Goal: Task Accomplishment & Management: Use online tool/utility

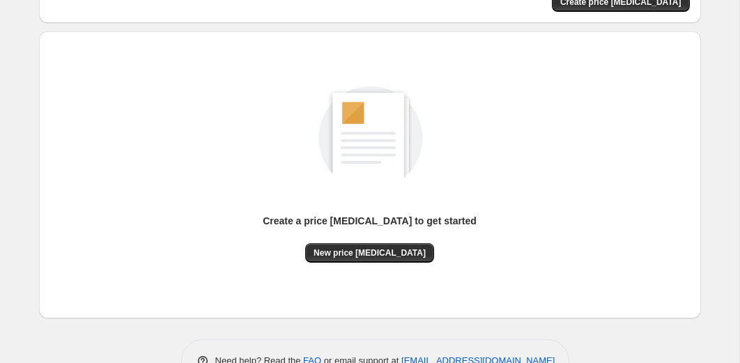
scroll to position [159, 0]
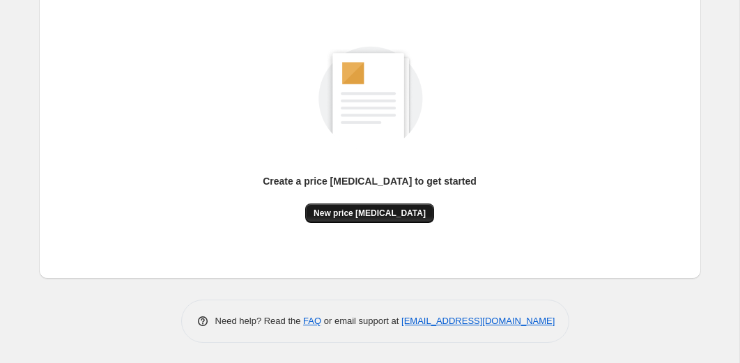
click at [341, 213] on span "New price [MEDICAL_DATA]" at bounding box center [370, 213] width 112 height 11
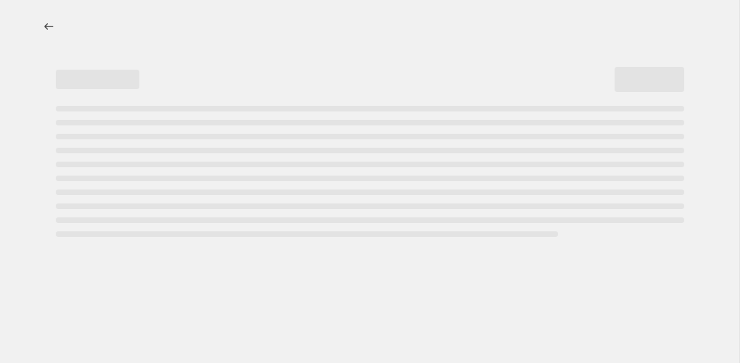
select select "percentage"
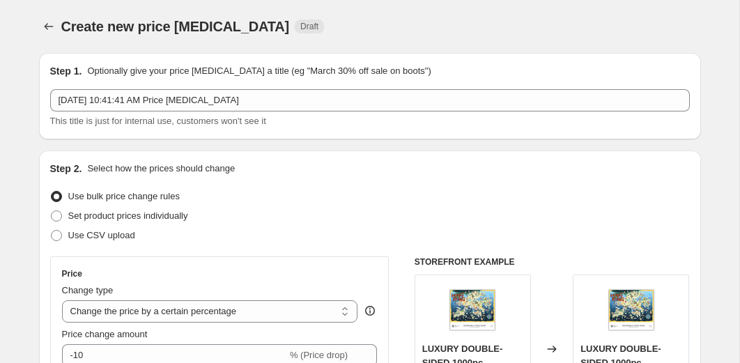
click at [255, 116] on span "This title is just for internal use, customers won't see it" at bounding box center [158, 121] width 216 height 10
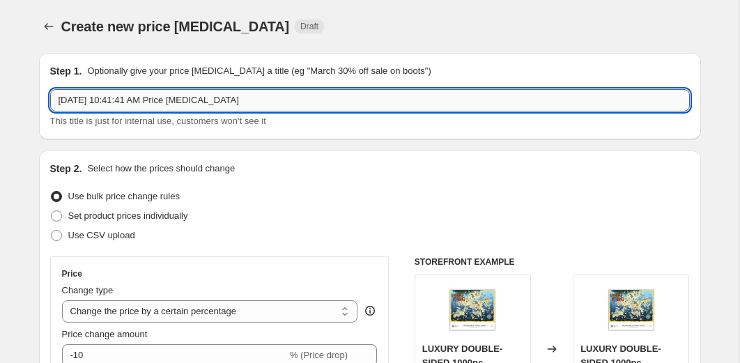
click at [187, 104] on input "[DATE] 10:41:41 AM Price [MEDICAL_DATA]" at bounding box center [370, 100] width 640 height 22
type input "Summer sale [DATE]"
click at [281, 200] on div "Use bulk price change rules" at bounding box center [370, 197] width 640 height 20
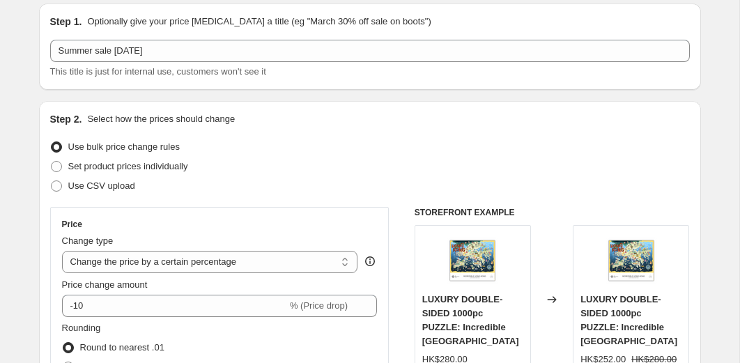
scroll to position [52, 0]
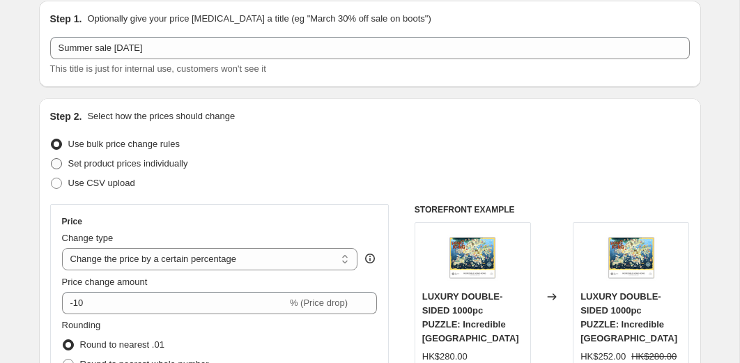
click at [63, 167] on label "Set product prices individually" at bounding box center [119, 164] width 138 height 20
click at [52, 159] on input "Set product prices individually" at bounding box center [51, 158] width 1 height 1
radio input "true"
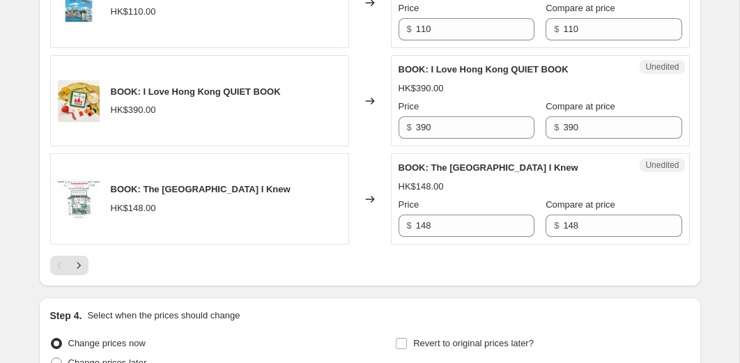
scroll to position [2446, 0]
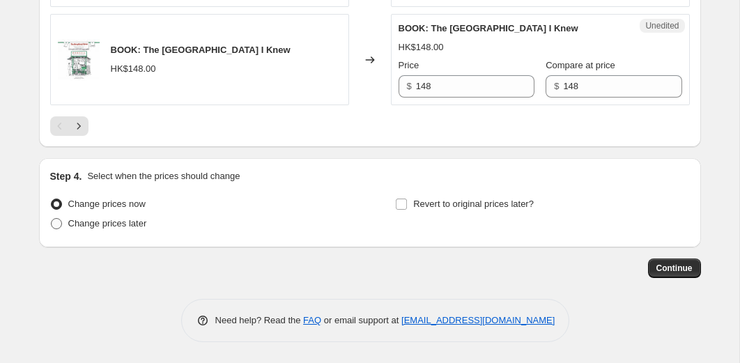
click at [55, 227] on span at bounding box center [56, 223] width 11 height 11
click at [52, 219] on input "Change prices later" at bounding box center [51, 218] width 1 height 1
radio input "true"
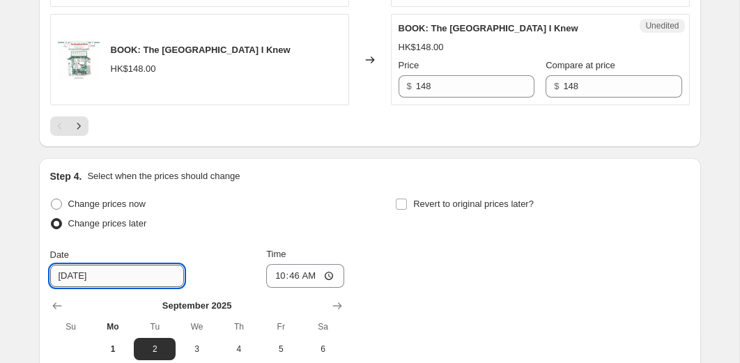
click at [96, 275] on input "9/2/2025" at bounding box center [117, 276] width 134 height 22
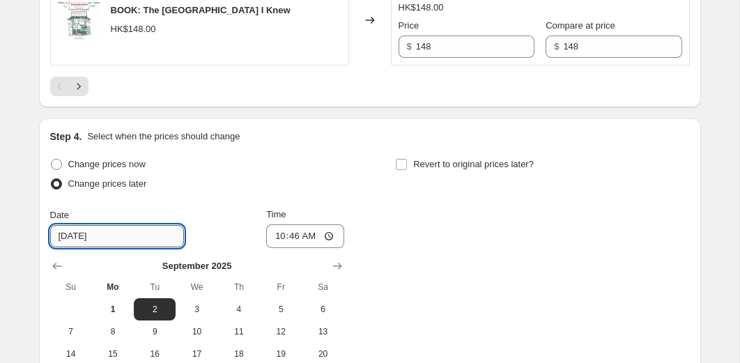
scroll to position [2495, 0]
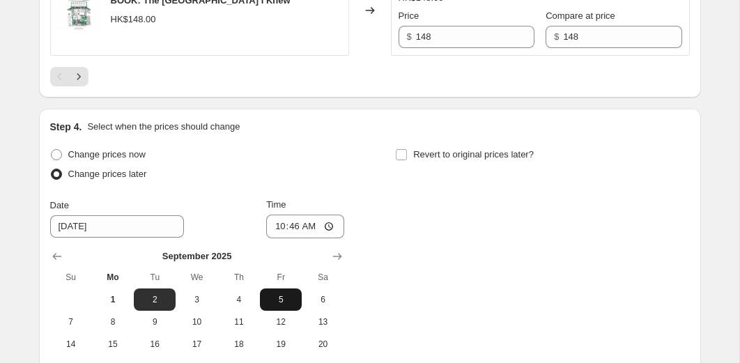
click at [284, 300] on span "5" at bounding box center [281, 299] width 31 height 11
type input "[DATE]"
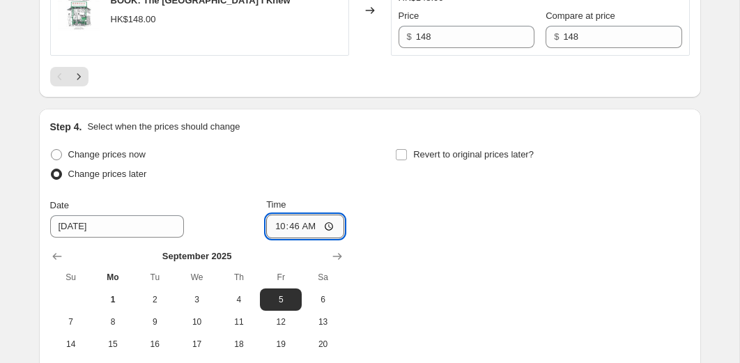
click at [301, 224] on input "10:46" at bounding box center [305, 227] width 78 height 24
click at [278, 227] on input "10:46" at bounding box center [305, 227] width 78 height 24
type input "00:01"
click at [429, 229] on div "Change prices now Change prices later Date 9/5/2025 Time 00:01 September 2025 S…" at bounding box center [370, 272] width 640 height 255
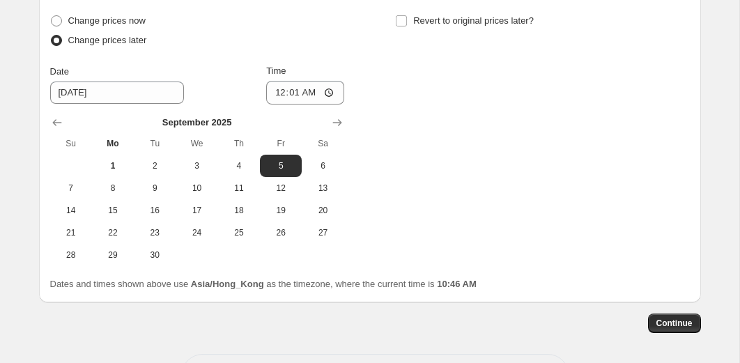
scroll to position [2633, 0]
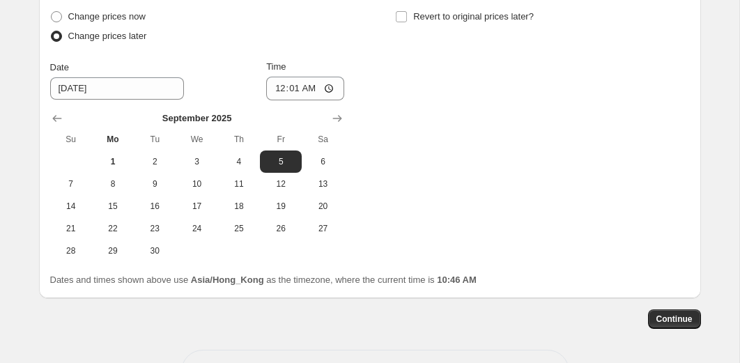
click at [439, 213] on div "Change prices now Change prices later Date 9/5/2025 Time 00:01 September 2025 S…" at bounding box center [370, 134] width 640 height 255
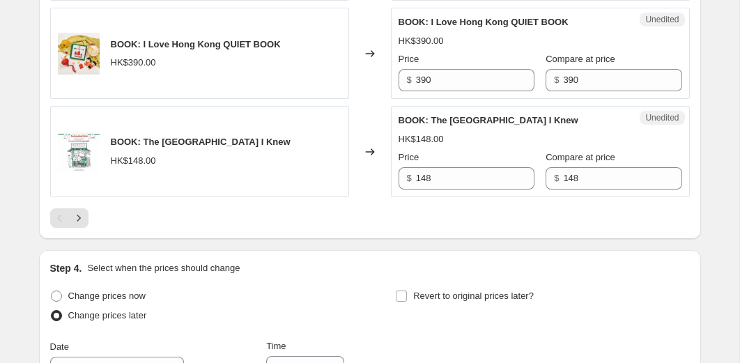
scroll to position [2355, 0]
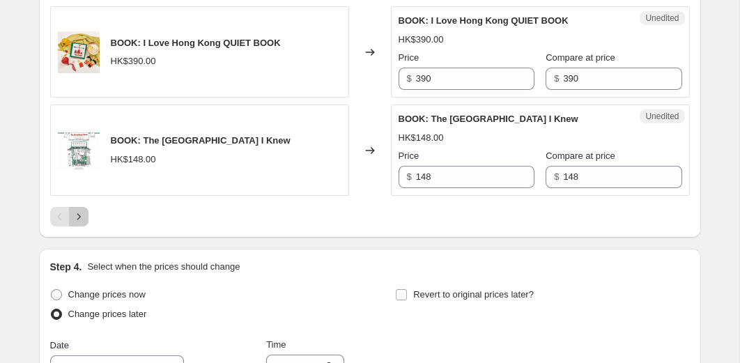
click at [80, 215] on icon "Next" at bounding box center [79, 217] width 14 height 14
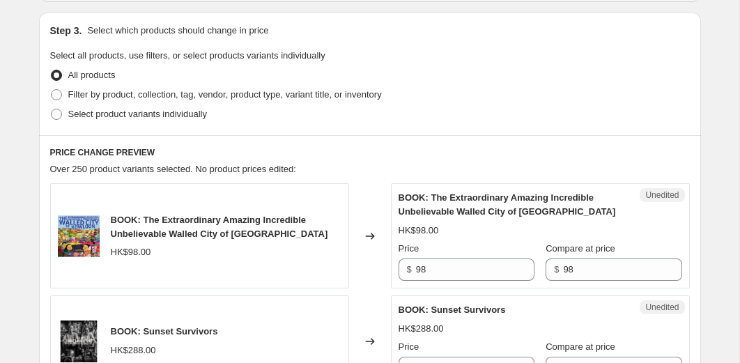
scroll to position [294, 0]
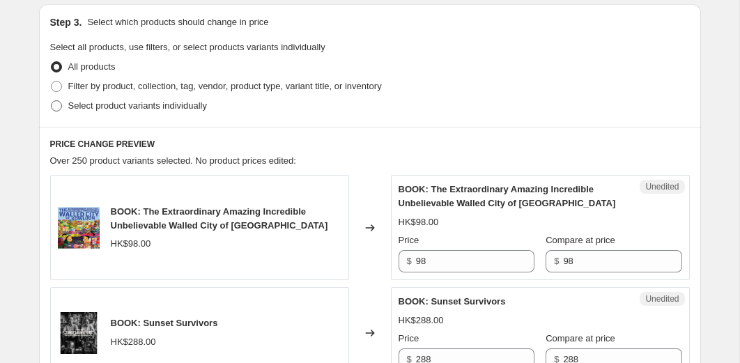
click at [53, 106] on span at bounding box center [56, 105] width 11 height 11
click at [52, 101] on input "Select product variants individually" at bounding box center [51, 100] width 1 height 1
radio input "true"
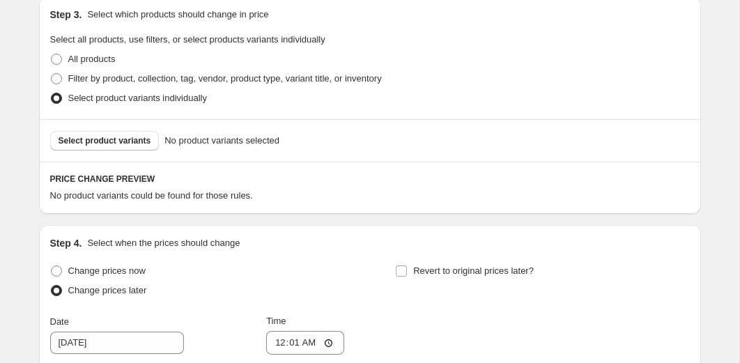
scroll to position [301, 0]
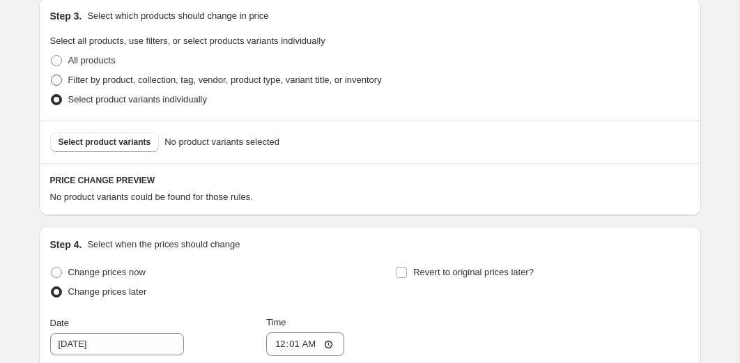
click at [59, 79] on span at bounding box center [56, 80] width 11 height 11
click at [52, 75] on input "Filter by product, collection, tag, vendor, product type, variant title, or inv…" at bounding box center [51, 75] width 1 height 1
radio input "true"
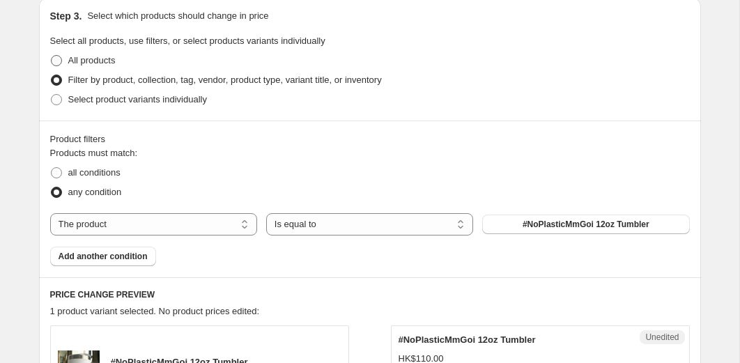
click at [61, 66] on span at bounding box center [56, 60] width 11 height 11
click at [52, 56] on input "All products" at bounding box center [51, 55] width 1 height 1
radio input "true"
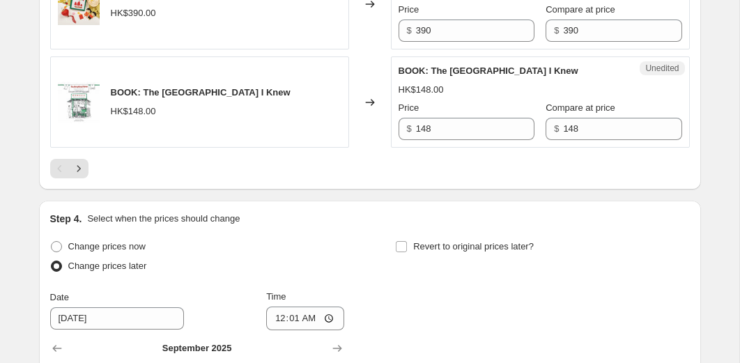
scroll to position [2412, 0]
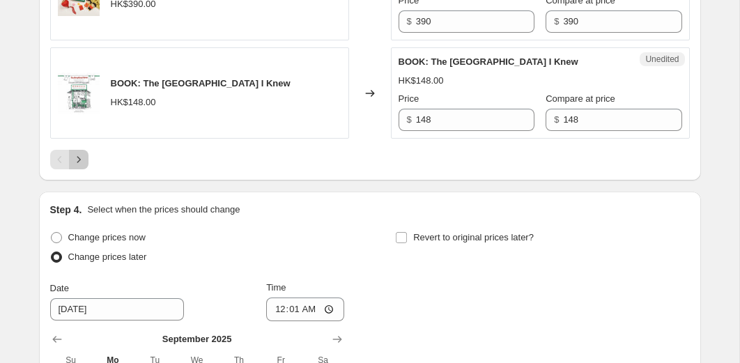
click at [79, 161] on icon "Next" at bounding box center [79, 160] width 14 height 14
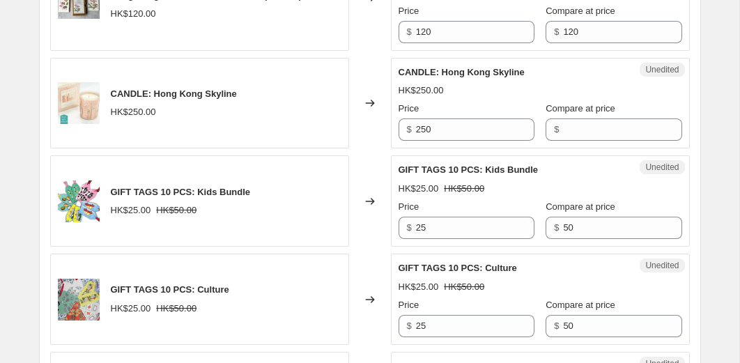
scroll to position [1288, 0]
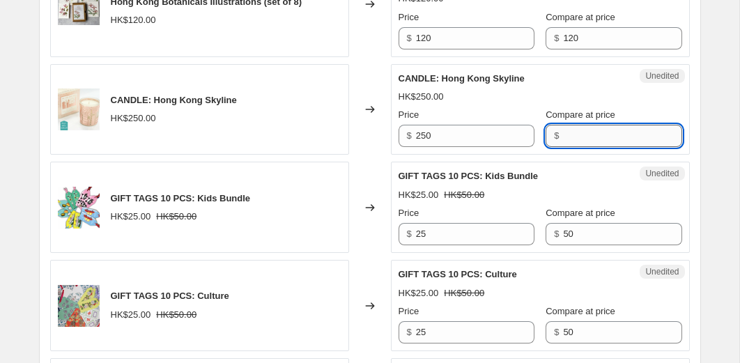
click at [563, 142] on input "Compare at price" at bounding box center [622, 136] width 119 height 22
type input "100"
click at [707, 131] on div "Create new price change job. This page is ready Create new price change job Dra…" at bounding box center [370, 236] width 696 height 3048
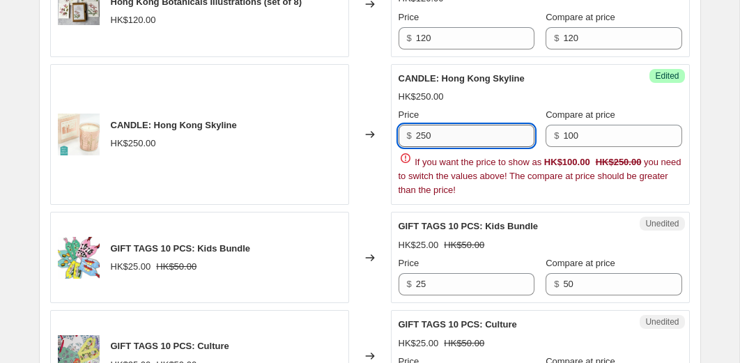
click at [462, 132] on input "250" at bounding box center [475, 136] width 119 height 22
type input "100"
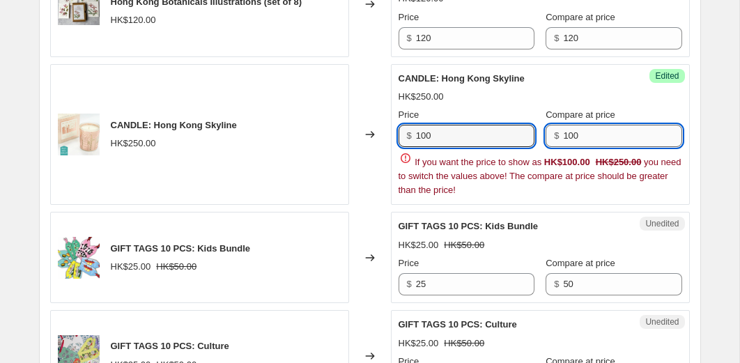
click at [627, 134] on input "100" at bounding box center [622, 136] width 119 height 22
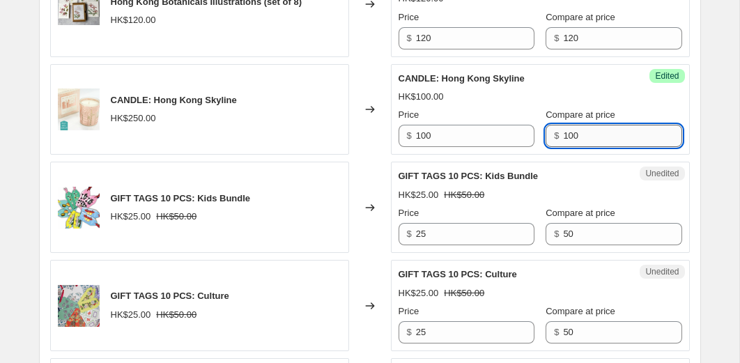
click at [627, 134] on input "100" at bounding box center [622, 136] width 119 height 22
type input "250"
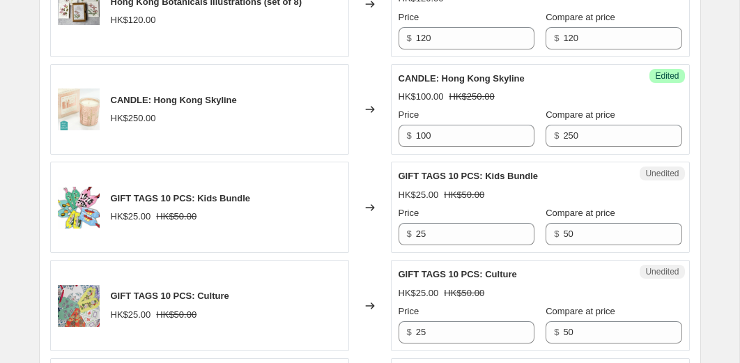
click at [699, 140] on div "PRICE CHANGE PREVIEW Over 250 product variants selected. 1 product price edited…" at bounding box center [370, 219] width 662 height 2172
click at [485, 43] on input "120" at bounding box center [475, 38] width 119 height 22
type input "50"
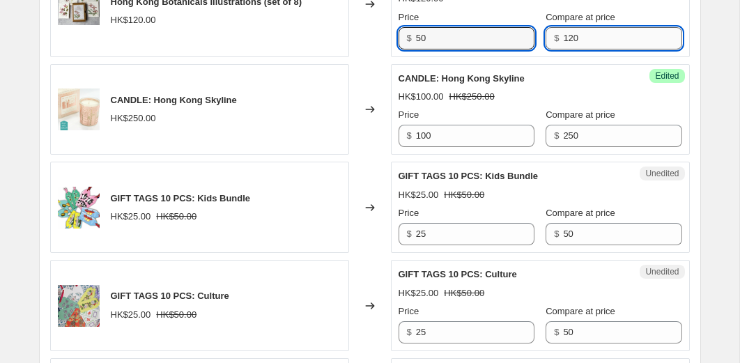
click at [616, 32] on input "120" at bounding box center [622, 38] width 119 height 22
type input "100"
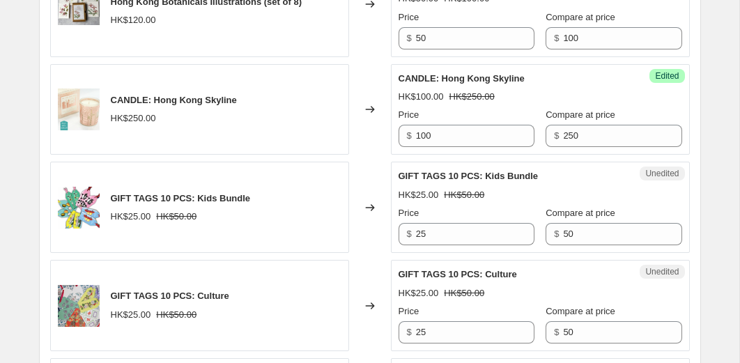
click at [706, 50] on div "Create new price change job. This page is ready Create new price change job Dra…" at bounding box center [370, 236] width 696 height 3048
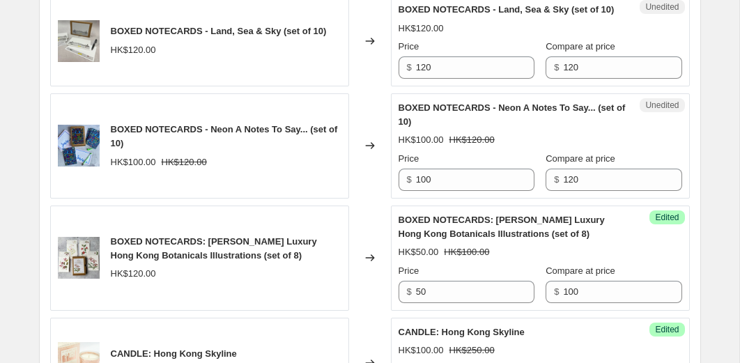
scroll to position [1034, 0]
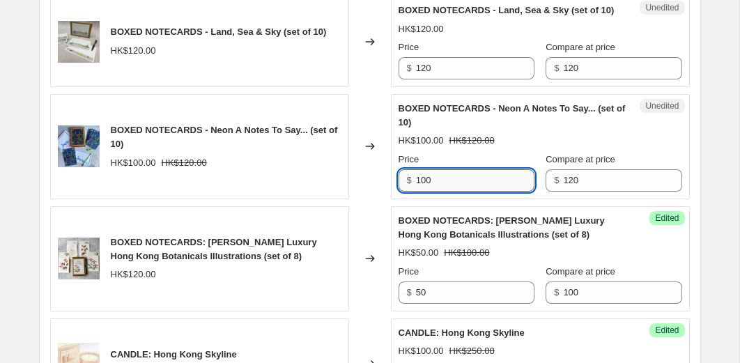
click at [439, 179] on input "100" at bounding box center [475, 180] width 119 height 22
type input "50"
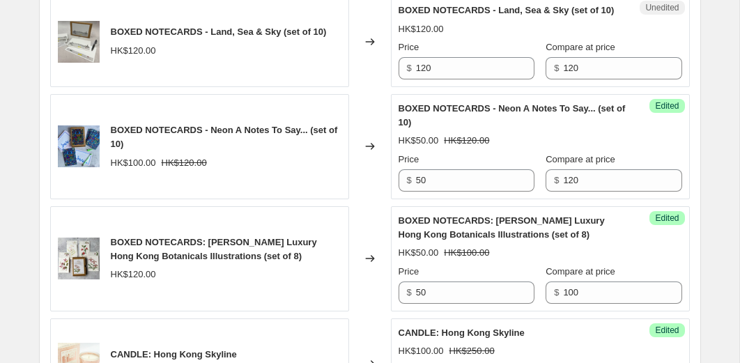
click at [680, 161] on div "Success Edited BOXED NOTECARDS - Neon A Notes To Say... (set of 10) HK$50.00 HK…" at bounding box center [540, 146] width 299 height 105
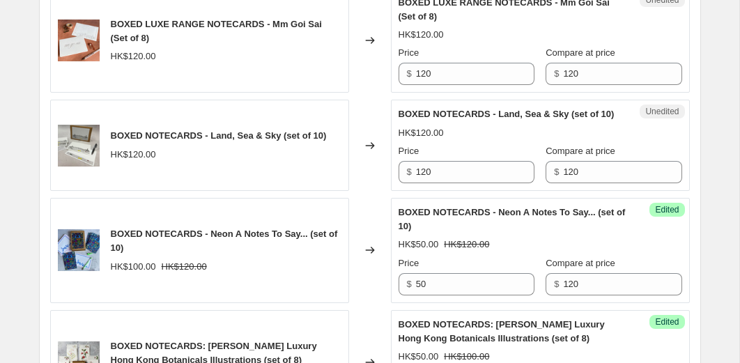
scroll to position [929, 0]
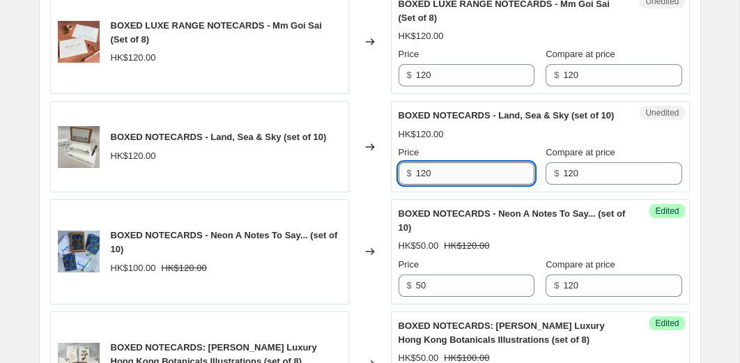
click at [448, 176] on input "120" at bounding box center [475, 173] width 119 height 22
type input "75"
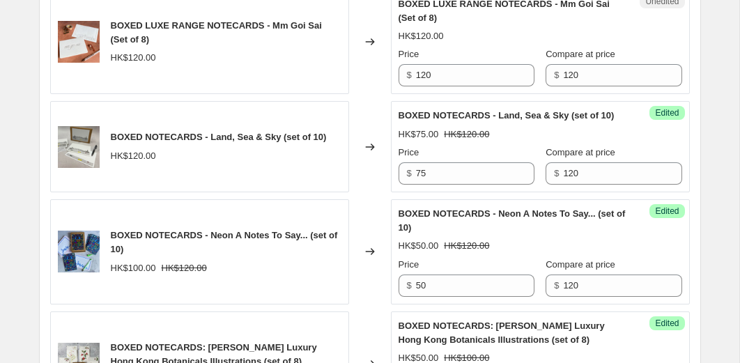
click at [672, 155] on div "Success Edited BOXED NOTECARDS - Land, Sea & Sky (set of 10) HK$75.00 HK$120.00…" at bounding box center [540, 146] width 299 height 91
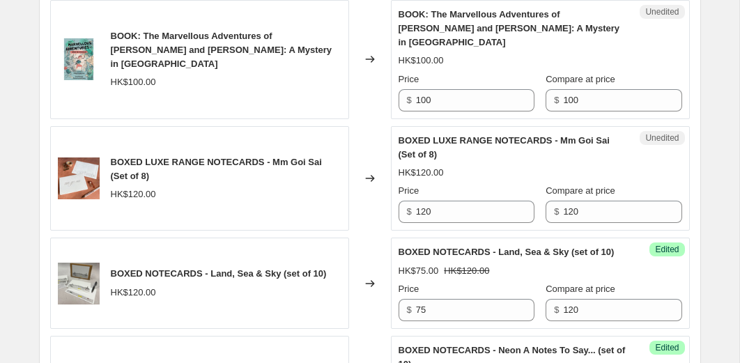
scroll to position [789, 0]
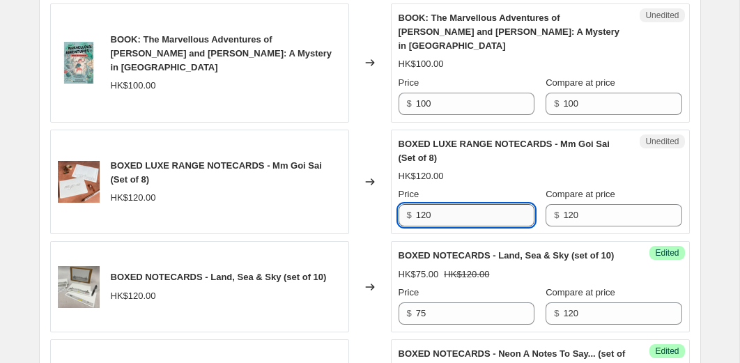
click at [473, 204] on input "120" at bounding box center [475, 215] width 119 height 22
type input "75"
click at [676, 186] on div "Unedited BOXED LUXE RANGE NOTECARDS - Mm Goi Sai (Set of 8) HK$120.00 Price $ 7…" at bounding box center [540, 182] width 299 height 105
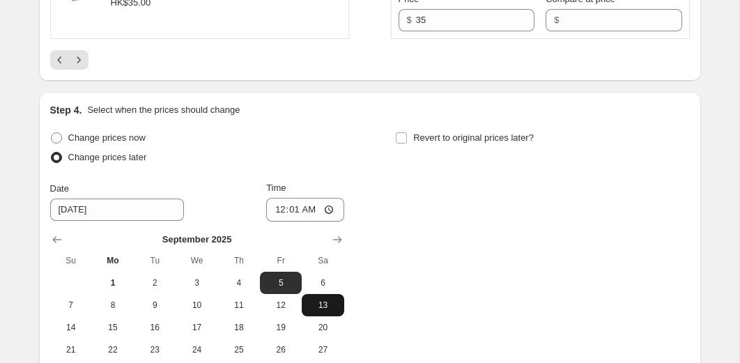
scroll to position [2428, 0]
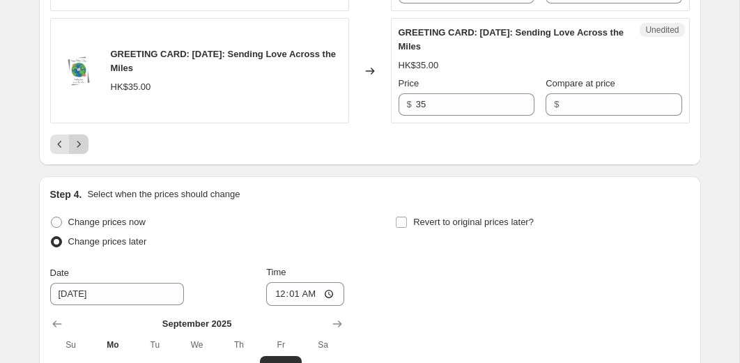
click at [81, 145] on icon "Next" at bounding box center [79, 144] width 14 height 14
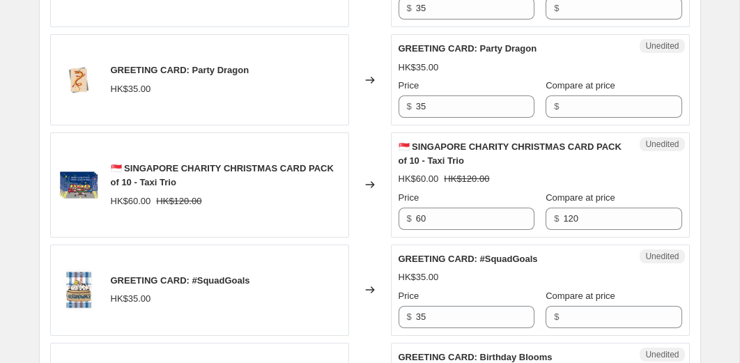
scroll to position [1447, 0]
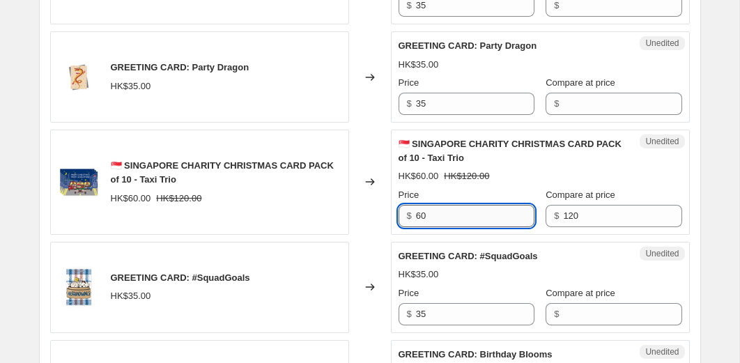
click at [443, 227] on input "60" at bounding box center [475, 216] width 119 height 22
type input "50"
click at [574, 165] on div "🇸🇬 SINGAPORE CHARITY CHRISTMAS CARD PACK of 10 - Taxi Trio" at bounding box center [513, 151] width 228 height 28
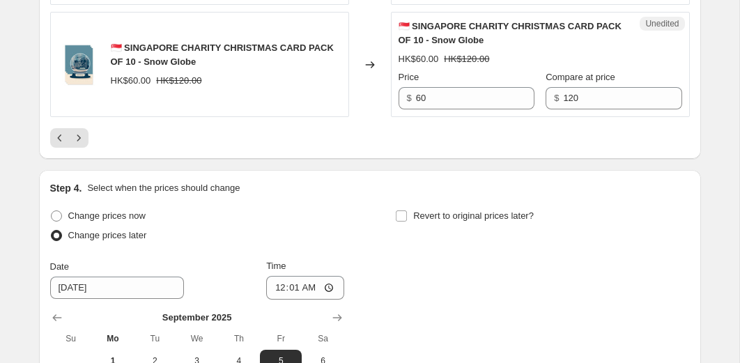
scroll to position [2413, 0]
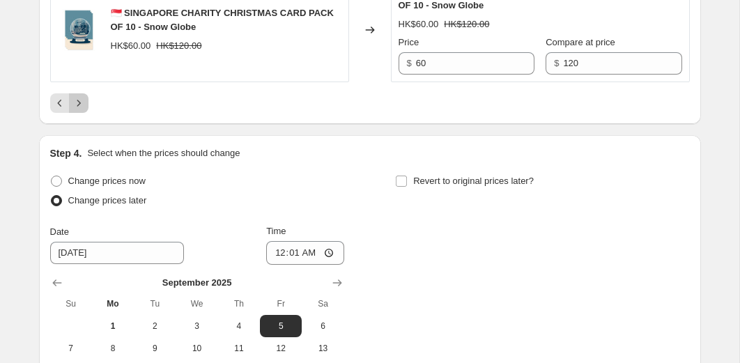
click at [79, 110] on icon "Next" at bounding box center [79, 103] width 14 height 14
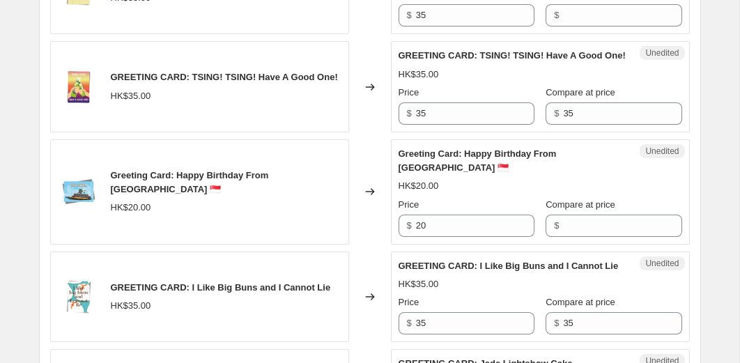
scroll to position [1962, 0]
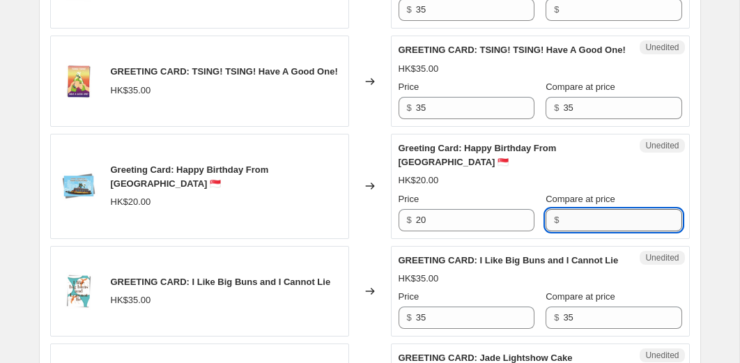
click at [573, 231] on input "Compare at price" at bounding box center [622, 220] width 119 height 22
type input "35"
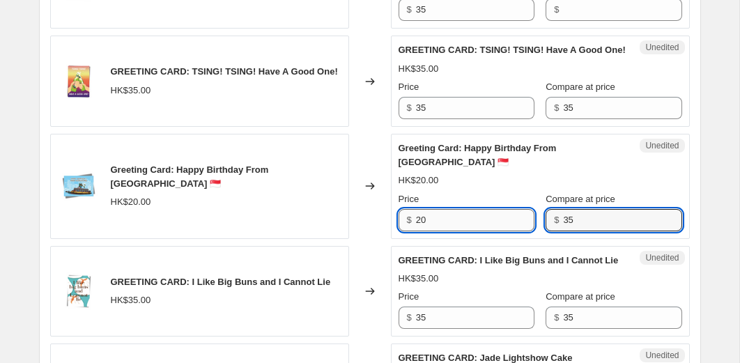
click at [494, 231] on input "20" at bounding box center [475, 220] width 119 height 22
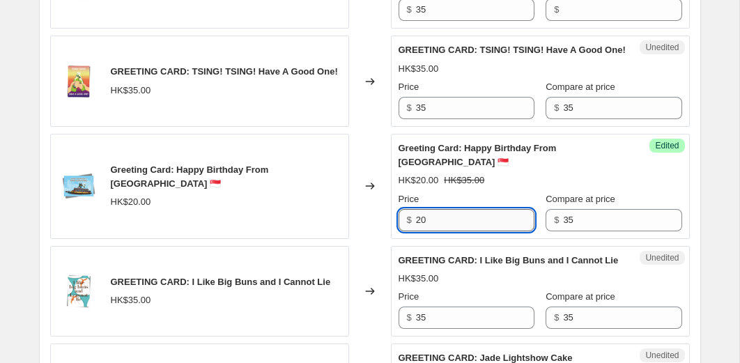
click at [494, 231] on input "20" at bounding box center [475, 220] width 119 height 22
type input "10"
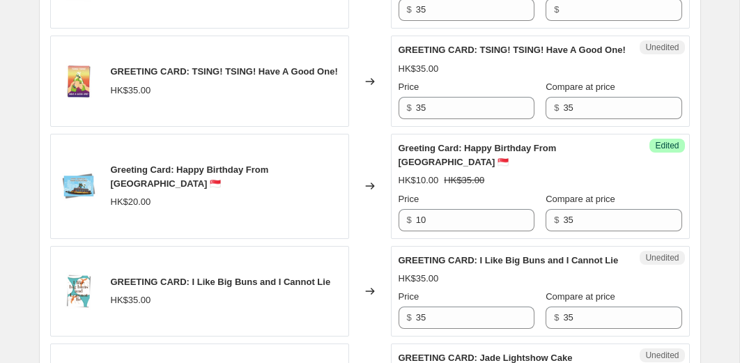
click at [632, 188] on div "HK$10.00 HK$35.00" at bounding box center [541, 181] width 284 height 14
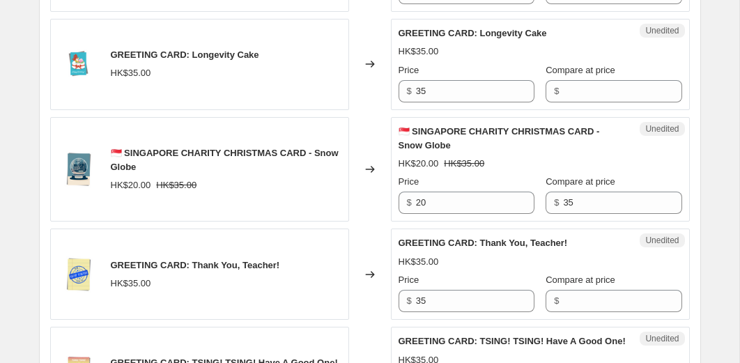
scroll to position [1668, 0]
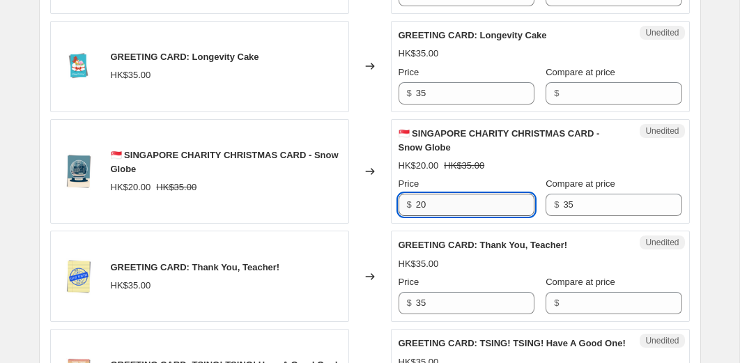
click at [494, 216] on input "20" at bounding box center [475, 205] width 119 height 22
type input "15"
click at [590, 173] on div "HK$20.00 HK$35.00" at bounding box center [541, 166] width 284 height 14
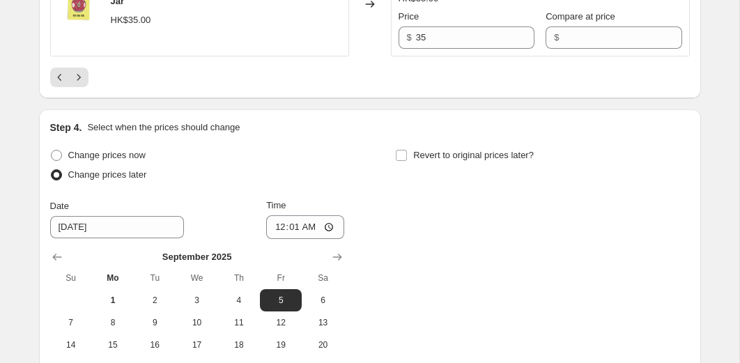
scroll to position [2410, 0]
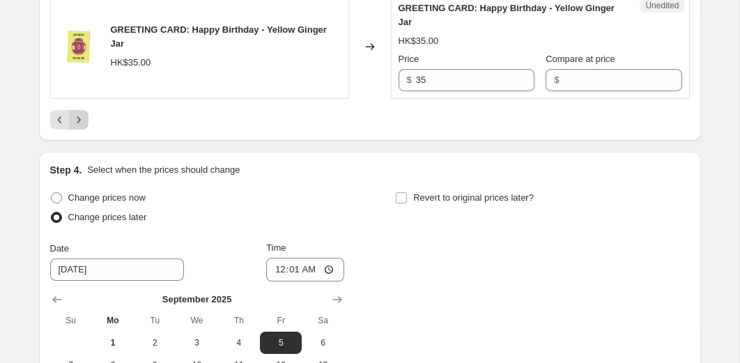
click at [84, 127] on icon "Next" at bounding box center [79, 120] width 14 height 14
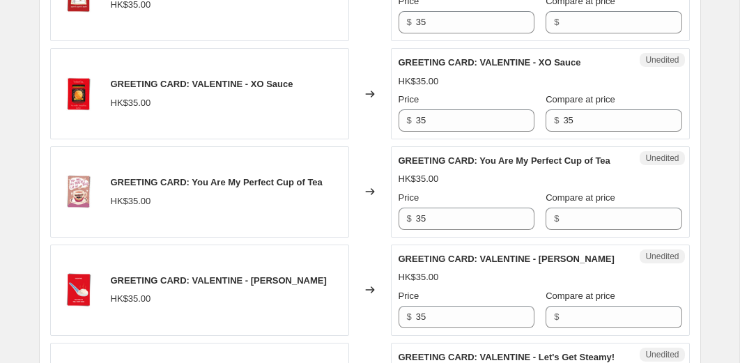
scroll to position [515, 0]
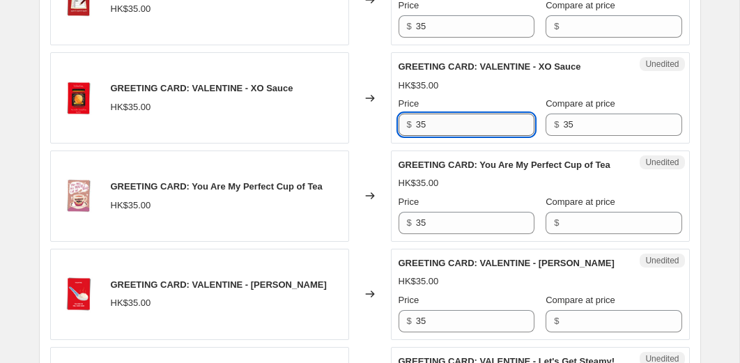
click at [437, 129] on input "35" at bounding box center [475, 125] width 119 height 22
click at [385, 126] on div "Changed to" at bounding box center [370, 97] width 42 height 91
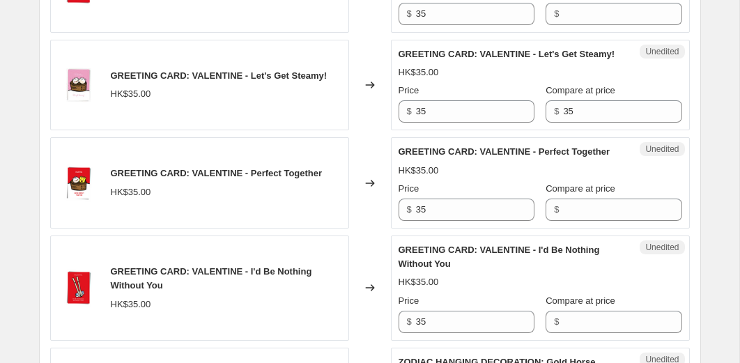
scroll to position [824, 0]
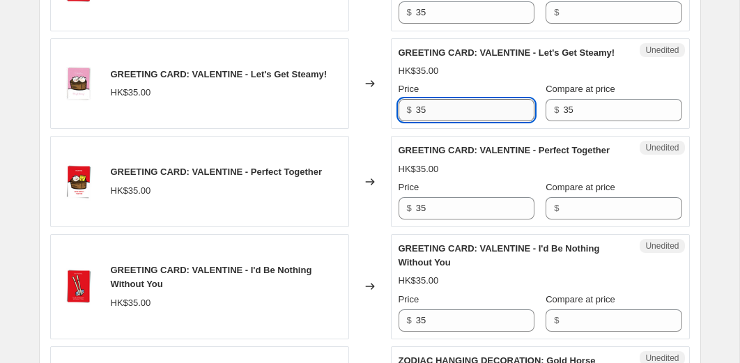
click at [439, 121] on input "35" at bounding box center [475, 110] width 119 height 22
type input "1"
type input "35"
click at [364, 130] on div "Changed to" at bounding box center [370, 83] width 42 height 91
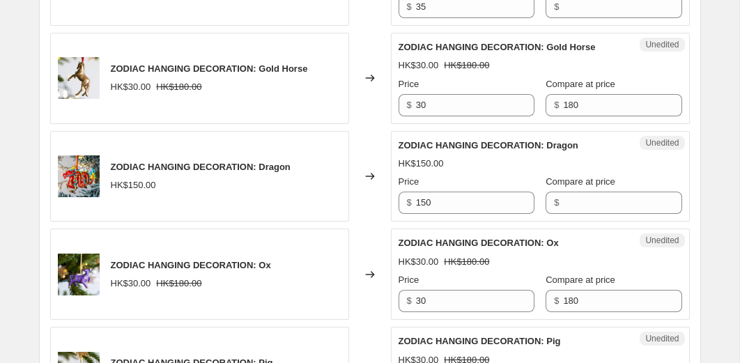
scroll to position [1141, 0]
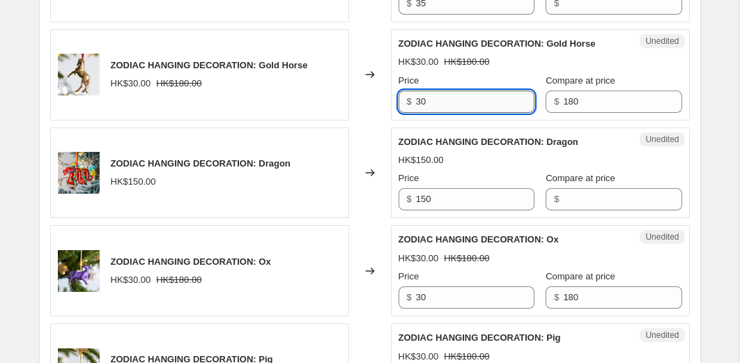
click at [435, 113] on input "30" at bounding box center [475, 102] width 119 height 22
type input "20"
click at [639, 69] on div "HK$30.00 HK$180.00" at bounding box center [541, 62] width 284 height 14
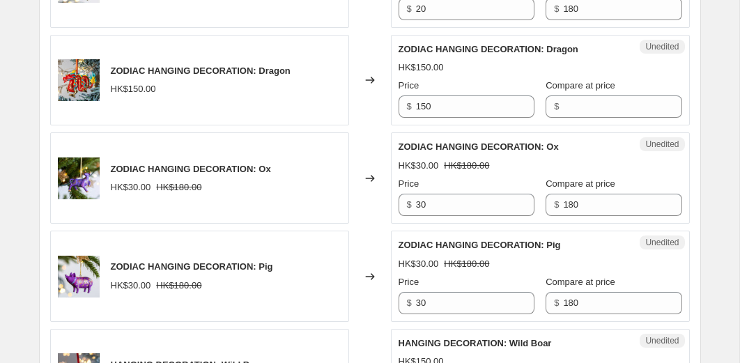
scroll to position [1263, 0]
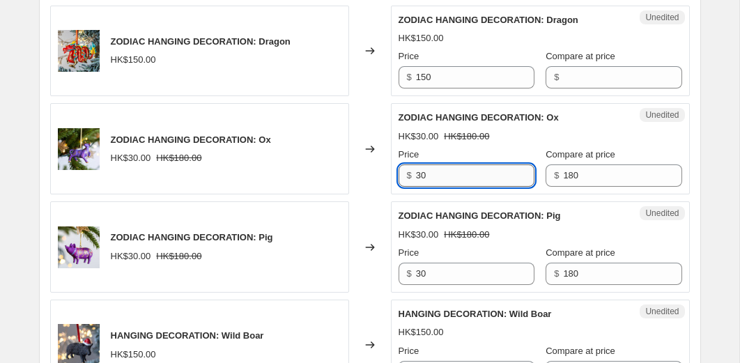
click at [464, 187] on input "30" at bounding box center [475, 176] width 119 height 22
type input "20"
click at [577, 144] on div "HK$30.00 HK$180.00" at bounding box center [541, 137] width 284 height 14
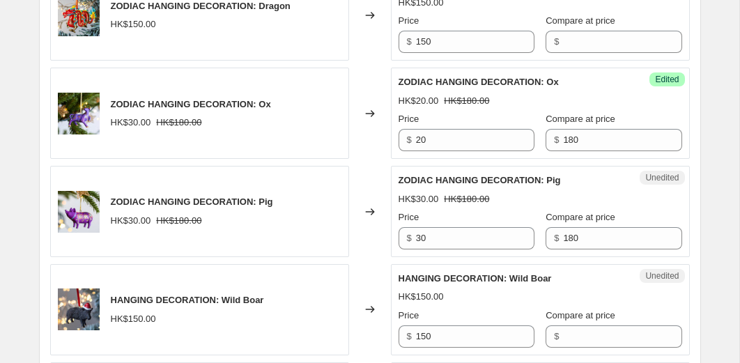
scroll to position [1353, 0]
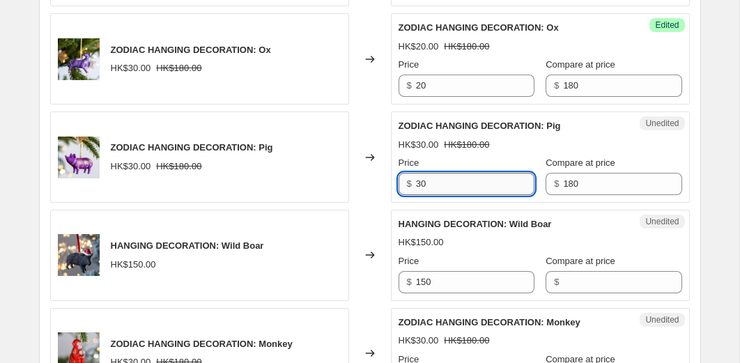
click at [440, 195] on input "30" at bounding box center [475, 184] width 119 height 22
type input "20"
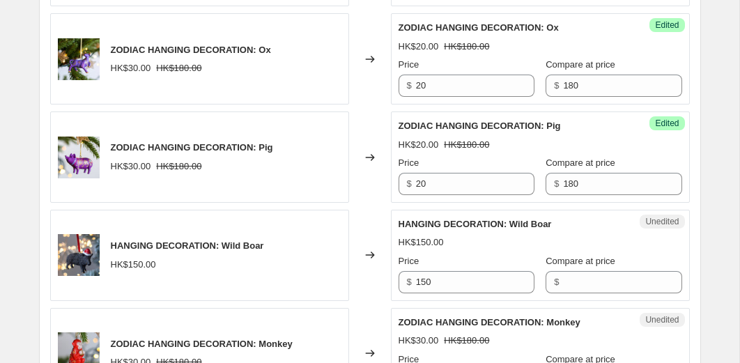
click at [585, 133] on div "ZODIAC HANGING DECORATION: Pig" at bounding box center [513, 126] width 228 height 14
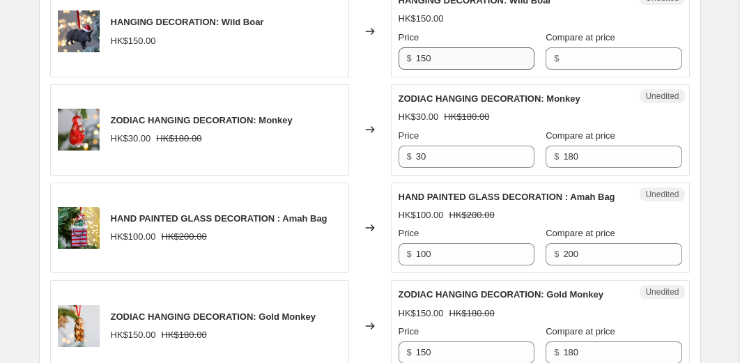
scroll to position [1595, 0]
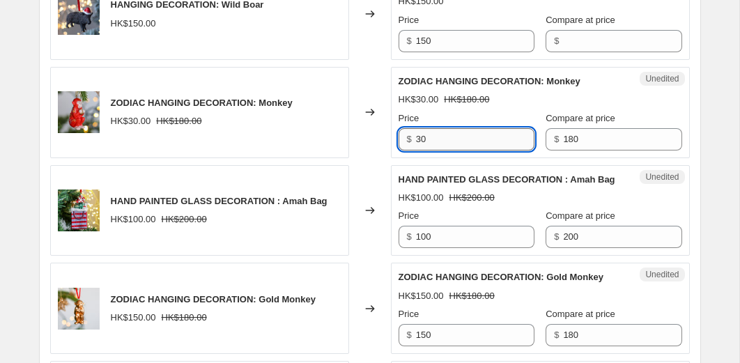
click at [452, 151] on input "30" at bounding box center [475, 139] width 119 height 22
type input "20"
click at [502, 185] on span "HAND PAINTED GLASS DECORATION : Amah Bag" at bounding box center [507, 179] width 217 height 10
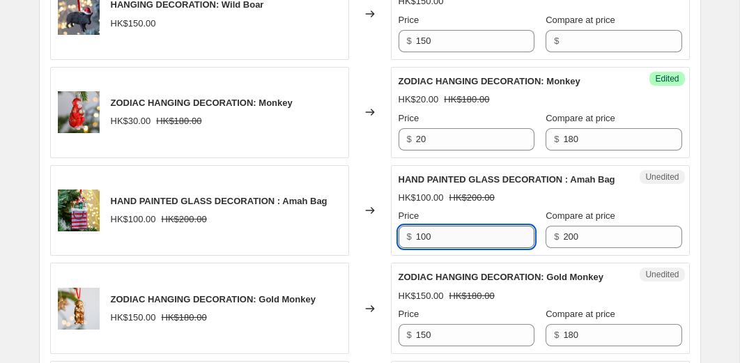
click at [439, 248] on input "100" at bounding box center [475, 237] width 119 height 22
type input "20"
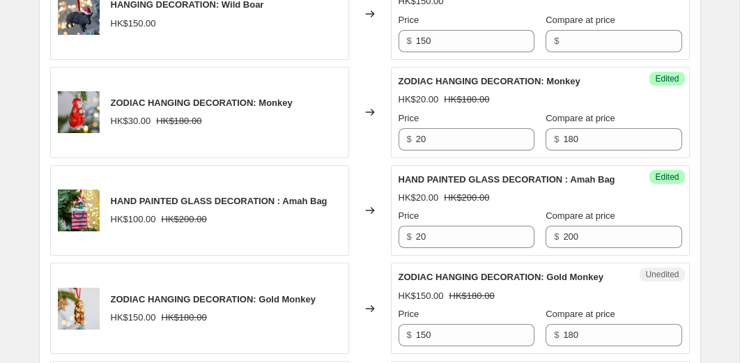
click at [528, 249] on div "HAND PAINTED GLASS DECORATION : Amah Bag HK$20.00 HK$200.00 Price $ 20 Compare …" at bounding box center [541, 211] width 284 height 76
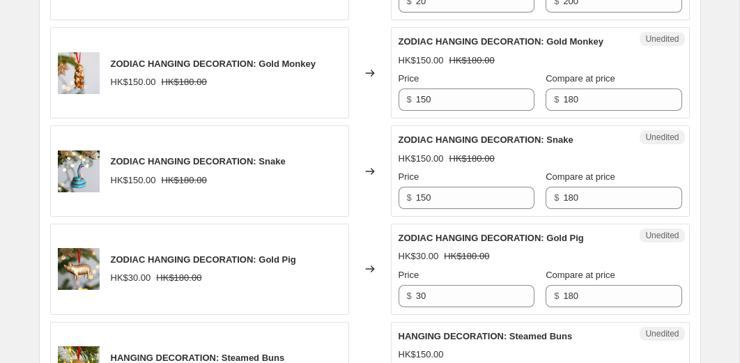
scroll to position [1832, 0]
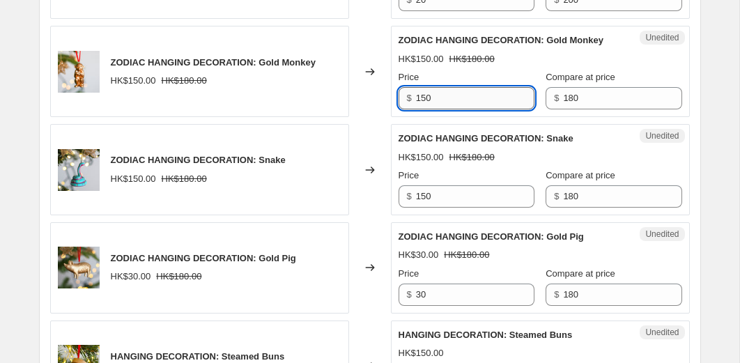
click at [452, 109] on input "150" at bounding box center [475, 98] width 119 height 22
type input "20"
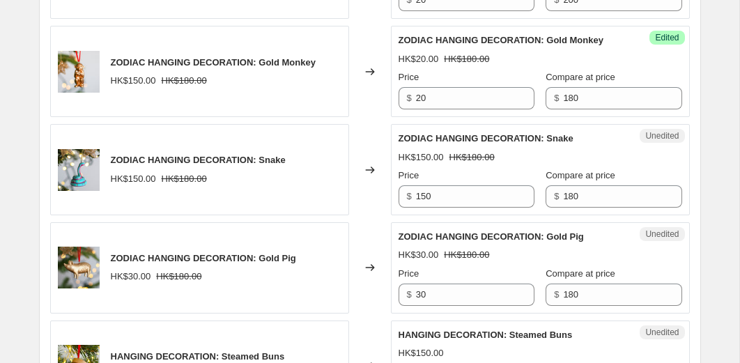
click at [474, 84] on div "Price" at bounding box center [467, 77] width 136 height 14
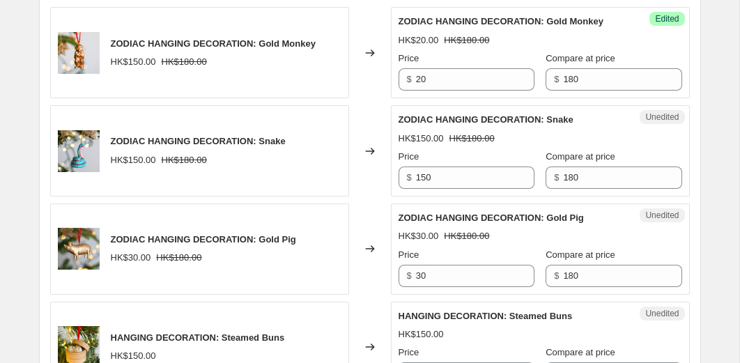
scroll to position [1892, 0]
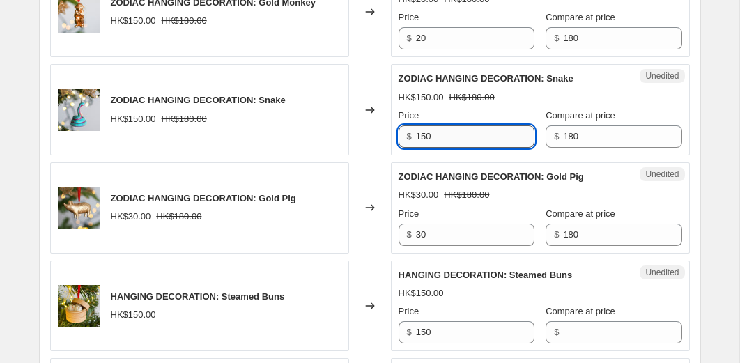
click at [446, 148] on input "150" at bounding box center [475, 136] width 119 height 22
type input "20"
click at [464, 105] on strike "HK$180.00" at bounding box center [472, 98] width 45 height 14
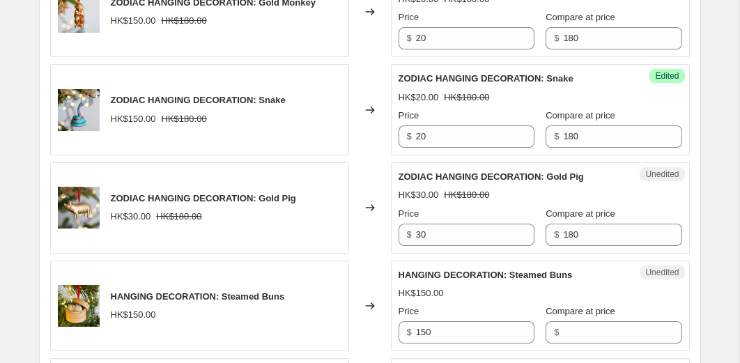
scroll to position [1944, 0]
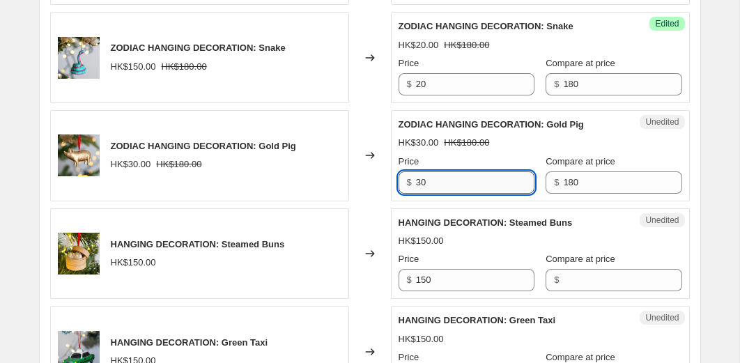
click at [446, 194] on input "30" at bounding box center [475, 183] width 119 height 22
type input "20"
click at [478, 150] on strike "HK$180.00" at bounding box center [466, 143] width 45 height 14
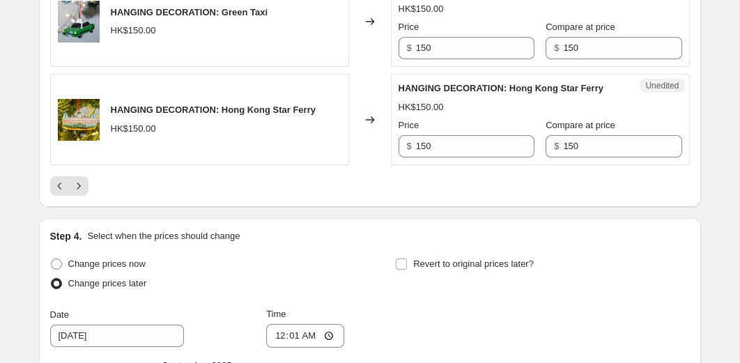
scroll to position [2278, 0]
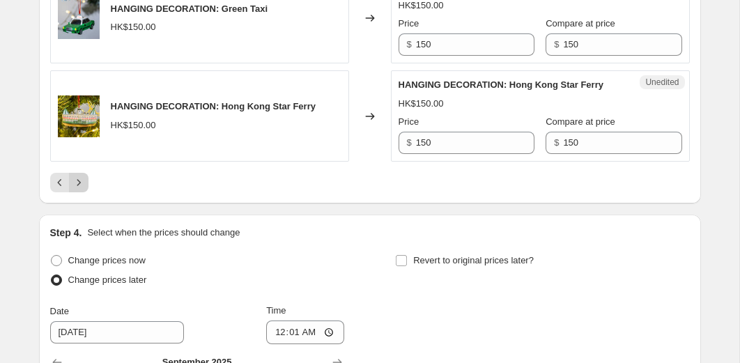
click at [75, 190] on icon "Next" at bounding box center [79, 183] width 14 height 14
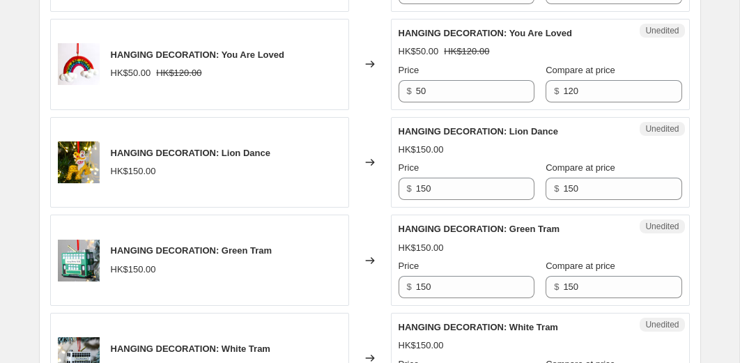
scroll to position [746, 0]
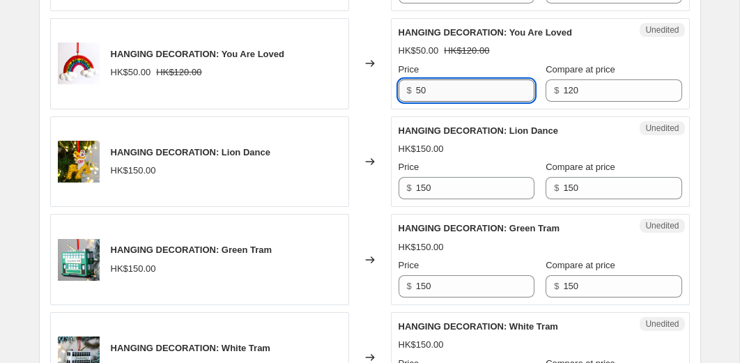
click at [448, 97] on input "50" at bounding box center [475, 90] width 119 height 22
type input "20"
click at [481, 116] on div "Unedited HANGING DECORATION: Lion Dance HK$150.00 Price $ 150 Compare at price …" at bounding box center [540, 161] width 299 height 91
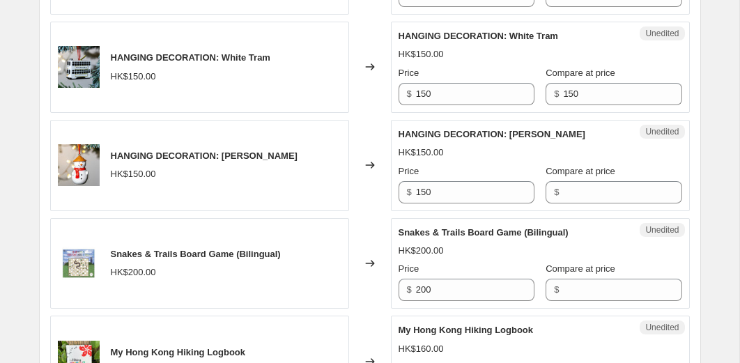
scroll to position [1038, 0]
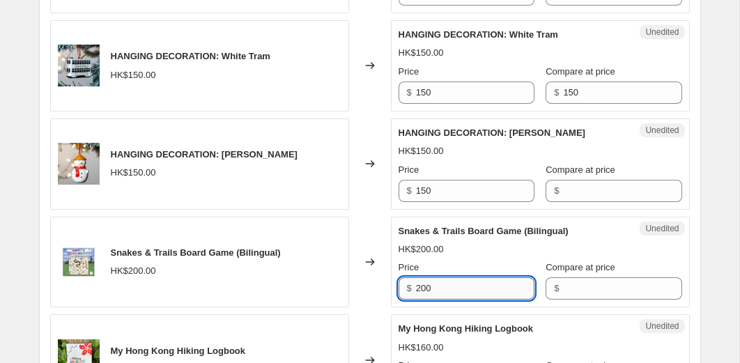
click at [448, 291] on input "200" at bounding box center [475, 288] width 119 height 22
type input "75"
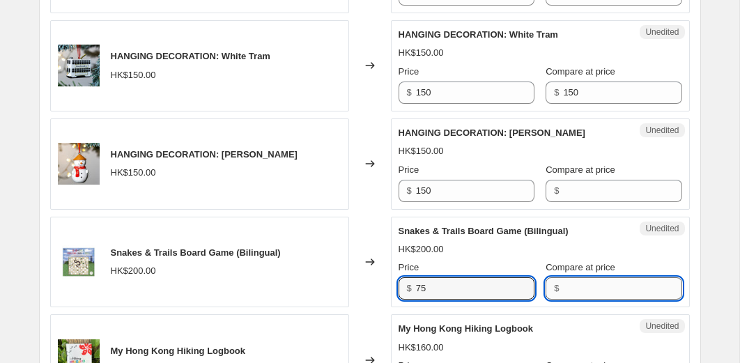
click at [573, 291] on input "Compare at price" at bounding box center [622, 288] width 119 height 22
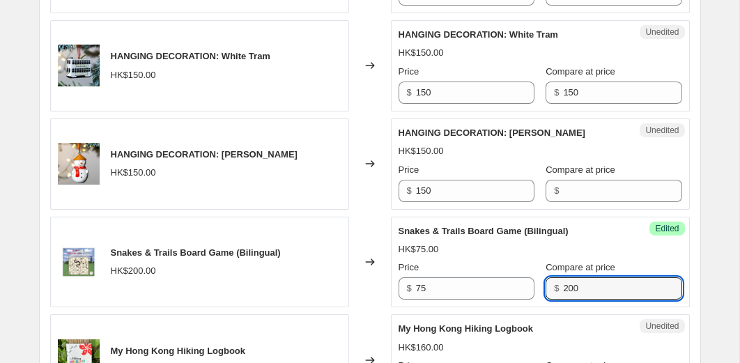
type input "200"
click at [351, 221] on div "Changed to" at bounding box center [370, 262] width 42 height 91
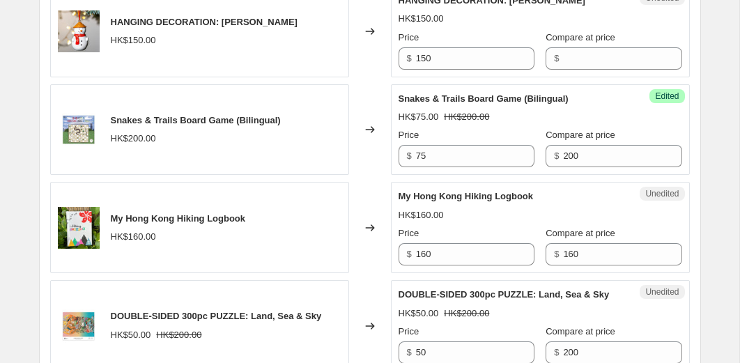
scroll to position [1173, 0]
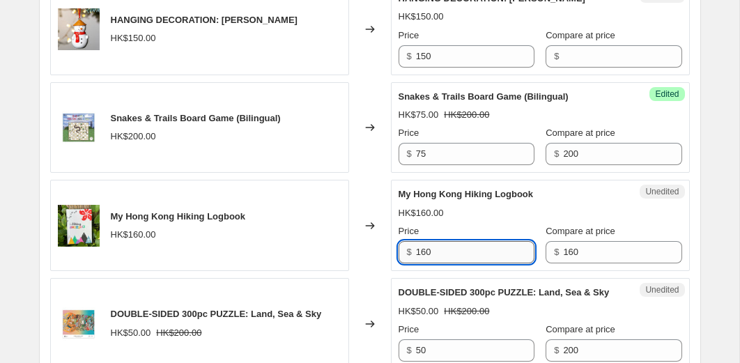
click at [434, 259] on input "160" at bounding box center [475, 252] width 119 height 22
type input "112"
click at [375, 261] on div "Changed to" at bounding box center [370, 225] width 42 height 91
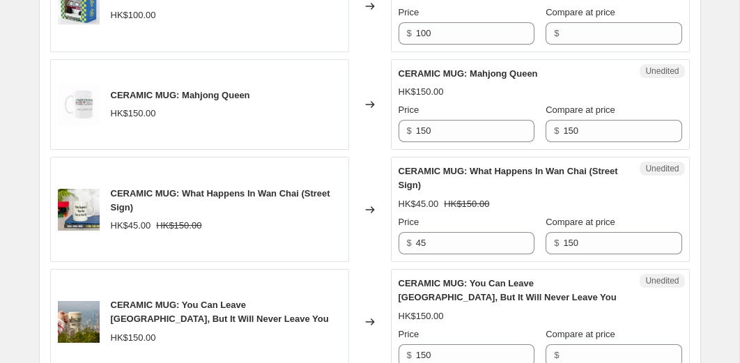
scroll to position [2108, 0]
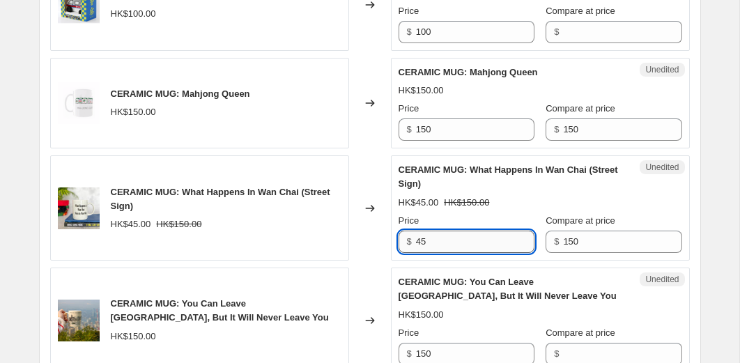
click at [434, 253] on input "45" at bounding box center [475, 242] width 119 height 22
type input "50"
click at [598, 191] on div "CERAMIC MUG: What Happens In Wan Chai (Street Sign)" at bounding box center [513, 177] width 228 height 28
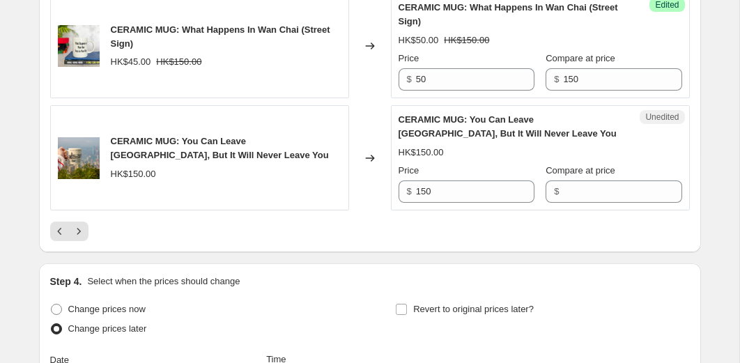
scroll to position [2276, 0]
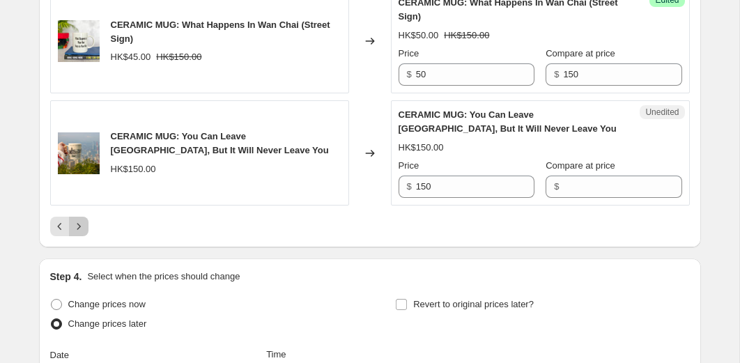
click at [75, 234] on icon "Next" at bounding box center [79, 227] width 14 height 14
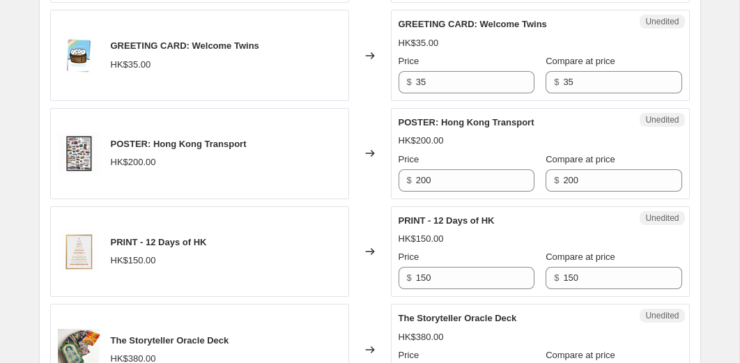
scroll to position [2023, 0]
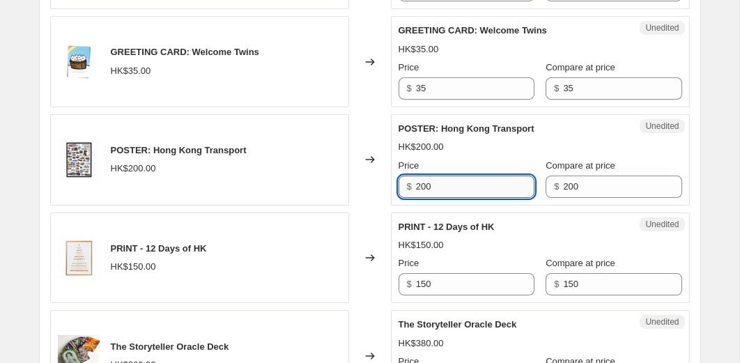
click at [459, 198] on input "200" at bounding box center [475, 187] width 119 height 22
type input "100"
click at [373, 206] on div "Changed to" at bounding box center [370, 159] width 42 height 91
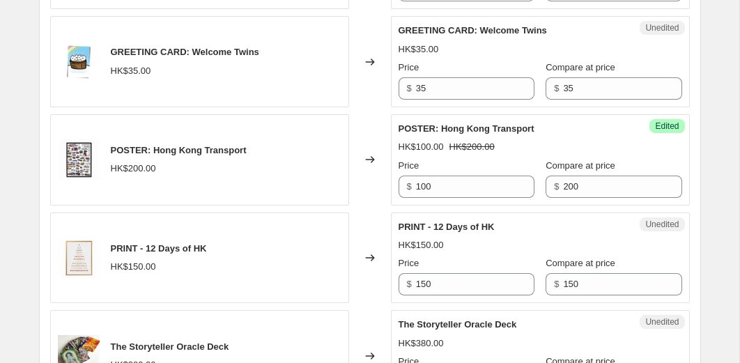
click at [370, 262] on div "Changed to" at bounding box center [370, 258] width 42 height 91
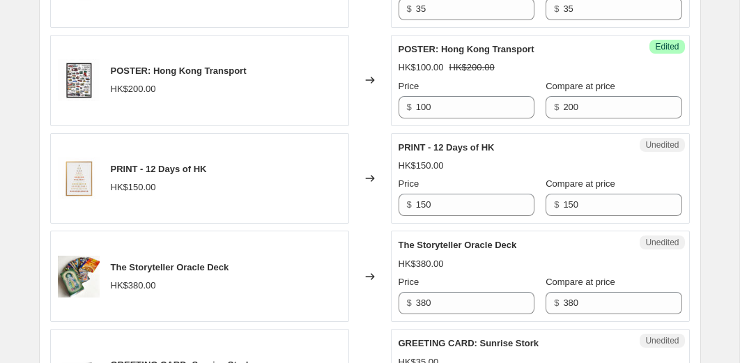
scroll to position [2101, 0]
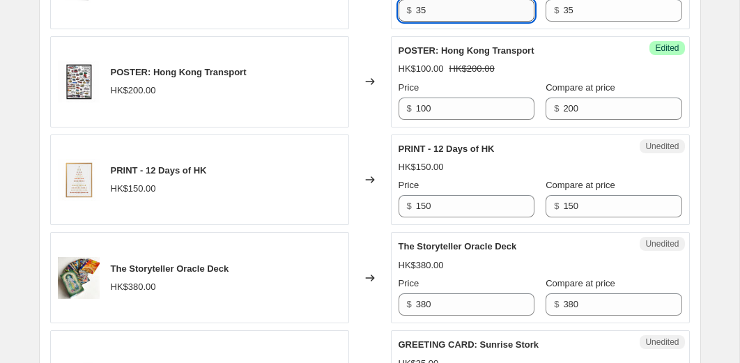
click at [442, 22] on input "35" at bounding box center [475, 10] width 119 height 22
click at [362, 83] on div "Changed to" at bounding box center [370, 81] width 42 height 91
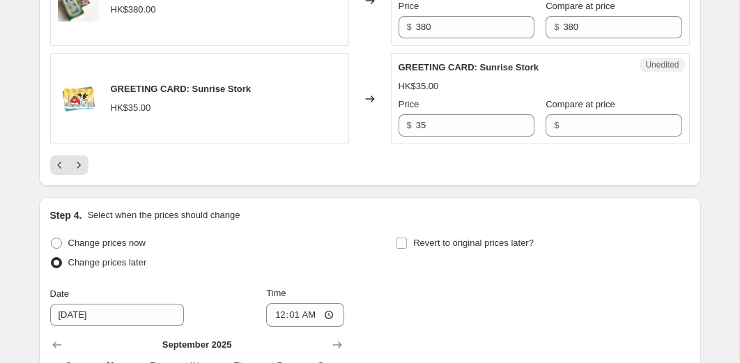
scroll to position [2384, 0]
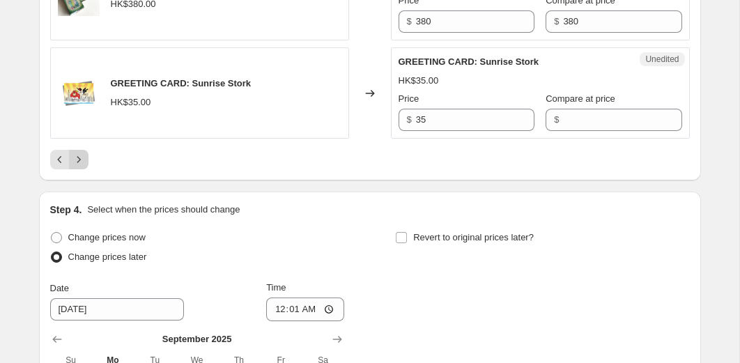
click at [75, 167] on icon "Next" at bounding box center [79, 160] width 14 height 14
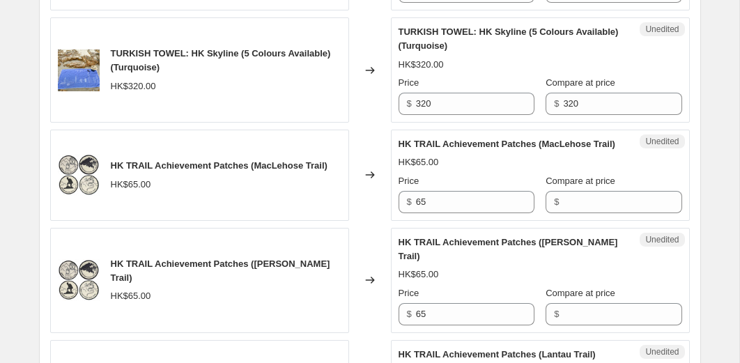
scroll to position [578, 0]
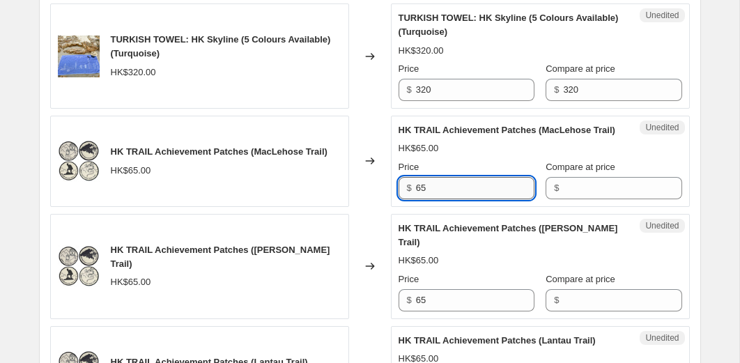
click at [450, 199] on input "65" at bounding box center [475, 188] width 119 height 22
type input "45"
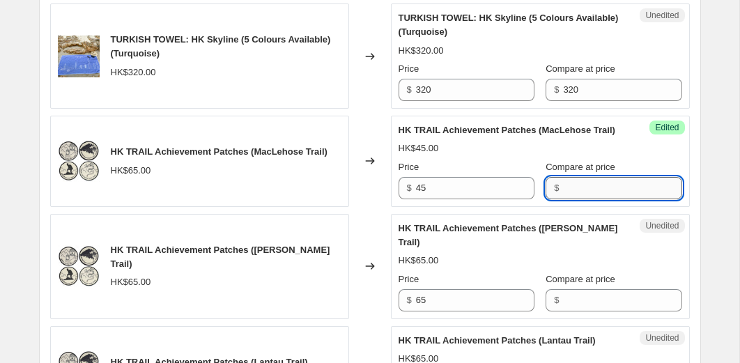
click at [568, 199] on input "Compare at price" at bounding box center [622, 188] width 119 height 22
type input "65"
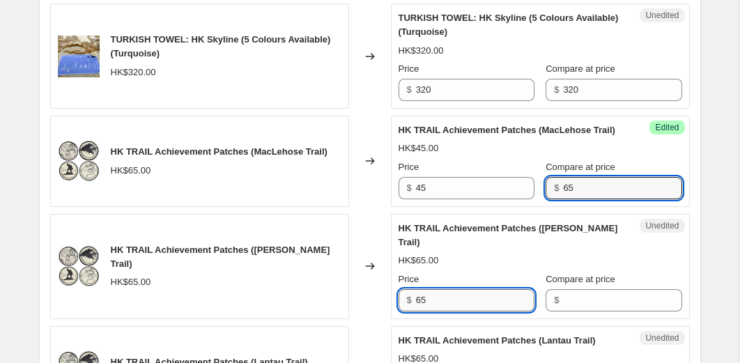
click at [452, 310] on input "65" at bounding box center [475, 300] width 119 height 22
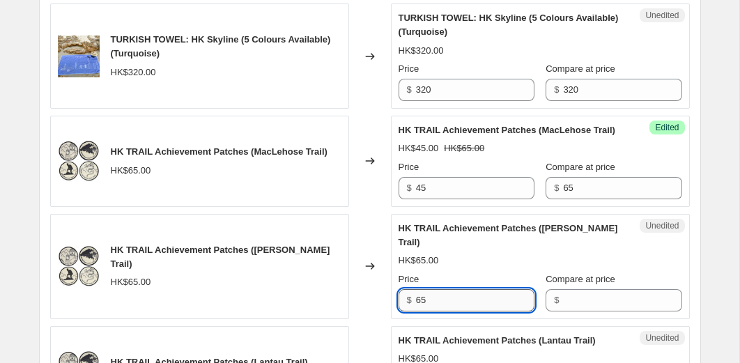
click at [452, 310] on input "65" at bounding box center [475, 300] width 119 height 22
type input "45"
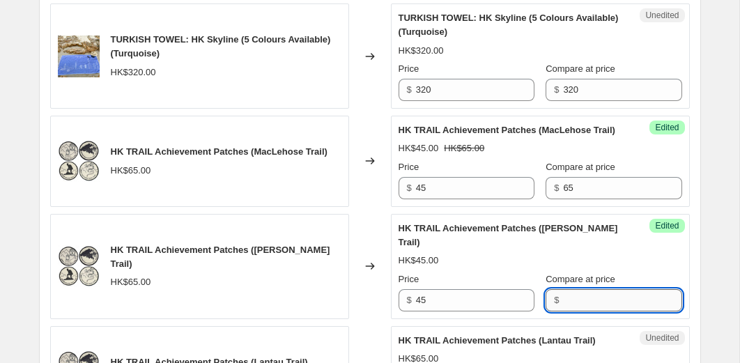
click at [563, 312] on input "Compare at price" at bounding box center [622, 300] width 119 height 22
type input "65"
click at [547, 268] on div "HK$45.00" at bounding box center [541, 261] width 284 height 14
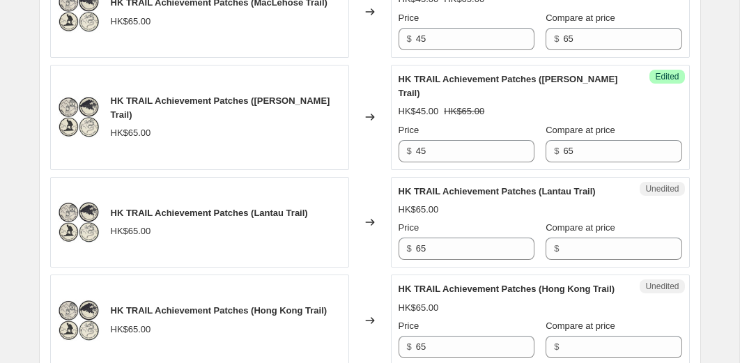
scroll to position [728, 0]
click at [474, 259] on input "65" at bounding box center [475, 248] width 119 height 22
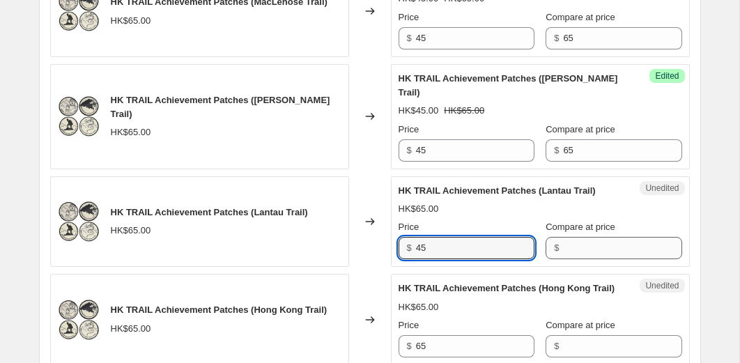
type input "45"
click at [567, 259] on input "Compare at price" at bounding box center [622, 248] width 119 height 22
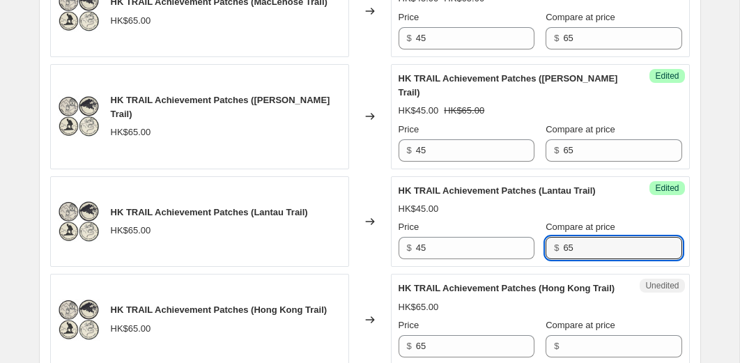
type input "65"
click at [536, 216] on div "HK$45.00" at bounding box center [541, 209] width 284 height 14
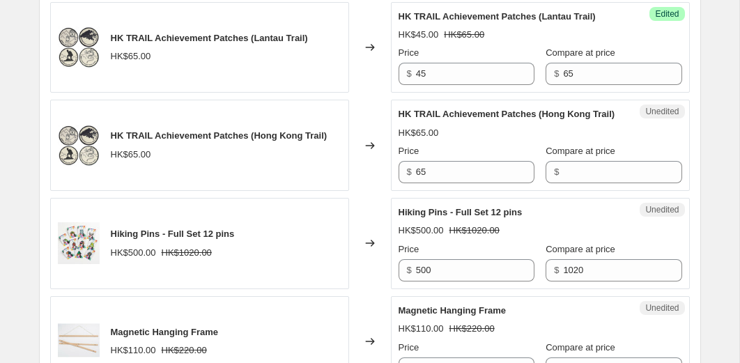
scroll to position [928, 0]
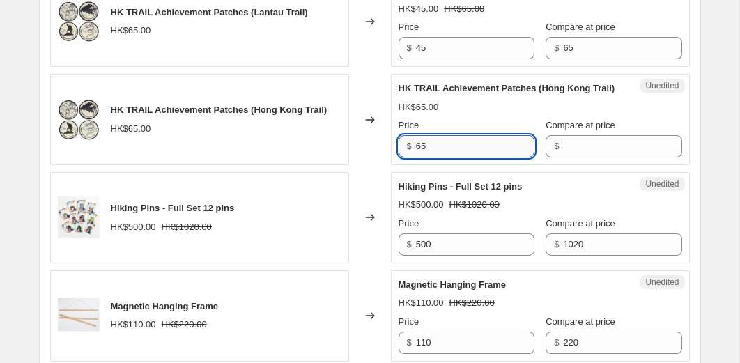
click at [455, 158] on input "65" at bounding box center [475, 146] width 119 height 22
type input "45"
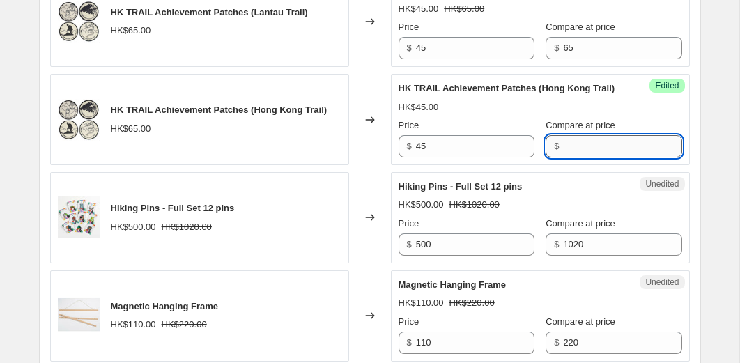
click at [563, 158] on input "Compare at price" at bounding box center [622, 146] width 119 height 22
type input "65"
click at [532, 114] on div "HK$45.00" at bounding box center [541, 107] width 284 height 14
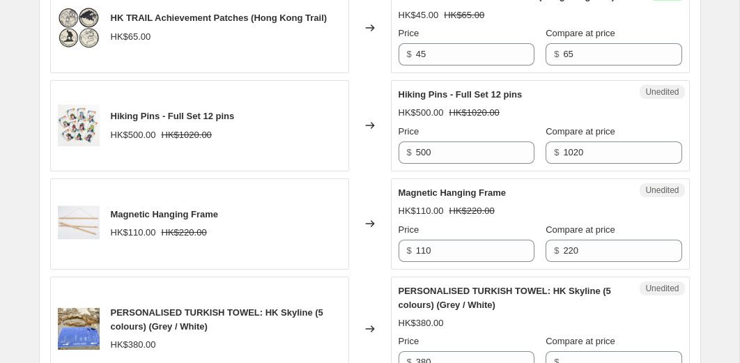
scroll to position [1021, 0]
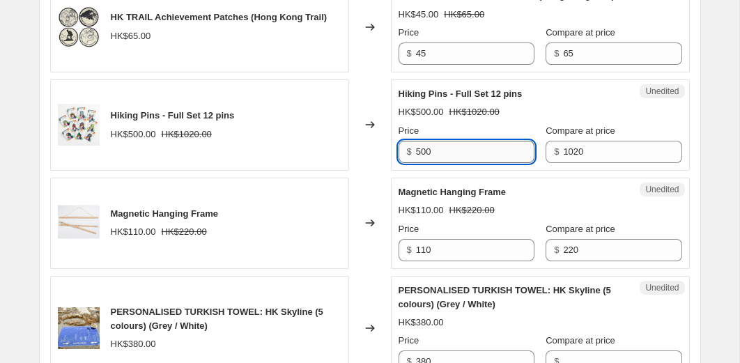
click at [469, 163] on input "500" at bounding box center [475, 152] width 119 height 22
type input "400"
click at [554, 119] on div "HK$500.00 HK$1020.00" at bounding box center [541, 112] width 284 height 14
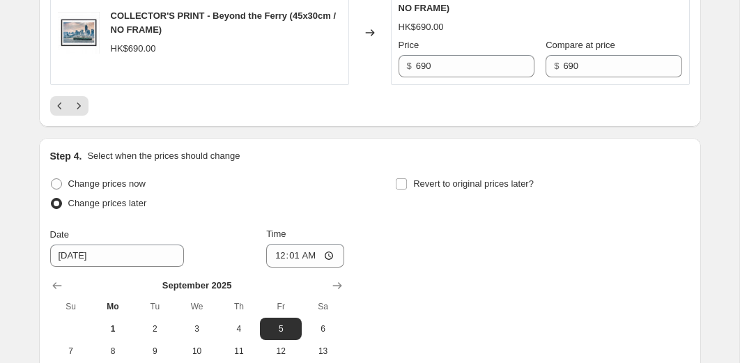
scroll to position [2493, 0]
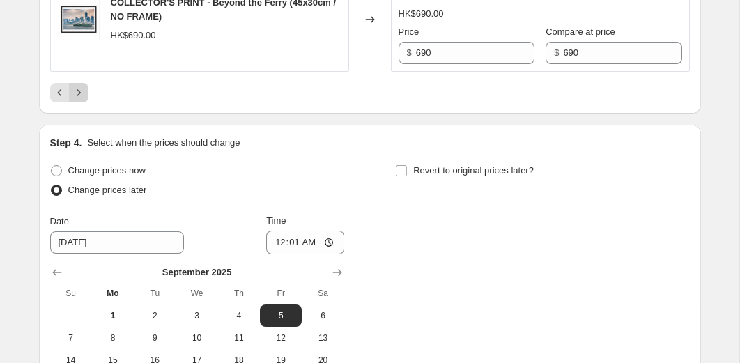
click at [80, 100] on icon "Next" at bounding box center [79, 93] width 14 height 14
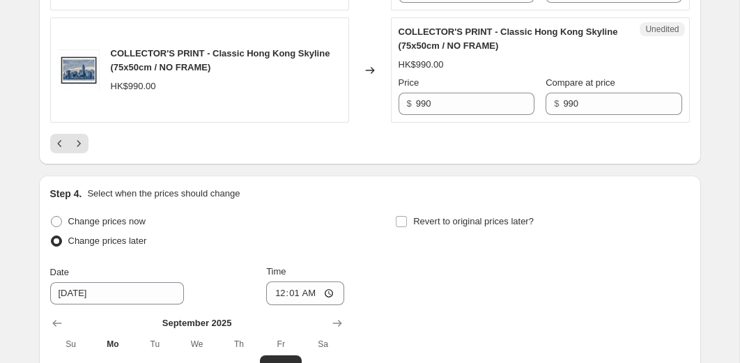
scroll to position [2549, 0]
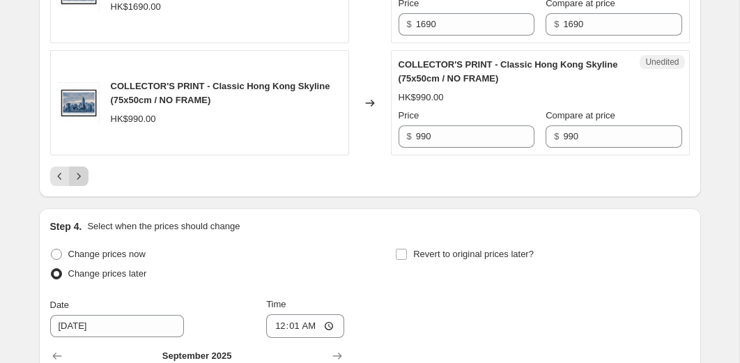
click at [84, 177] on icon "Next" at bounding box center [79, 176] width 14 height 14
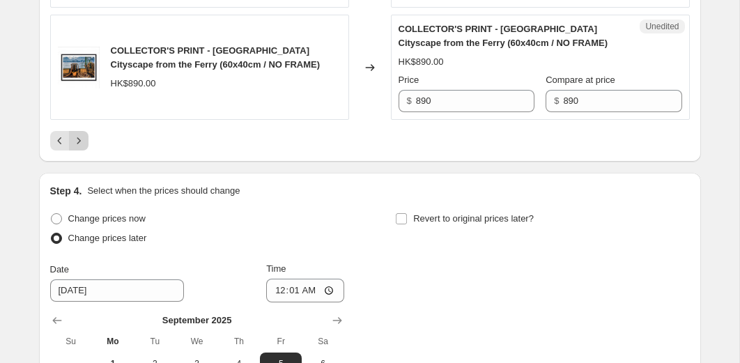
click at [81, 134] on icon "Next" at bounding box center [79, 141] width 14 height 14
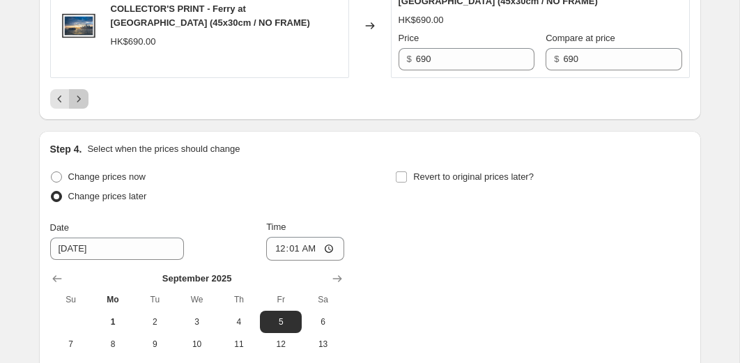
click at [81, 102] on icon "Next" at bounding box center [79, 99] width 14 height 14
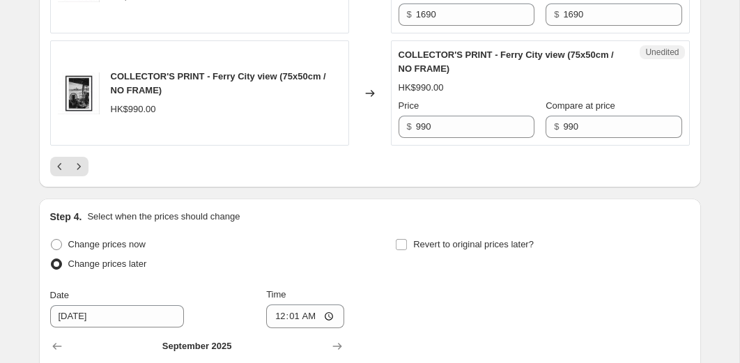
scroll to position [2626, 0]
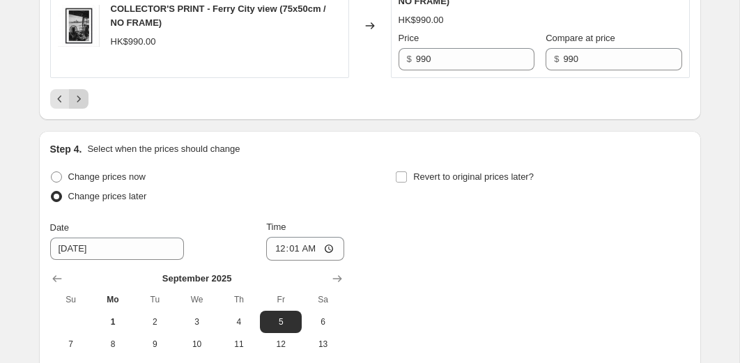
click at [81, 104] on icon "Next" at bounding box center [79, 99] width 14 height 14
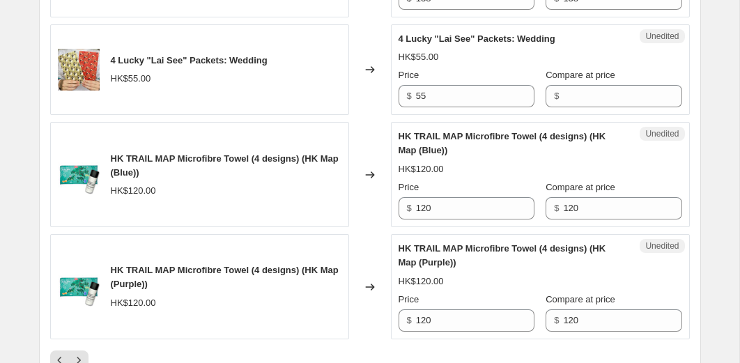
scroll to position [2322, 0]
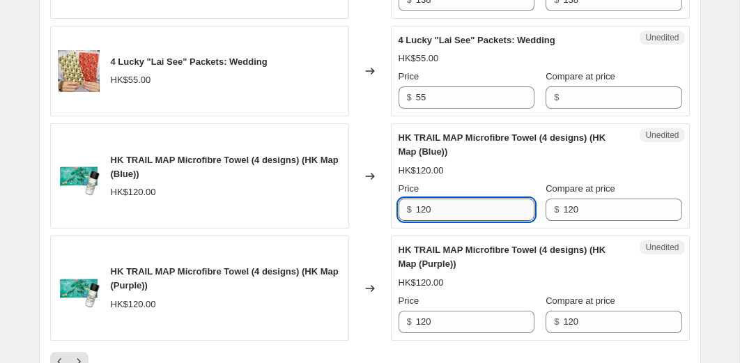
click at [467, 212] on input "120" at bounding box center [475, 210] width 119 height 22
type input "84"
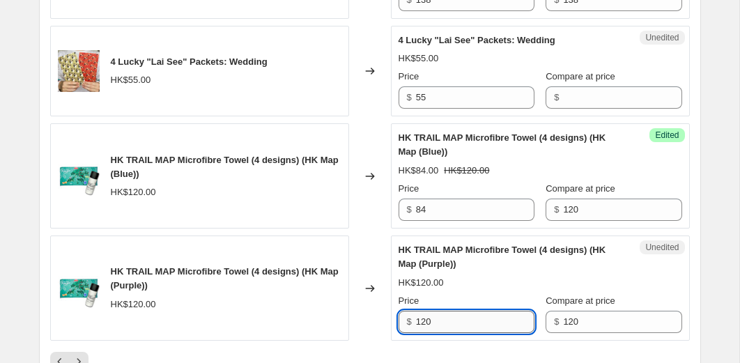
click at [458, 317] on input "120" at bounding box center [475, 322] width 119 height 22
type input "84"
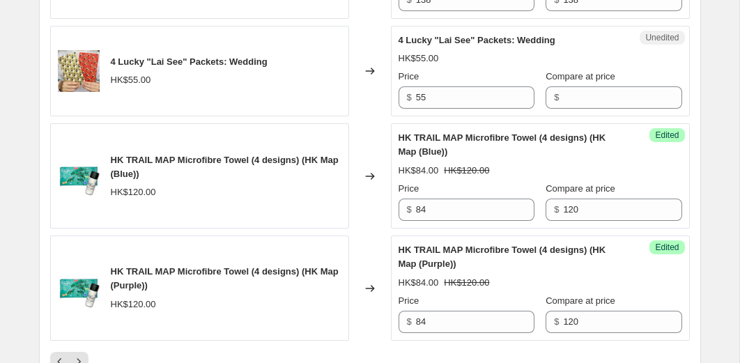
click at [466, 287] on div "HK$84.00 HK$120.00" at bounding box center [541, 283] width 284 height 14
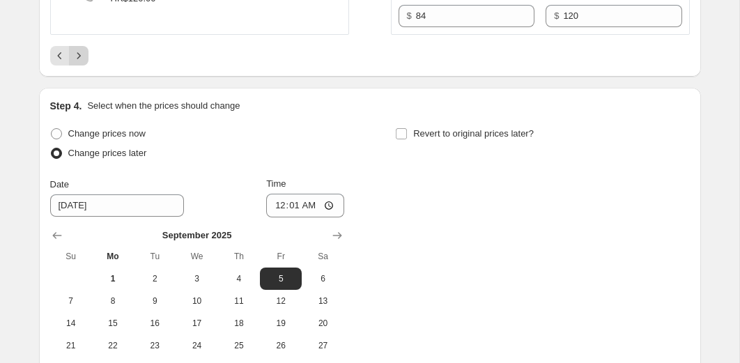
click at [84, 54] on icon "Next" at bounding box center [79, 56] width 14 height 14
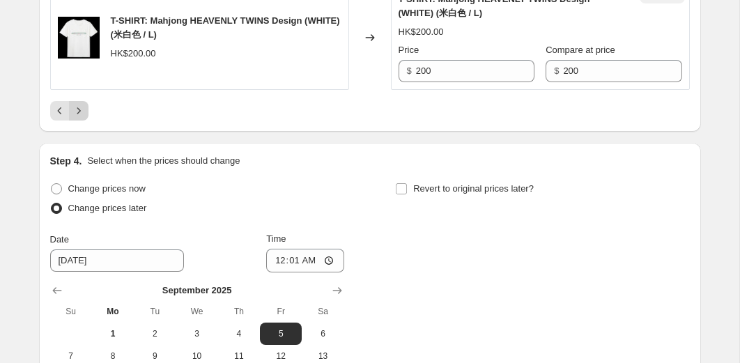
scroll to position [2628, 0]
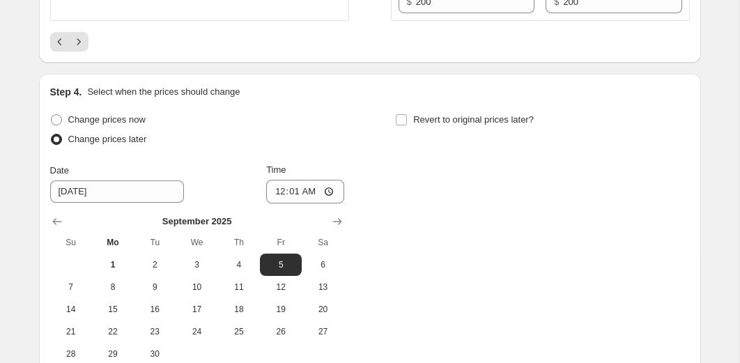
click at [330, 140] on div "Step 4. Select when the prices should change Change prices now Change prices la…" at bounding box center [370, 237] width 640 height 305
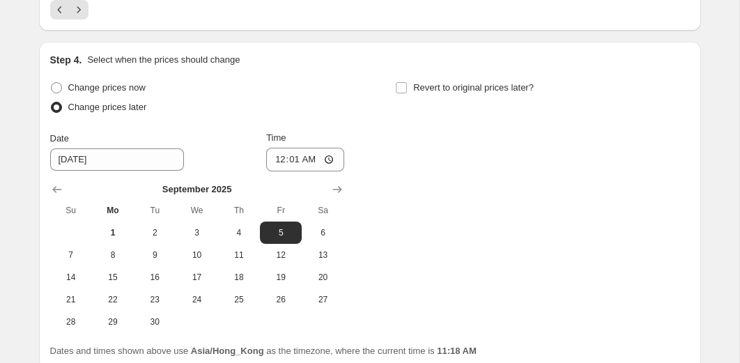
scroll to position [2622, 0]
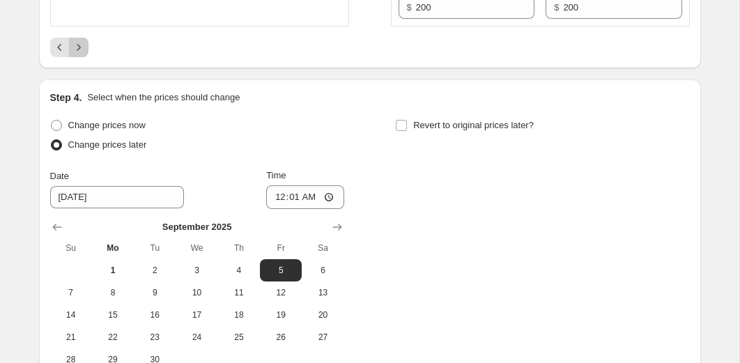
click at [83, 54] on icon "Next" at bounding box center [79, 47] width 14 height 14
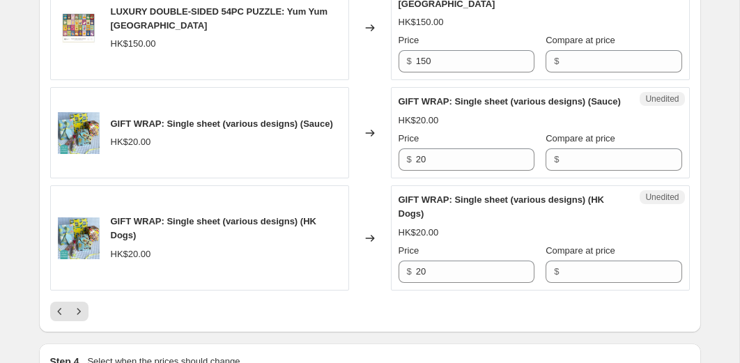
scroll to position [2396, 0]
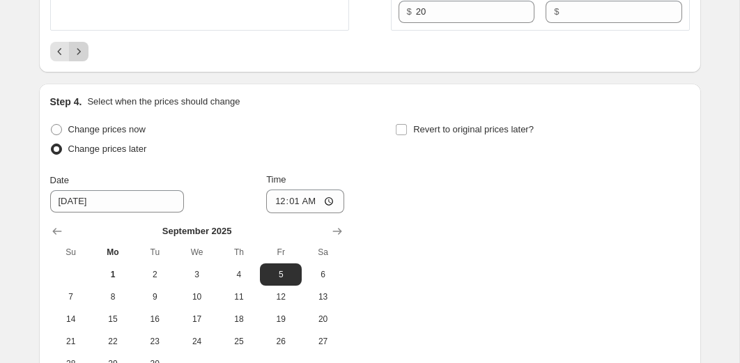
click at [76, 59] on icon "Next" at bounding box center [79, 52] width 14 height 14
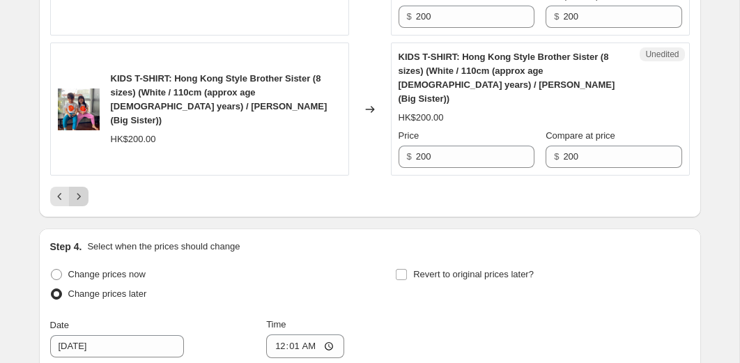
click at [82, 190] on icon "Next" at bounding box center [79, 197] width 14 height 14
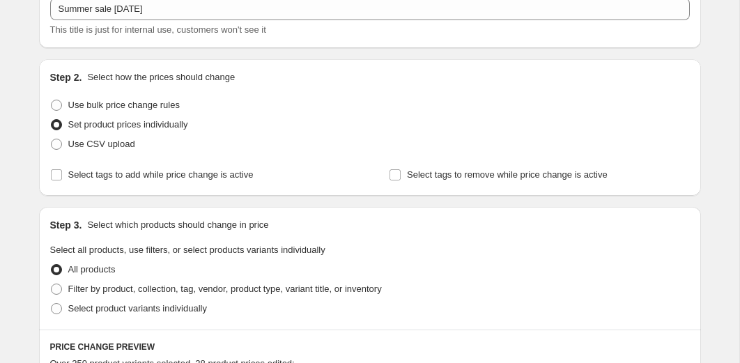
scroll to position [0, 0]
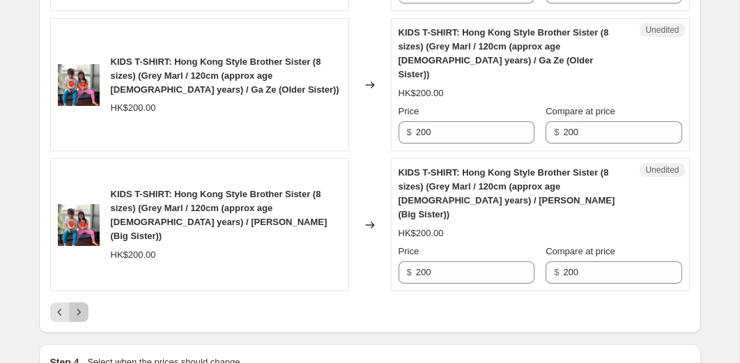
click at [79, 305] on icon "Next" at bounding box center [79, 312] width 14 height 14
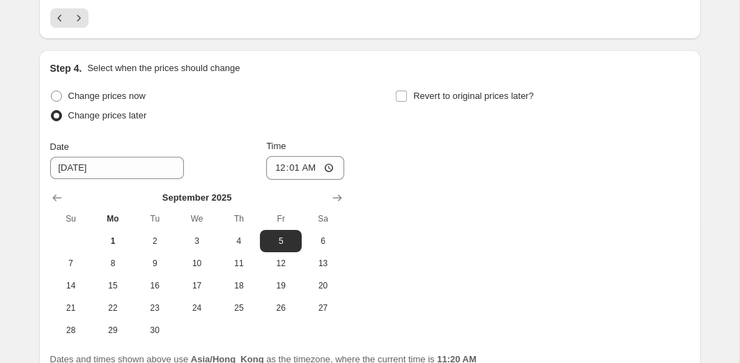
scroll to position [2769, 0]
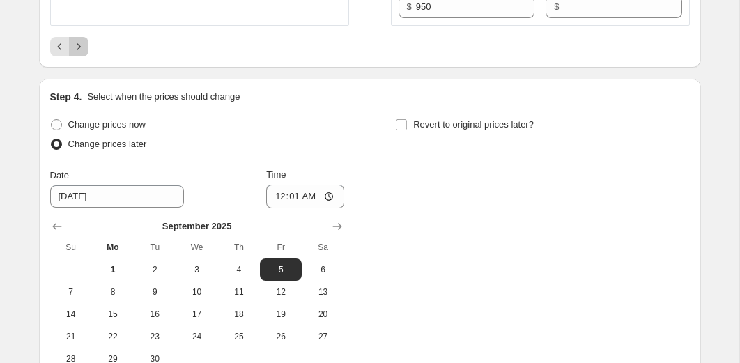
click at [86, 56] on button "Next" at bounding box center [79, 47] width 20 height 20
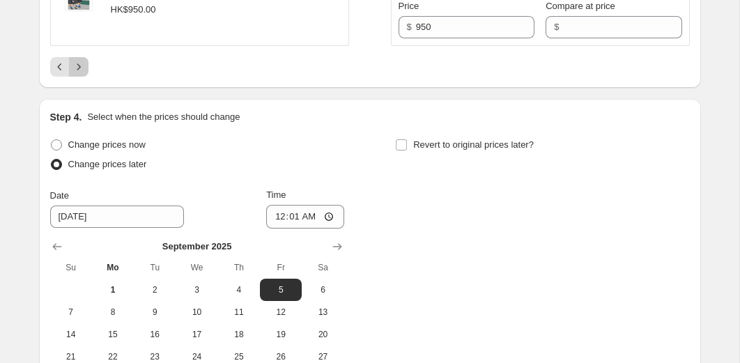
click at [85, 77] on button "Next" at bounding box center [79, 67] width 20 height 20
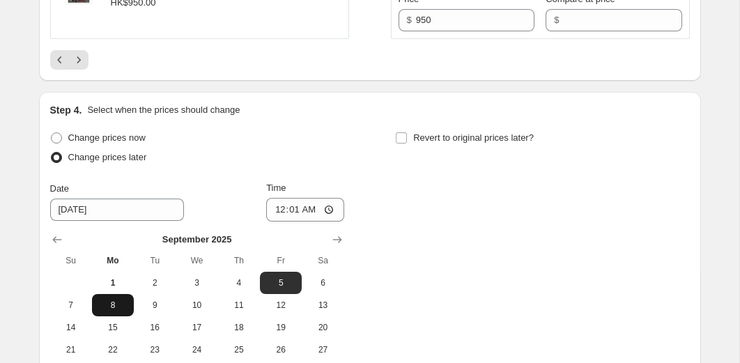
scroll to position [2525, 0]
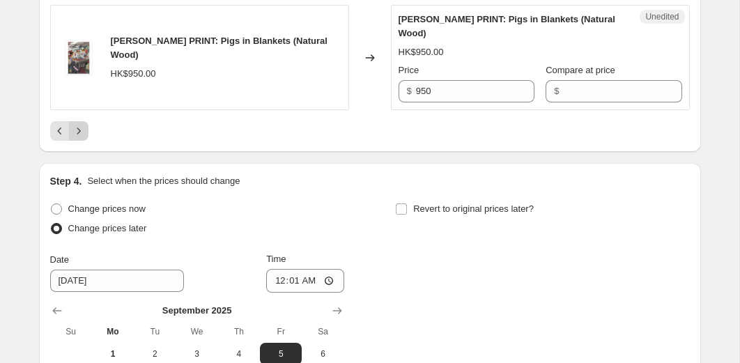
click at [82, 138] on icon "Next" at bounding box center [79, 131] width 14 height 14
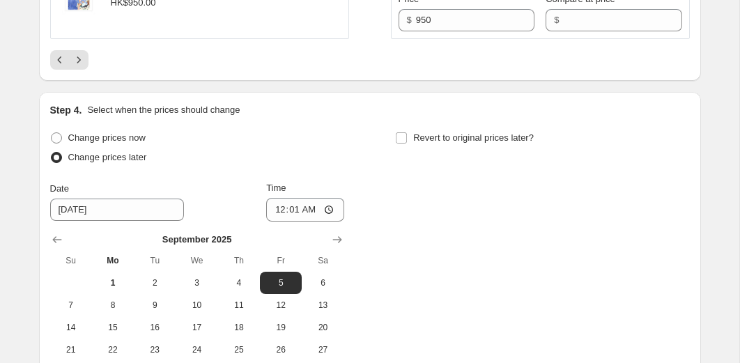
scroll to position [2546, 0]
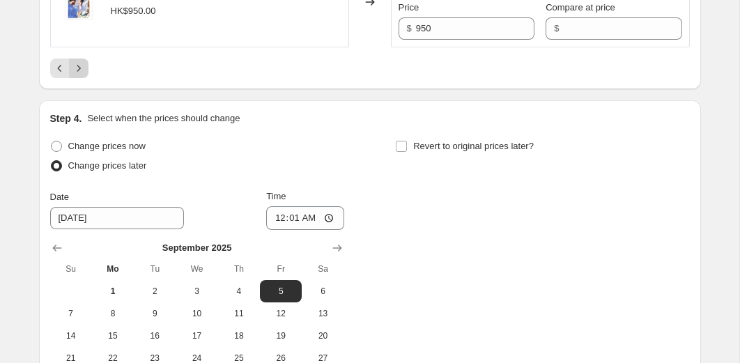
click at [80, 75] on icon "Next" at bounding box center [79, 68] width 14 height 14
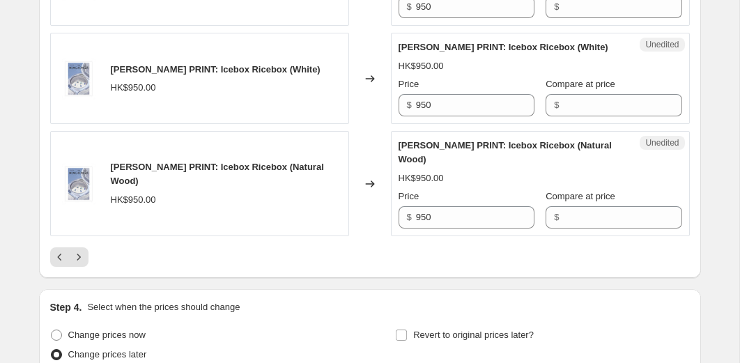
scroll to position [2425, 0]
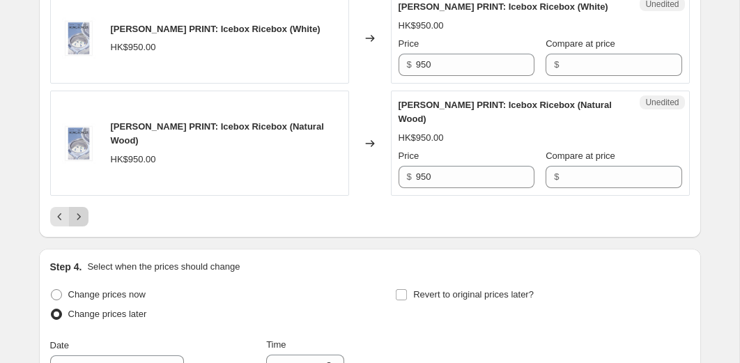
click at [78, 224] on icon "Next" at bounding box center [79, 217] width 14 height 14
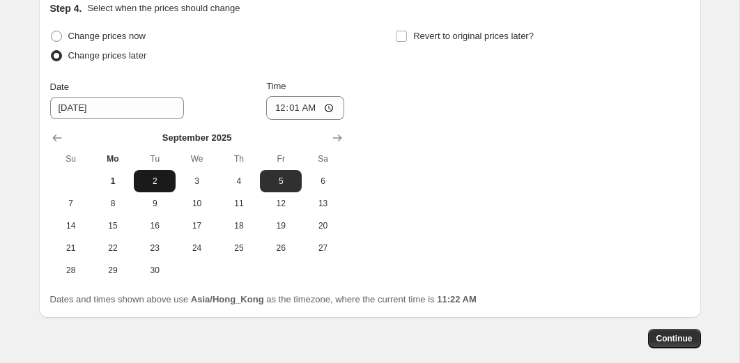
scroll to position [2638, 0]
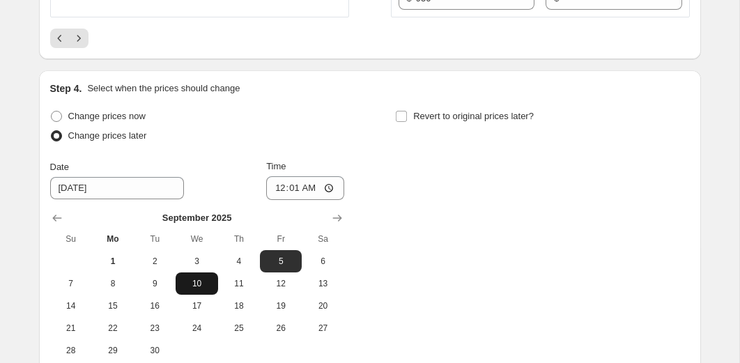
scroll to position [2490, 0]
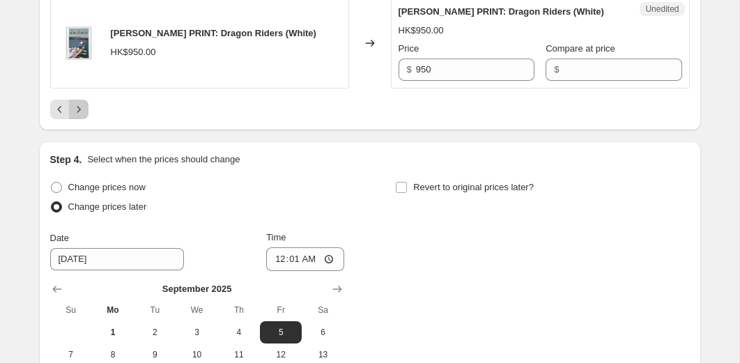
click at [80, 116] on icon "Next" at bounding box center [79, 109] width 14 height 14
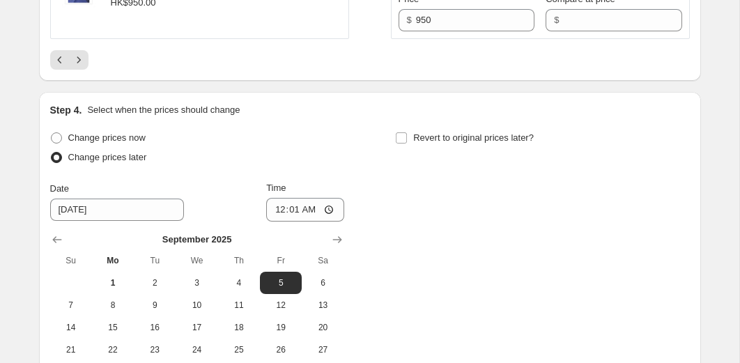
scroll to position [2553, 0]
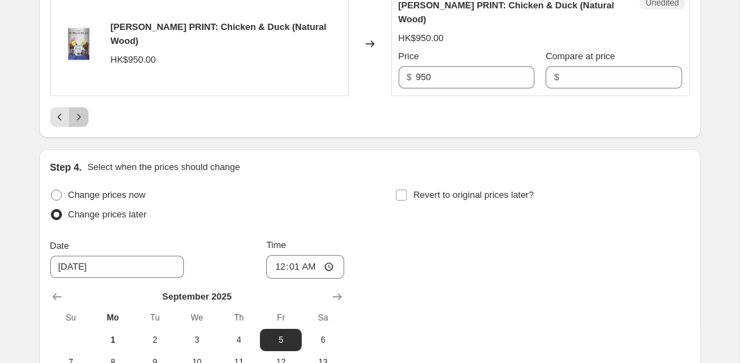
click at [82, 124] on icon "Next" at bounding box center [79, 117] width 14 height 14
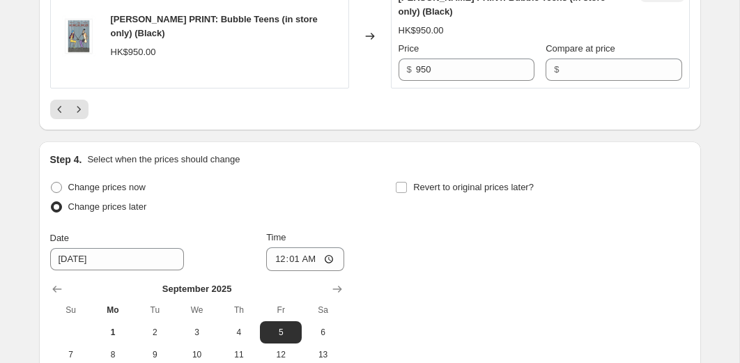
scroll to position [2555, 0]
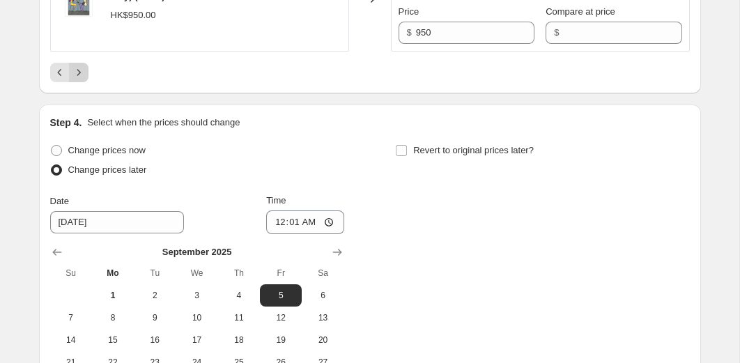
click at [83, 79] on icon "Next" at bounding box center [79, 73] width 14 height 14
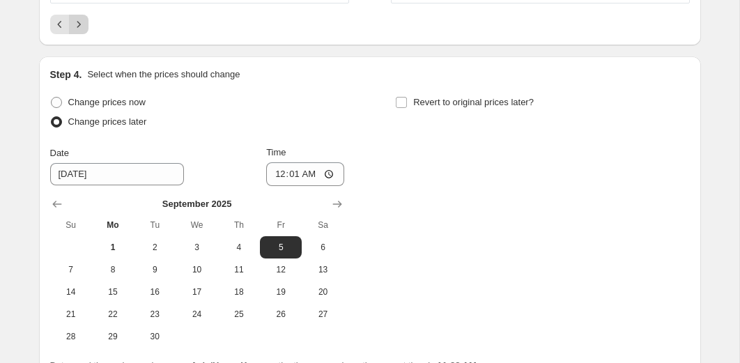
click at [84, 31] on icon "Next" at bounding box center [79, 24] width 14 height 14
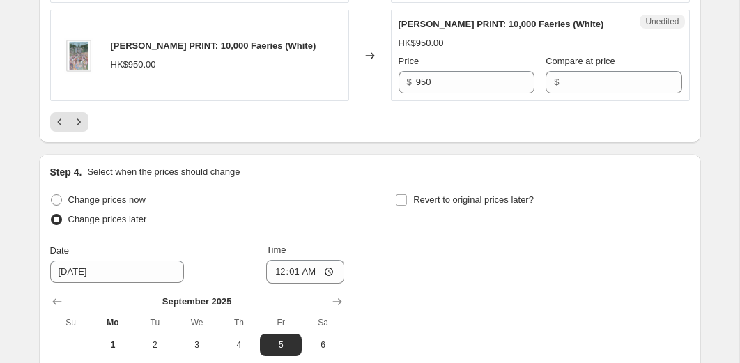
scroll to position [2477, 0]
click at [80, 130] on icon "Next" at bounding box center [79, 123] width 14 height 14
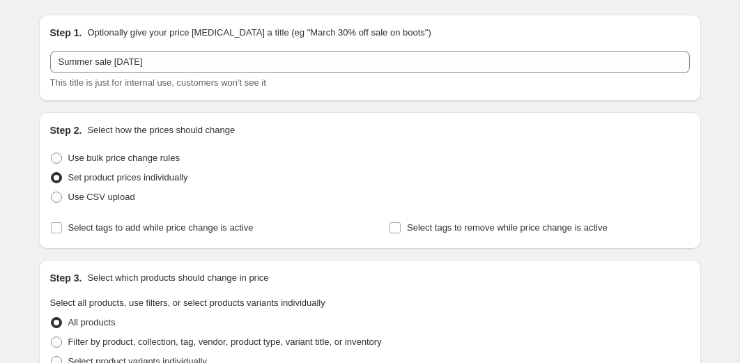
scroll to position [0, 0]
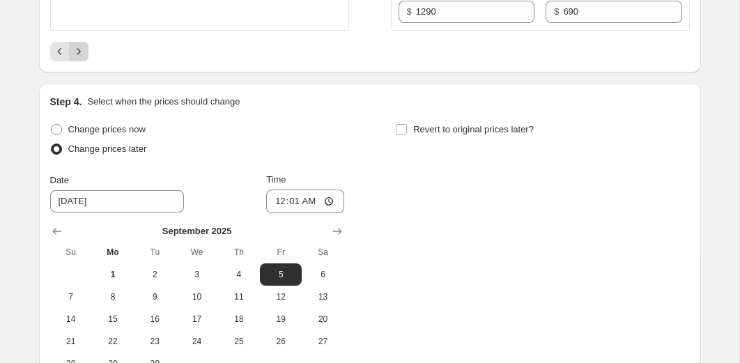
click at [77, 61] on button "Next" at bounding box center [79, 52] width 20 height 20
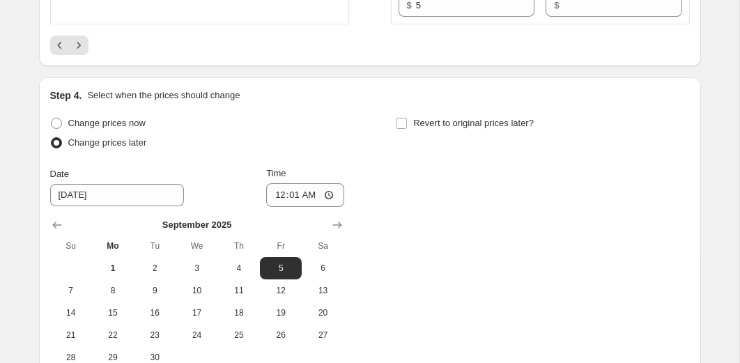
scroll to position [2667, 0]
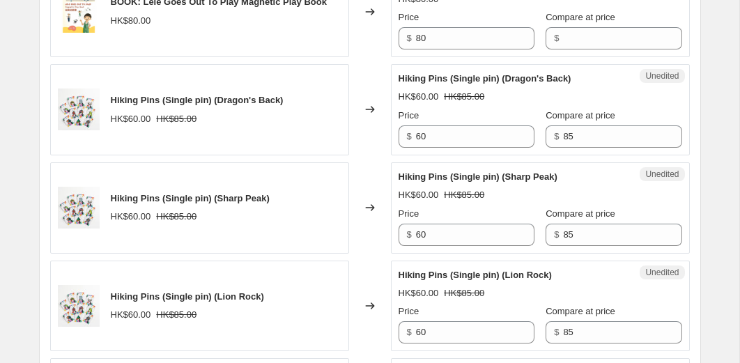
scroll to position [1521, 0]
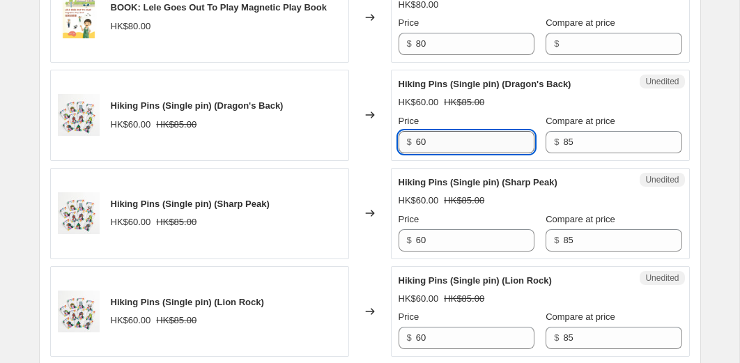
click at [448, 153] on input "60" at bounding box center [475, 142] width 119 height 22
type input "50"
click at [452, 252] on input "60" at bounding box center [475, 240] width 119 height 22
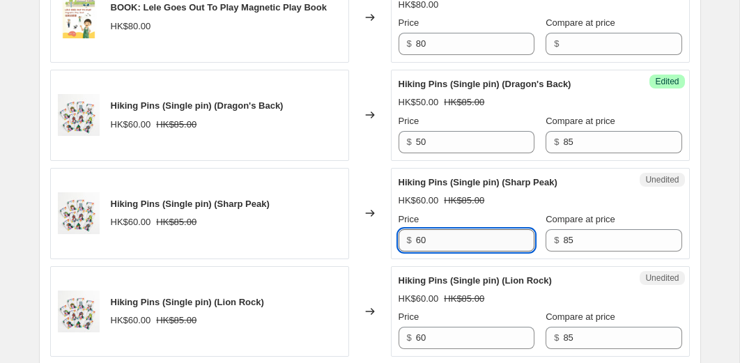
click at [452, 252] on input "60" at bounding box center [475, 240] width 119 height 22
type input "50"
click at [453, 188] on span "Hiking Pins (Single pin) (Sharp Peak)" at bounding box center [478, 182] width 159 height 10
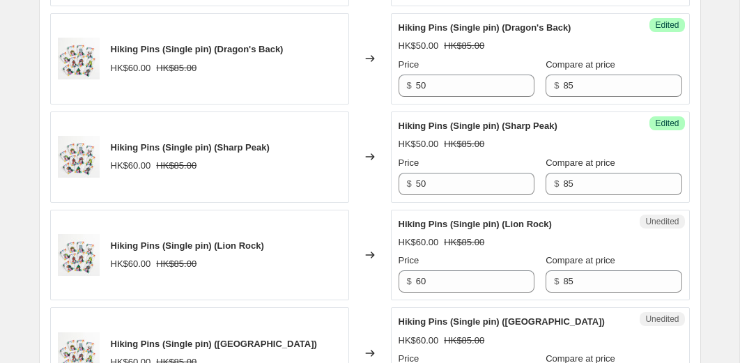
scroll to position [1585, 0]
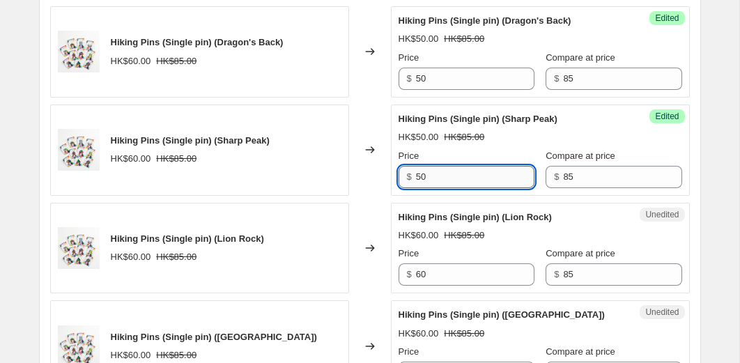
click at [453, 188] on input "50" at bounding box center [475, 177] width 119 height 22
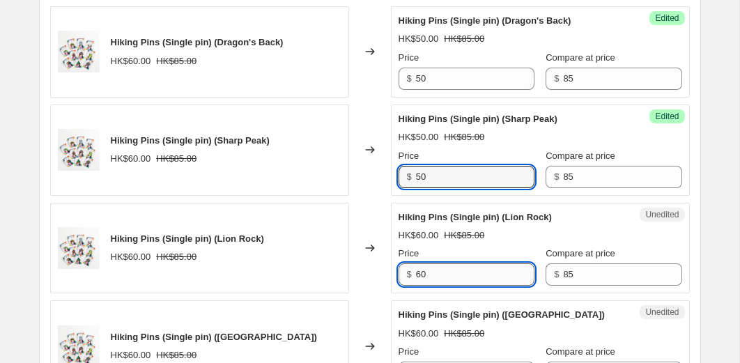
click at [434, 286] on input "60" at bounding box center [475, 275] width 119 height 22
type input "50"
click at [441, 287] on div "Hiking Pins (Single pin) (Lion Rock) HK$60.00 HK$85.00 Price $ 50 Compare at pr…" at bounding box center [541, 249] width 284 height 76
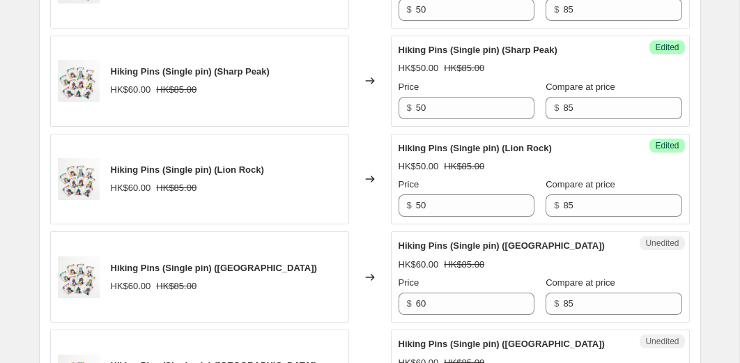
scroll to position [1727, 0]
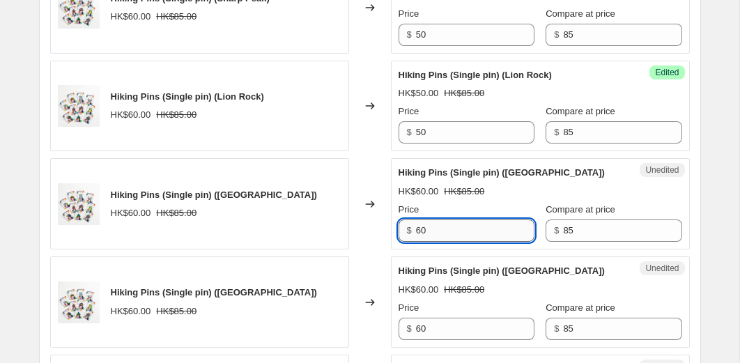
click at [435, 242] on input "60" at bounding box center [475, 231] width 119 height 22
type input "50"
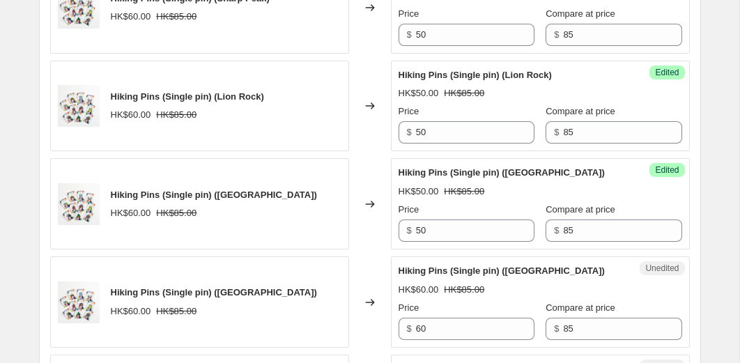
click at [443, 217] on div "Price" at bounding box center [467, 210] width 136 height 14
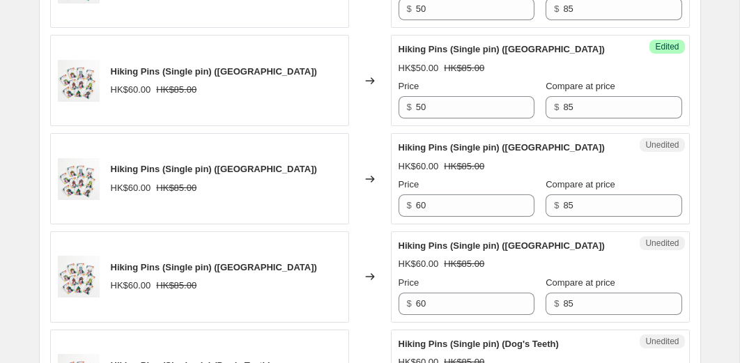
scroll to position [1903, 0]
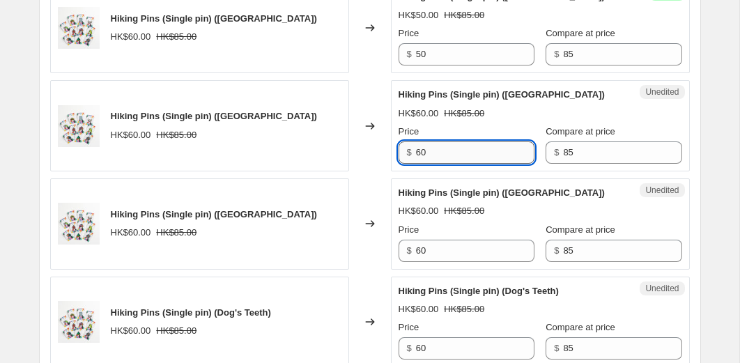
click at [438, 164] on input "60" at bounding box center [475, 153] width 119 height 22
type input "50"
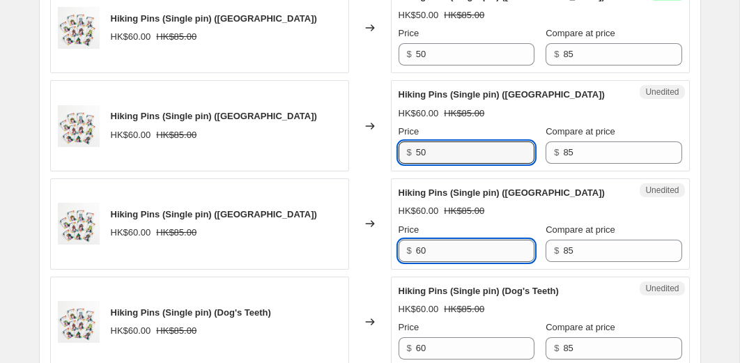
click at [436, 262] on input "60" at bounding box center [475, 251] width 119 height 22
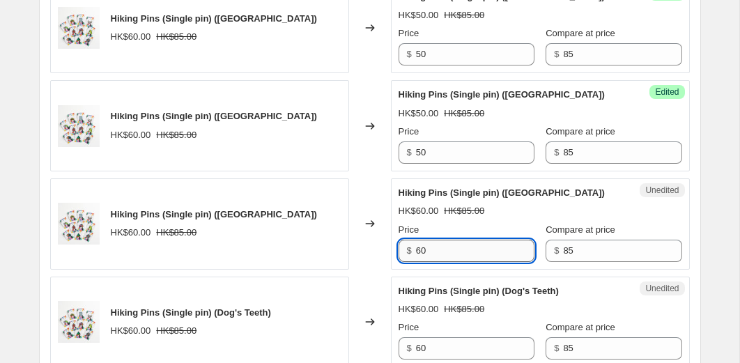
click at [436, 262] on input "60" at bounding box center [475, 251] width 119 height 22
type input "50"
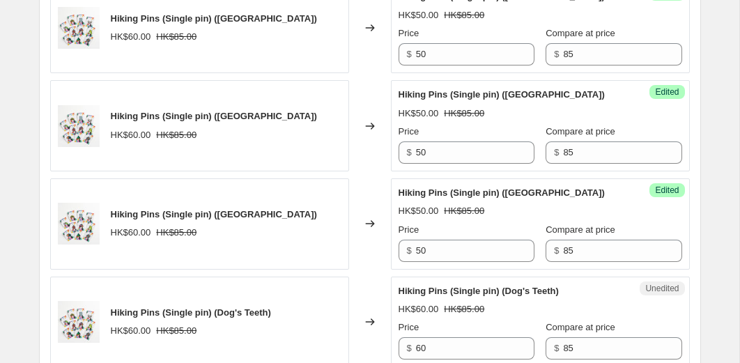
click at [452, 237] on div "Price" at bounding box center [467, 230] width 136 height 14
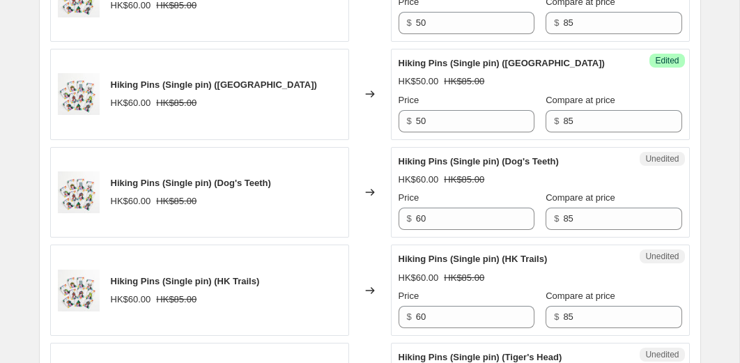
scroll to position [2038, 0]
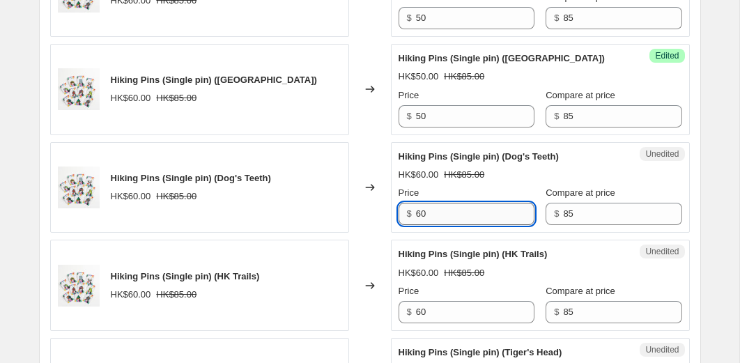
click at [452, 225] on input "60" at bounding box center [475, 214] width 119 height 22
type input "50"
click at [467, 200] on div "Price" at bounding box center [467, 193] width 136 height 14
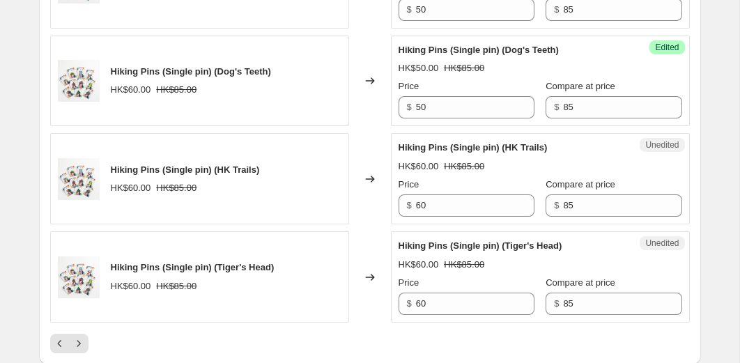
scroll to position [2154, 0]
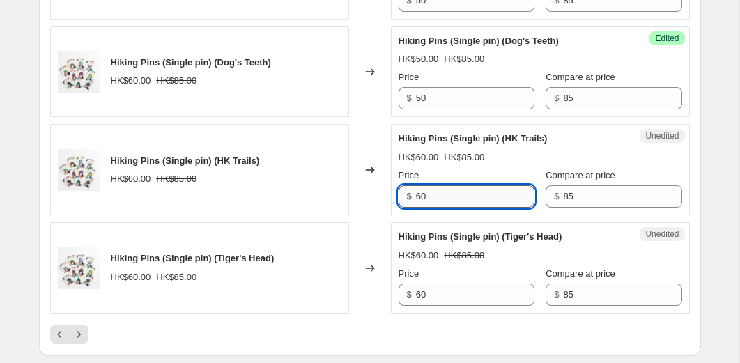
click at [456, 208] on input "60" at bounding box center [475, 196] width 119 height 22
type input "6"
type input "50"
click at [459, 183] on div "Price" at bounding box center [467, 176] width 136 height 14
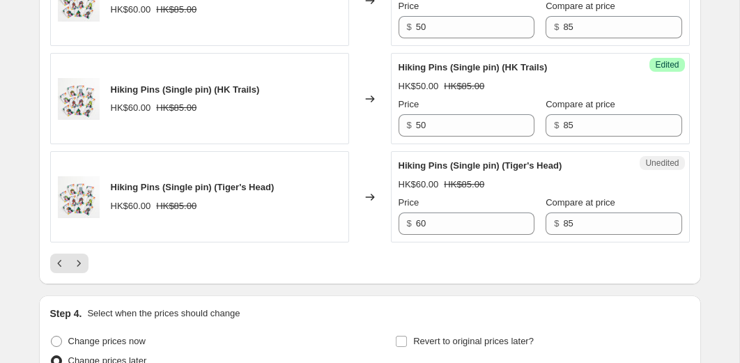
scroll to position [2272, 0]
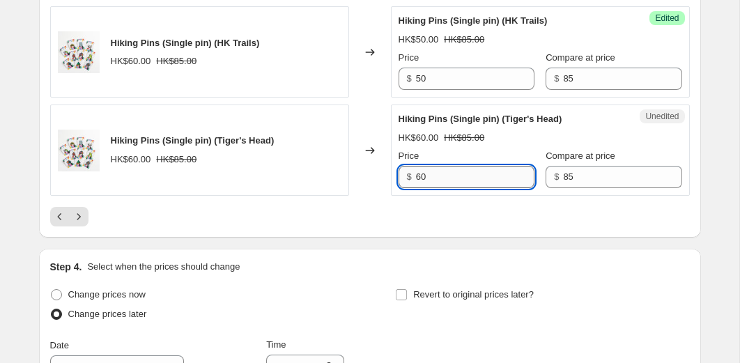
click at [457, 188] on input "60" at bounding box center [475, 177] width 119 height 22
type input "50"
click at [77, 220] on icon "Next" at bounding box center [78, 216] width 3 height 6
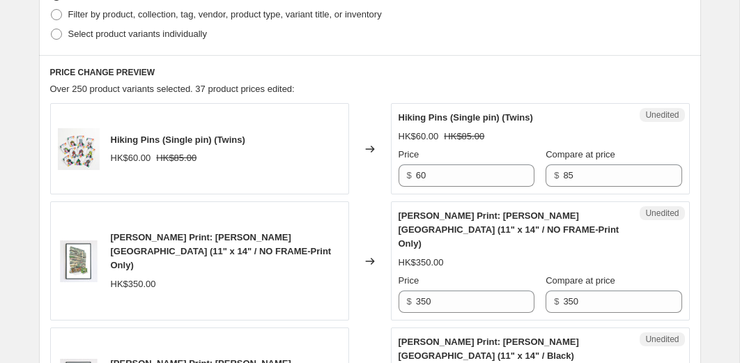
scroll to position [369, 0]
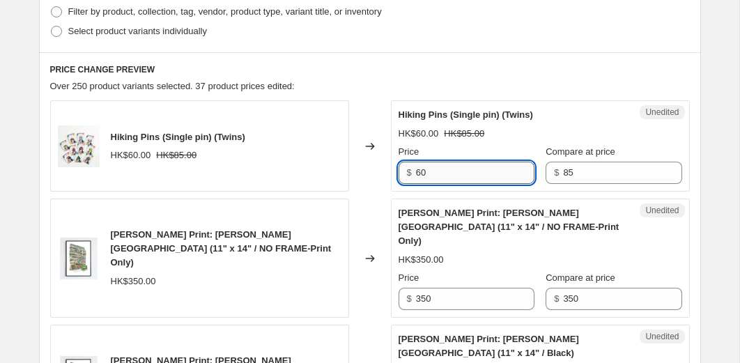
click at [462, 181] on input "60" at bounding box center [475, 173] width 119 height 22
type input "50"
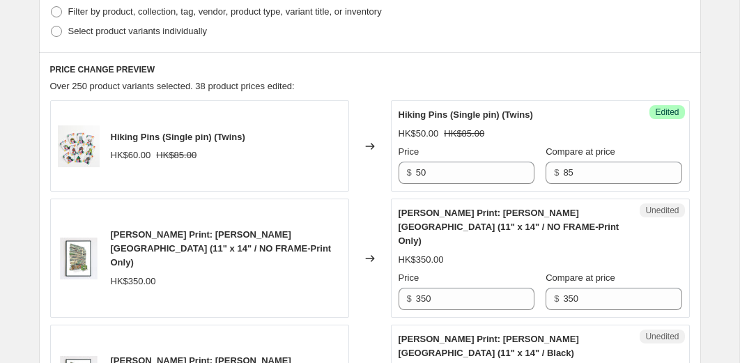
click at [387, 181] on div "Changed to" at bounding box center [370, 145] width 42 height 91
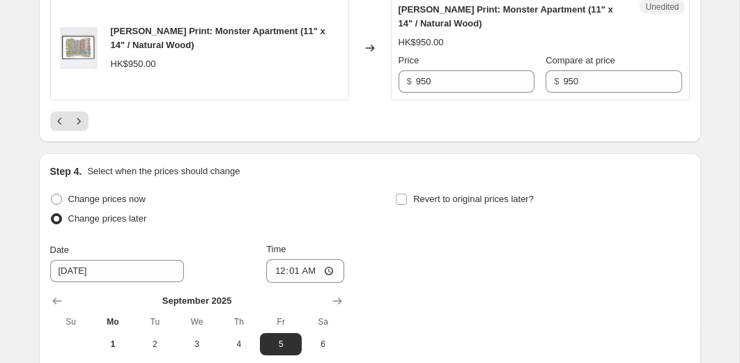
scroll to position [2629, 0]
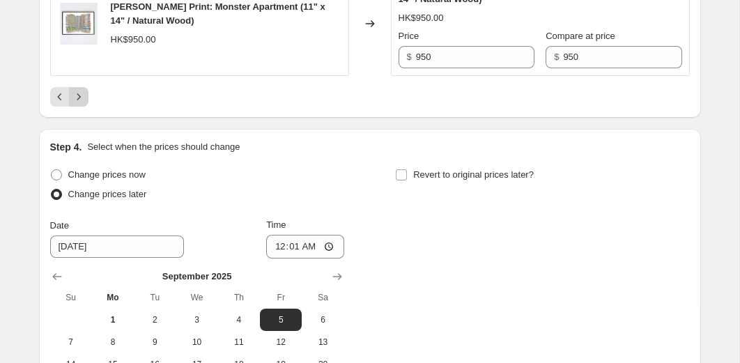
click at [74, 90] on icon "Next" at bounding box center [79, 97] width 14 height 14
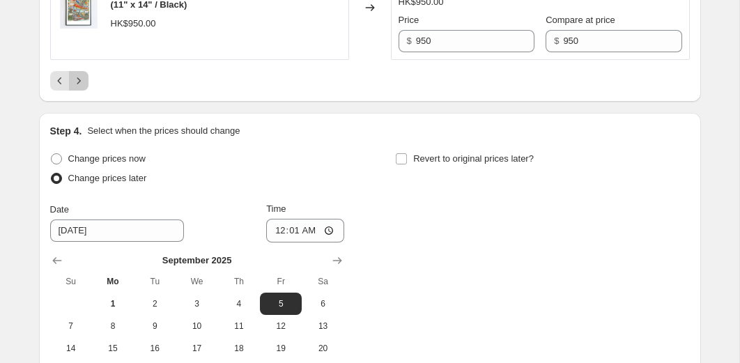
click at [82, 82] on icon "Next" at bounding box center [79, 81] width 14 height 14
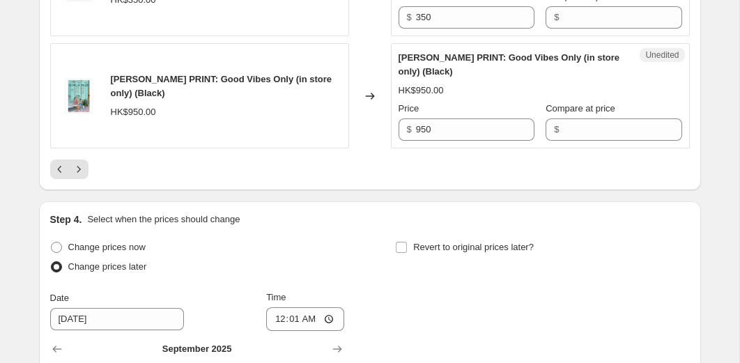
scroll to position [2532, 0]
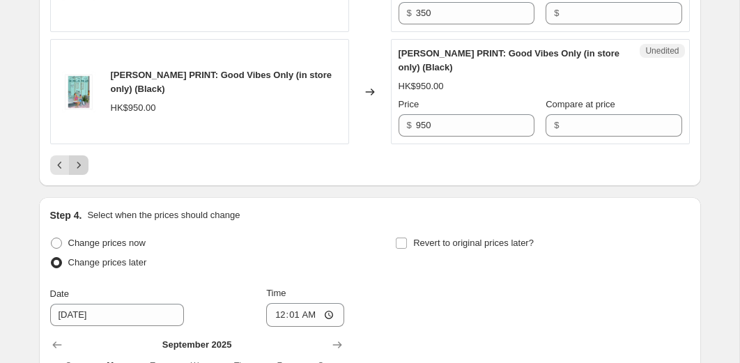
click at [78, 172] on icon "Next" at bounding box center [79, 165] width 14 height 14
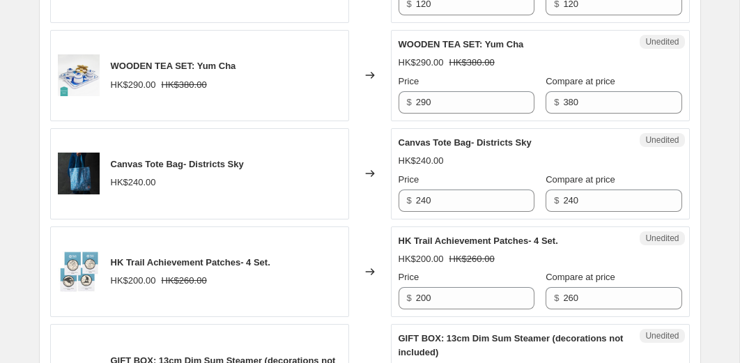
scroll to position [1070, 0]
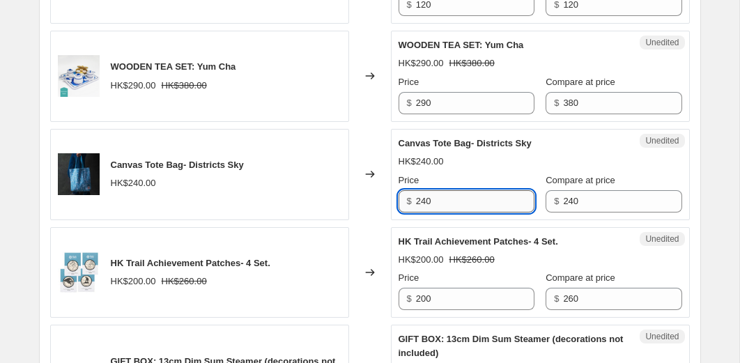
click at [443, 201] on input "240" at bounding box center [475, 201] width 119 height 22
type input "200"
click at [356, 164] on div "Changed to" at bounding box center [370, 174] width 42 height 91
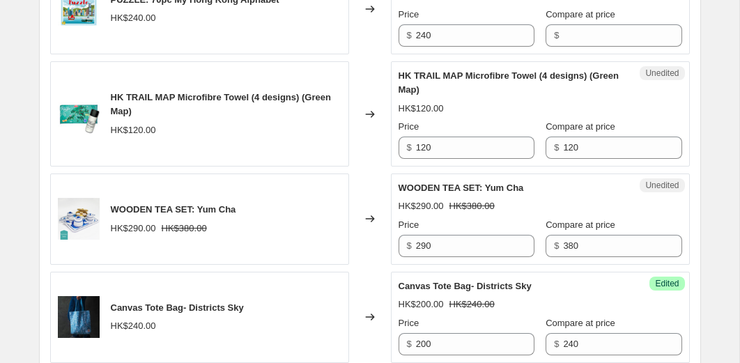
scroll to position [836, 0]
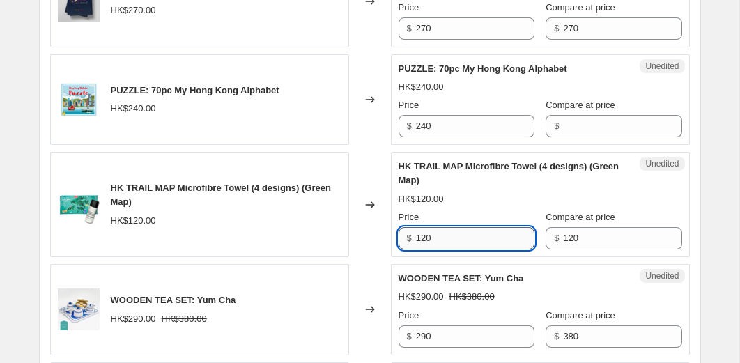
click at [448, 234] on input "120" at bounding box center [475, 238] width 119 height 22
type input "84"
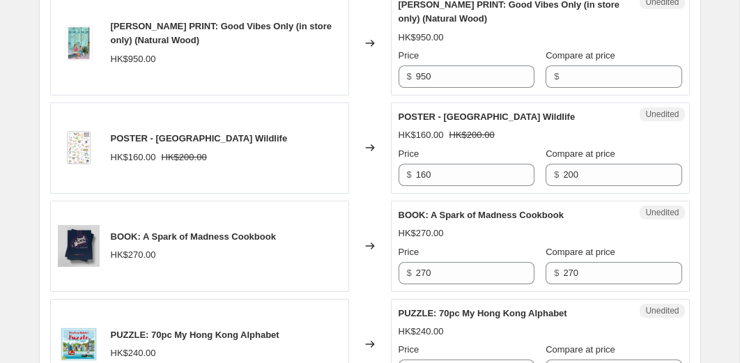
scroll to position [586, 0]
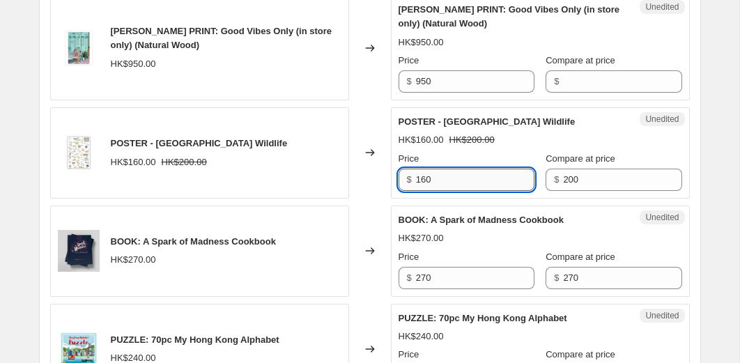
click at [471, 184] on input "160" at bounding box center [475, 180] width 119 height 22
type input "100"
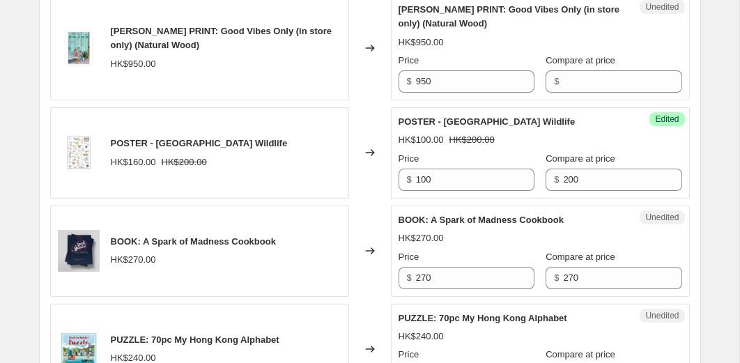
click at [367, 181] on div "Changed to" at bounding box center [370, 152] width 42 height 91
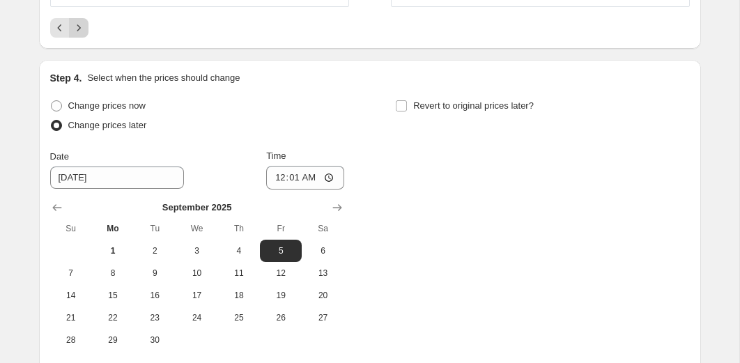
click at [79, 35] on icon "Next" at bounding box center [79, 28] width 14 height 14
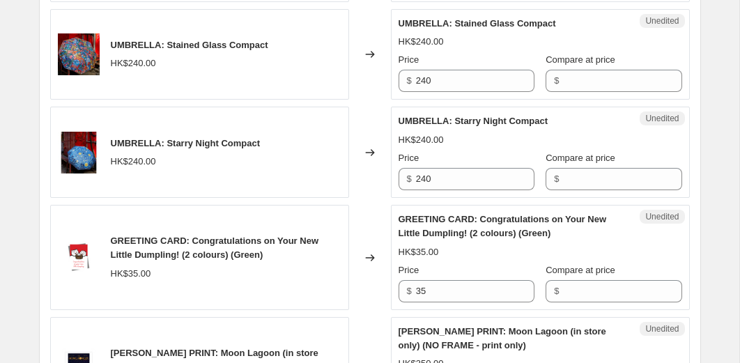
scroll to position [1894, 0]
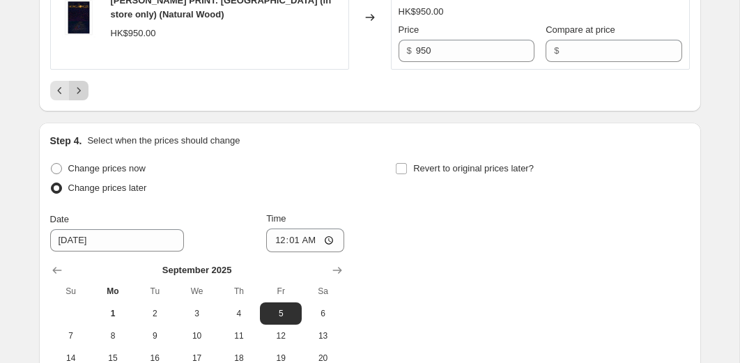
click at [84, 98] on icon "Next" at bounding box center [79, 91] width 14 height 14
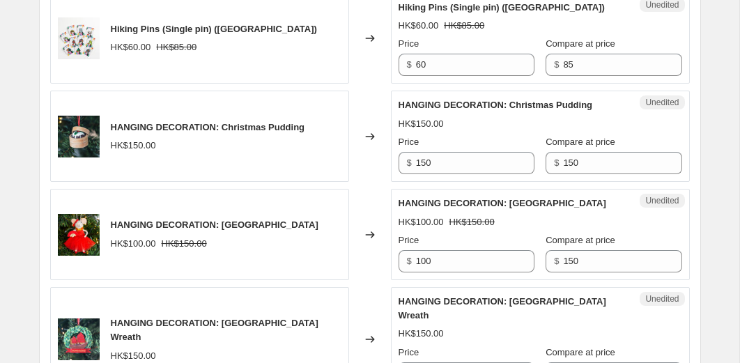
scroll to position [1336, 0]
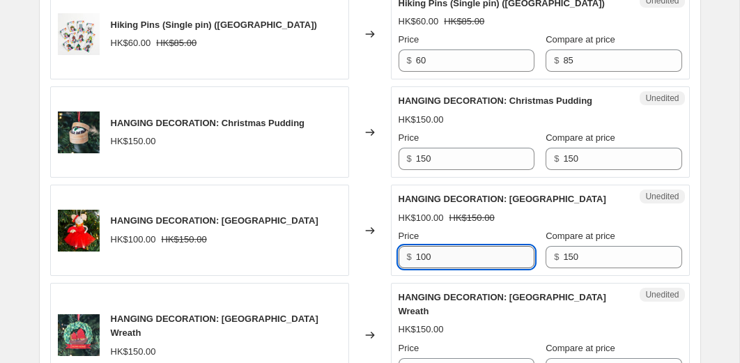
click at [445, 268] on input "100" at bounding box center [475, 257] width 119 height 22
type input "20"
click at [346, 264] on div "HANGING DECORATION: Victoria HK$100.00 HK$150.00" at bounding box center [199, 230] width 299 height 91
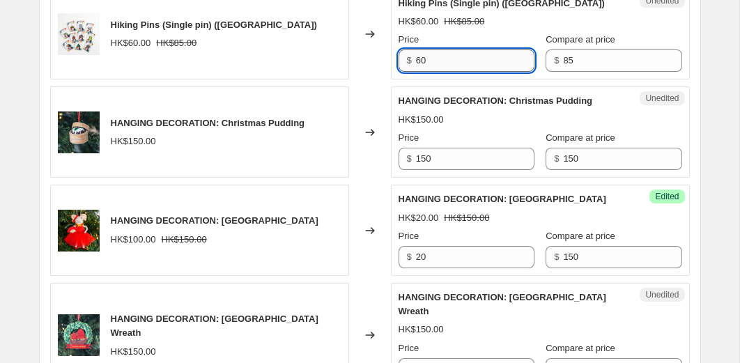
click at [477, 72] on input "60" at bounding box center [475, 61] width 119 height 22
type input "50"
click at [363, 80] on div "Changed to" at bounding box center [370, 34] width 42 height 91
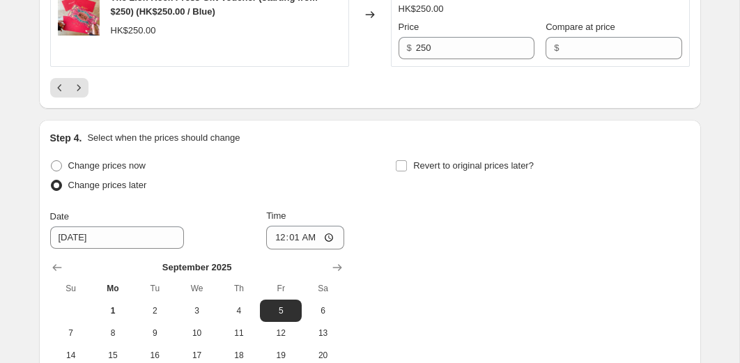
scroll to position [2538, 0]
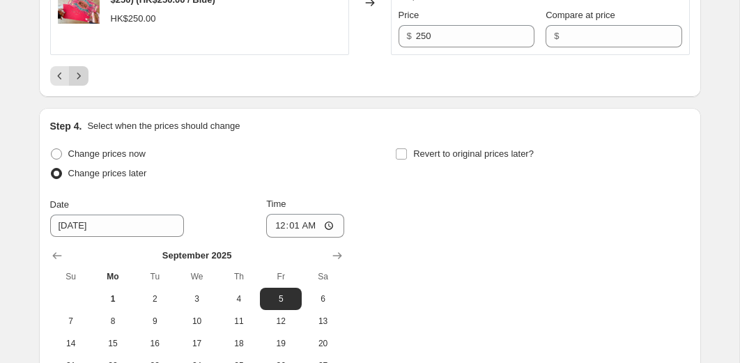
click at [82, 72] on icon "Next" at bounding box center [79, 76] width 14 height 14
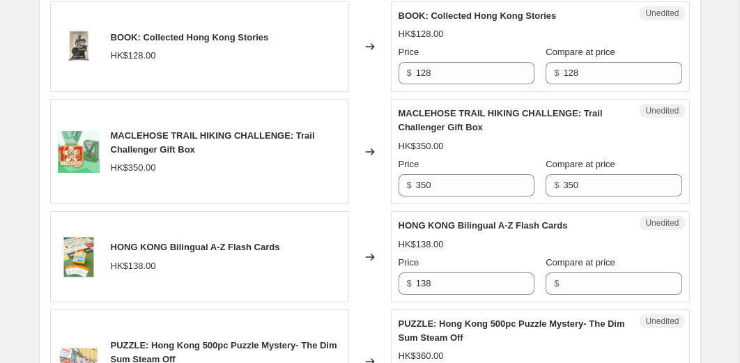
scroll to position [1370, 0]
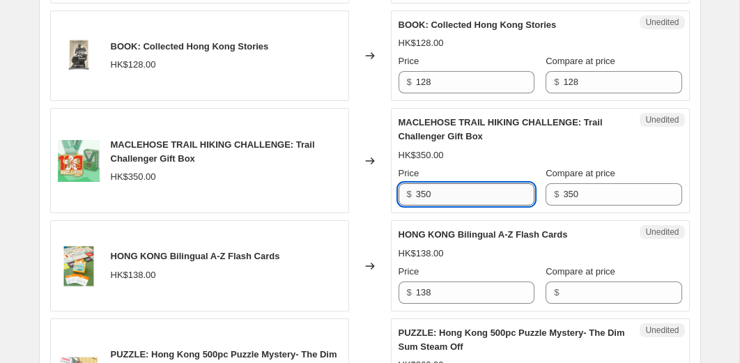
click at [454, 198] on input "350" at bounding box center [475, 194] width 119 height 22
type input "245"
click at [341, 180] on div "MACLEHOSE TRAIL HIKING CHALLENGE: Trail Challenger Gift Box HK$350.00" at bounding box center [199, 160] width 299 height 105
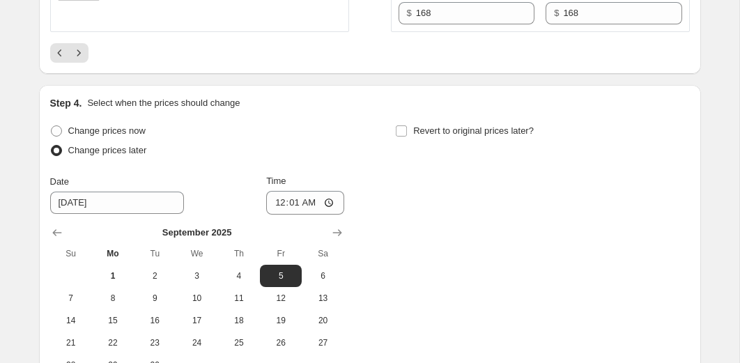
scroll to position [2541, 0]
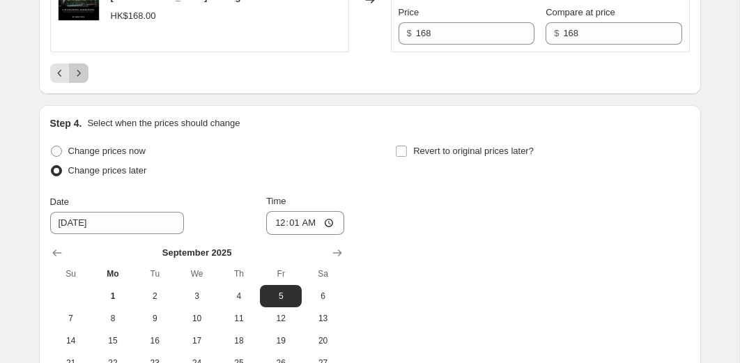
click at [83, 80] on icon "Next" at bounding box center [79, 73] width 14 height 14
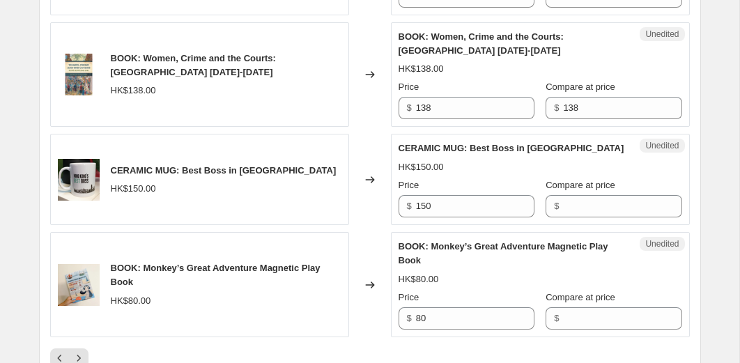
scroll to position [2257, 0]
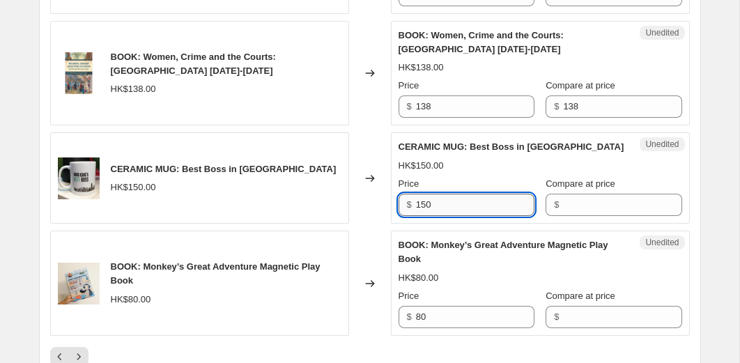
click at [450, 216] on input "150" at bounding box center [475, 205] width 119 height 22
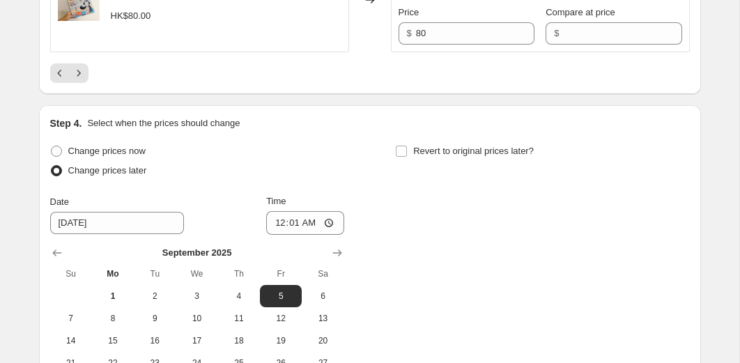
scroll to position [2472, 0]
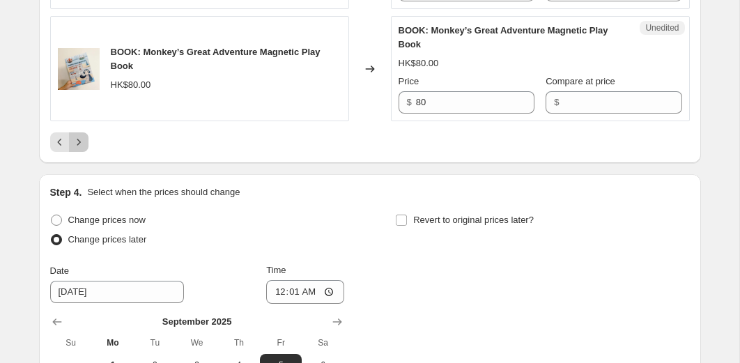
click at [80, 149] on icon "Next" at bounding box center [79, 142] width 14 height 14
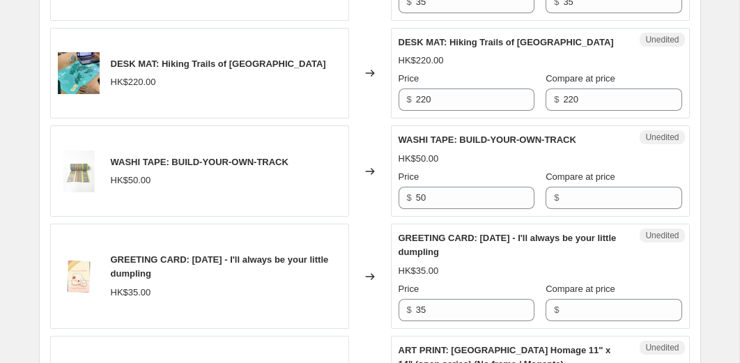
scroll to position [1858, 0]
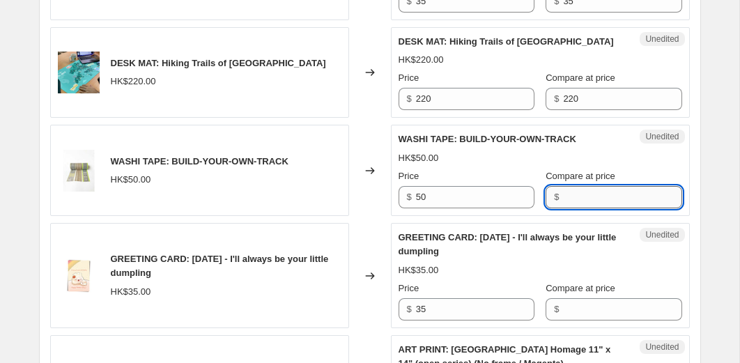
click at [575, 196] on input "Compare at price" at bounding box center [622, 197] width 119 height 22
type input "100"
click at [351, 141] on div "Changed to" at bounding box center [370, 170] width 42 height 91
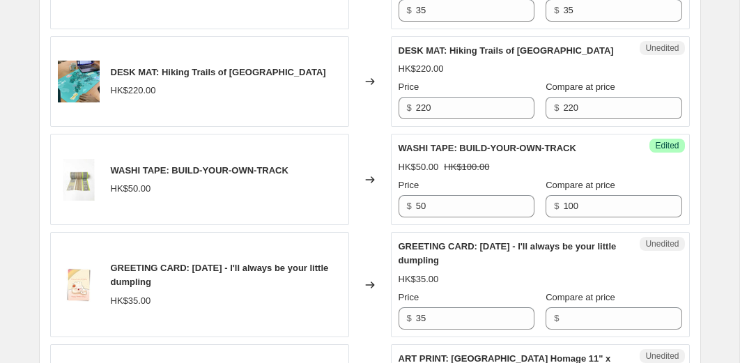
scroll to position [1842, 0]
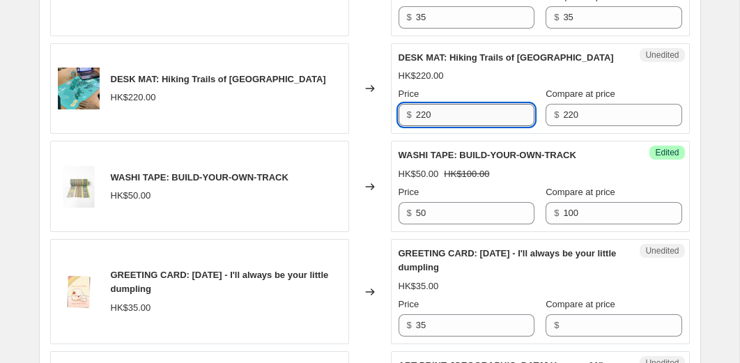
click at [472, 114] on input "220" at bounding box center [475, 115] width 119 height 22
type input "154"
click at [379, 105] on div "Changed to" at bounding box center [370, 88] width 42 height 91
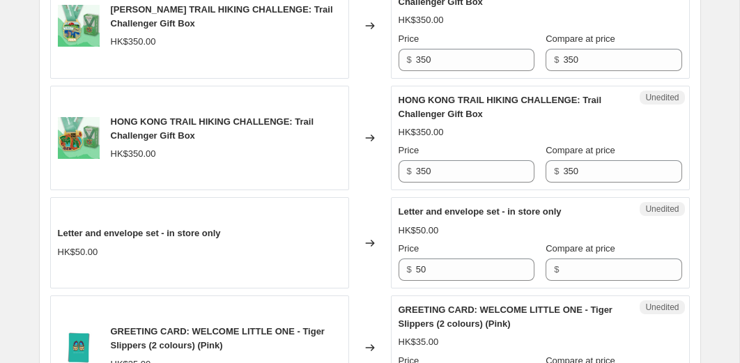
scroll to position [798, 0]
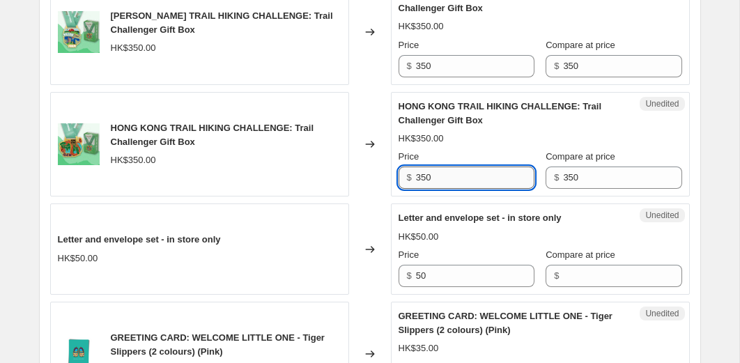
click at [466, 175] on input "350" at bounding box center [475, 178] width 119 height 22
type input "245"
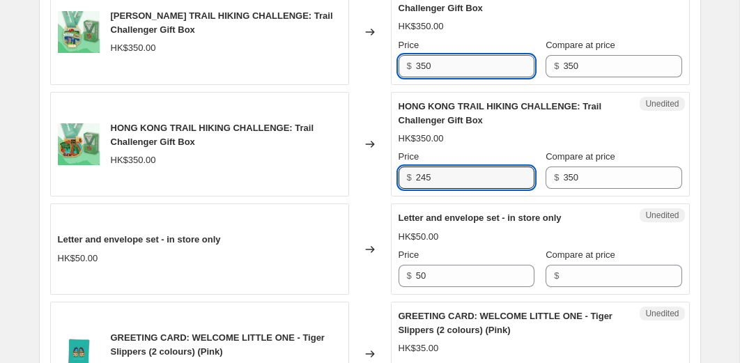
click at [459, 75] on input "350" at bounding box center [475, 66] width 119 height 22
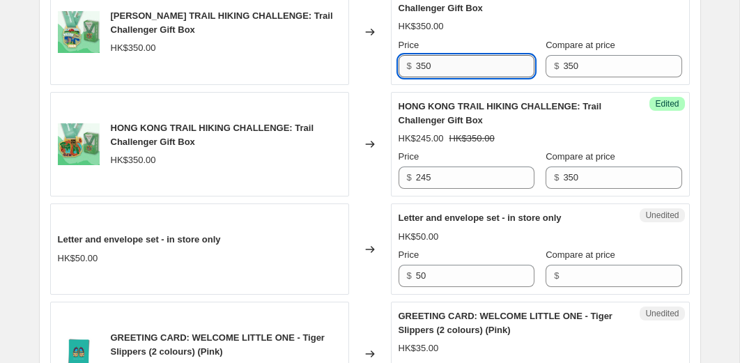
click at [459, 75] on input "350" at bounding box center [475, 66] width 119 height 22
type input "245"
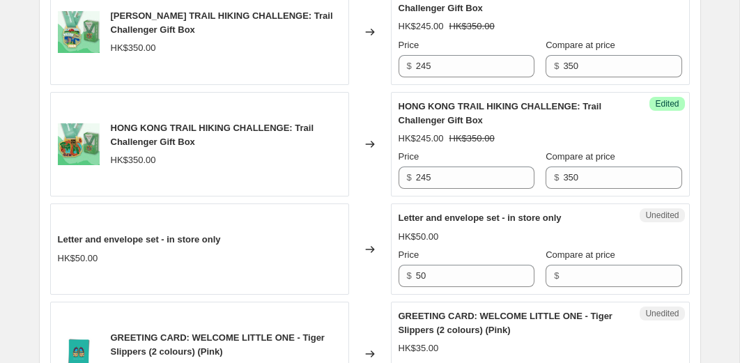
click at [375, 98] on div "Changed to" at bounding box center [370, 144] width 42 height 105
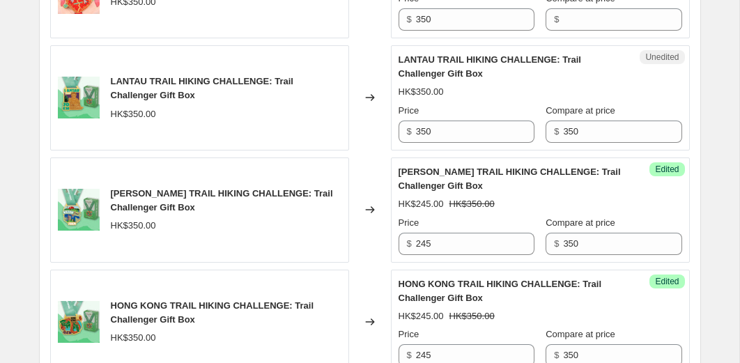
scroll to position [616, 0]
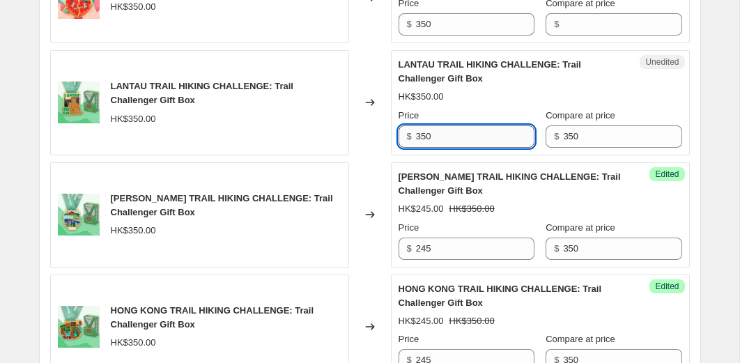
click at [446, 129] on input "350" at bounding box center [475, 136] width 119 height 22
type input "245"
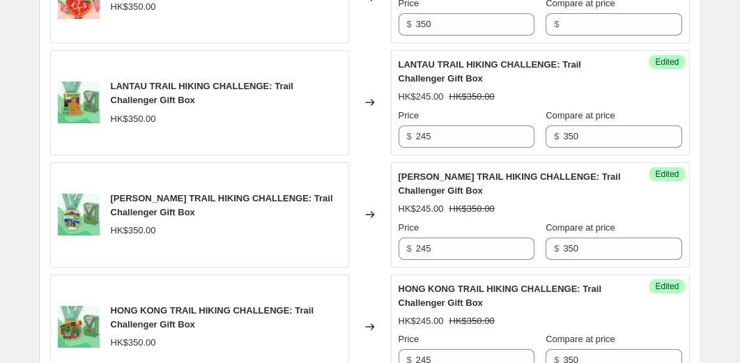
click at [381, 124] on div "Changed to" at bounding box center [370, 102] width 42 height 105
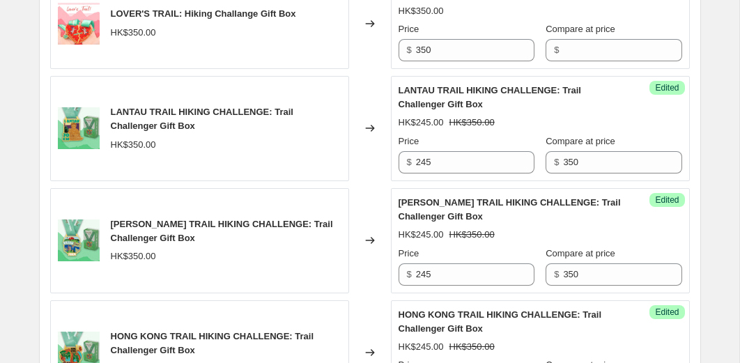
scroll to position [569, 0]
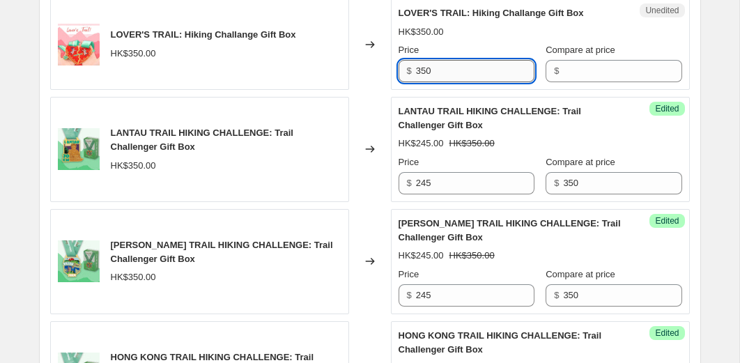
click at [469, 77] on input "350" at bounding box center [475, 71] width 119 height 22
type input "245"
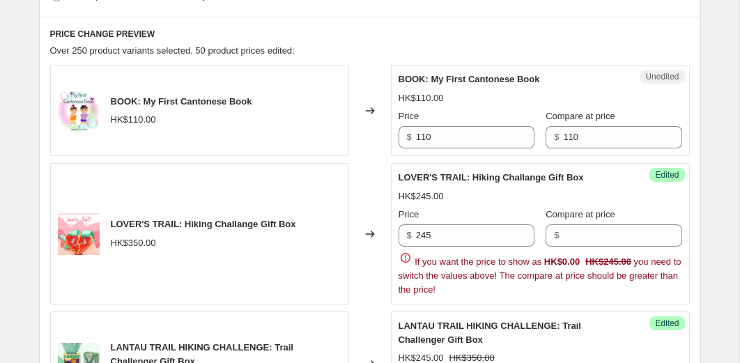
scroll to position [385, 0]
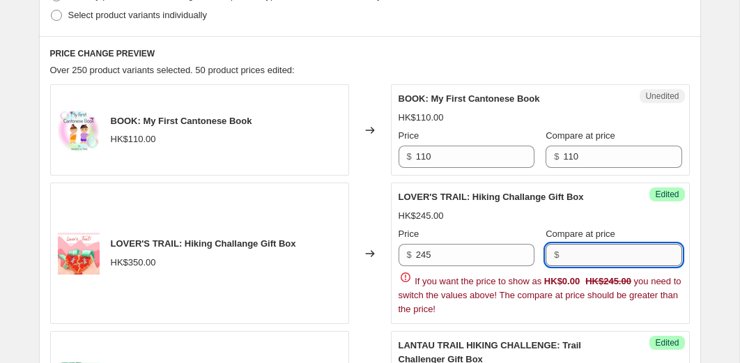
click at [589, 252] on input "Compare at price" at bounding box center [622, 255] width 119 height 22
type input "350"
click at [361, 183] on div "Changed to" at bounding box center [370, 254] width 42 height 142
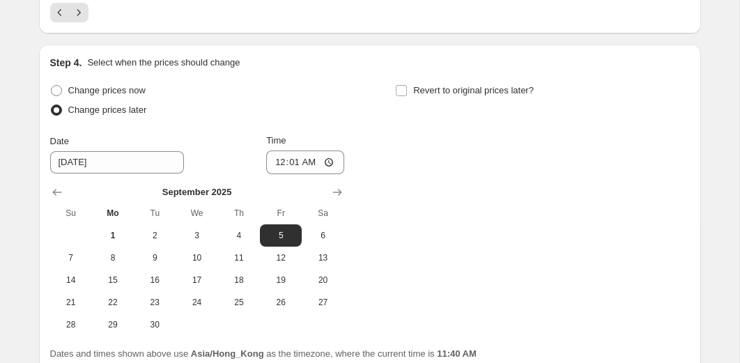
scroll to position [2559, 0]
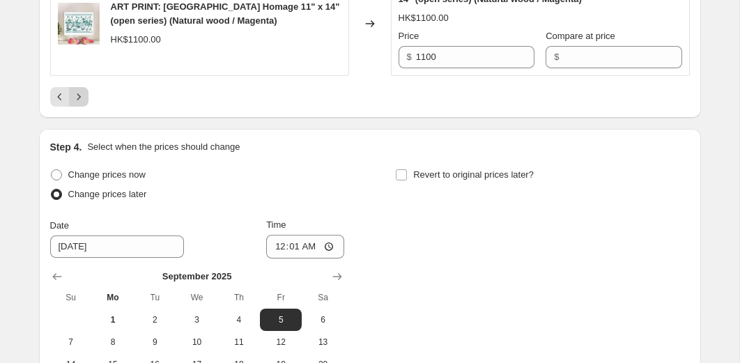
click at [83, 98] on icon "Next" at bounding box center [79, 97] width 14 height 14
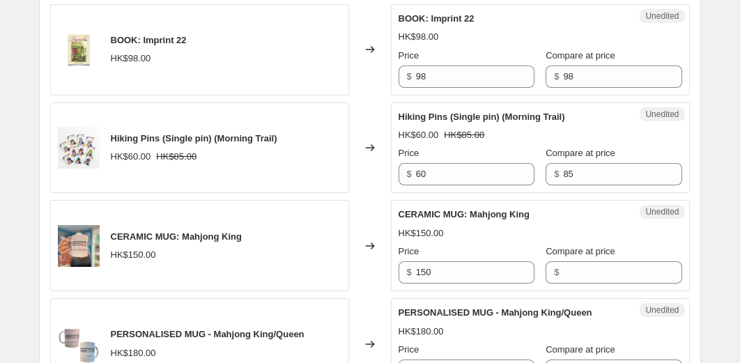
scroll to position [2189, 0]
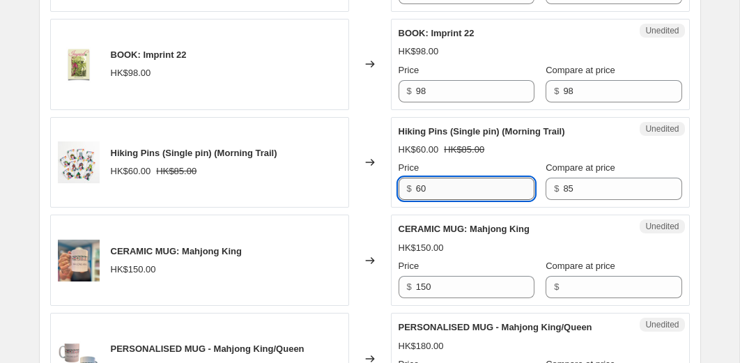
click at [481, 185] on input "60" at bounding box center [475, 189] width 119 height 22
type input "50"
click at [338, 137] on div "Hiking Pins (Single pin) (Morning Trail) HK$60.00 HK$85.00" at bounding box center [199, 162] width 299 height 91
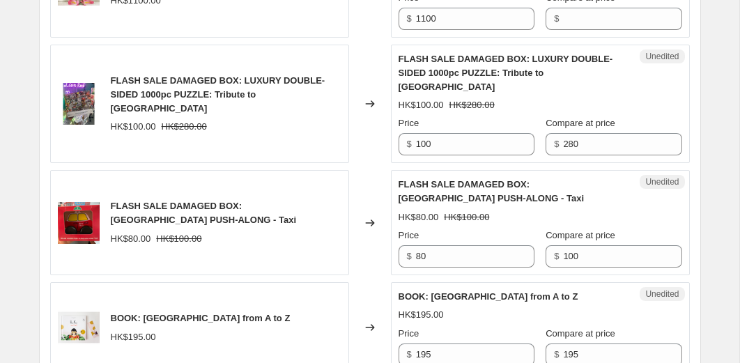
scroll to position [870, 0]
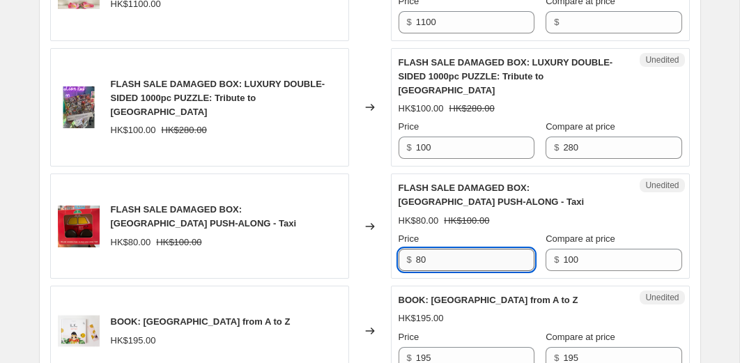
click at [435, 249] on input "80" at bounding box center [475, 260] width 119 height 22
type input "5"
type input "80"
click at [372, 244] on div "Changed to" at bounding box center [370, 226] width 42 height 105
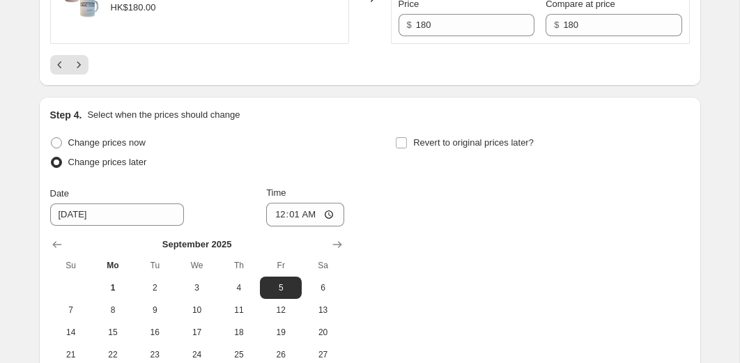
scroll to position [2532, 0]
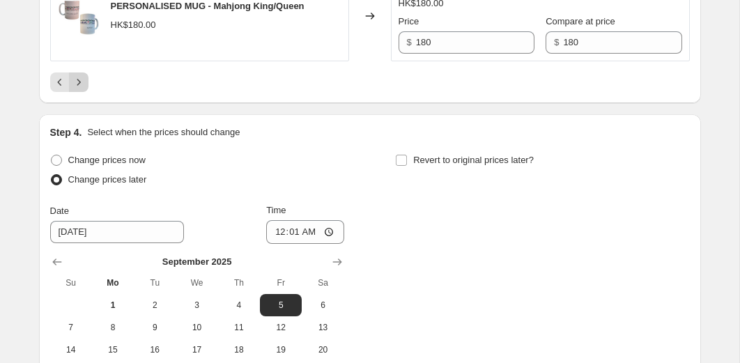
click at [82, 82] on icon "Next" at bounding box center [79, 82] width 14 height 14
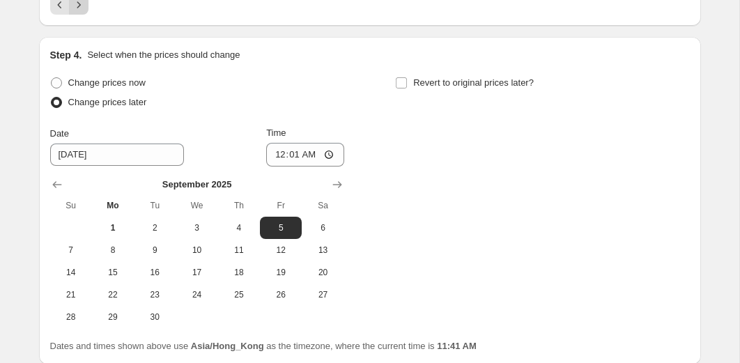
click at [79, 10] on icon "Next" at bounding box center [79, 5] width 14 height 14
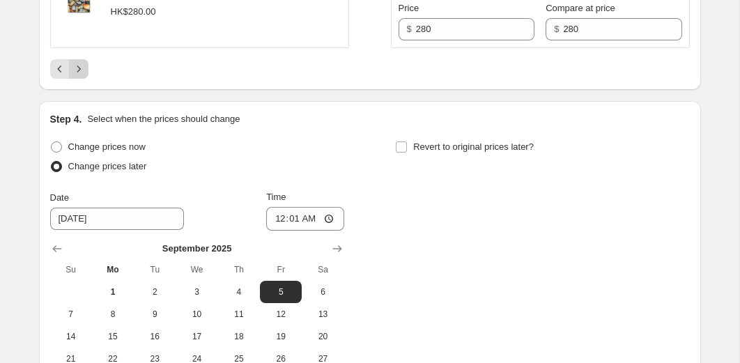
click at [75, 76] on icon "Next" at bounding box center [79, 69] width 14 height 14
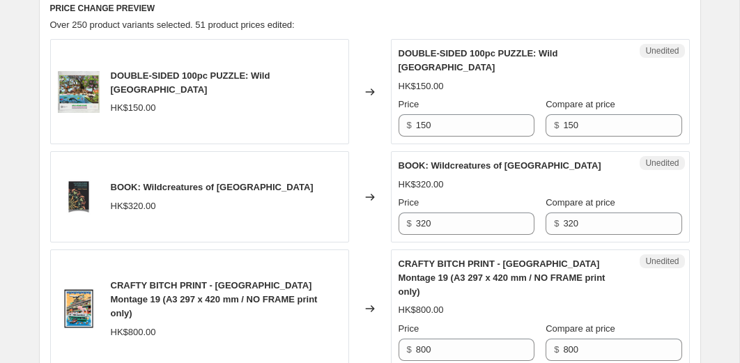
scroll to position [421, 0]
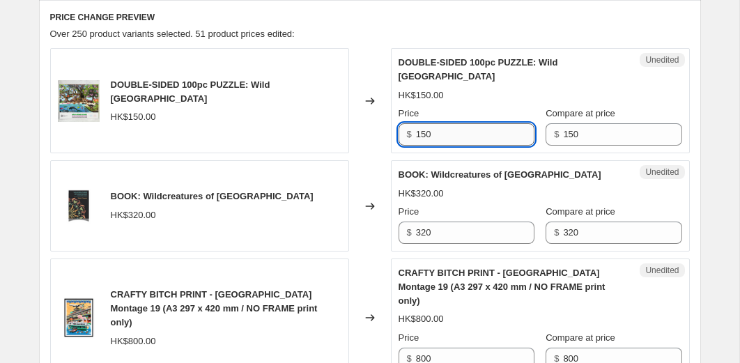
click at [442, 128] on input "150" at bounding box center [475, 134] width 119 height 22
type input "50"
click at [353, 116] on div "Changed to" at bounding box center [370, 100] width 42 height 105
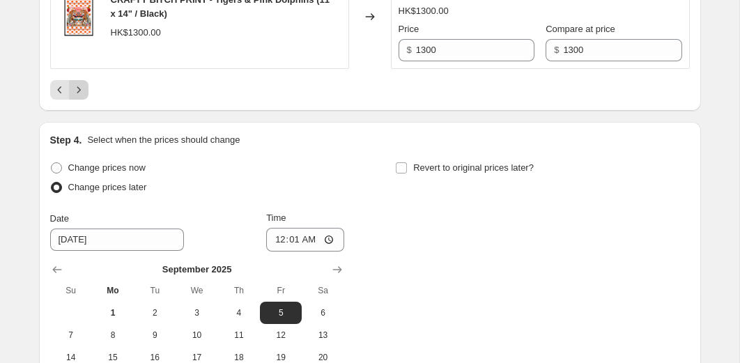
click at [77, 83] on icon "Next" at bounding box center [79, 90] width 14 height 14
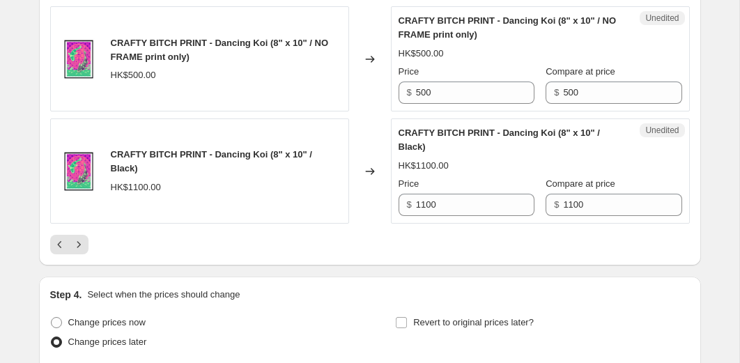
scroll to position [2440, 0]
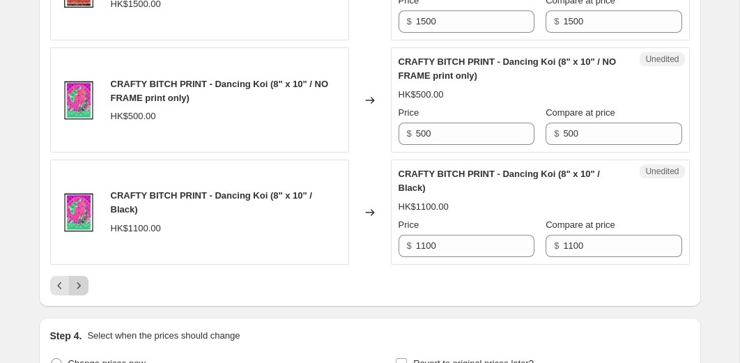
click at [79, 294] on button "Next" at bounding box center [79, 286] width 20 height 20
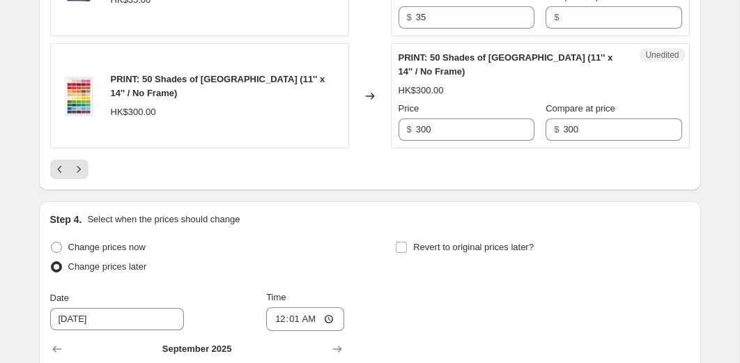
scroll to position [2501, 0]
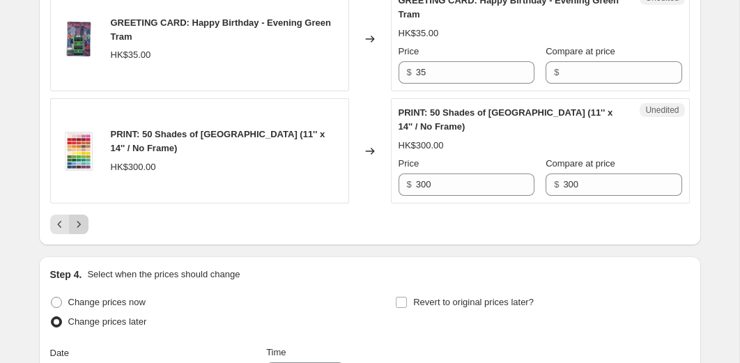
click at [82, 230] on icon "Next" at bounding box center [79, 225] width 14 height 14
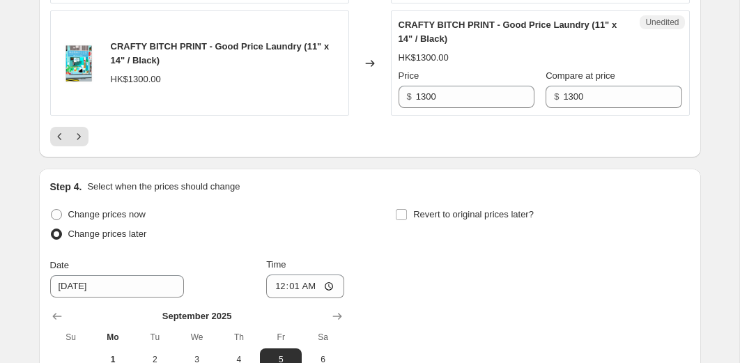
scroll to position [2546, 0]
click at [86, 137] on button "Next" at bounding box center [79, 138] width 20 height 20
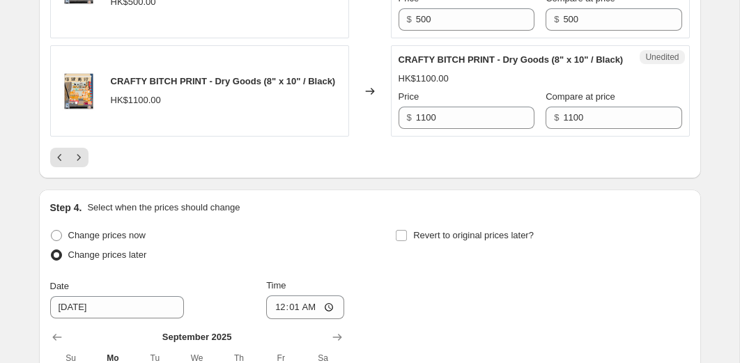
scroll to position [2514, 0]
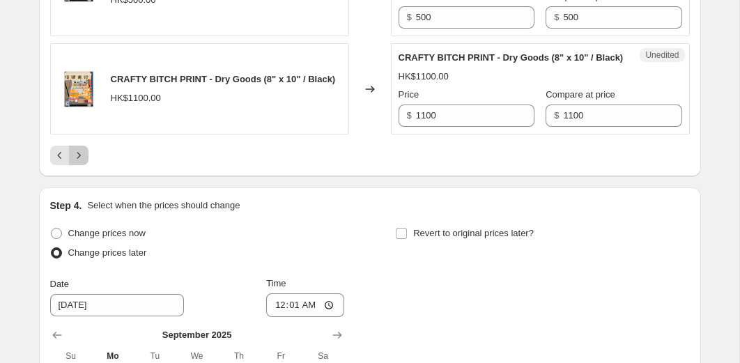
click at [79, 162] on icon "Next" at bounding box center [79, 156] width 14 height 14
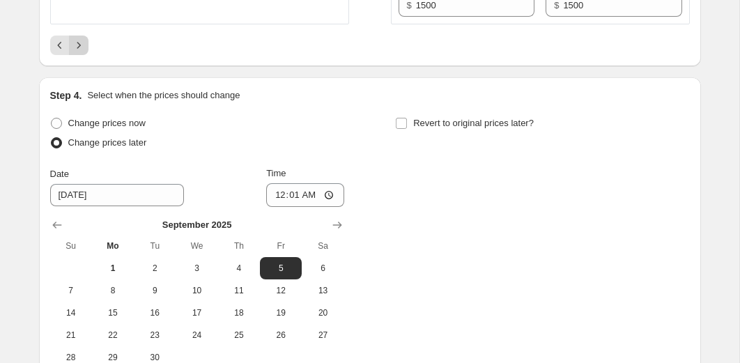
click at [83, 52] on icon "Next" at bounding box center [79, 45] width 14 height 14
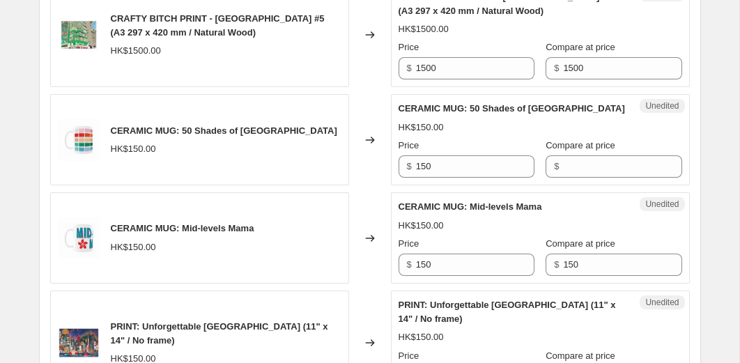
scroll to position [1981, 0]
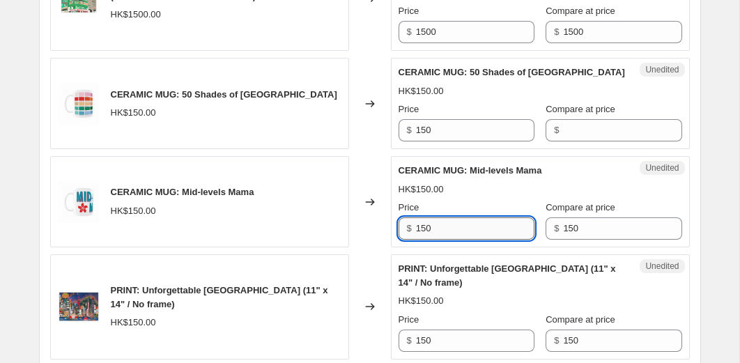
click at [457, 233] on input "150" at bounding box center [475, 229] width 119 height 22
type input "50"
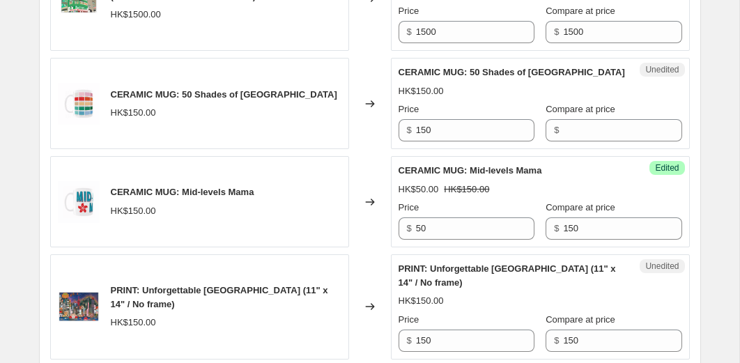
click at [339, 172] on div "CERAMIC MUG: Mid-levels Mama HK$150.00" at bounding box center [199, 201] width 299 height 91
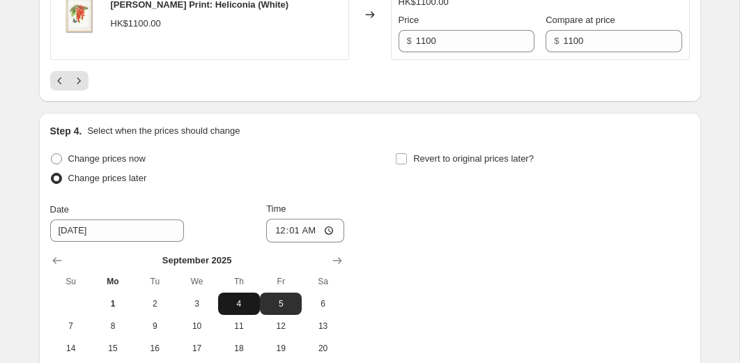
scroll to position [2543, 0]
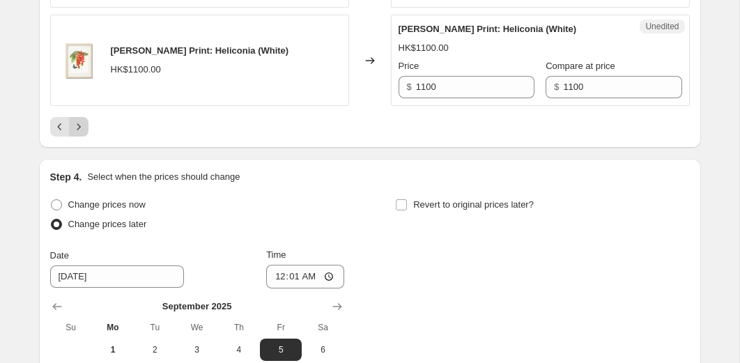
click at [84, 126] on icon "Next" at bounding box center [79, 127] width 14 height 14
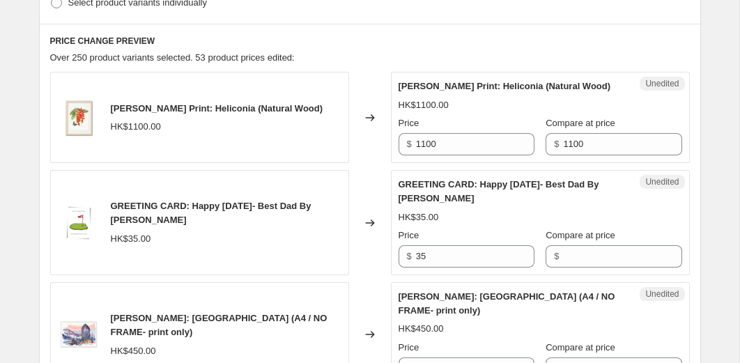
scroll to position [402, 0]
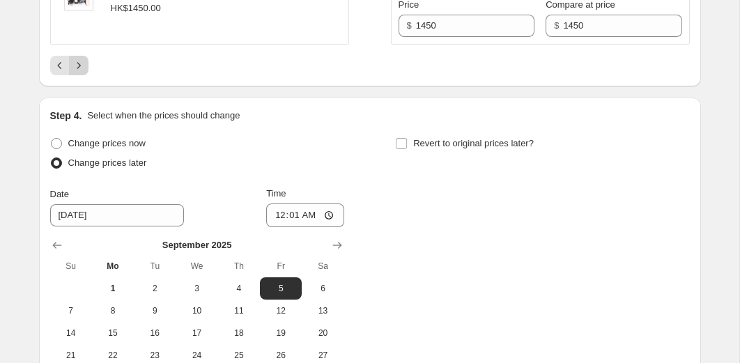
click at [83, 73] on icon "Next" at bounding box center [79, 66] width 14 height 14
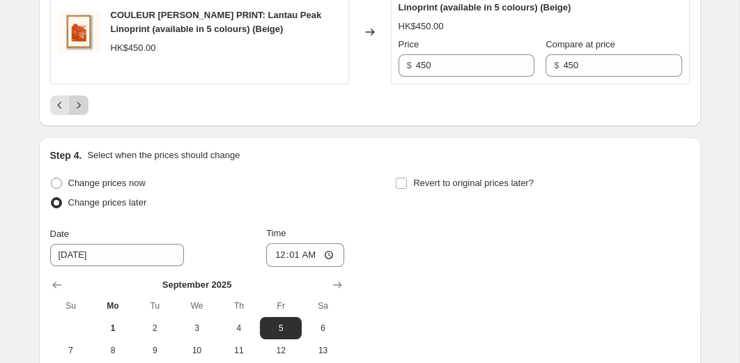
click at [86, 115] on button "Next" at bounding box center [79, 106] width 20 height 20
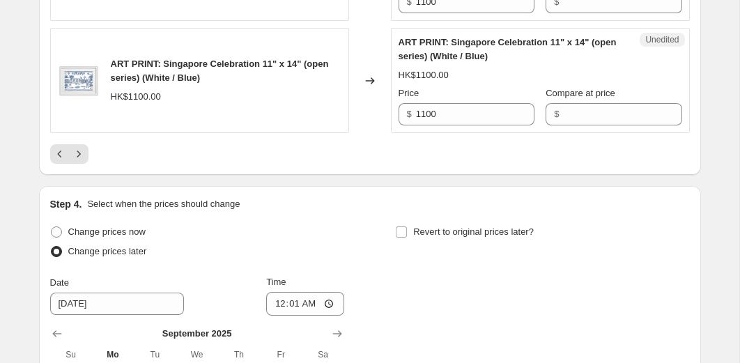
scroll to position [2535, 0]
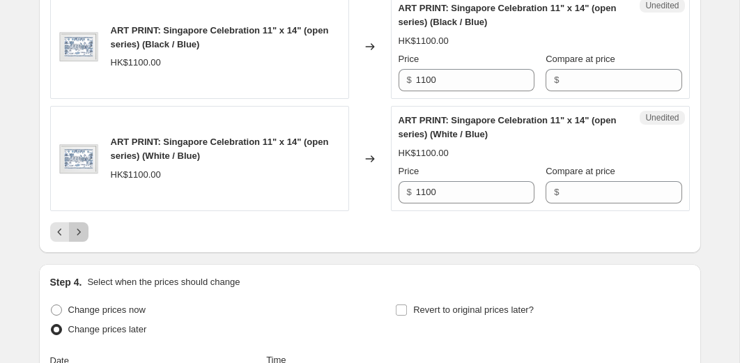
click at [82, 225] on icon "Next" at bounding box center [79, 232] width 14 height 14
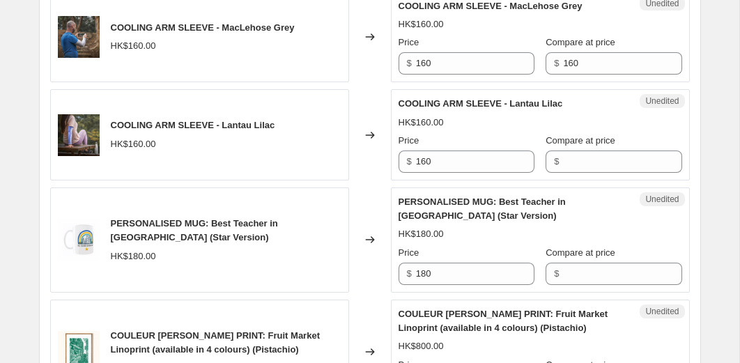
scroll to position [927, 0]
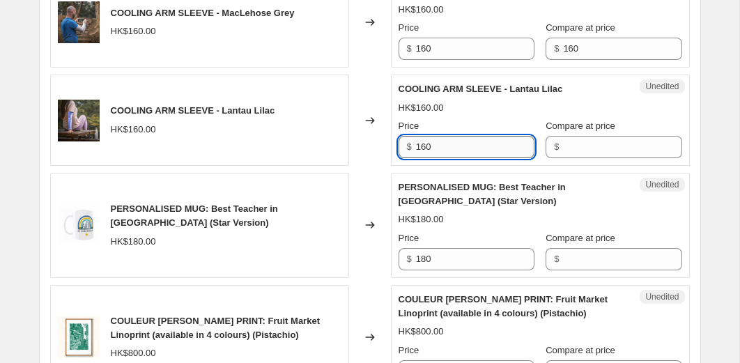
click at [454, 158] on input "160" at bounding box center [475, 147] width 119 height 22
type input "100"
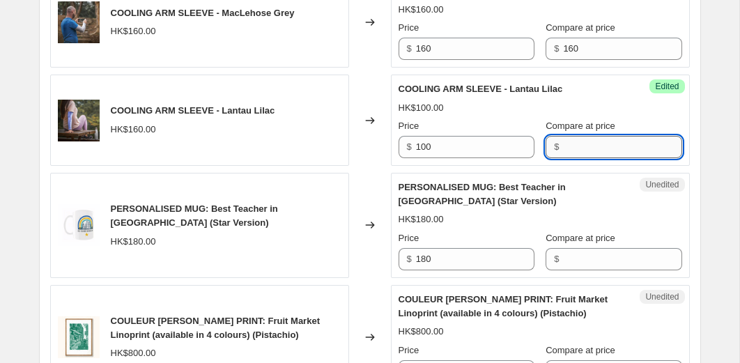
click at [582, 158] on input "Compare at price" at bounding box center [622, 147] width 119 height 22
type input "160"
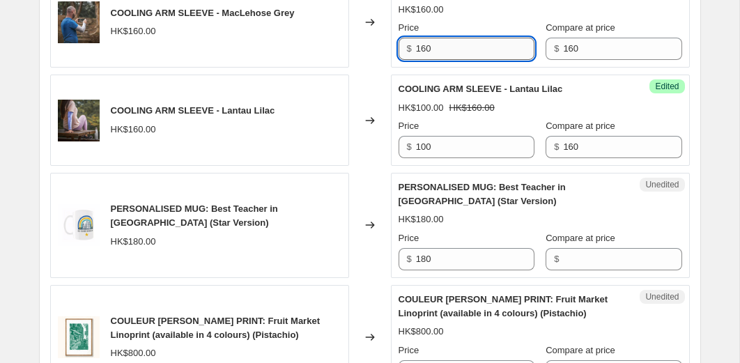
click at [480, 60] on input "160" at bounding box center [475, 49] width 119 height 22
type input "100"
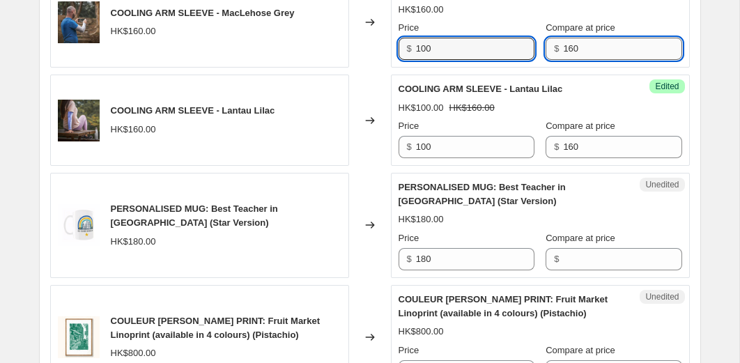
click at [600, 60] on input "160" at bounding box center [622, 49] width 119 height 22
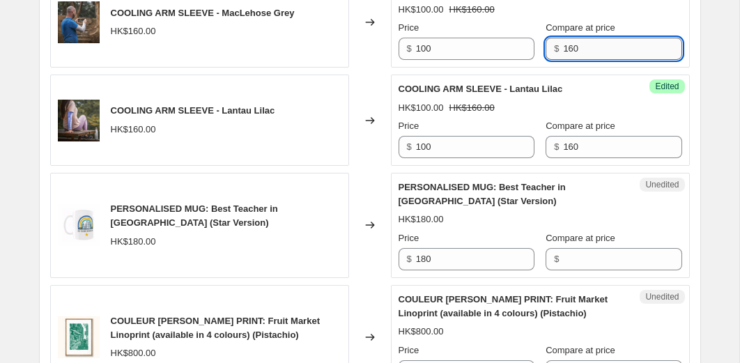
click at [600, 60] on input "160" at bounding box center [622, 49] width 119 height 22
type input "160"
click at [623, 95] on div "Success Edited COOLING ARM SLEEVE - Lantau Lilac HK$100.00 HK$160.00 Price $ 10…" at bounding box center [540, 120] width 299 height 91
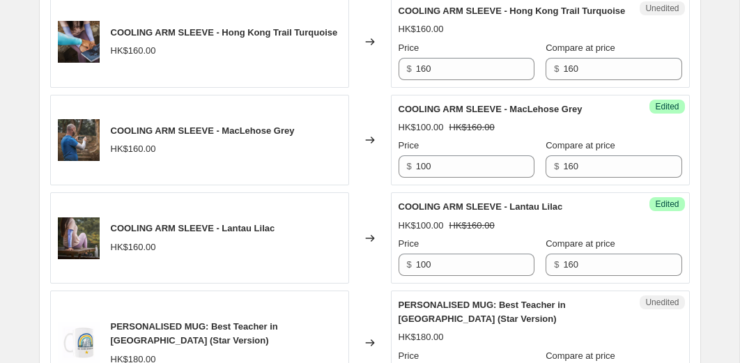
scroll to position [800, 0]
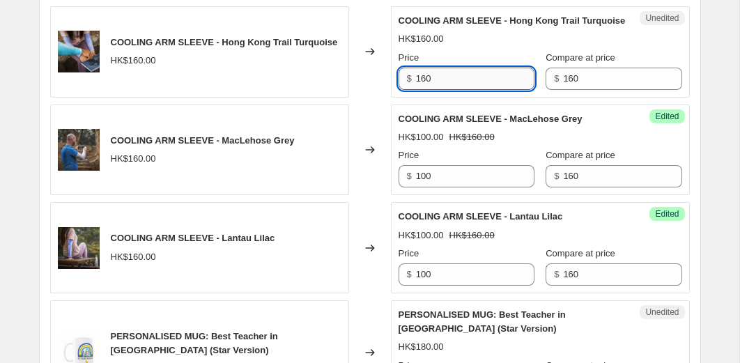
click at [442, 90] on input "160" at bounding box center [475, 79] width 119 height 22
type input "100"
click at [473, 46] on div "HK$160.00" at bounding box center [541, 39] width 284 height 14
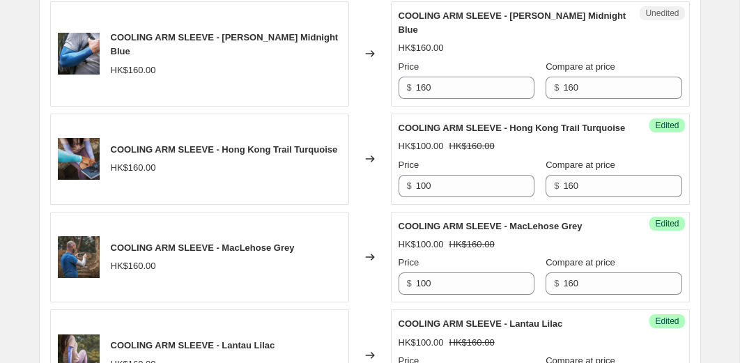
scroll to position [688, 0]
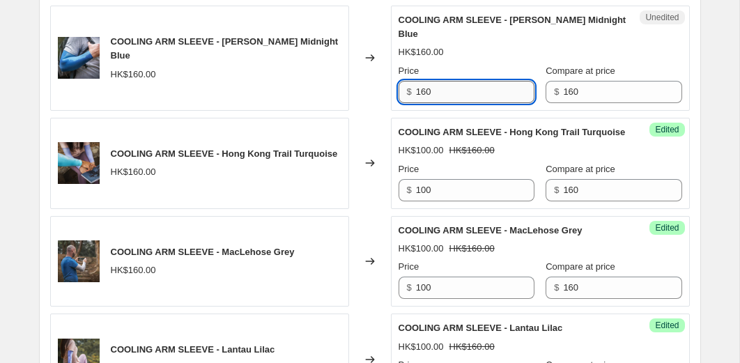
click at [466, 97] on input "160" at bounding box center [475, 92] width 119 height 22
type input "100"
click at [508, 66] on div "Price" at bounding box center [467, 71] width 136 height 14
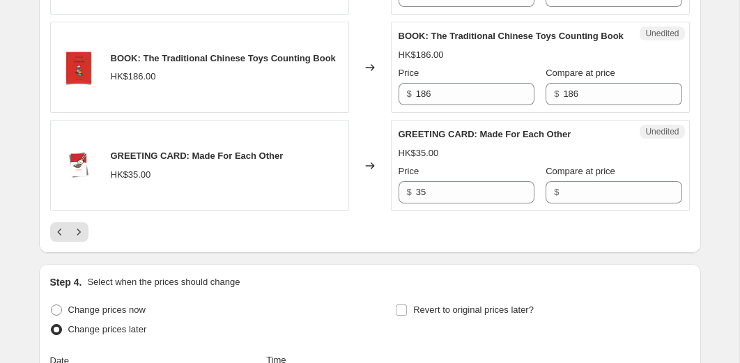
scroll to position [2549, 0]
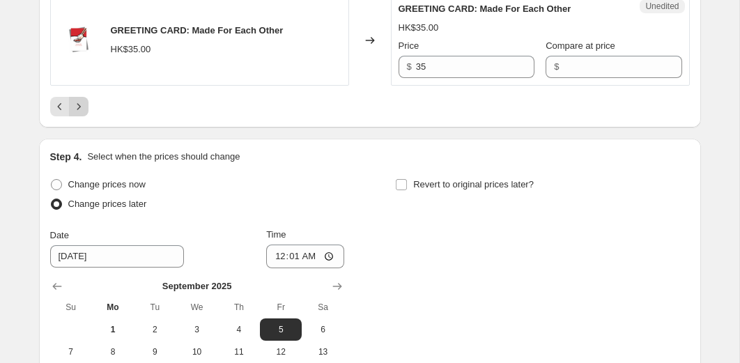
click at [84, 104] on icon "Next" at bounding box center [79, 107] width 14 height 14
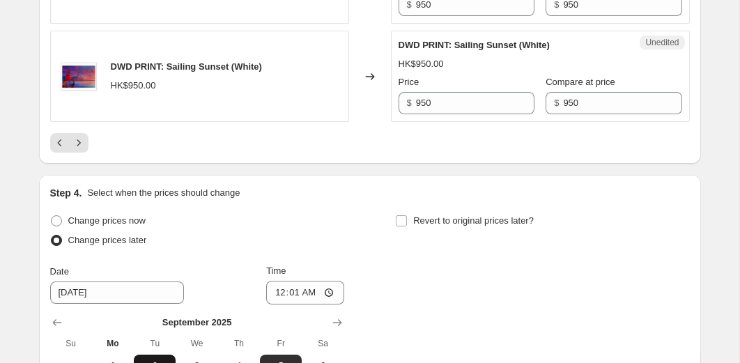
scroll to position [2420, 0]
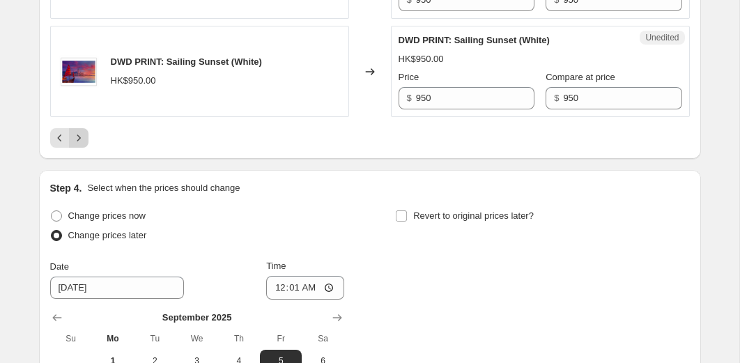
click at [80, 145] on icon "Next" at bounding box center [79, 138] width 14 height 14
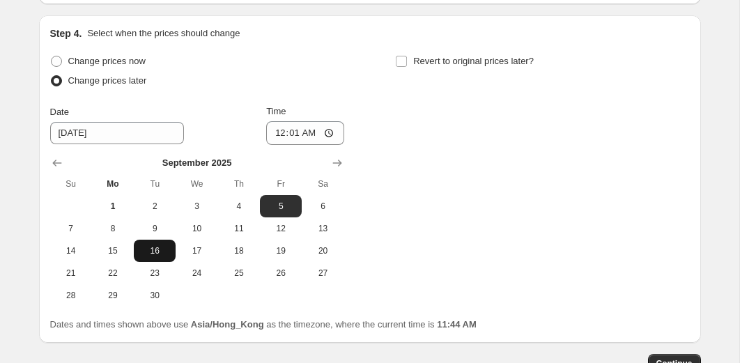
scroll to position [2553, 0]
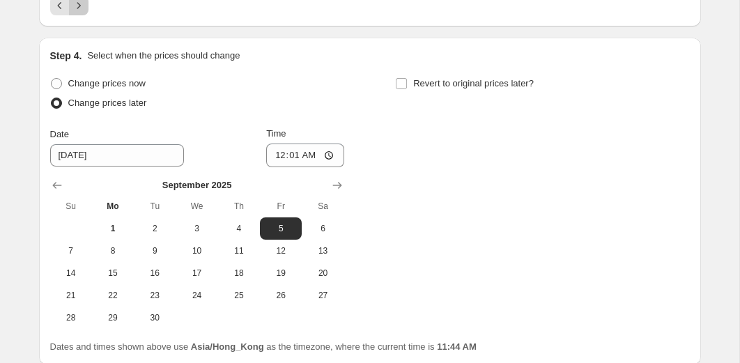
click at [84, 15] on button "Next" at bounding box center [79, 6] width 20 height 20
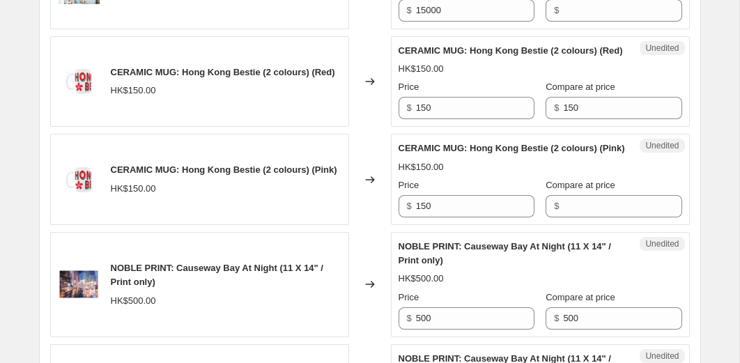
scroll to position [878, 0]
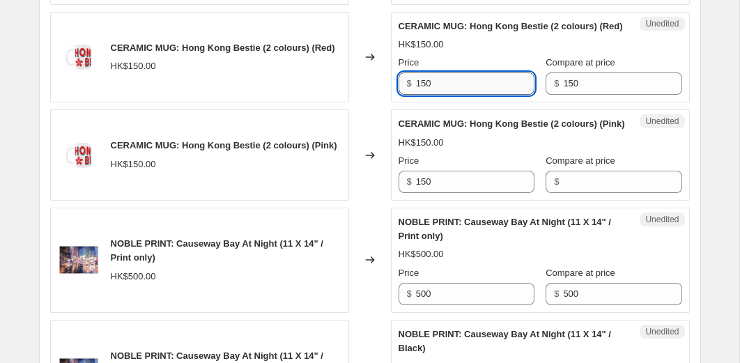
click at [447, 95] on input "150" at bounding box center [475, 84] width 119 height 22
type input "50"
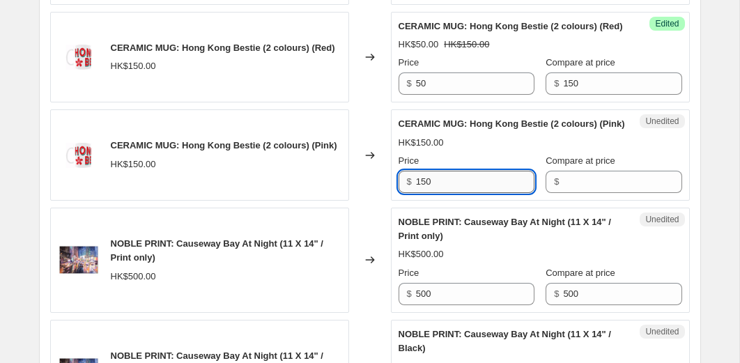
click at [455, 193] on input "150" at bounding box center [475, 182] width 119 height 22
type input "50"
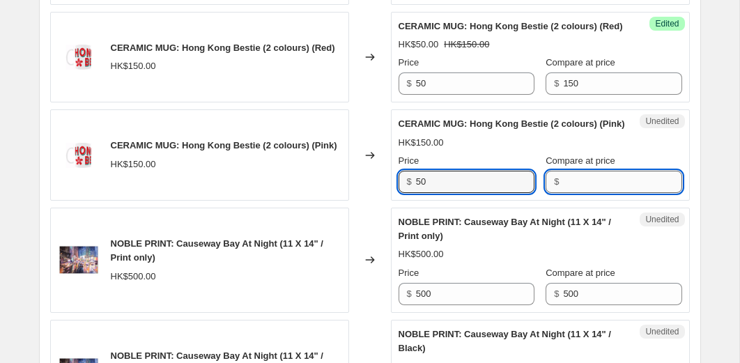
click at [568, 193] on input "Compare at price" at bounding box center [622, 182] width 119 height 22
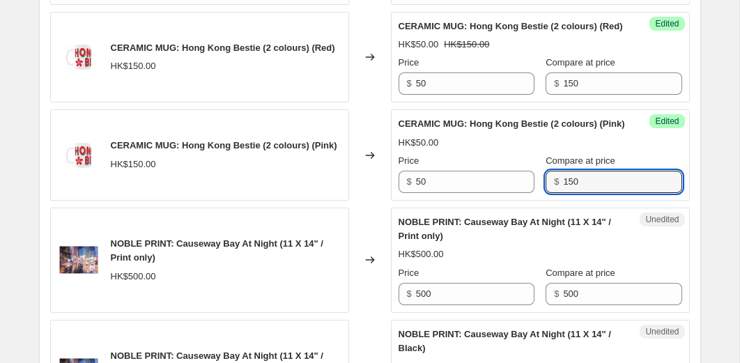
type input "150"
click at [370, 201] on div "Changed to" at bounding box center [370, 154] width 42 height 91
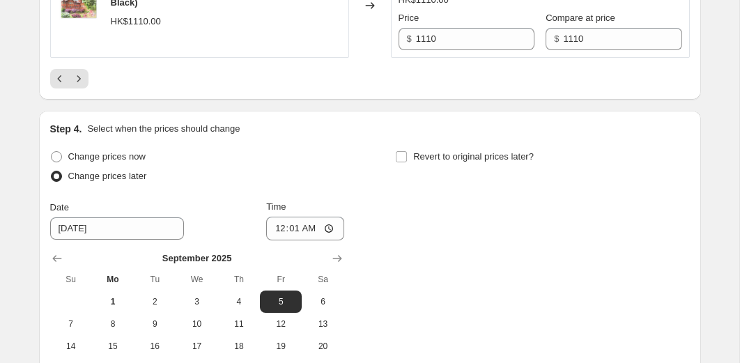
scroll to position [2517, 0]
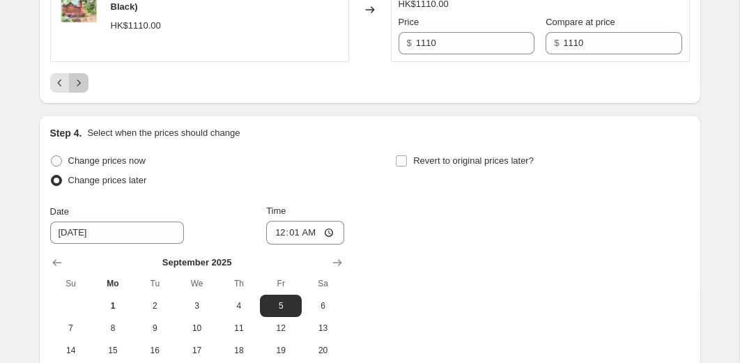
click at [85, 93] on button "Next" at bounding box center [79, 83] width 20 height 20
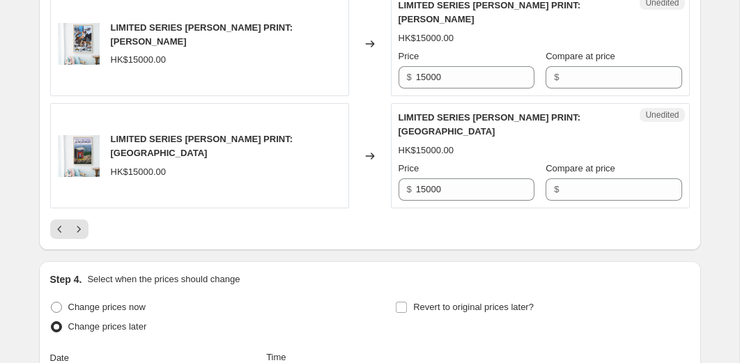
scroll to position [2402, 0]
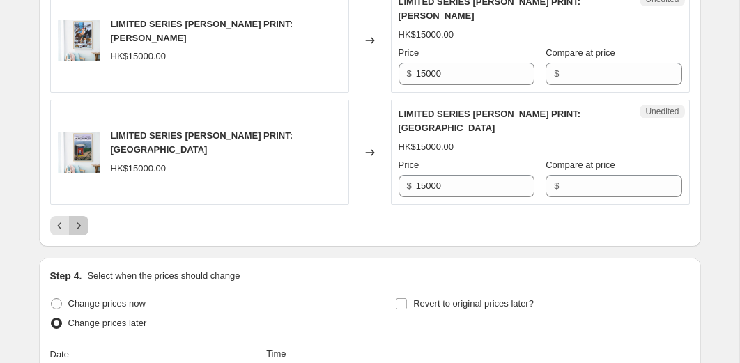
click at [80, 233] on icon "Next" at bounding box center [79, 226] width 14 height 14
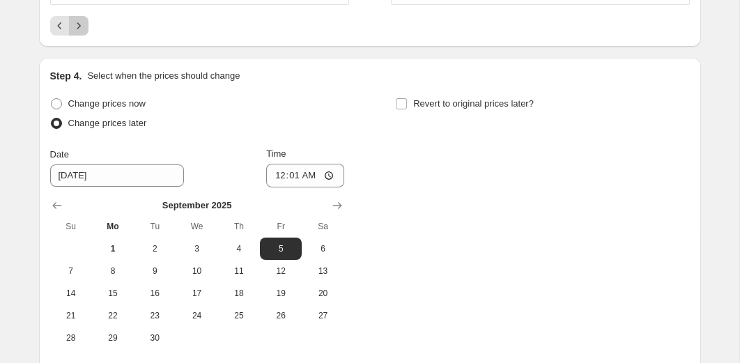
click at [79, 33] on icon "Next" at bounding box center [79, 26] width 14 height 14
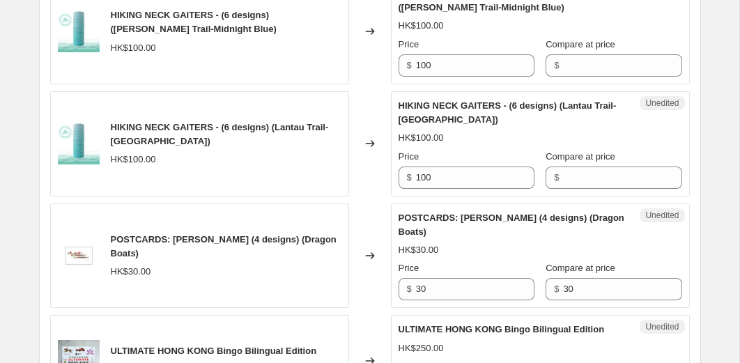
scroll to position [711, 0]
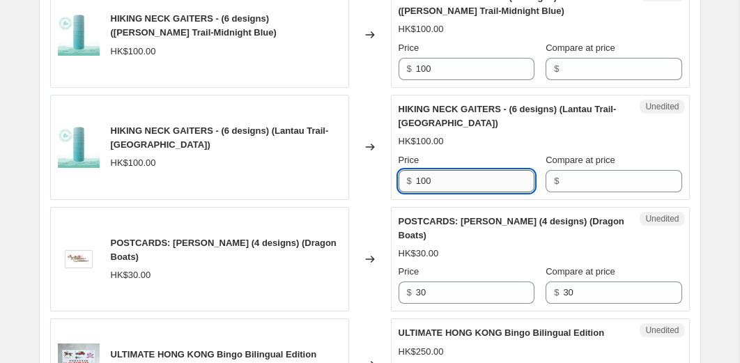
click at [446, 187] on input "100" at bounding box center [475, 181] width 119 height 22
type input "6"
type input "70"
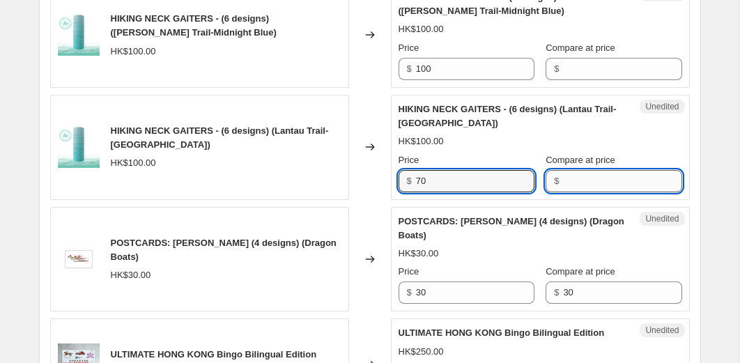
click at [572, 183] on input "Compare at price" at bounding box center [622, 181] width 119 height 22
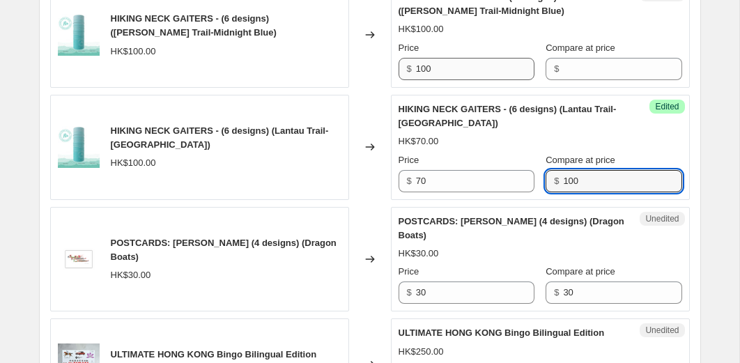
type input "100"
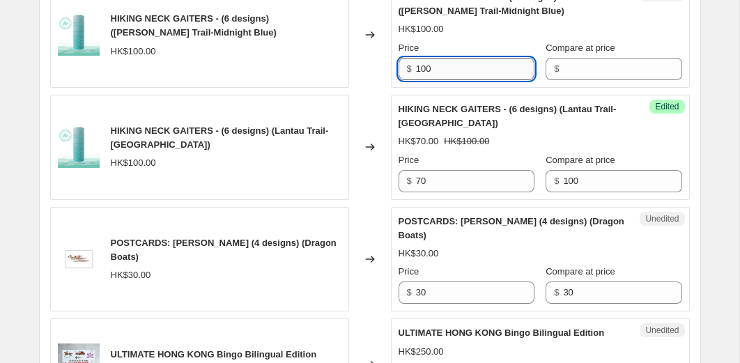
click at [478, 70] on input "100" at bounding box center [475, 69] width 119 height 22
type input "70"
click at [607, 70] on input "Compare at price" at bounding box center [622, 69] width 119 height 22
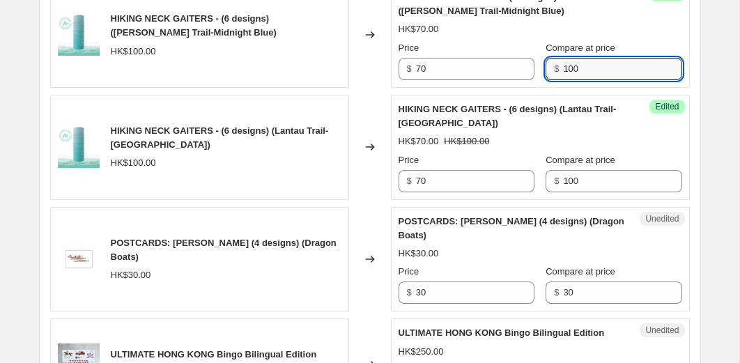
type input "100"
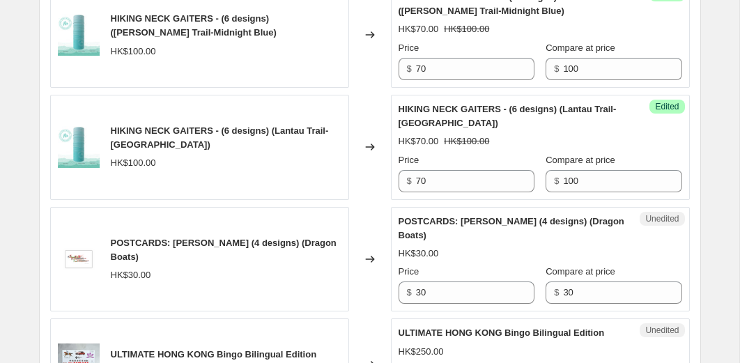
click at [544, 21] on div "HIKING NECK GAITERS - (6 designs) (Wilson Trail-Midnight Blue) HK$70.00 HK$100.…" at bounding box center [541, 35] width 284 height 90
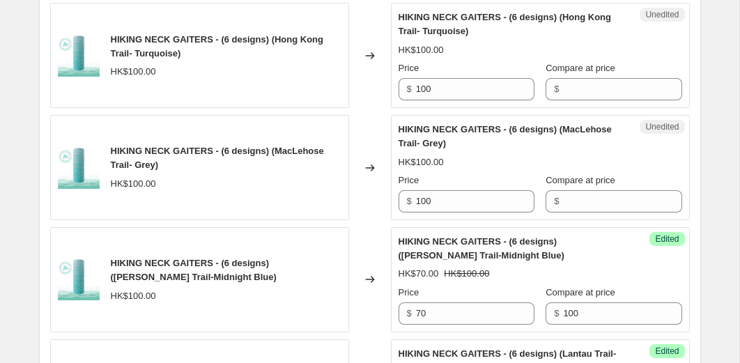
scroll to position [459, 0]
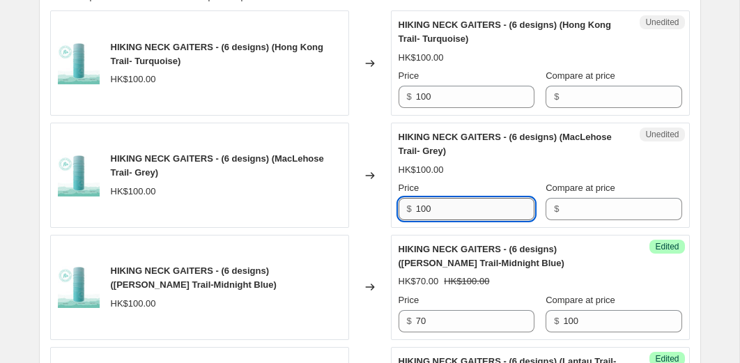
click at [460, 214] on input "100" at bounding box center [475, 209] width 119 height 22
type input "70"
click at [570, 206] on input "Compare at price" at bounding box center [622, 209] width 119 height 22
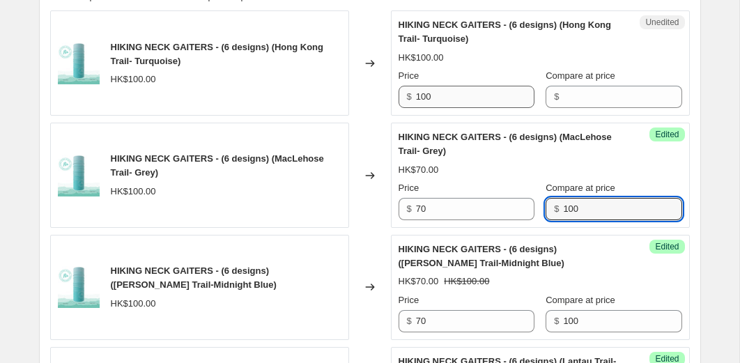
type input "100"
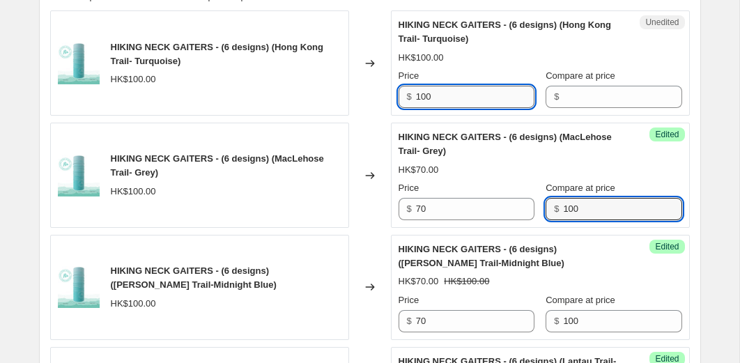
click at [465, 92] on input "100" at bounding box center [475, 97] width 119 height 22
type input "70"
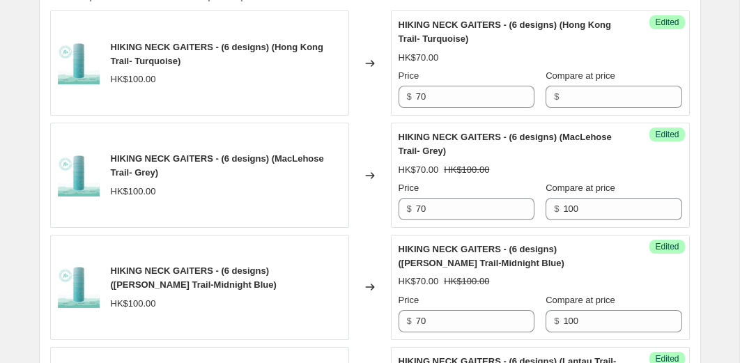
click at [600, 111] on div "Success Edited HIKING NECK GAITERS - (6 designs) (Hong Kong Trail- Turquoise) H…" at bounding box center [540, 62] width 299 height 105
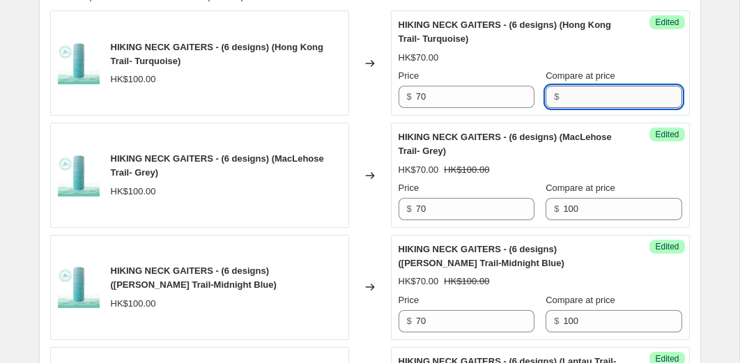
click at [600, 105] on input "Compare at price" at bounding box center [622, 97] width 119 height 22
type input "100"
click at [544, 43] on div "HIKING NECK GAITERS - (6 designs) (Hong Kong Trail- Turquoise)" at bounding box center [513, 32] width 228 height 28
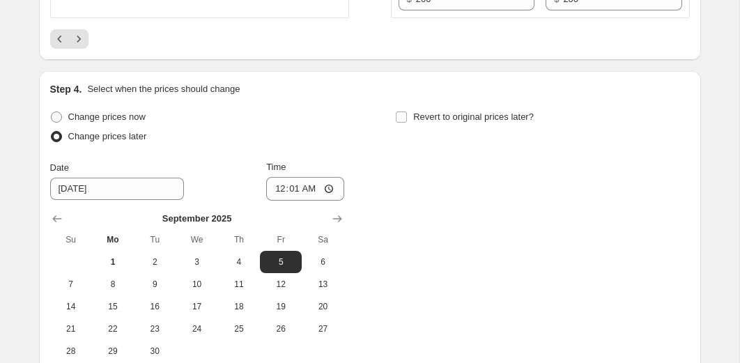
scroll to position [2486, 0]
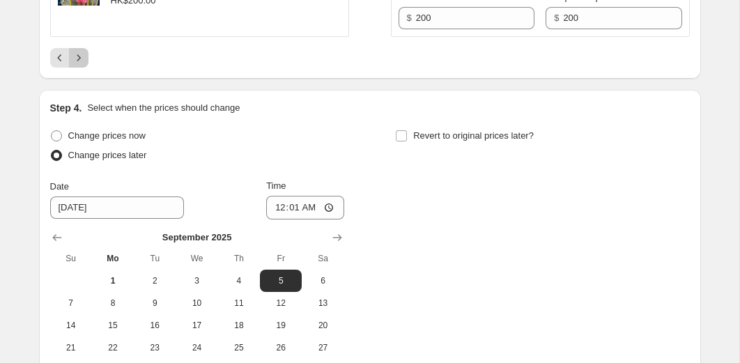
click at [86, 68] on button "Next" at bounding box center [79, 58] width 20 height 20
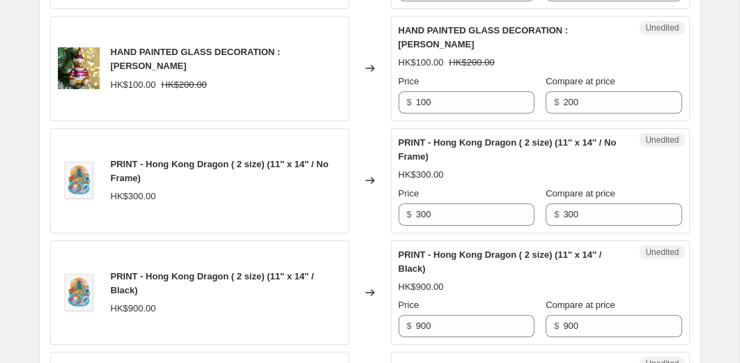
scroll to position [1472, 0]
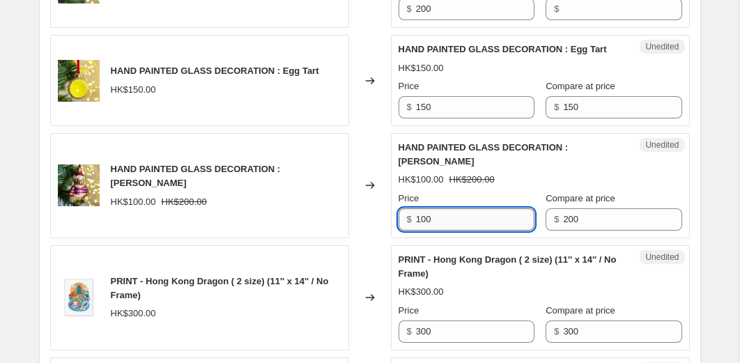
click at [452, 231] on input "100" at bounding box center [475, 219] width 119 height 22
type input "20"
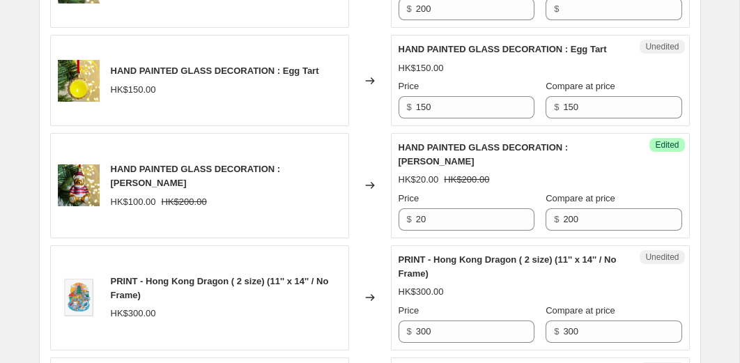
click at [324, 209] on div "HK$100.00 HK$200.00" at bounding box center [226, 202] width 231 height 14
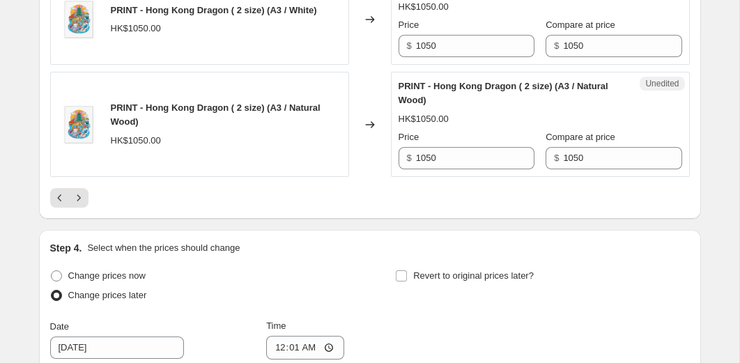
scroll to position [2590, 0]
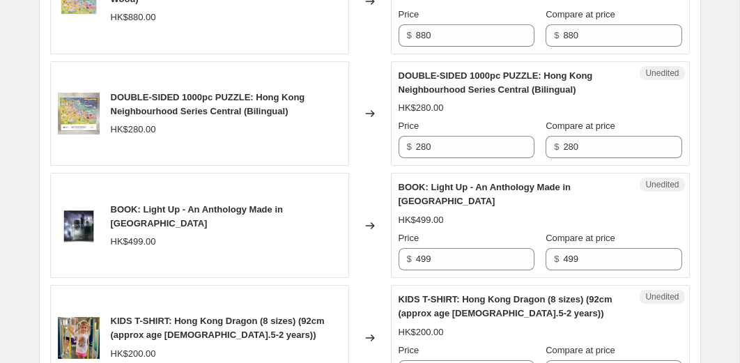
scroll to position [1256, 0]
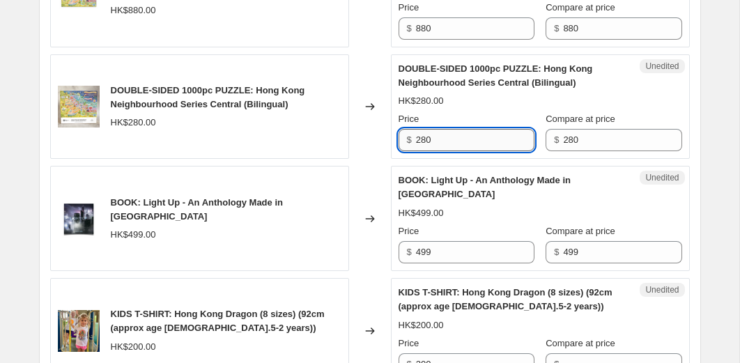
click at [448, 151] on input "280" at bounding box center [475, 140] width 119 height 22
type input "100"
click at [375, 160] on div "Changed to" at bounding box center [370, 106] width 42 height 105
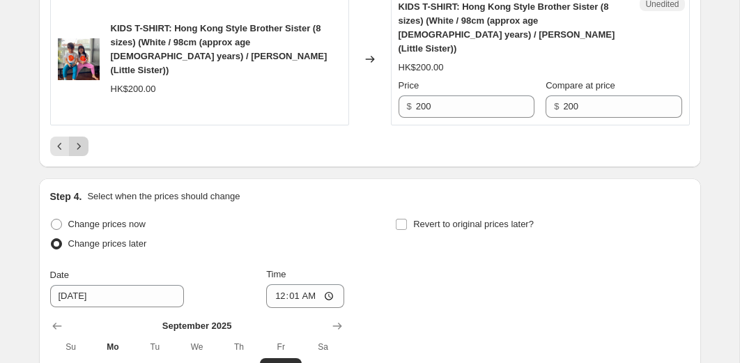
click at [82, 139] on icon "Next" at bounding box center [79, 146] width 14 height 14
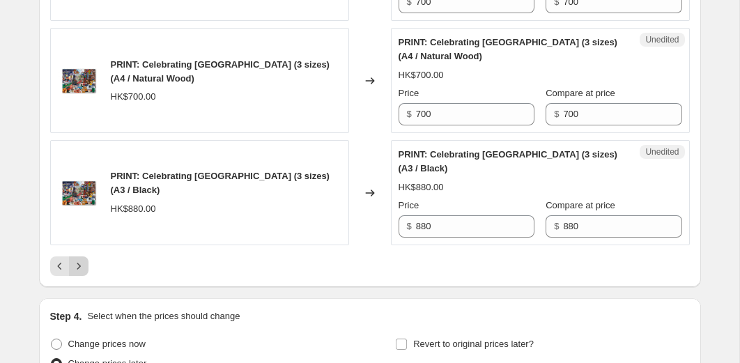
click at [80, 259] on icon "Next" at bounding box center [79, 266] width 14 height 14
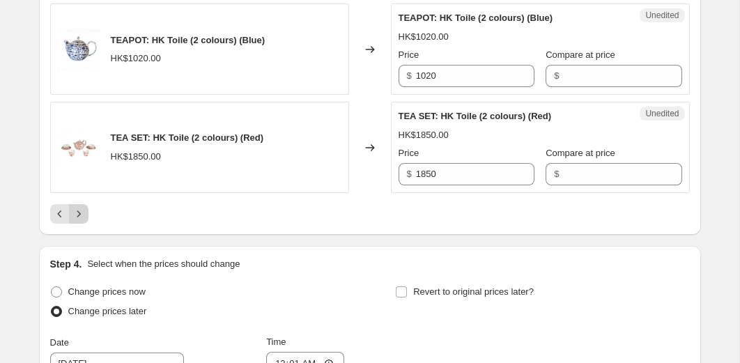
scroll to position [2411, 0]
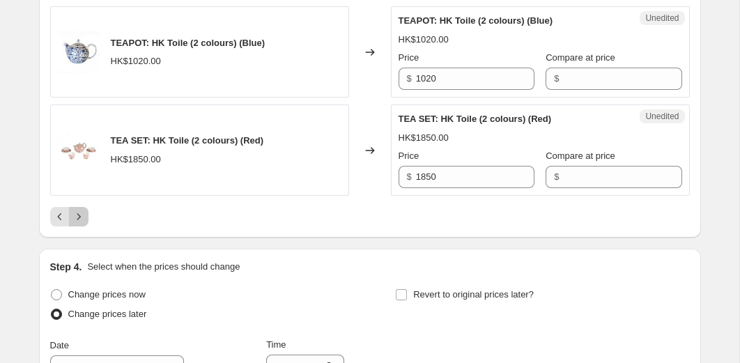
click at [78, 213] on icon "Next" at bounding box center [78, 216] width 3 height 6
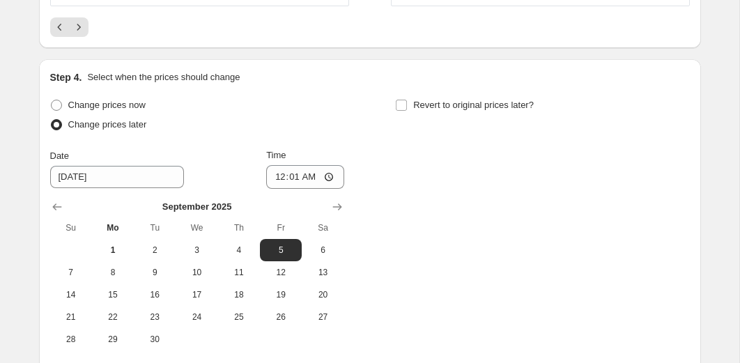
scroll to position [2470, 0]
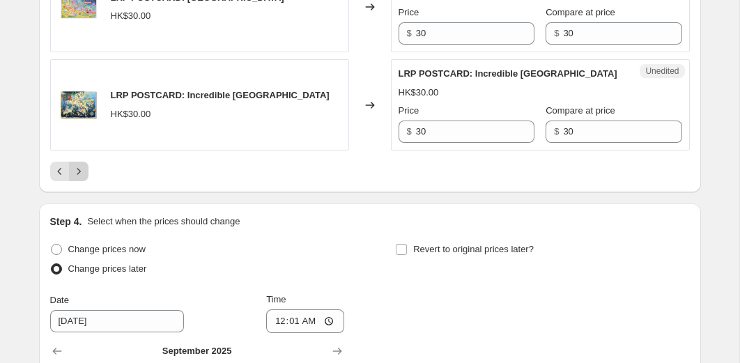
click at [79, 181] on button "Next" at bounding box center [79, 172] width 20 height 20
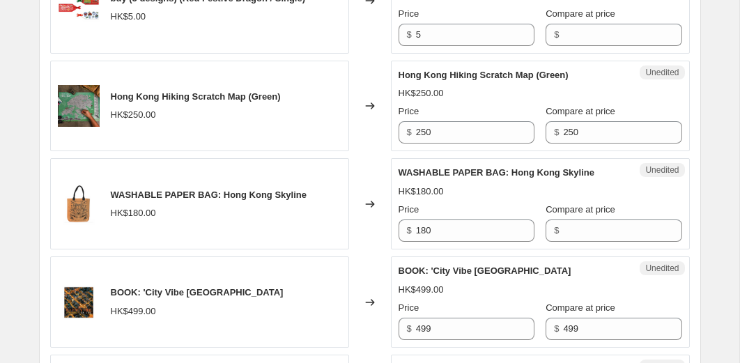
scroll to position [1719, 0]
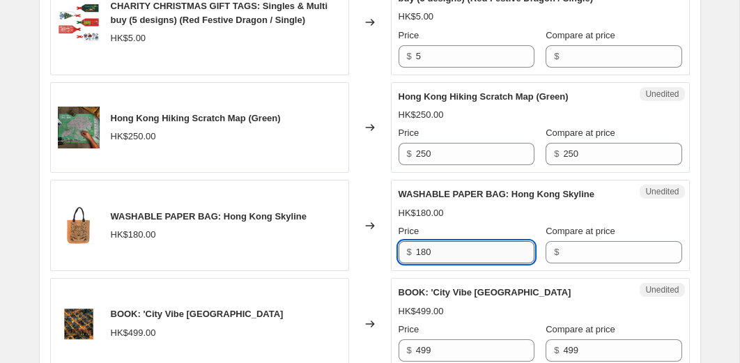
click at [434, 264] on input "180" at bounding box center [475, 252] width 119 height 22
type input "100"
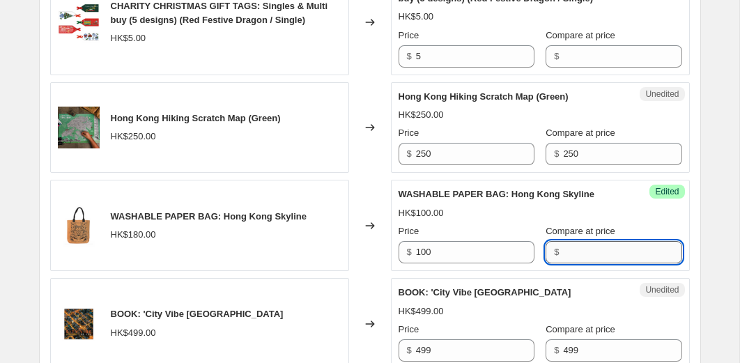
click at [626, 264] on input "Compare at price" at bounding box center [622, 252] width 119 height 22
type input "180"
click at [352, 206] on div "Changed to" at bounding box center [370, 225] width 42 height 91
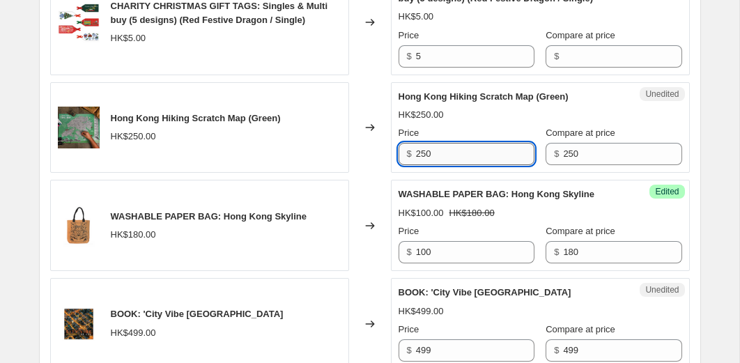
click at [459, 165] on input "250" at bounding box center [475, 154] width 119 height 22
type input "175"
click at [365, 174] on div "Changed to" at bounding box center [370, 127] width 42 height 91
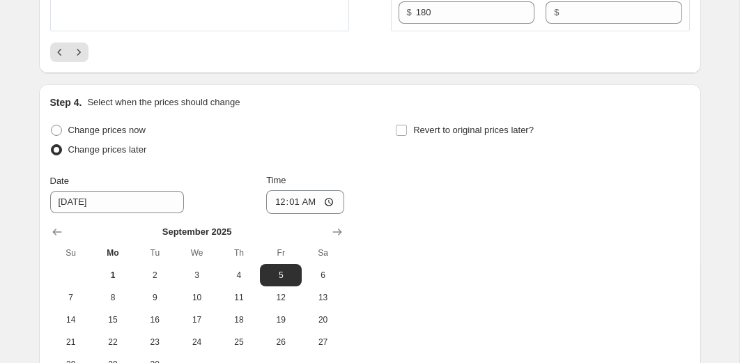
scroll to position [2439, 0]
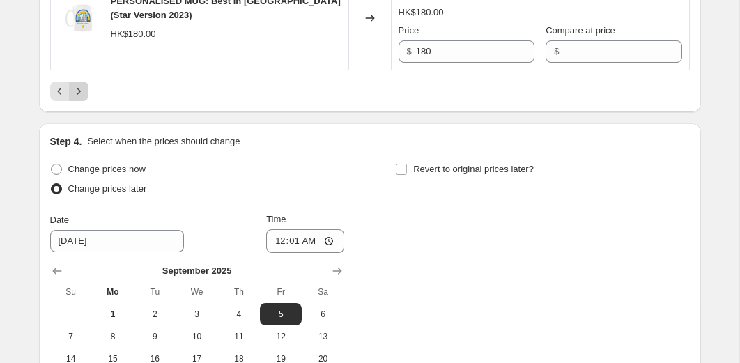
click at [85, 101] on button "Next" at bounding box center [79, 92] width 20 height 20
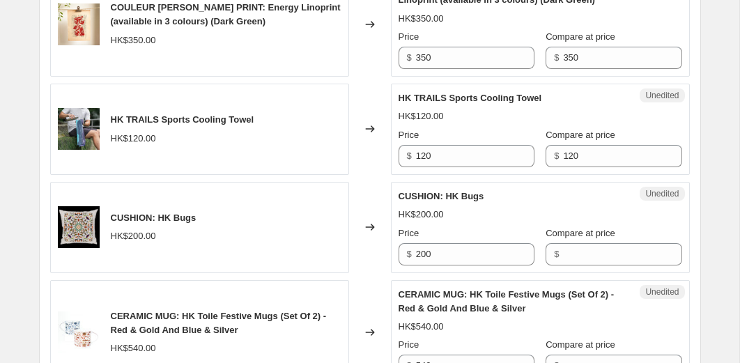
scroll to position [1637, 0]
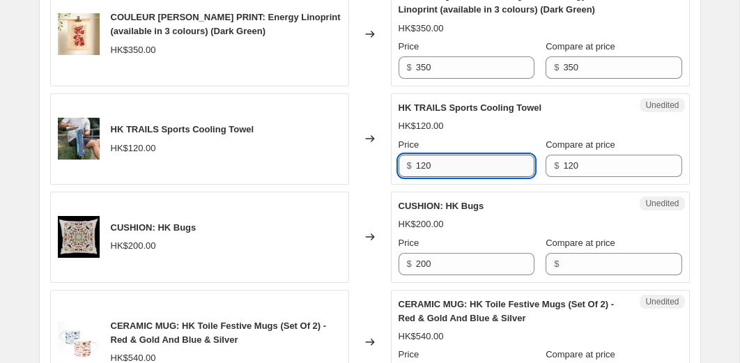
click at [471, 165] on input "120" at bounding box center [475, 166] width 119 height 22
type input "84"
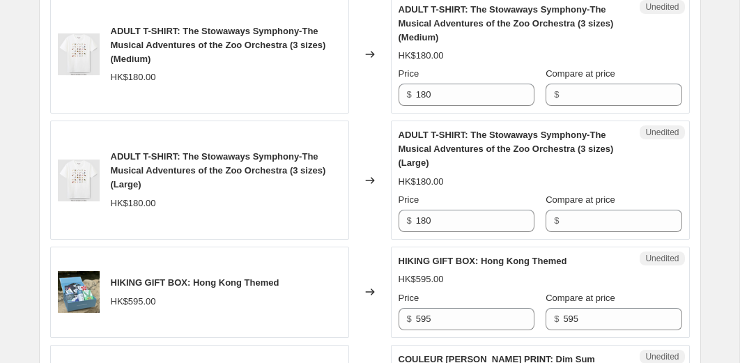
scroll to position [943, 0]
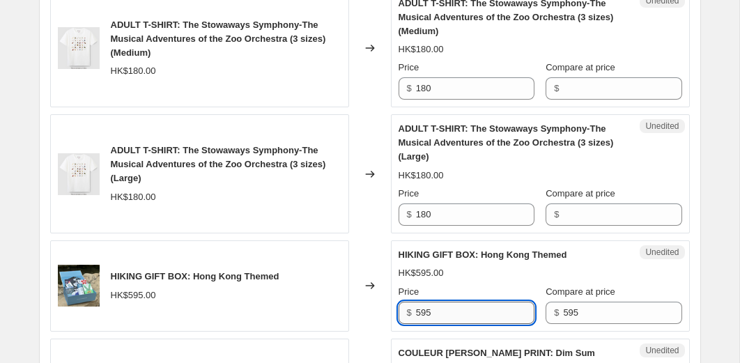
click at [447, 308] on input "595" at bounding box center [475, 313] width 119 height 22
type input "415"
click at [376, 244] on div "Changed to" at bounding box center [370, 286] width 42 height 91
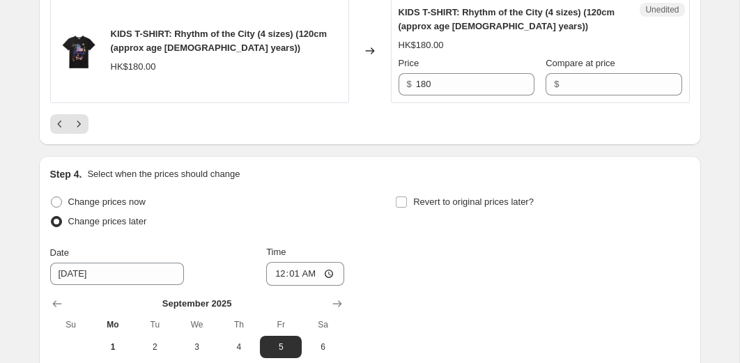
scroll to position [2560, 0]
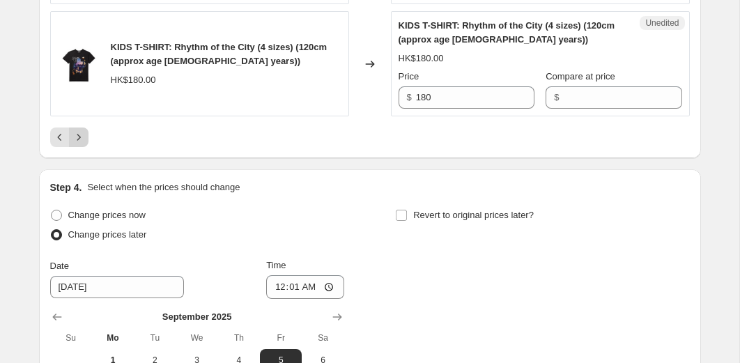
click at [84, 130] on button "Next" at bounding box center [79, 138] width 20 height 20
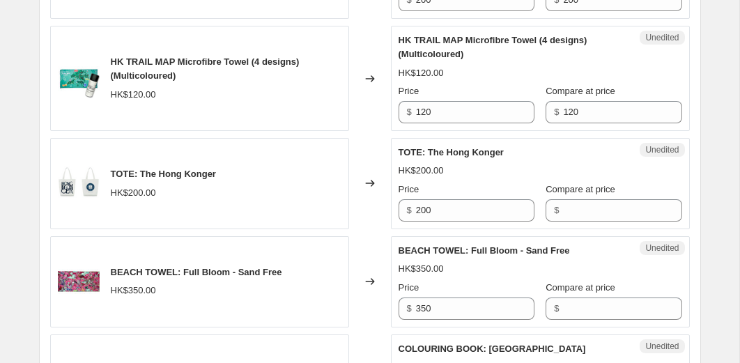
scroll to position [1529, 0]
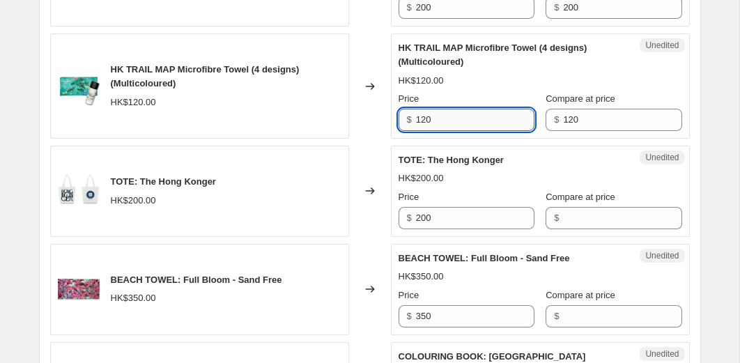
click at [434, 131] on input "120" at bounding box center [475, 120] width 119 height 22
type input "84"
click at [324, 109] on div "HK$120.00" at bounding box center [226, 103] width 231 height 14
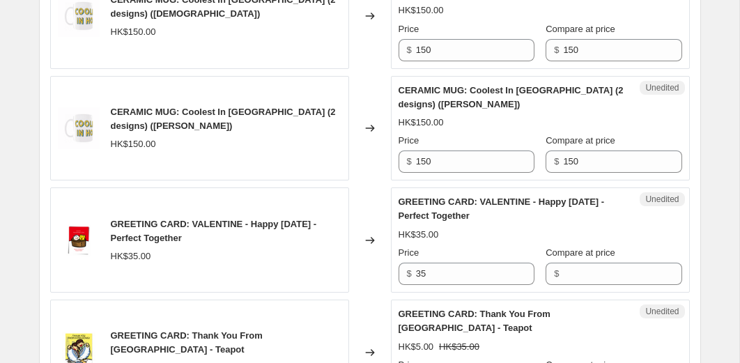
scroll to position [2113, 0]
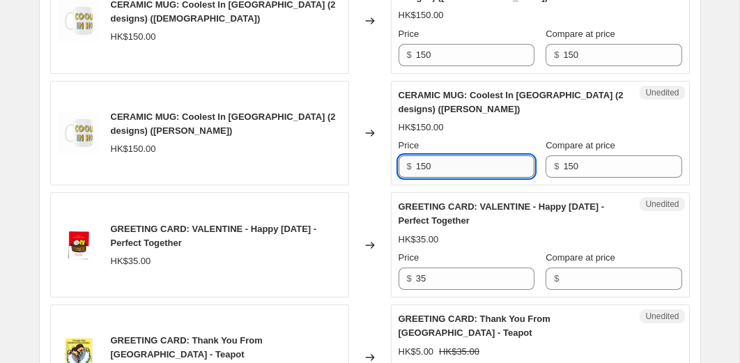
click at [440, 178] on input "150" at bounding box center [475, 166] width 119 height 22
type input "50"
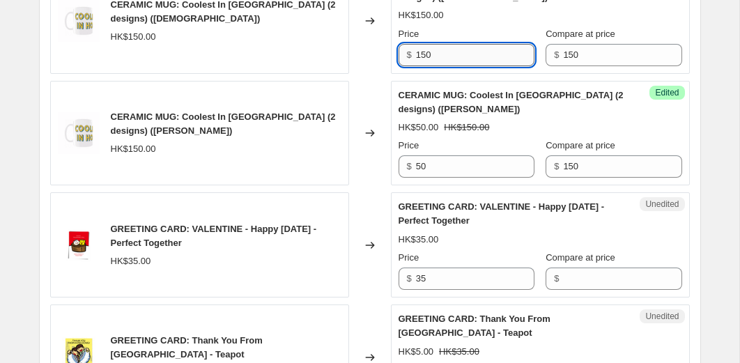
click at [444, 66] on input "150" at bounding box center [475, 55] width 119 height 22
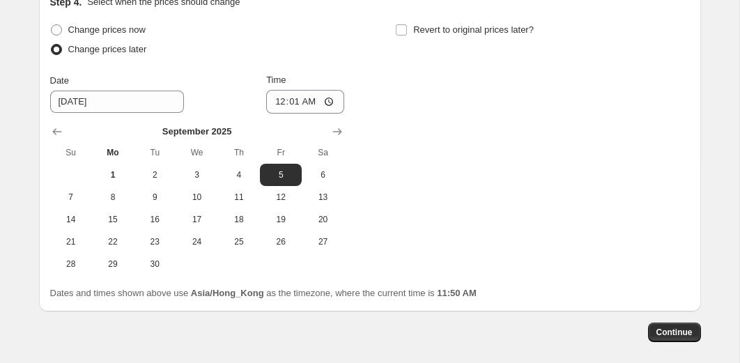
scroll to position [2572, 0]
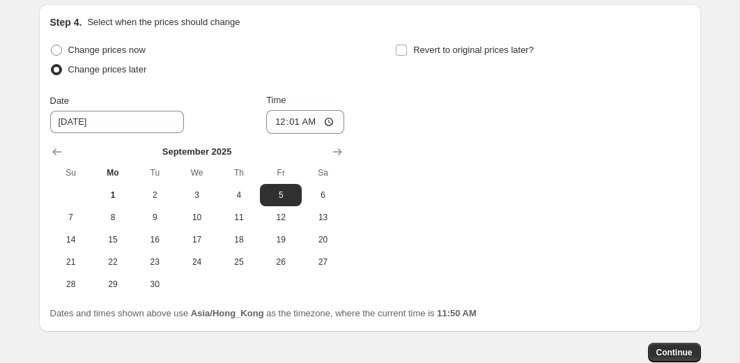
type input "50"
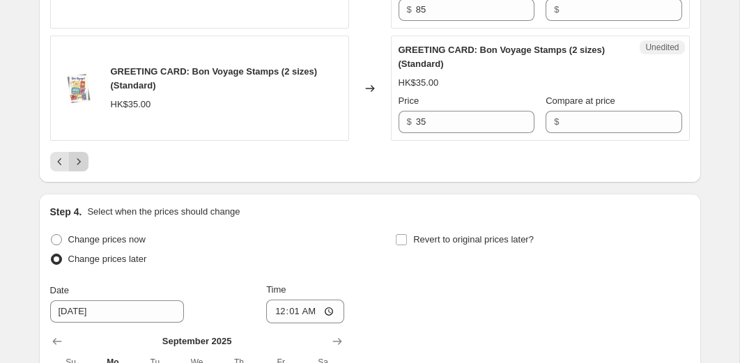
scroll to position [2538, 0]
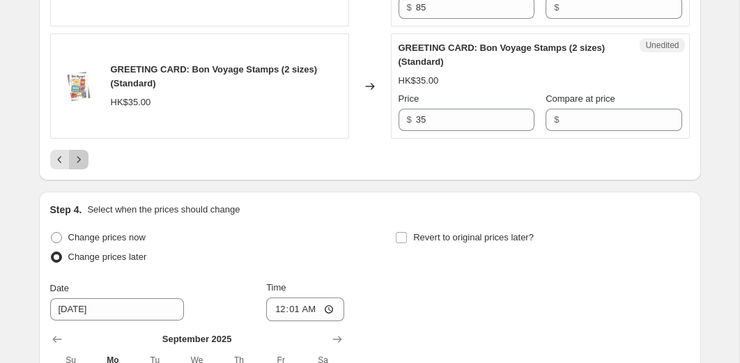
click at [79, 157] on icon "Next" at bounding box center [79, 160] width 14 height 14
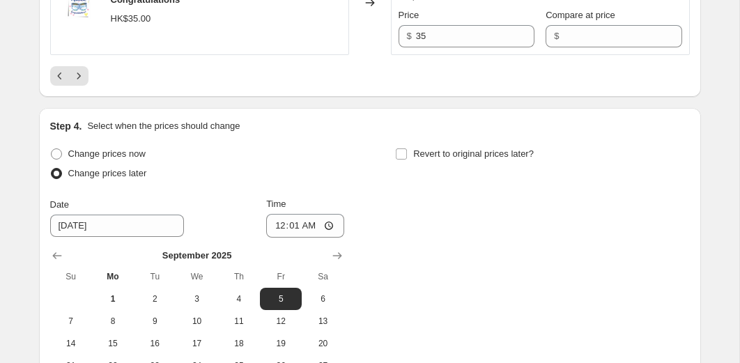
scroll to position [2473, 0]
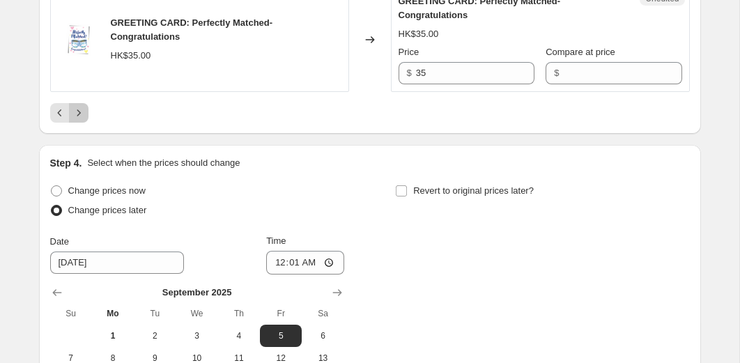
click at [82, 120] on icon "Next" at bounding box center [79, 113] width 14 height 14
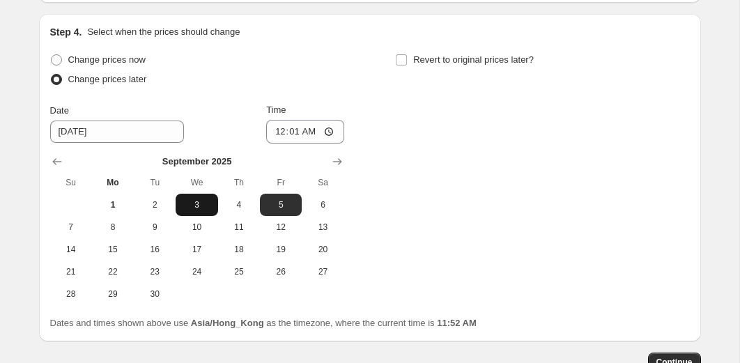
scroll to position [2434, 0]
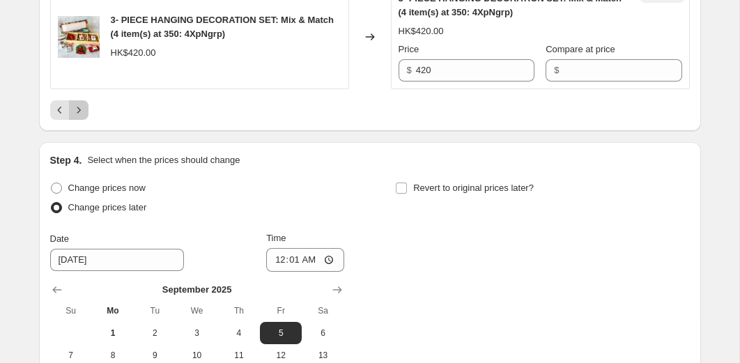
click at [72, 117] on icon "Next" at bounding box center [79, 110] width 14 height 14
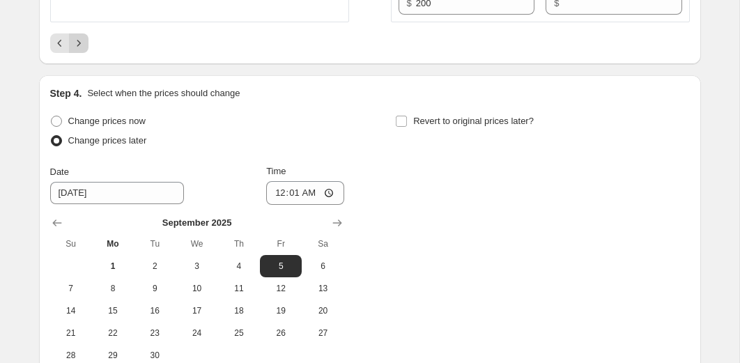
click at [84, 50] on icon "Next" at bounding box center [79, 43] width 14 height 14
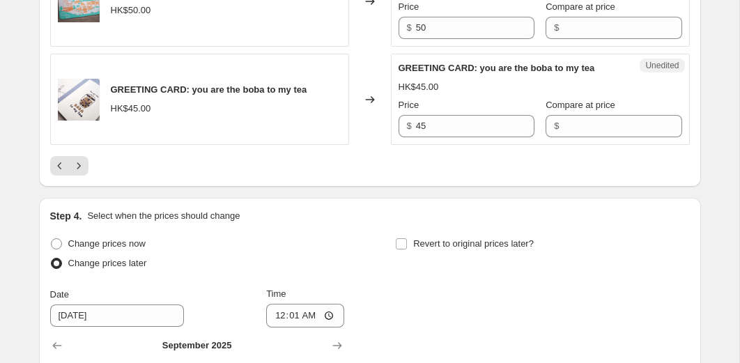
scroll to position [2467, 0]
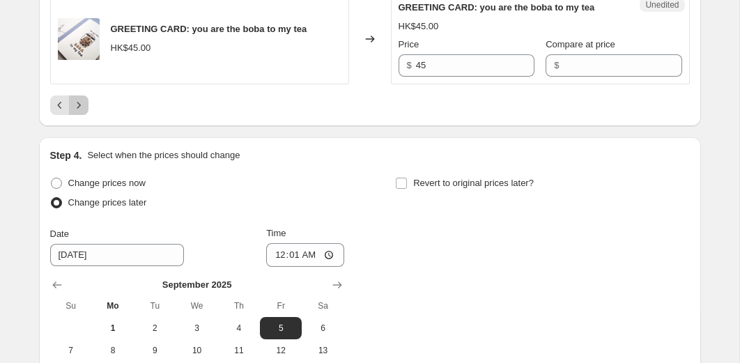
click at [84, 112] on icon "Next" at bounding box center [79, 105] width 14 height 14
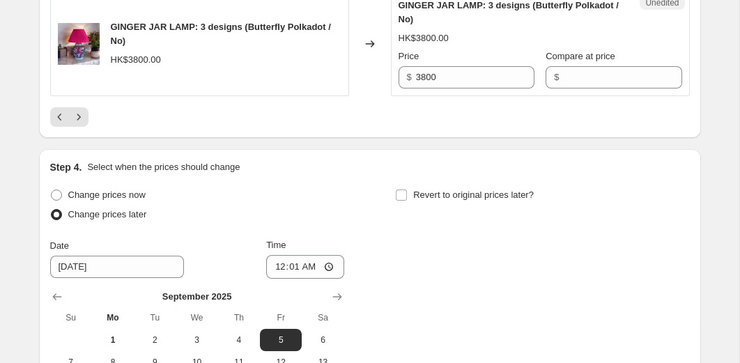
scroll to position [2498, 0]
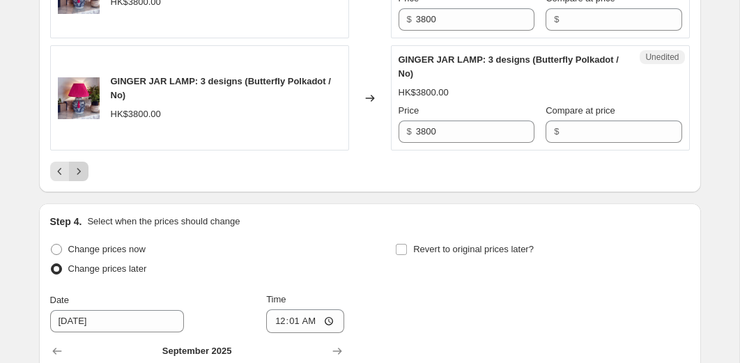
click at [81, 178] on icon "Next" at bounding box center [79, 172] width 14 height 14
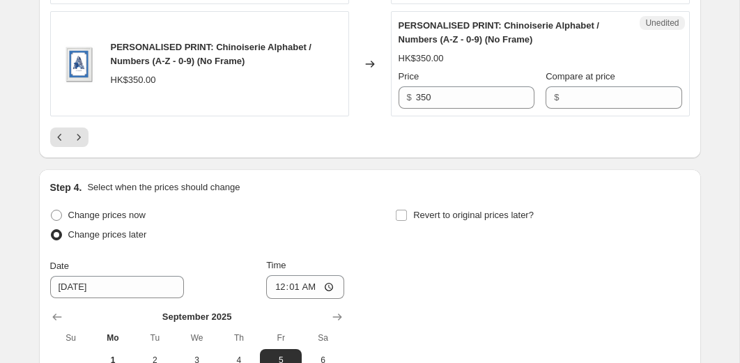
scroll to position [2481, 0]
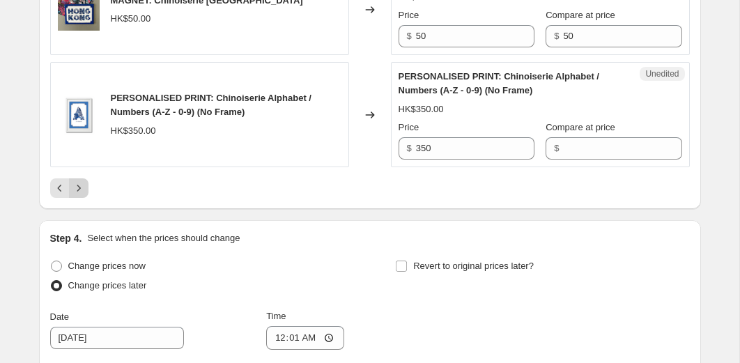
click at [81, 181] on icon "Next" at bounding box center [79, 188] width 14 height 14
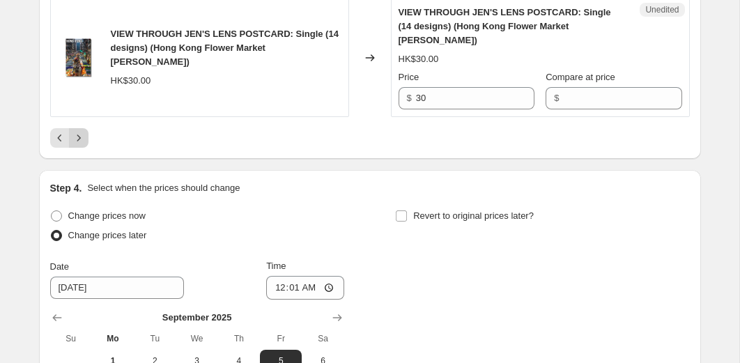
click at [82, 131] on icon "Next" at bounding box center [79, 138] width 14 height 14
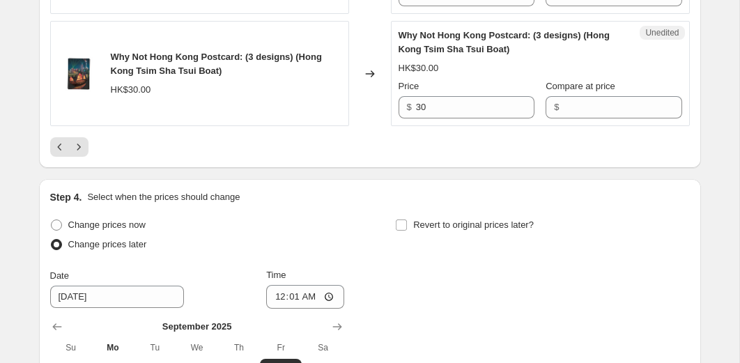
scroll to position [2624, 0]
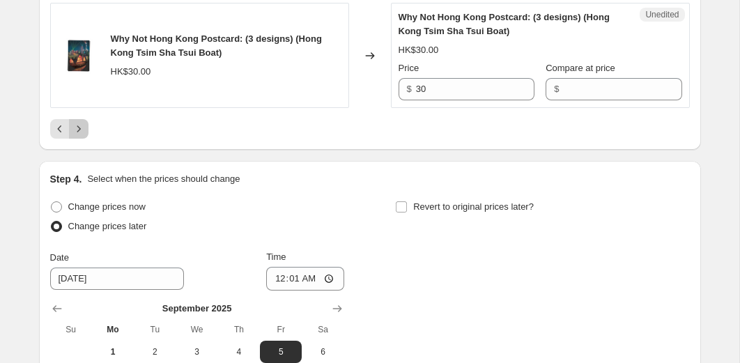
click at [81, 122] on icon "Next" at bounding box center [79, 129] width 14 height 14
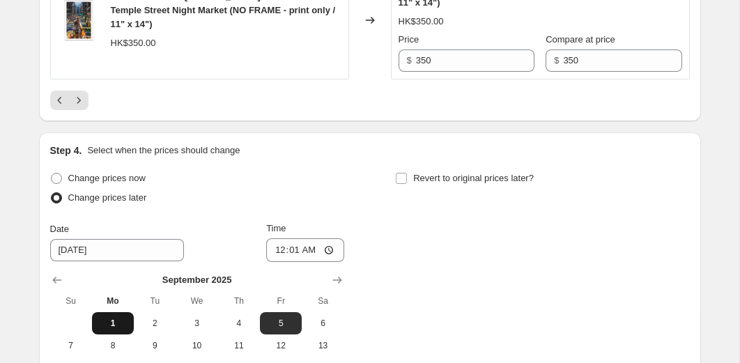
scroll to position [2695, 0]
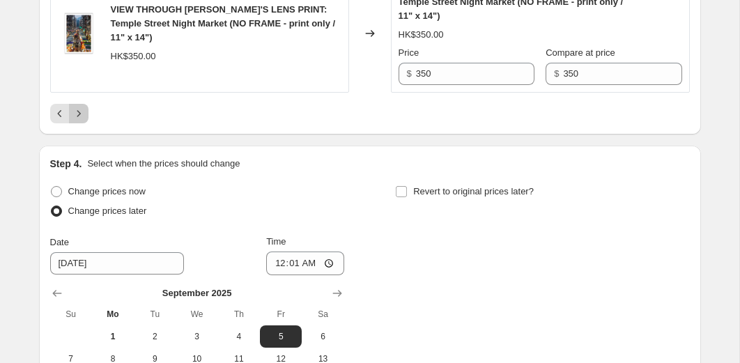
click at [82, 107] on icon "Next" at bounding box center [79, 114] width 14 height 14
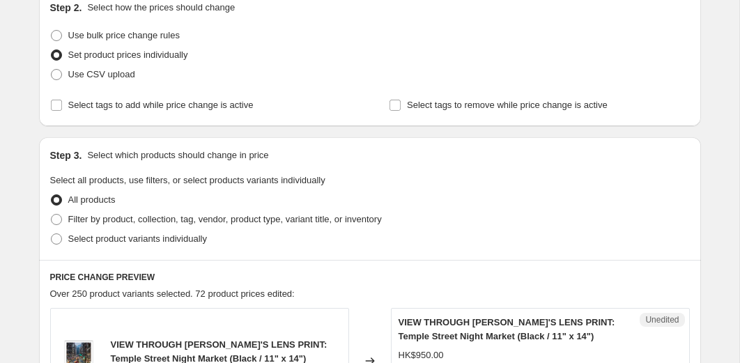
scroll to position [0, 0]
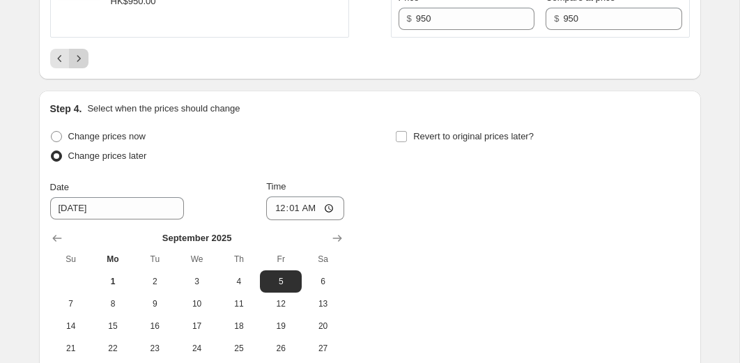
click at [81, 52] on icon "Next" at bounding box center [79, 59] width 14 height 14
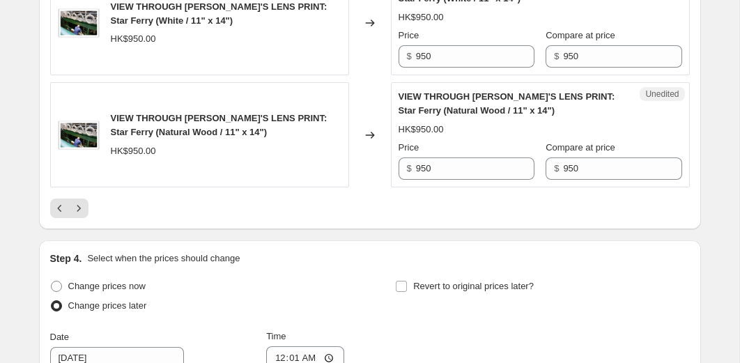
scroll to position [2480, 0]
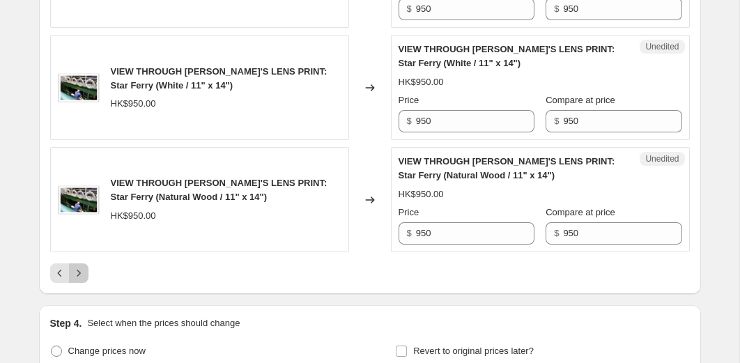
click at [79, 266] on icon "Next" at bounding box center [79, 273] width 14 height 14
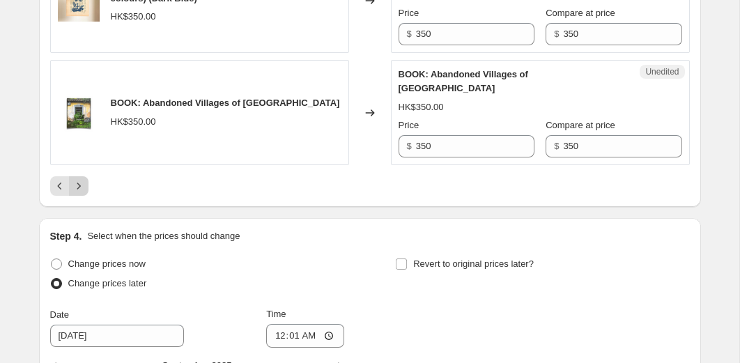
click at [79, 179] on icon "Next" at bounding box center [79, 186] width 14 height 14
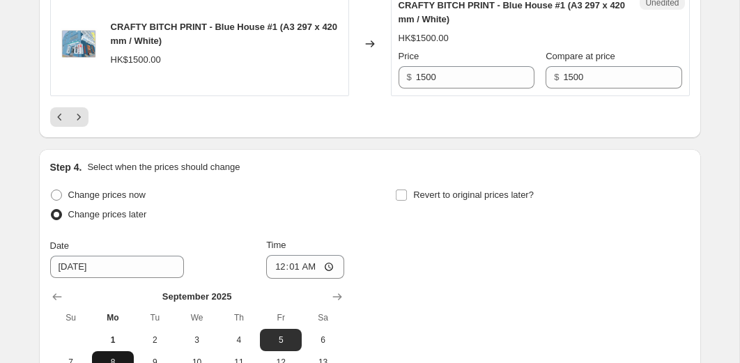
scroll to position [2528, 0]
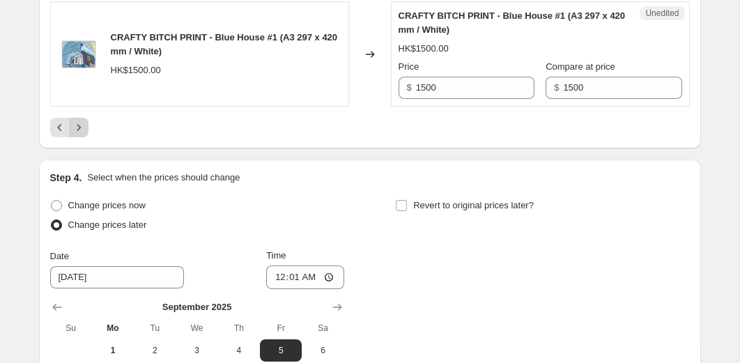
click at [84, 130] on icon "Next" at bounding box center [79, 128] width 14 height 14
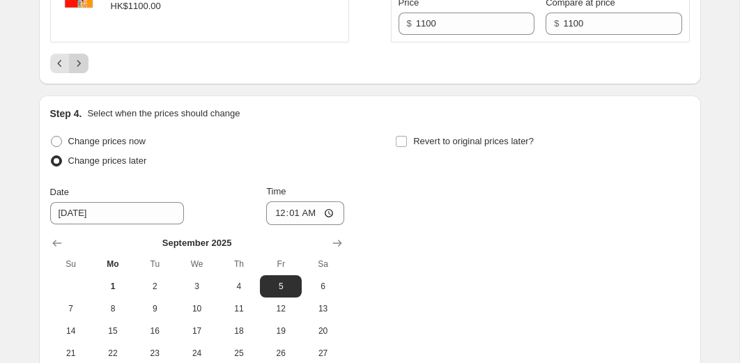
click at [81, 64] on icon "Next" at bounding box center [79, 63] width 14 height 14
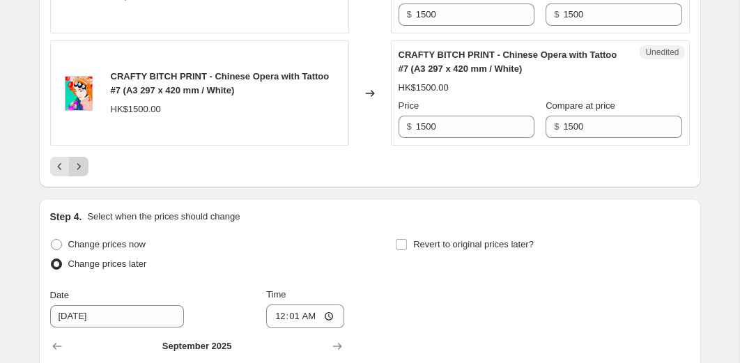
scroll to position [2662, 0]
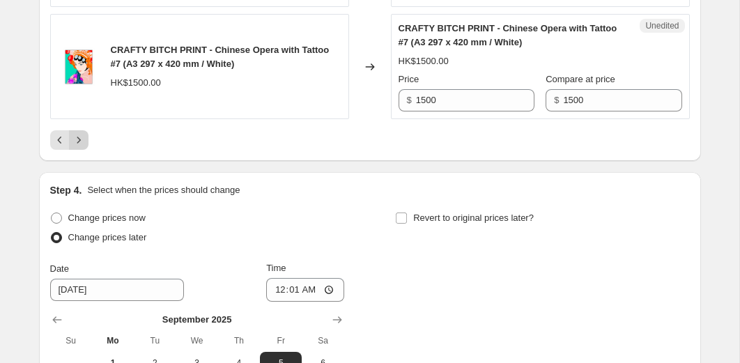
click at [75, 144] on icon "Next" at bounding box center [79, 140] width 14 height 14
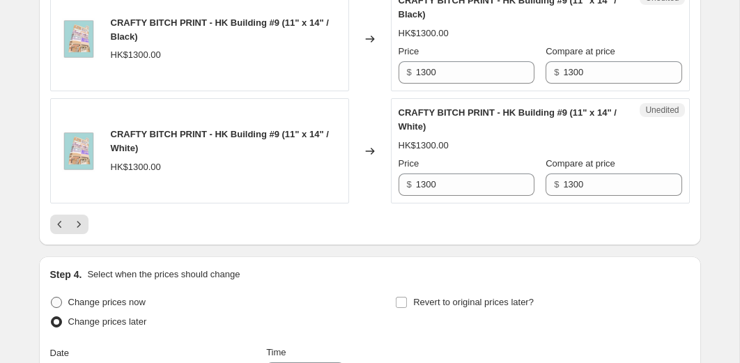
scroll to position [2511, 0]
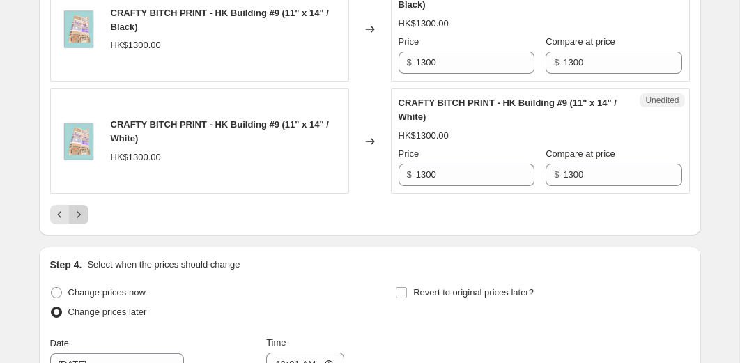
click at [79, 218] on icon "Next" at bounding box center [79, 215] width 14 height 14
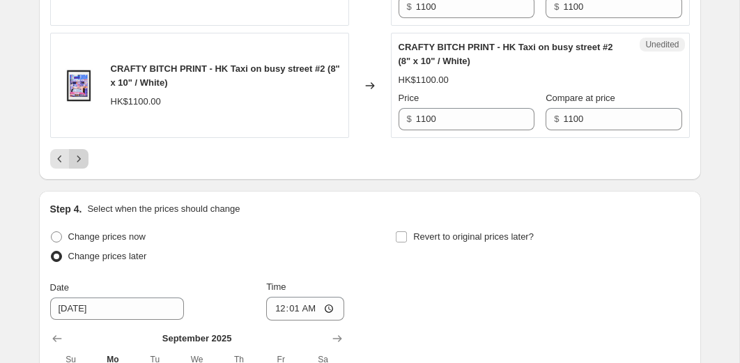
click at [82, 162] on icon "Next" at bounding box center [79, 159] width 14 height 14
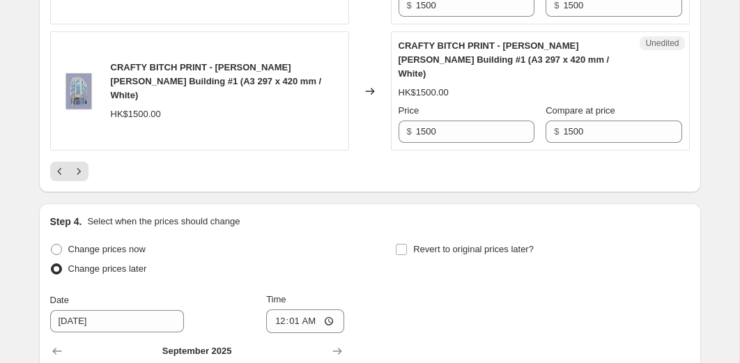
click at [77, 165] on icon "Next" at bounding box center [79, 172] width 14 height 14
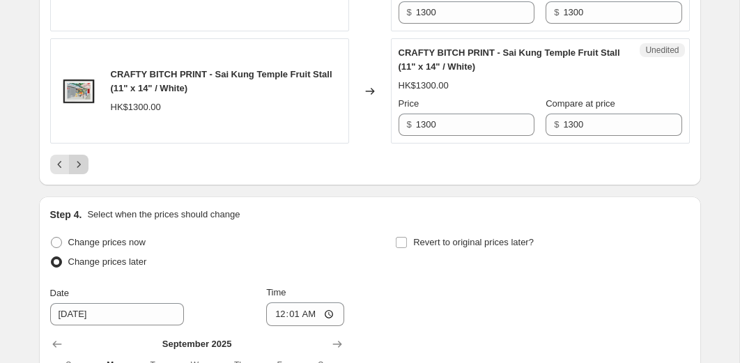
click at [84, 158] on icon "Next" at bounding box center [79, 165] width 14 height 14
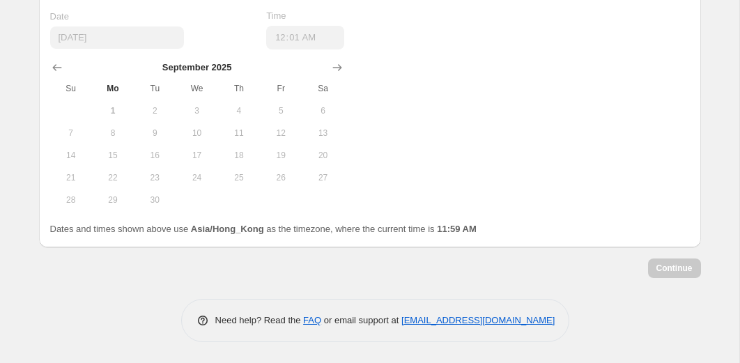
scroll to position [2686, 0]
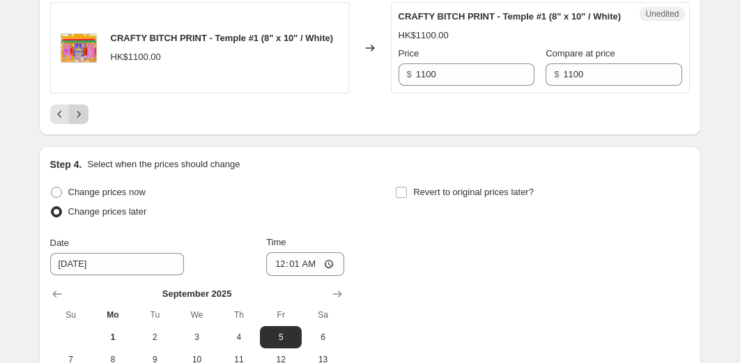
click at [79, 121] on icon "Next" at bounding box center [79, 114] width 14 height 14
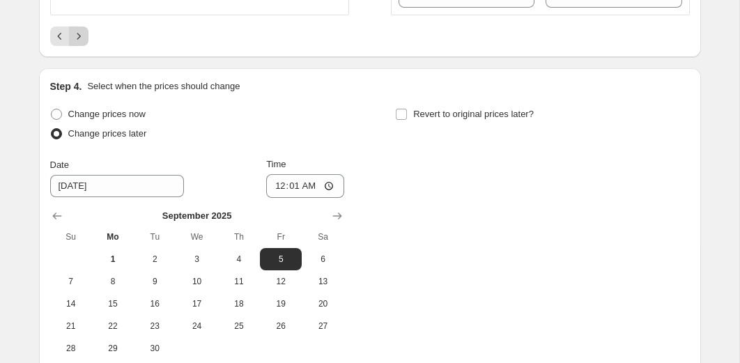
click at [79, 43] on icon "Next" at bounding box center [79, 36] width 14 height 14
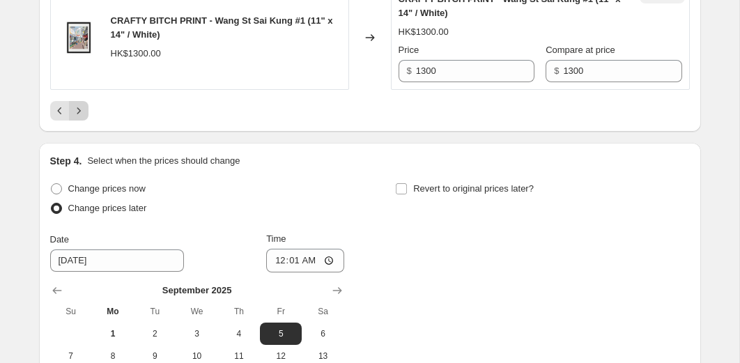
scroll to position [2605, 0]
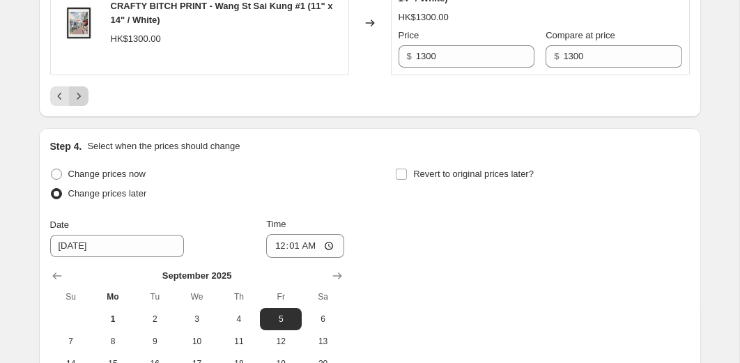
click at [79, 103] on icon "Next" at bounding box center [79, 96] width 14 height 14
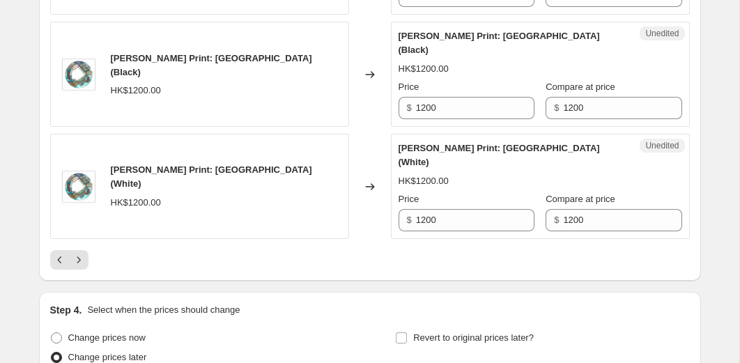
scroll to position [2406, 0]
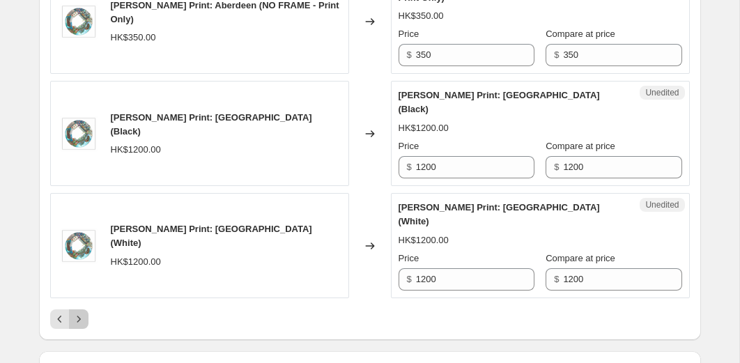
click at [75, 312] on icon "Next" at bounding box center [79, 319] width 14 height 14
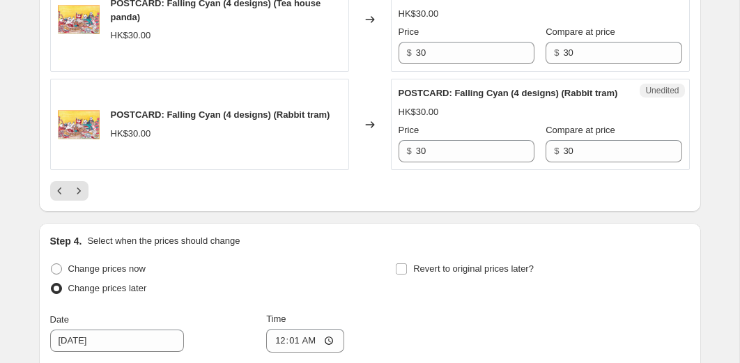
scroll to position [2487, 0]
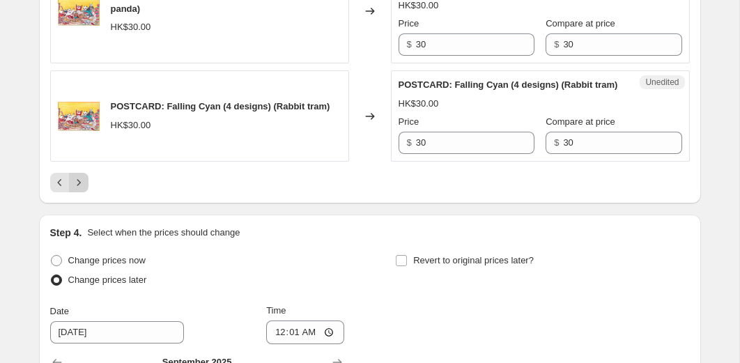
click at [77, 185] on icon "Next" at bounding box center [78, 182] width 3 height 6
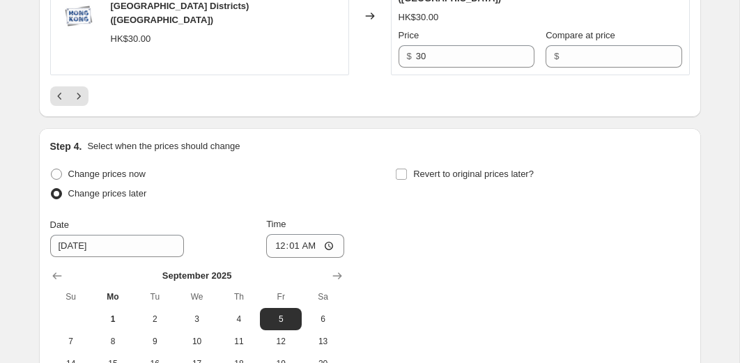
scroll to position [2602, 0]
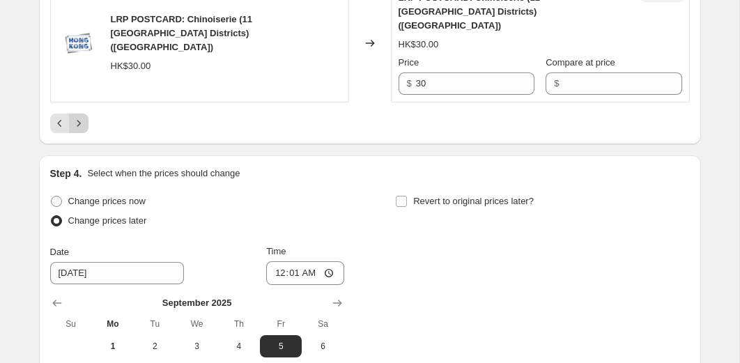
click at [82, 116] on icon "Next" at bounding box center [79, 123] width 14 height 14
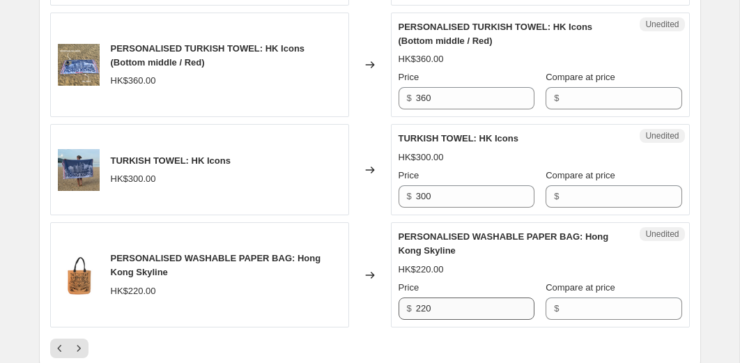
scroll to position [2480, 0]
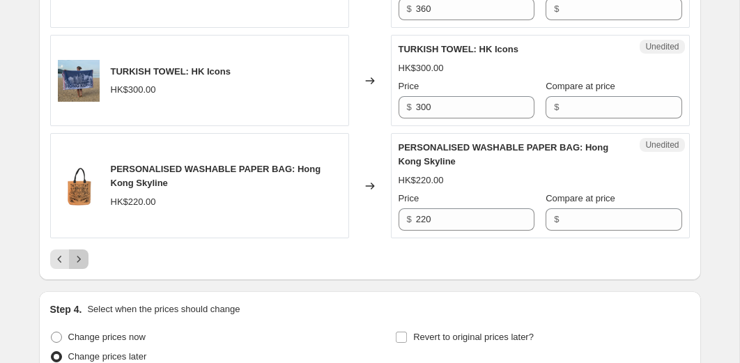
click at [74, 252] on icon "Next" at bounding box center [79, 259] width 14 height 14
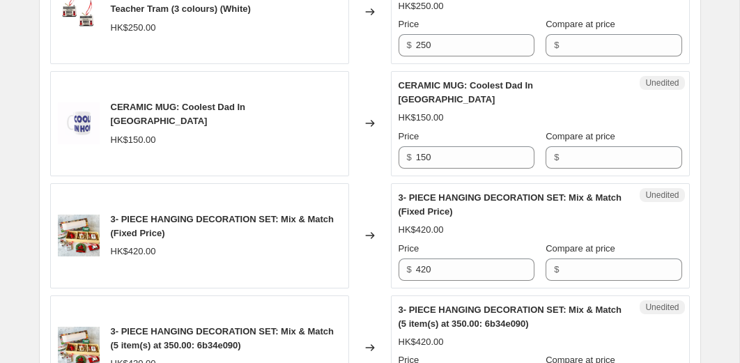
scroll to position [1024, 0]
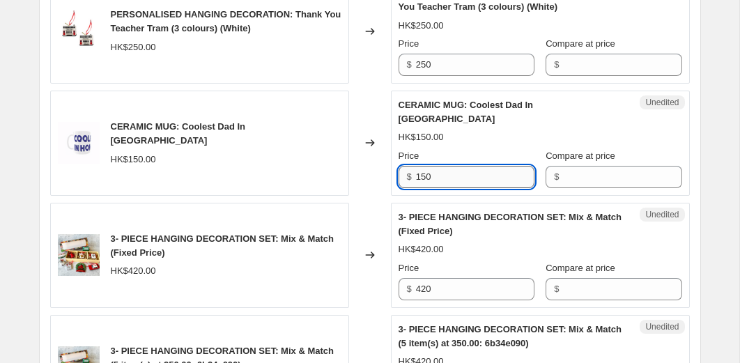
click at [452, 166] on input "150" at bounding box center [475, 177] width 119 height 22
type input "50"
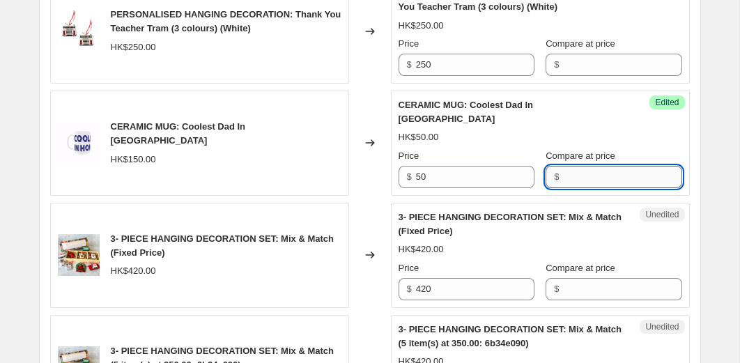
click at [567, 166] on input "Compare at price" at bounding box center [622, 177] width 119 height 22
type input "150"
click at [593, 130] on div "HK$50.00" at bounding box center [541, 137] width 284 height 14
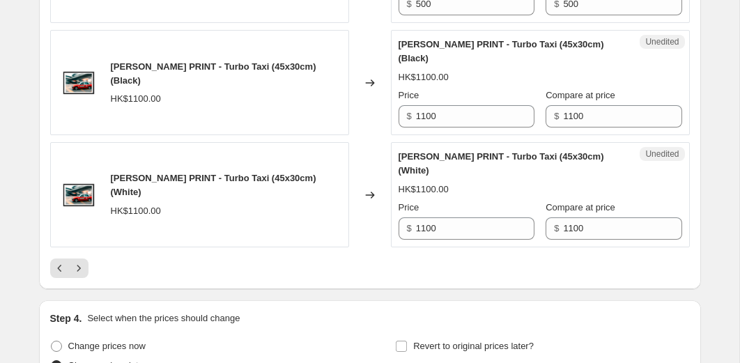
scroll to position [2430, 0]
click at [82, 261] on icon "Next" at bounding box center [79, 268] width 14 height 14
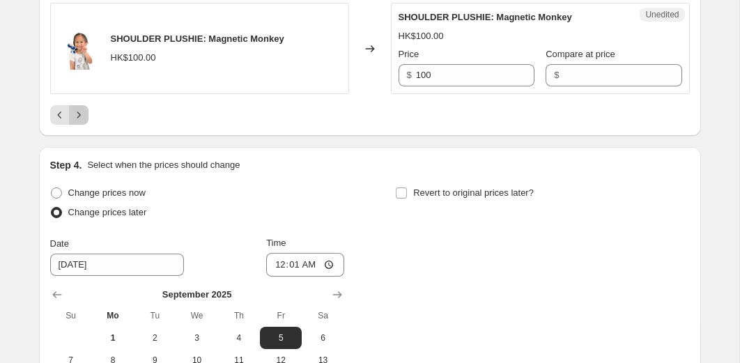
click at [82, 122] on icon "Next" at bounding box center [79, 115] width 14 height 14
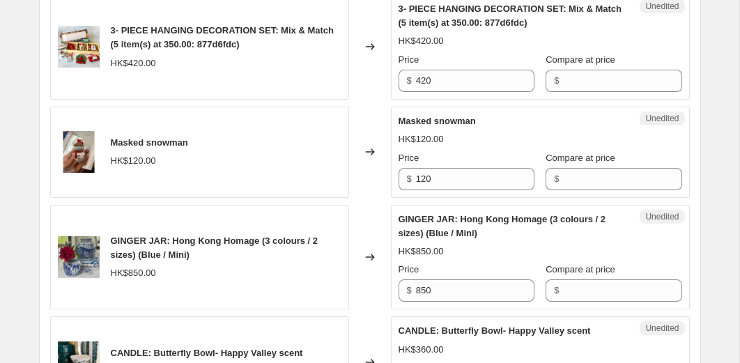
scroll to position [1130, 0]
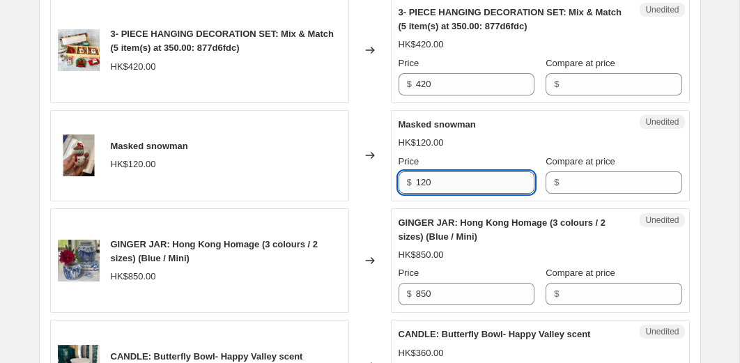
click at [442, 185] on input "120" at bounding box center [475, 183] width 119 height 22
type input "20"
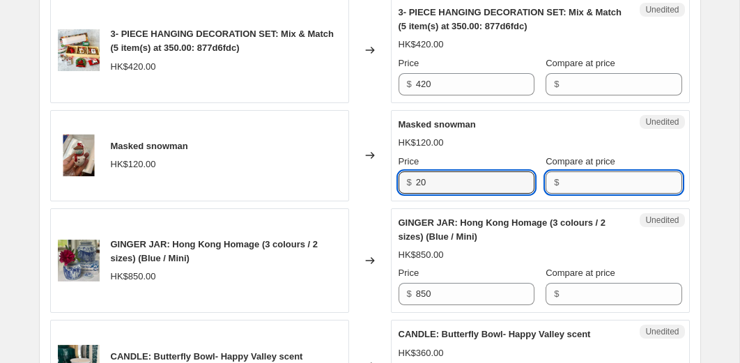
click at [573, 185] on input "Compare at price" at bounding box center [622, 183] width 119 height 22
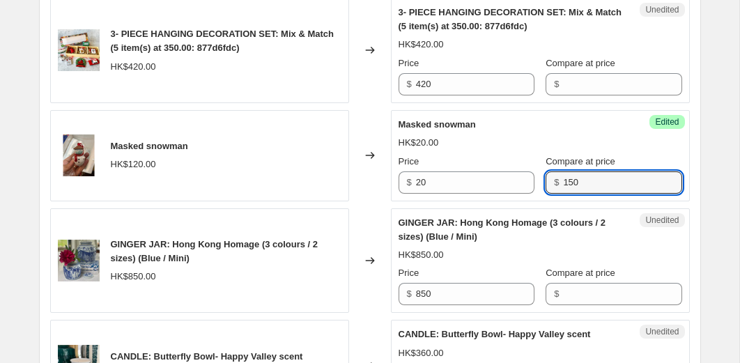
type input "150"
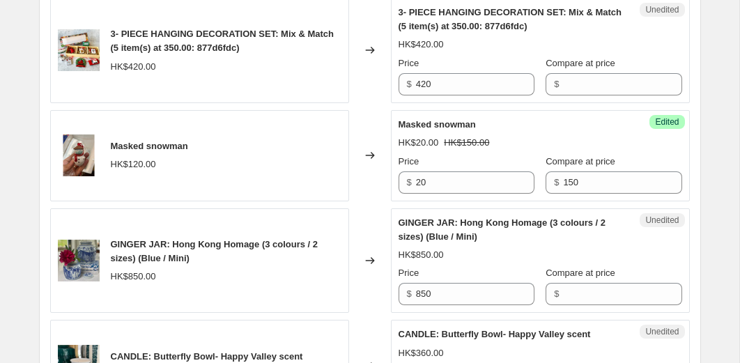
click at [572, 130] on div "Masked snowman" at bounding box center [513, 125] width 228 height 14
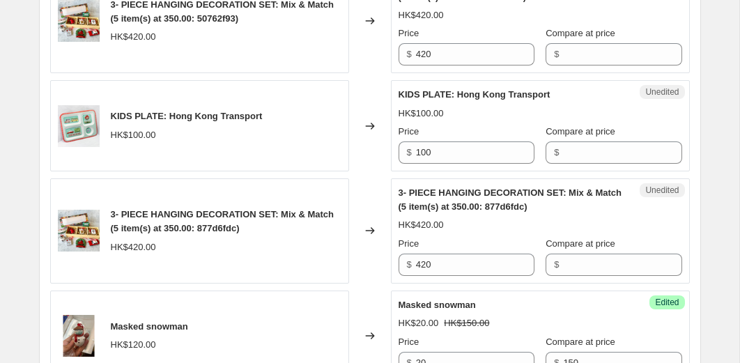
scroll to position [949, 0]
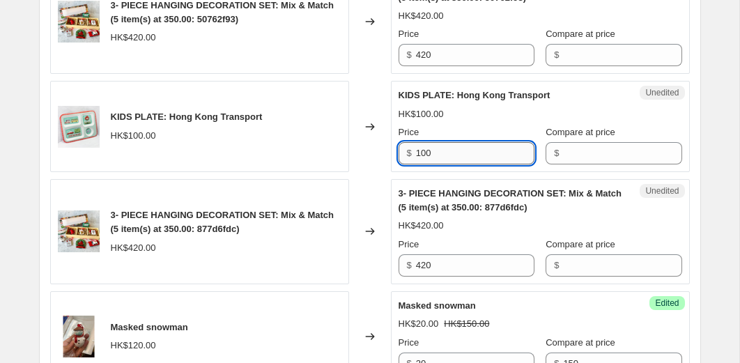
click at [461, 162] on input "100" at bounding box center [475, 153] width 119 height 22
type input "30"
click at [575, 155] on input "Compare at price" at bounding box center [622, 153] width 119 height 22
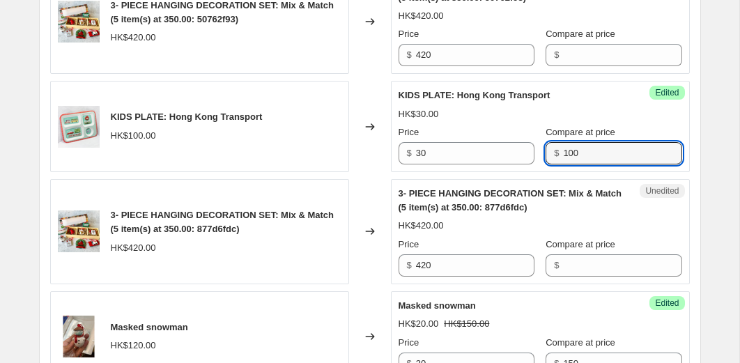
type input "100"
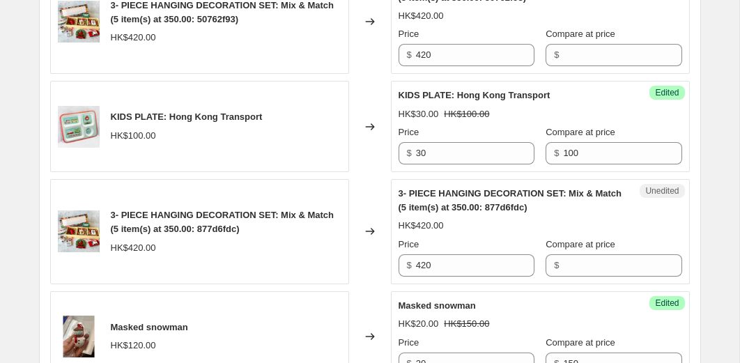
click at [581, 116] on div "HK$30.00 HK$100.00" at bounding box center [541, 114] width 284 height 14
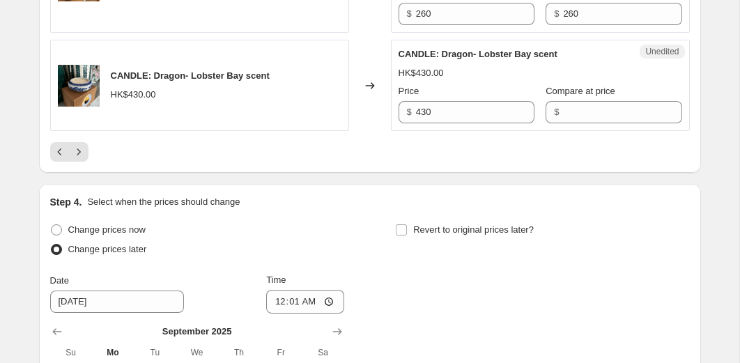
scroll to position [2513, 0]
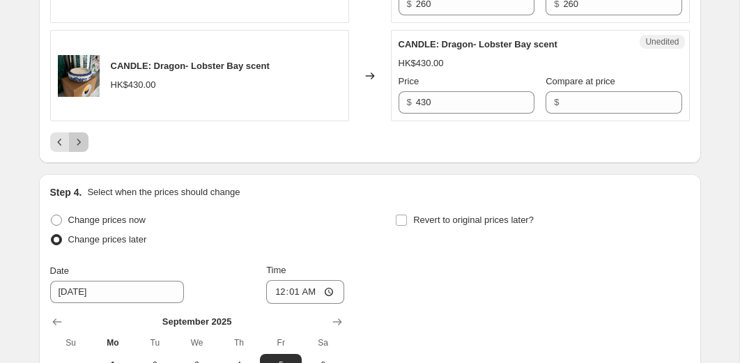
click at [84, 149] on icon "Next" at bounding box center [79, 142] width 14 height 14
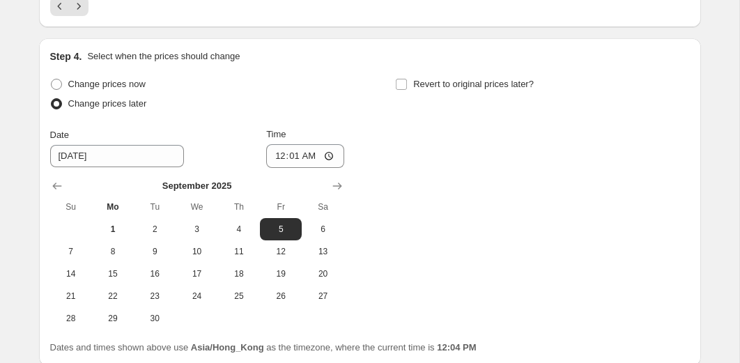
scroll to position [2465, 0]
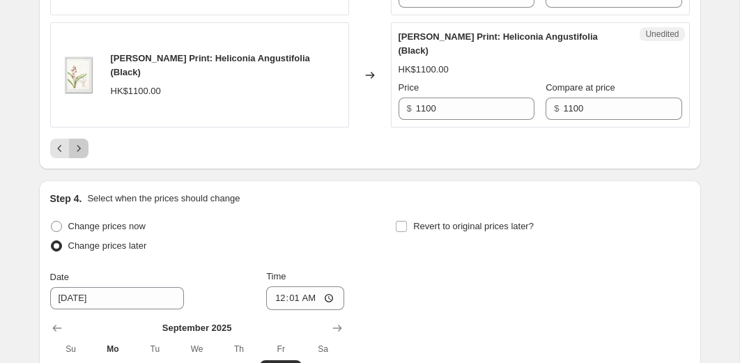
click at [77, 155] on icon "Next" at bounding box center [79, 149] width 14 height 14
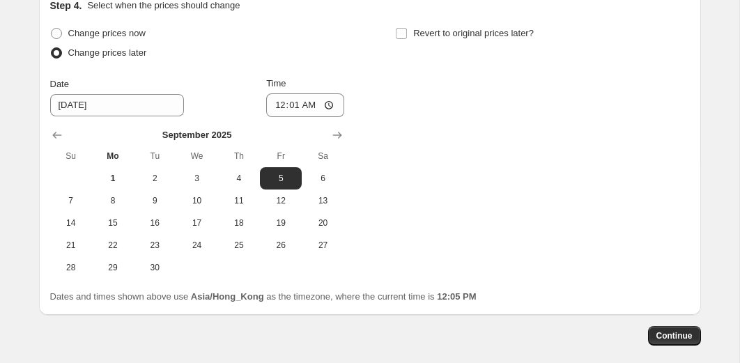
scroll to position [2578, 0]
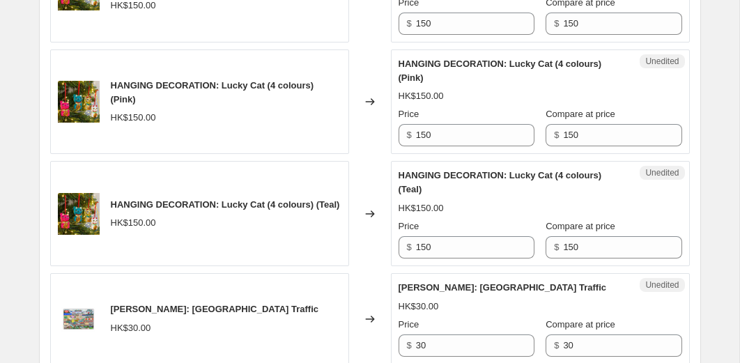
scroll to position [1793, 0]
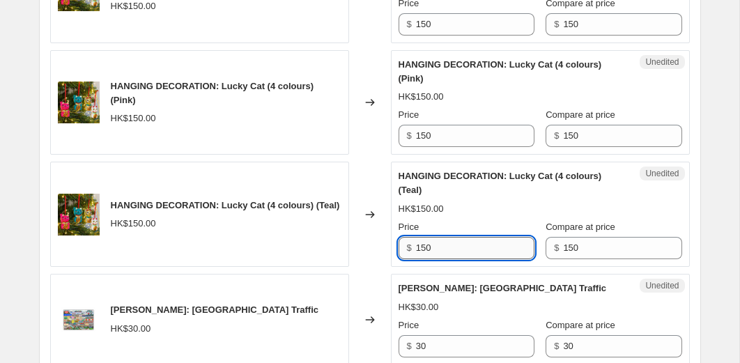
click at [473, 259] on input "150" at bounding box center [475, 248] width 119 height 22
type input "50"
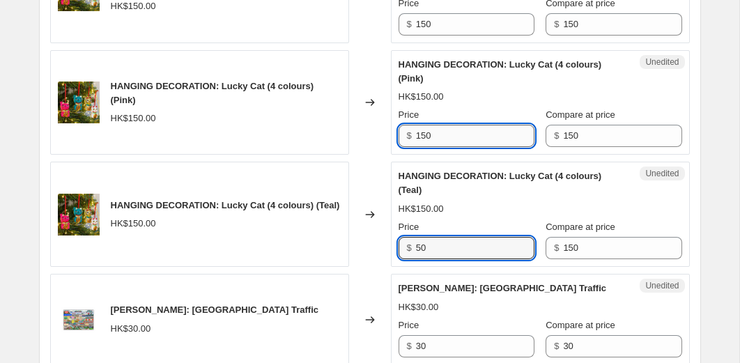
click at [455, 147] on input "150" at bounding box center [475, 136] width 119 height 22
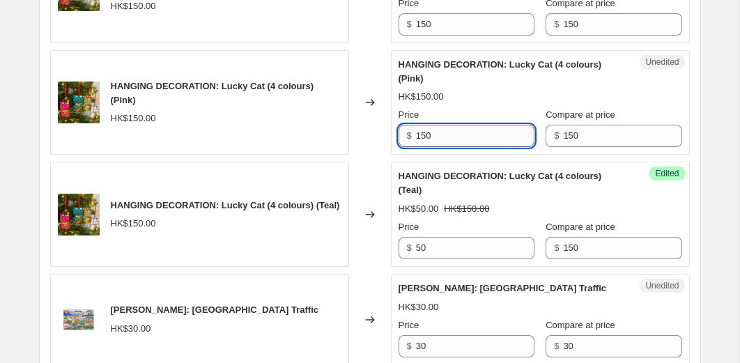
click at [455, 147] on input "150" at bounding box center [475, 136] width 119 height 22
type input "50"
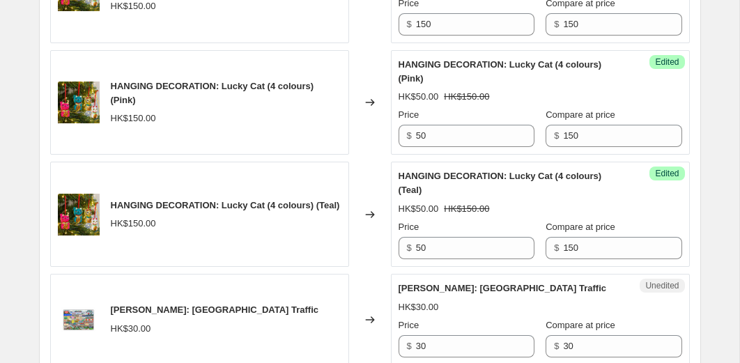
click at [339, 143] on div "HANGING DECORATION: Lucky Cat (4 colours) (Pink) HK$150.00" at bounding box center [199, 102] width 299 height 105
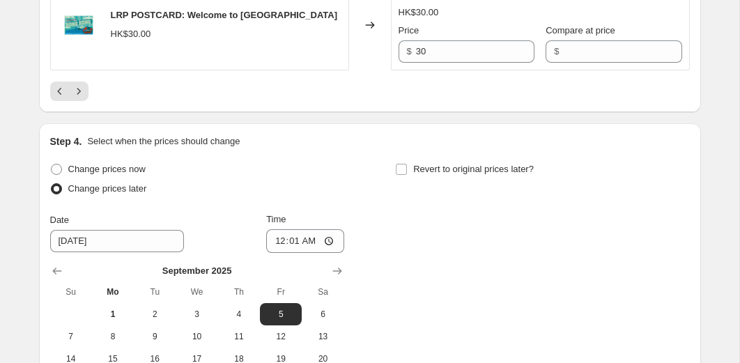
scroll to position [2520, 0]
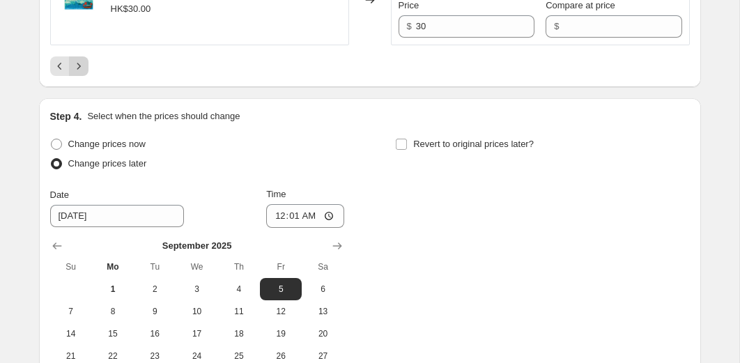
click at [75, 73] on icon "Next" at bounding box center [79, 66] width 14 height 14
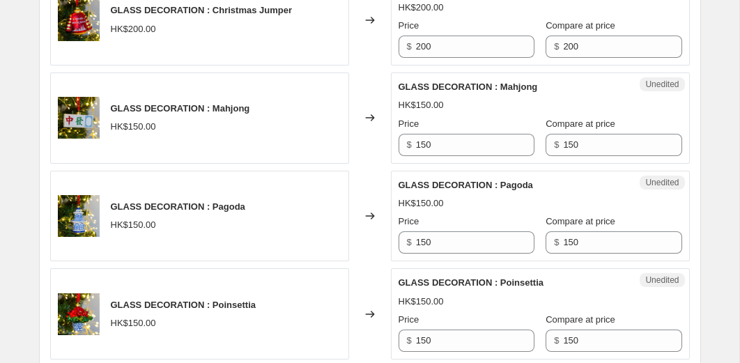
scroll to position [2044, 0]
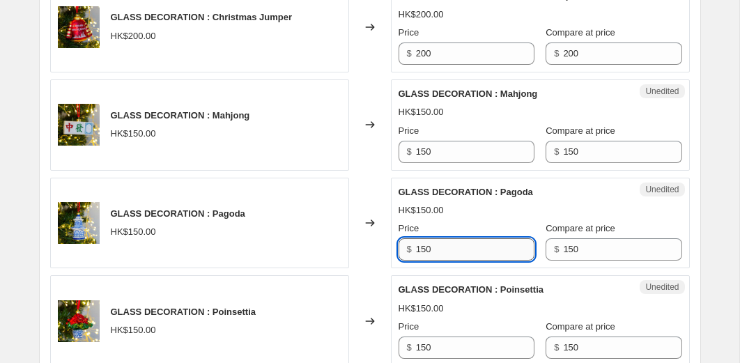
click at [427, 238] on input "150" at bounding box center [475, 249] width 119 height 22
type input "50"
click at [455, 141] on input "150" at bounding box center [475, 152] width 119 height 22
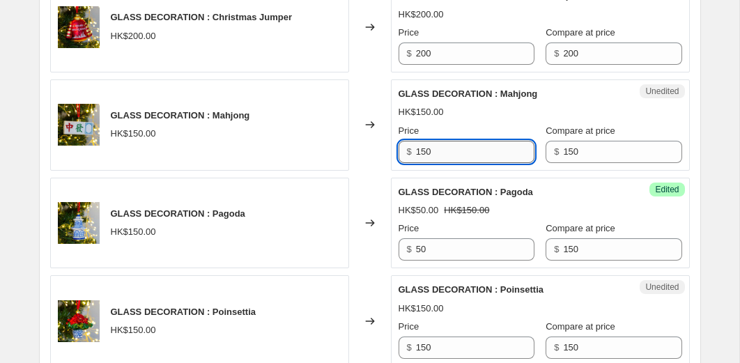
click at [455, 141] on input "150" at bounding box center [475, 152] width 119 height 22
type input "100"
click at [367, 178] on div "Changed to" at bounding box center [370, 223] width 42 height 91
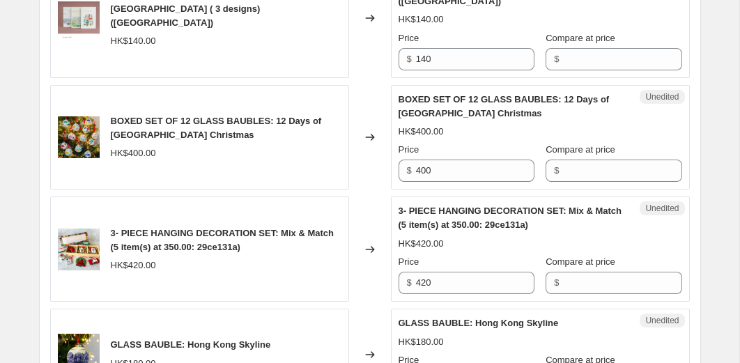
scroll to position [1217, 0]
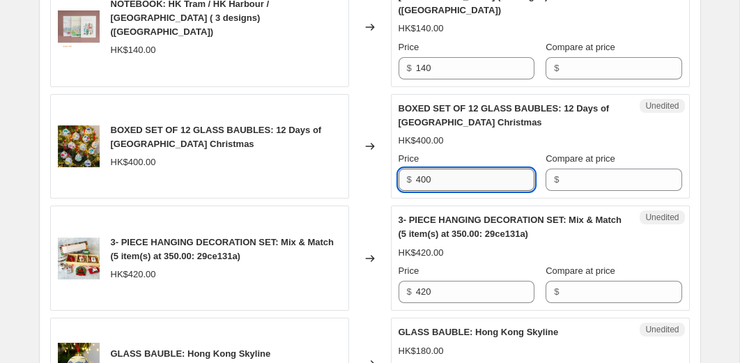
click at [479, 169] on input "400" at bounding box center [475, 180] width 119 height 22
type input "300"
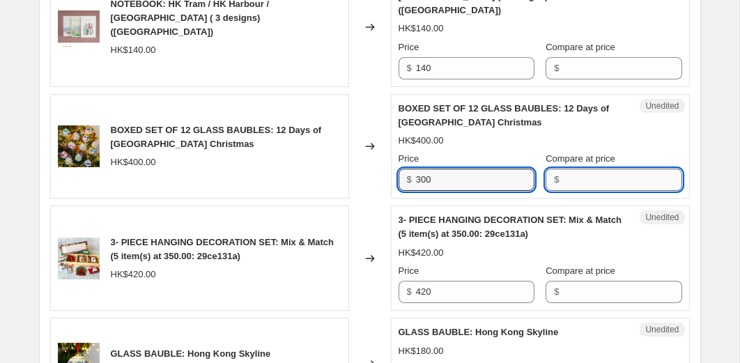
click at [602, 175] on input "Compare at price" at bounding box center [622, 180] width 119 height 22
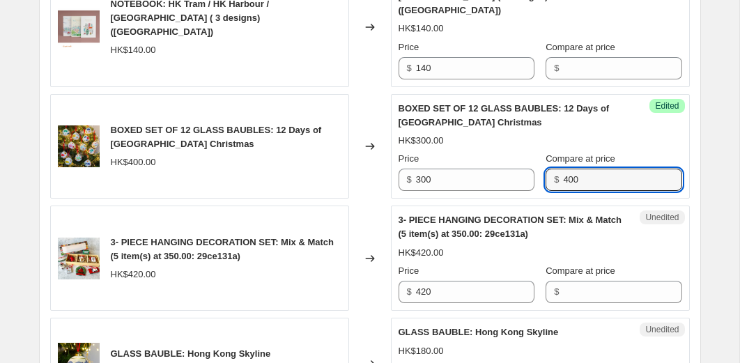
type input "400"
click at [590, 134] on div "HK$300.00" at bounding box center [541, 141] width 284 height 14
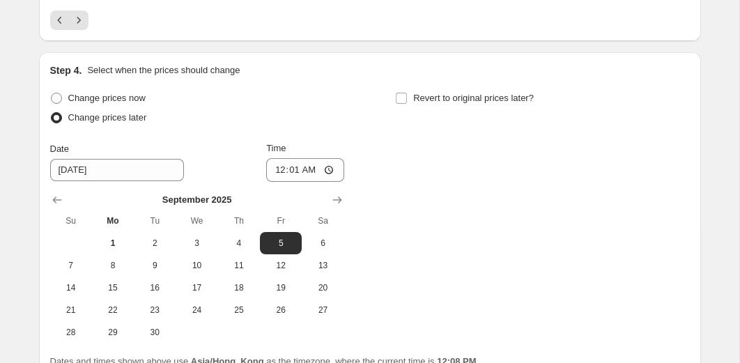
scroll to position [2513, 0]
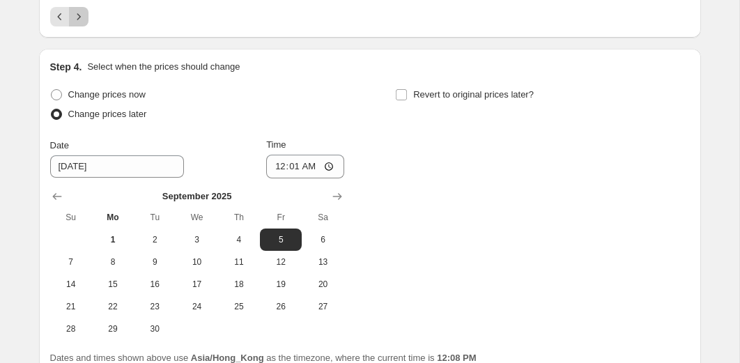
click at [84, 14] on icon "Next" at bounding box center [79, 17] width 14 height 14
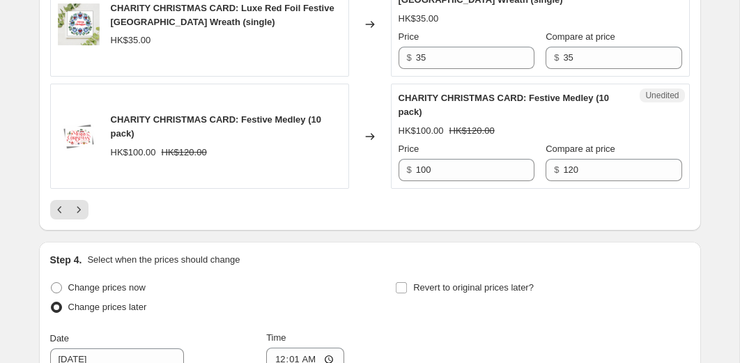
scroll to position [2486, 0]
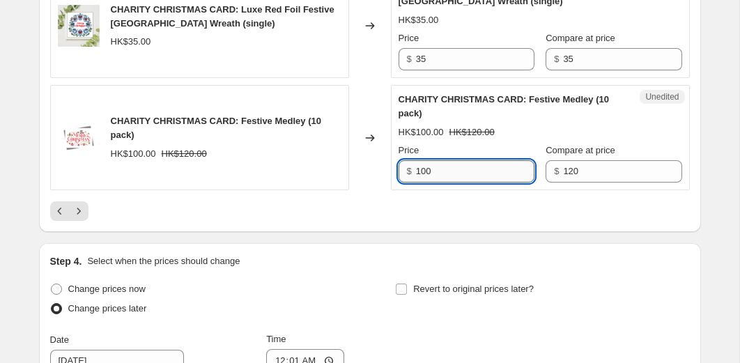
click at [453, 183] on input "100" at bounding box center [475, 171] width 119 height 22
type input "50"
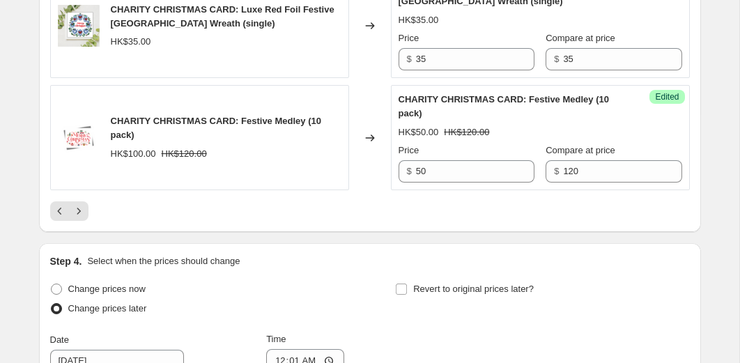
click at [427, 221] on div at bounding box center [370, 211] width 640 height 20
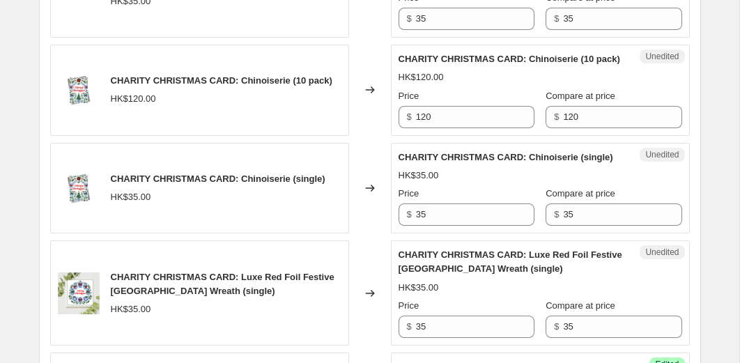
scroll to position [2214, 0]
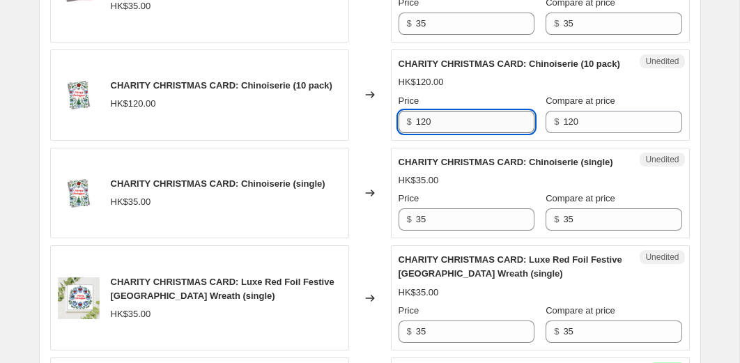
click at [447, 133] on input "120" at bounding box center [475, 122] width 119 height 22
type input "50"
click at [371, 141] on div "Changed to" at bounding box center [370, 95] width 42 height 91
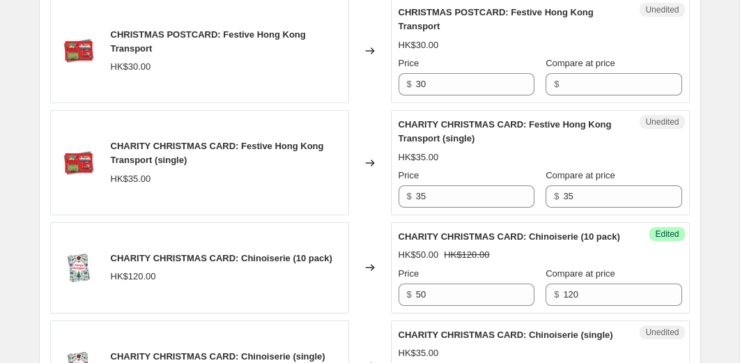
scroll to position [2037, 0]
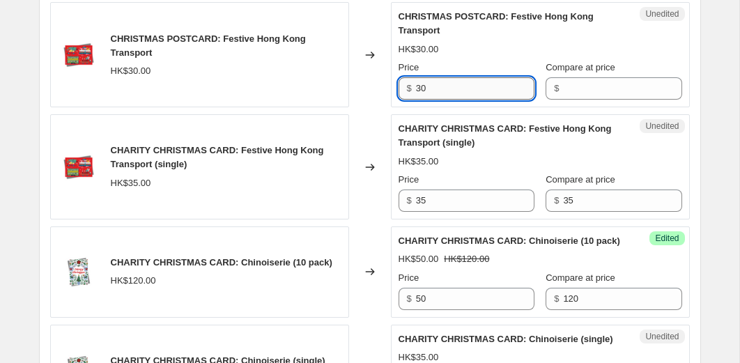
click at [441, 96] on input "30" at bounding box center [475, 88] width 119 height 22
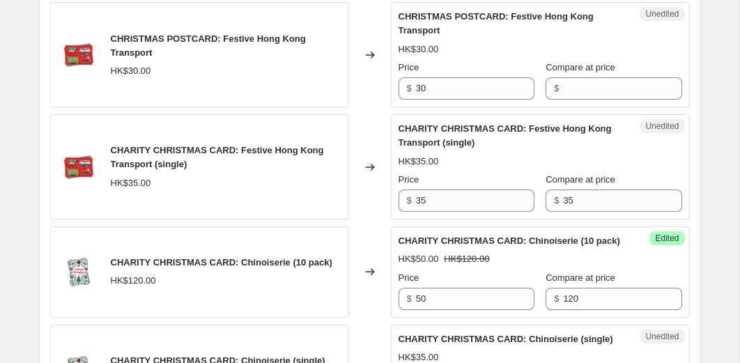
click at [379, 123] on div "Changed to" at bounding box center [370, 166] width 42 height 105
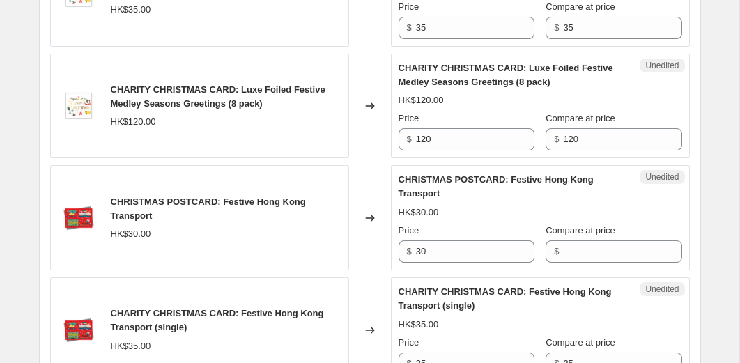
scroll to position [1872, 0]
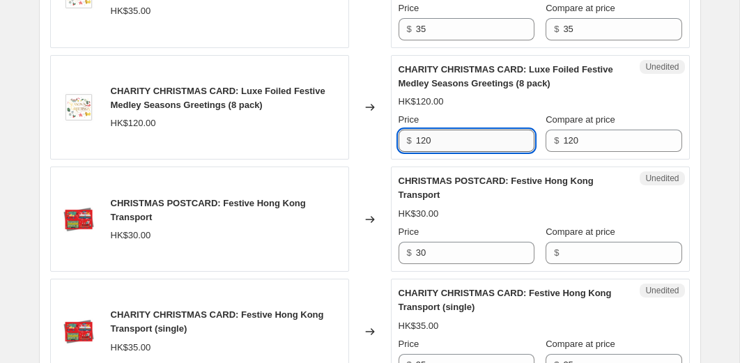
click at [455, 141] on input "120" at bounding box center [475, 141] width 119 height 22
type input "50"
click at [362, 139] on div "Changed to" at bounding box center [370, 107] width 42 height 105
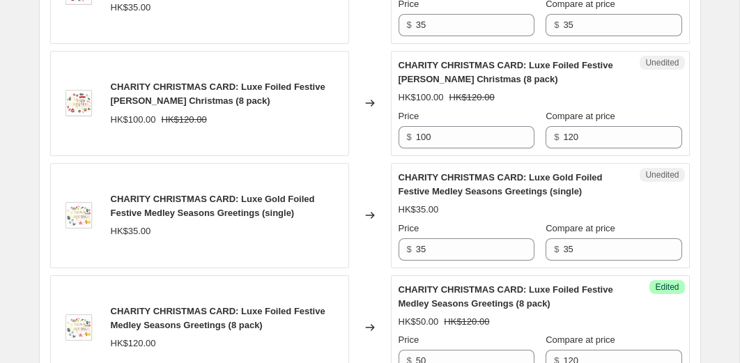
scroll to position [1605, 0]
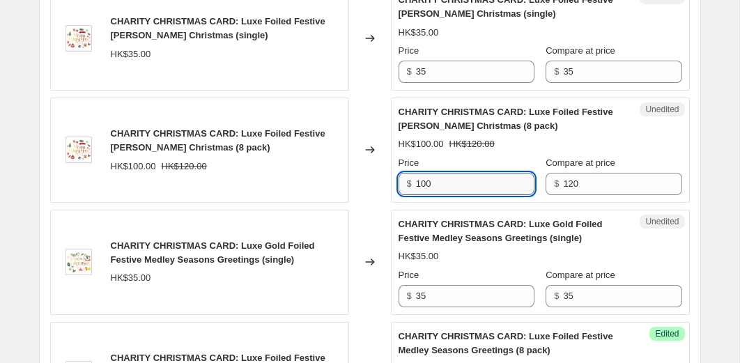
click at [437, 189] on input "100" at bounding box center [475, 184] width 119 height 22
type input "50"
click at [375, 202] on div "Changed to" at bounding box center [370, 150] width 42 height 105
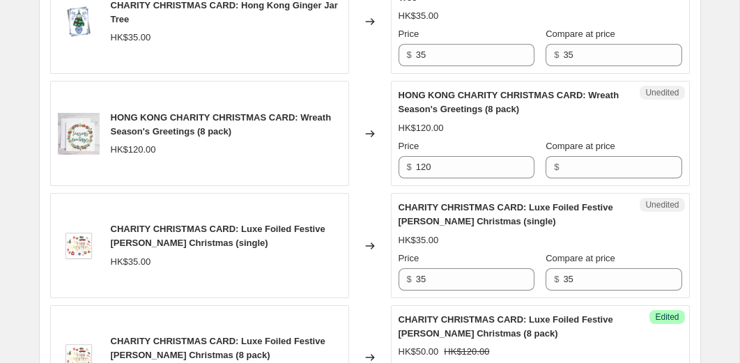
scroll to position [1393, 0]
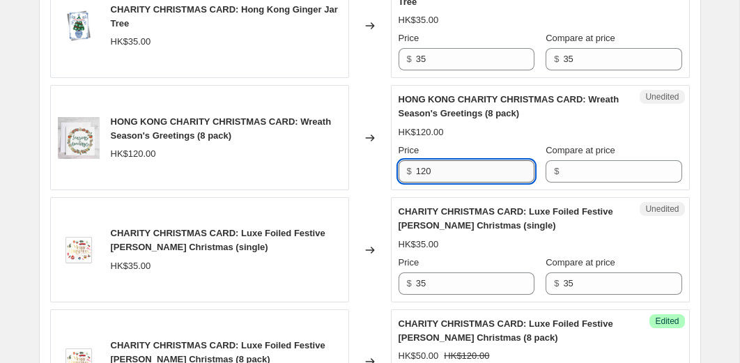
click at [452, 169] on input "120" at bounding box center [475, 171] width 119 height 22
click at [365, 185] on div "Changed to" at bounding box center [370, 137] width 42 height 105
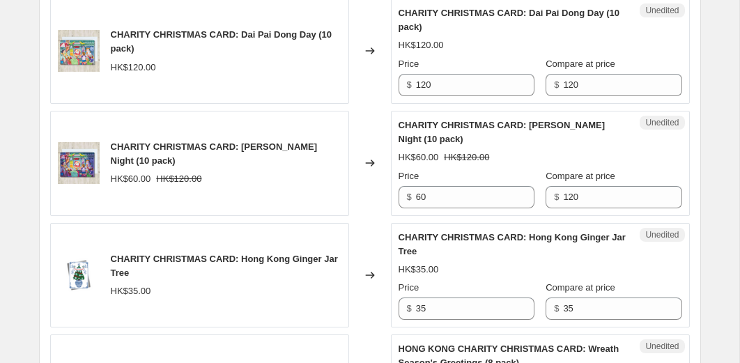
scroll to position [1138, 0]
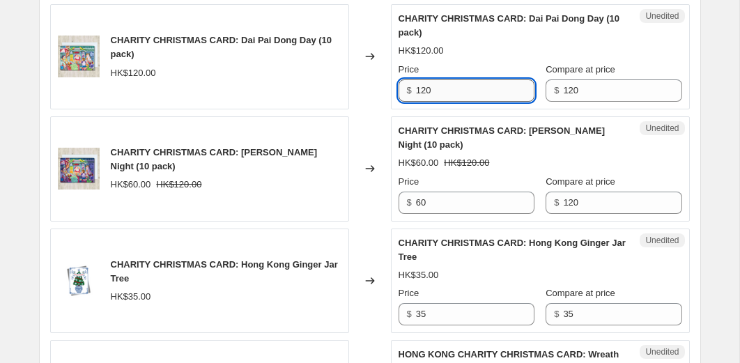
click at [450, 93] on input "120" at bounding box center [475, 90] width 119 height 22
type input "50"
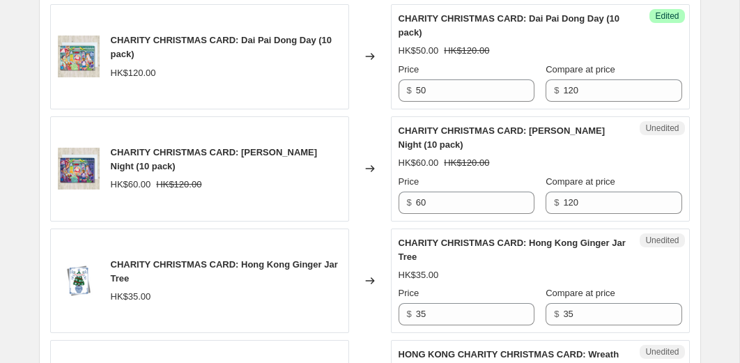
click at [367, 123] on div "Changed to" at bounding box center [370, 168] width 42 height 105
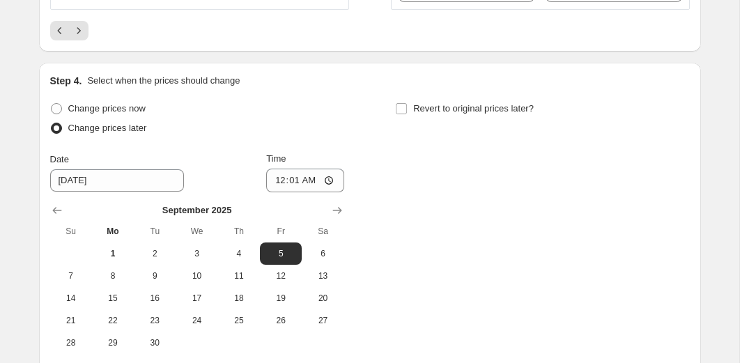
scroll to position [2612, 0]
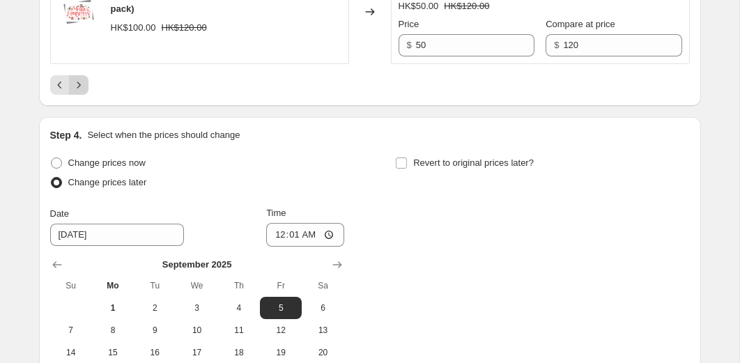
click at [79, 92] on icon "Next" at bounding box center [79, 85] width 14 height 14
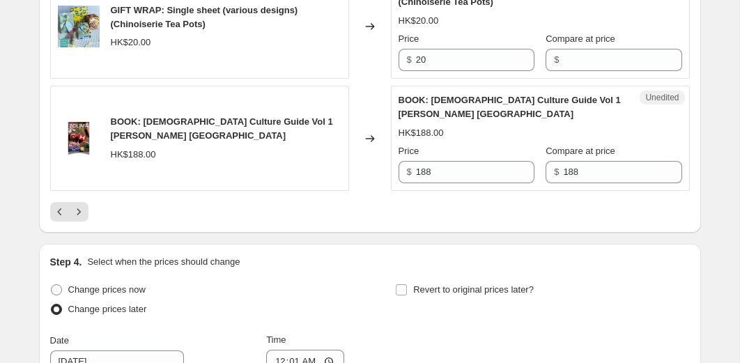
scroll to position [2490, 0]
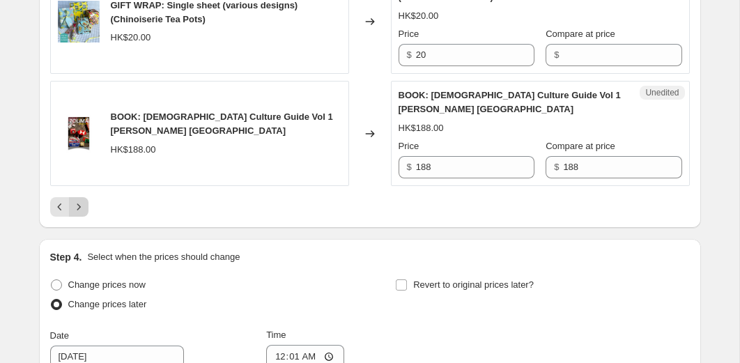
click at [86, 207] on button "Next" at bounding box center [79, 207] width 20 height 20
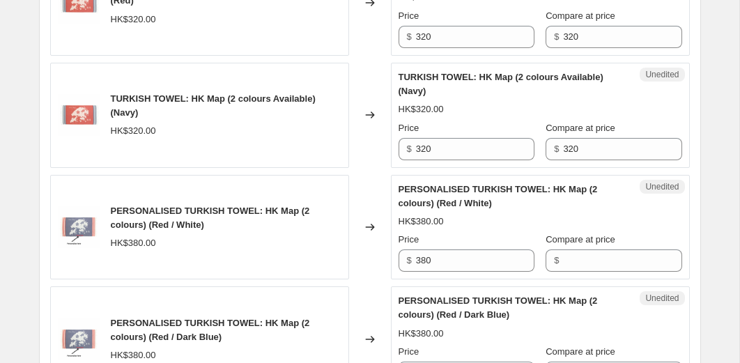
scroll to position [1702, 0]
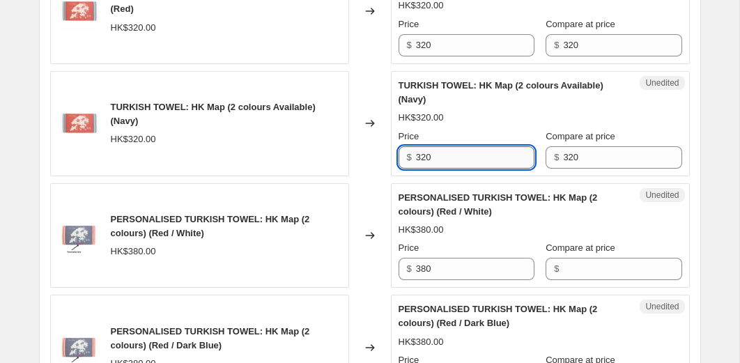
click at [449, 160] on input "320" at bounding box center [475, 157] width 119 height 22
type input "180"
click at [440, 39] on input "320" at bounding box center [475, 45] width 119 height 22
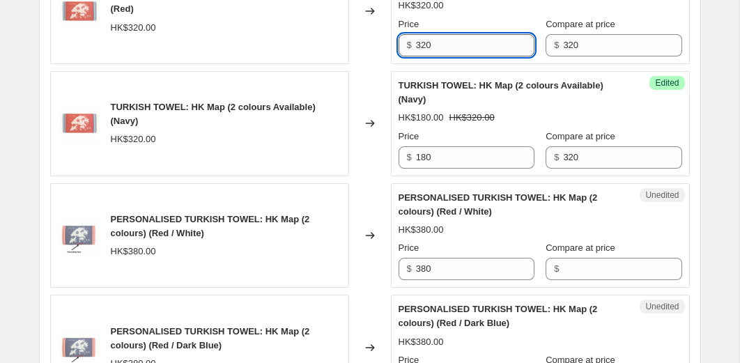
click at [440, 39] on input "320" at bounding box center [475, 45] width 119 height 22
type input "180"
click at [367, 54] on div "Changed to" at bounding box center [370, 11] width 42 height 105
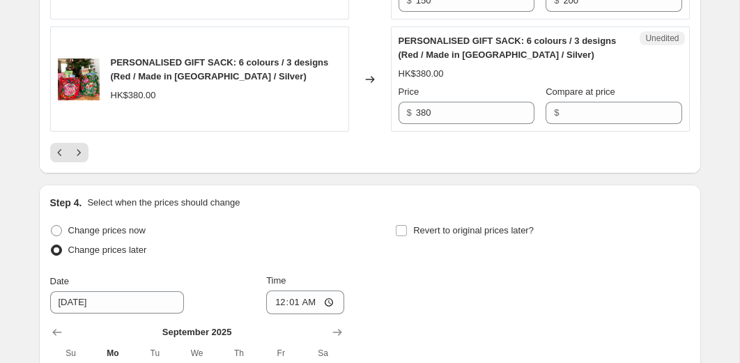
scroll to position [2504, 0]
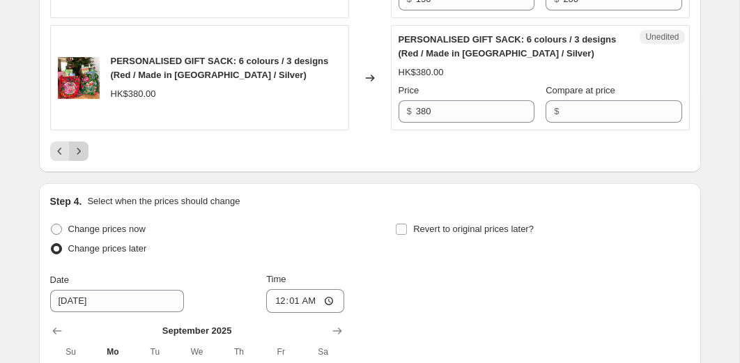
click at [80, 151] on icon "Next" at bounding box center [79, 151] width 14 height 14
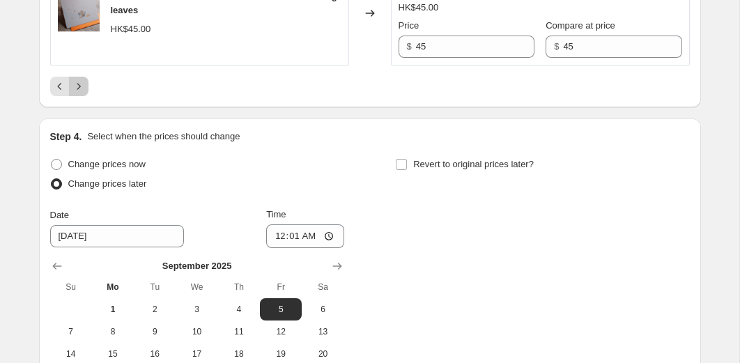
click at [82, 93] on icon "Next" at bounding box center [79, 86] width 14 height 14
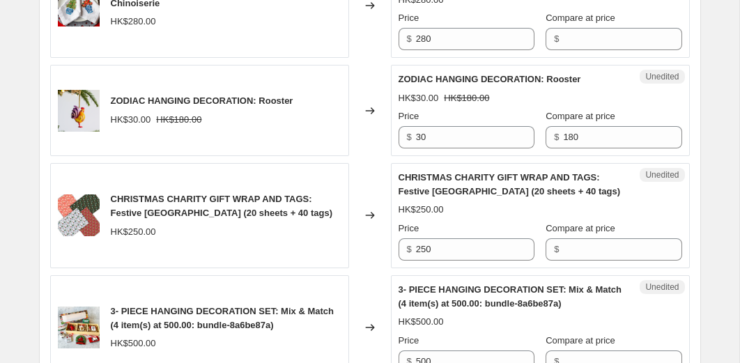
scroll to position [1458, 0]
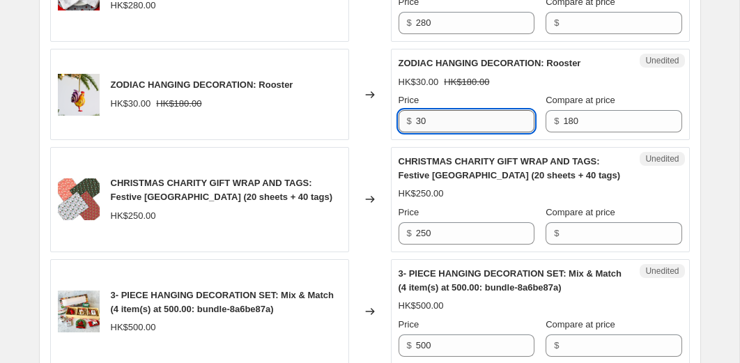
click at [433, 118] on input "30" at bounding box center [475, 121] width 119 height 22
type input "3"
type input "20"
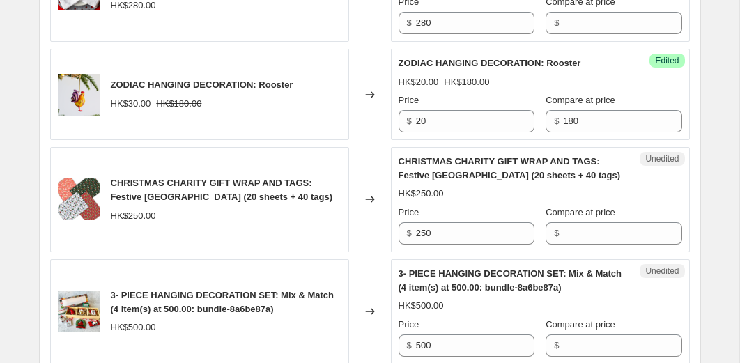
click at [373, 143] on div "DITTO DITTO GREETING CARD: tthe moment - rainy days - letterpress love card HK$…" at bounding box center [370, 80] width 640 height 2138
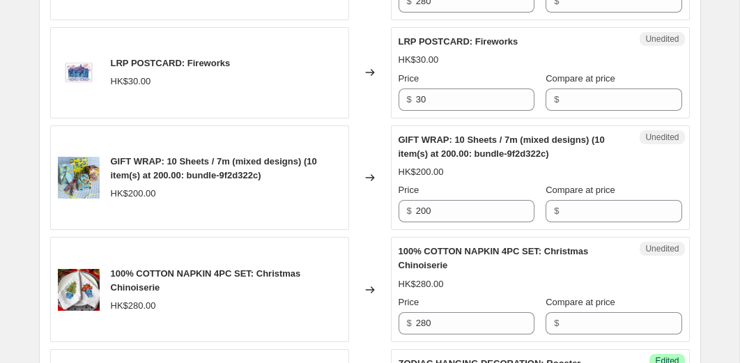
scroll to position [1153, 0]
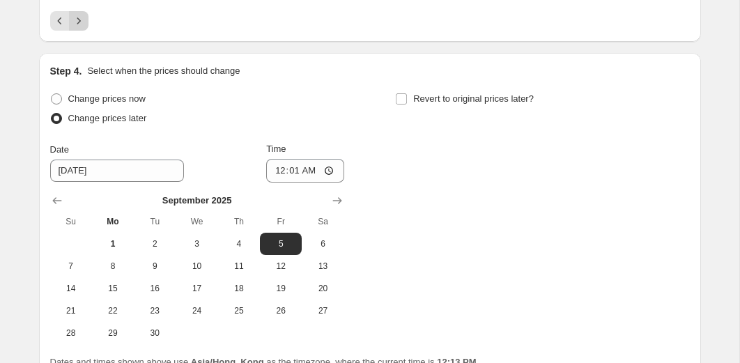
click at [80, 24] on icon "Next" at bounding box center [79, 21] width 14 height 14
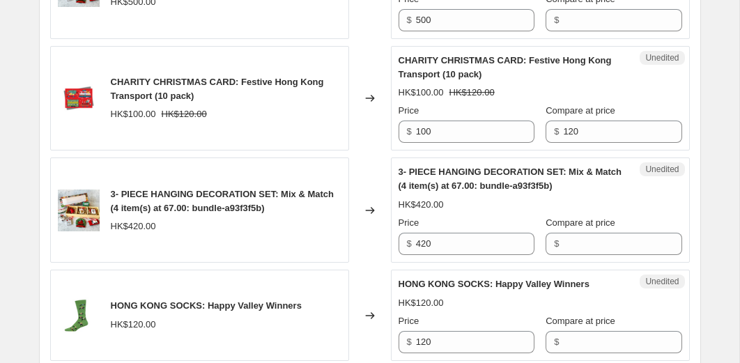
scroll to position [1836, 0]
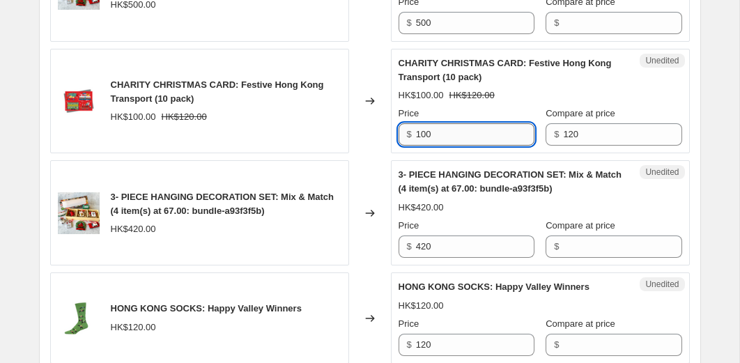
click at [436, 146] on input "100" at bounding box center [475, 134] width 119 height 22
type input "50"
click at [362, 151] on div "Changed to" at bounding box center [370, 101] width 42 height 105
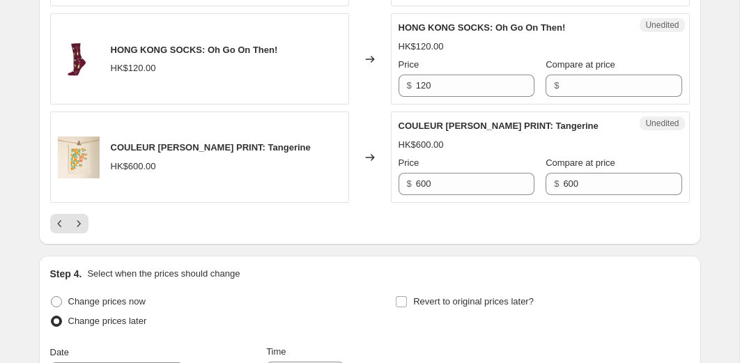
scroll to position [2479, 0]
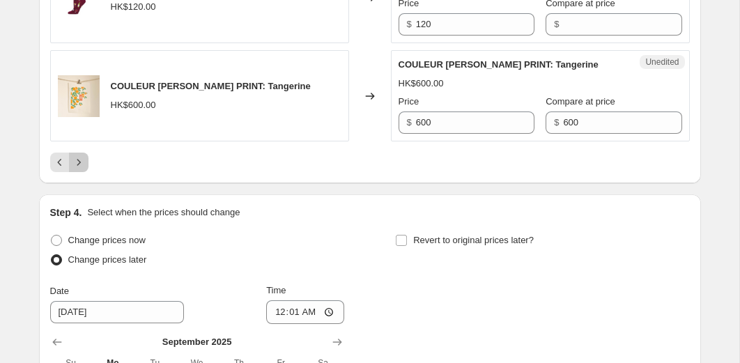
click at [79, 169] on icon "Next" at bounding box center [79, 162] width 14 height 14
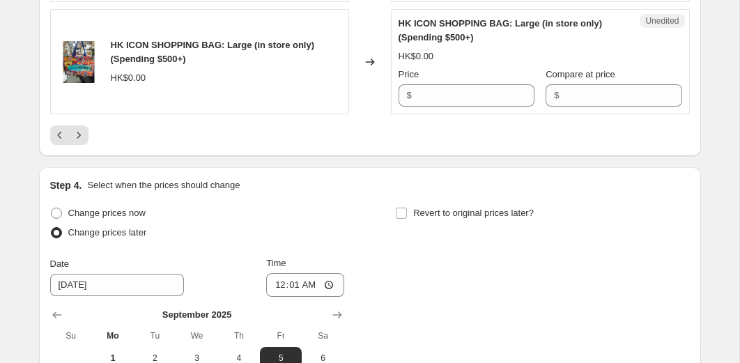
scroll to position [2557, 0]
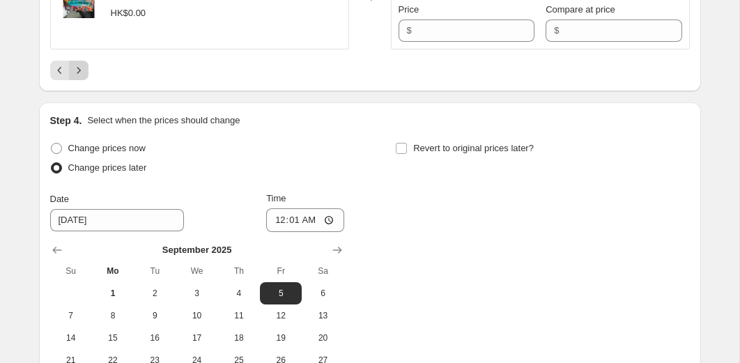
click at [82, 77] on icon "Next" at bounding box center [79, 70] width 14 height 14
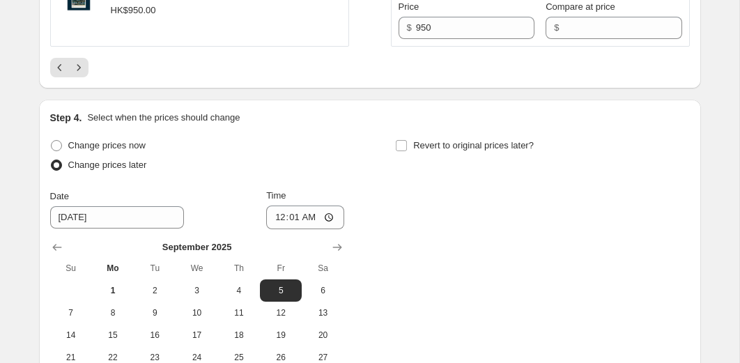
scroll to position [2513, 0]
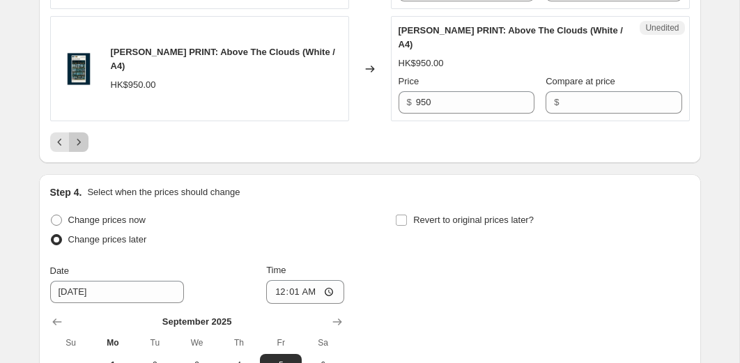
click at [75, 149] on icon "Next" at bounding box center [79, 142] width 14 height 14
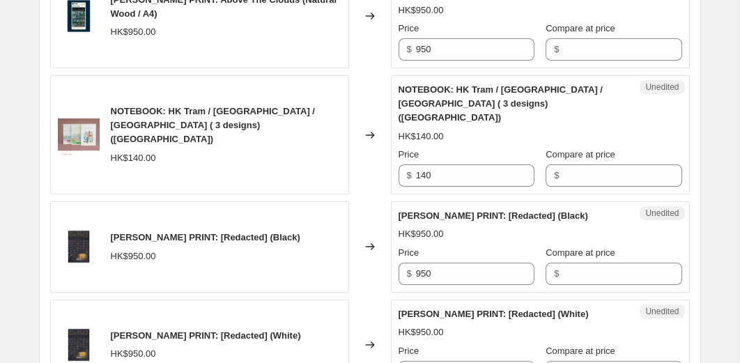
scroll to position [519, 0]
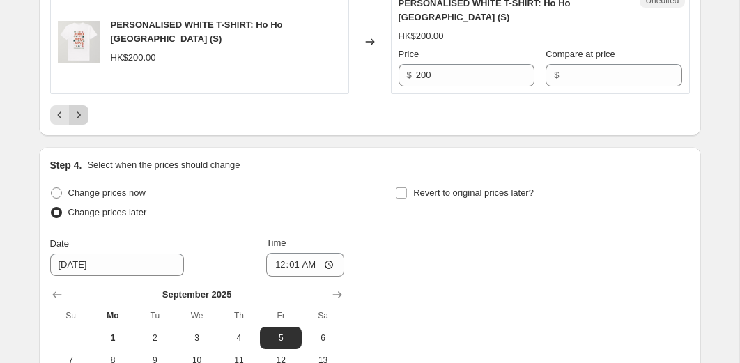
click at [81, 114] on icon "Next" at bounding box center [79, 115] width 14 height 14
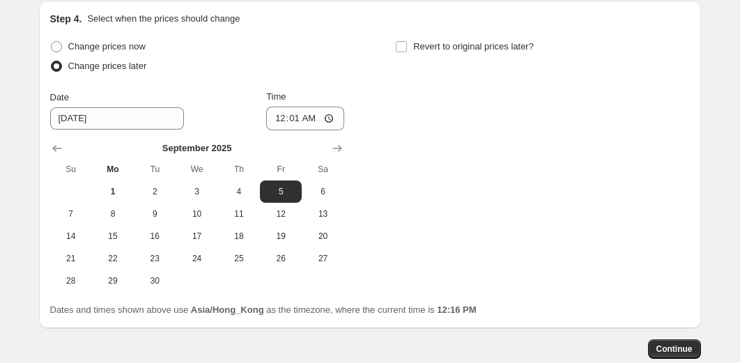
scroll to position [2727, 0]
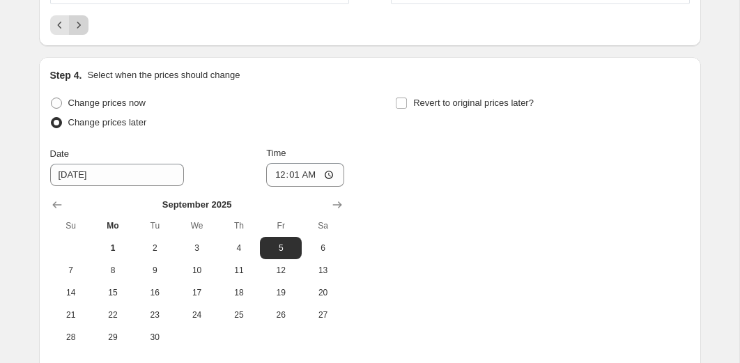
click at [79, 28] on icon "Next" at bounding box center [78, 25] width 3 height 6
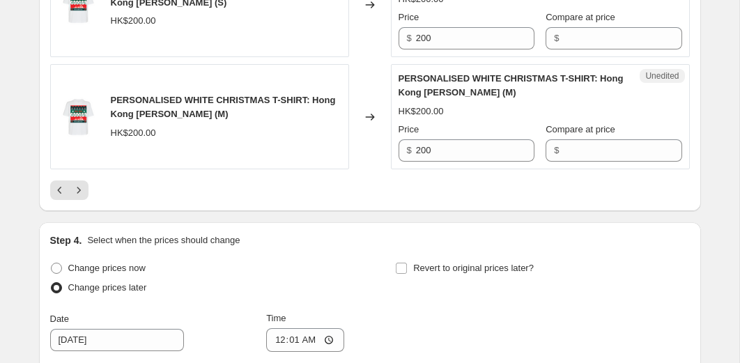
scroll to position [2396, 0]
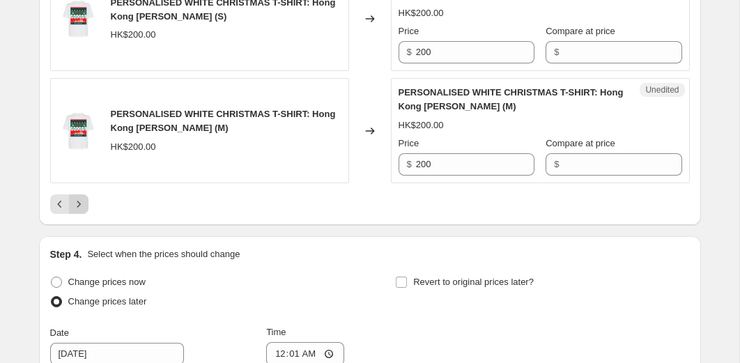
click at [79, 207] on icon "Next" at bounding box center [79, 204] width 14 height 14
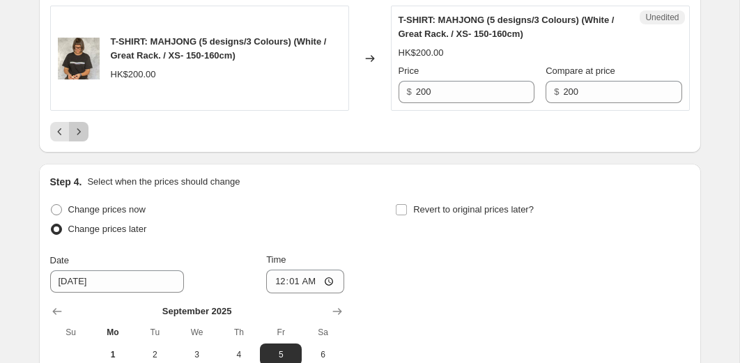
click at [82, 139] on icon "Next" at bounding box center [79, 132] width 14 height 14
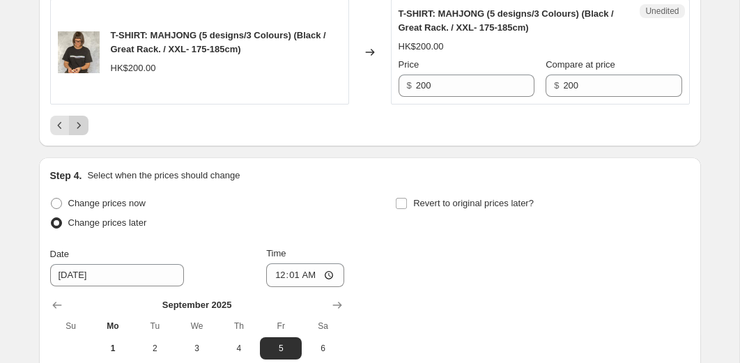
click at [83, 121] on icon "Next" at bounding box center [79, 126] width 14 height 14
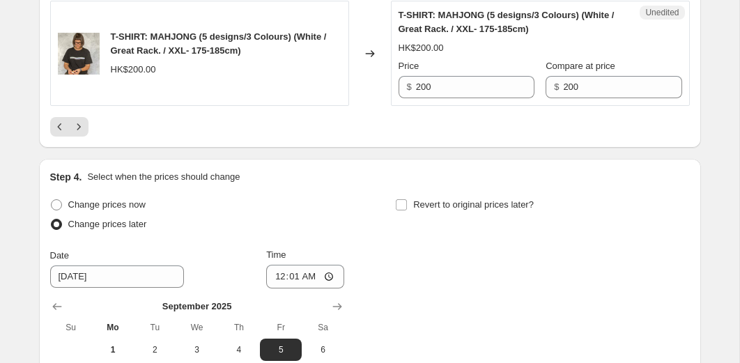
scroll to position [2547, 0]
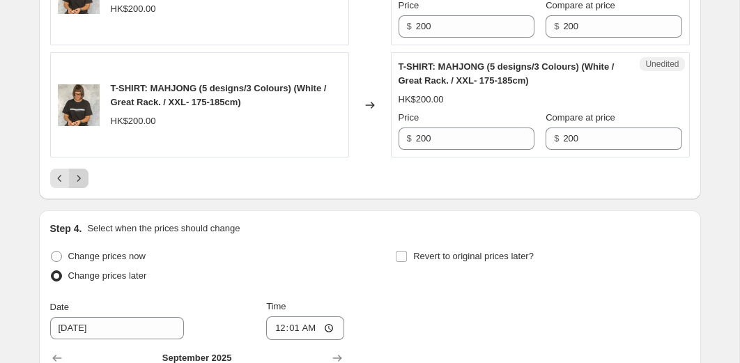
click at [85, 181] on icon "Next" at bounding box center [79, 179] width 14 height 14
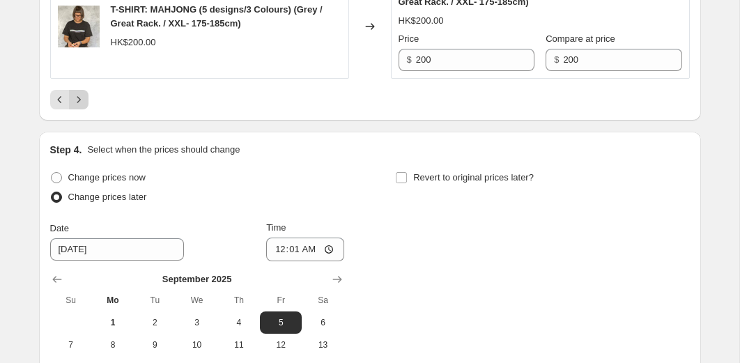
click at [83, 102] on icon "Next" at bounding box center [79, 100] width 14 height 14
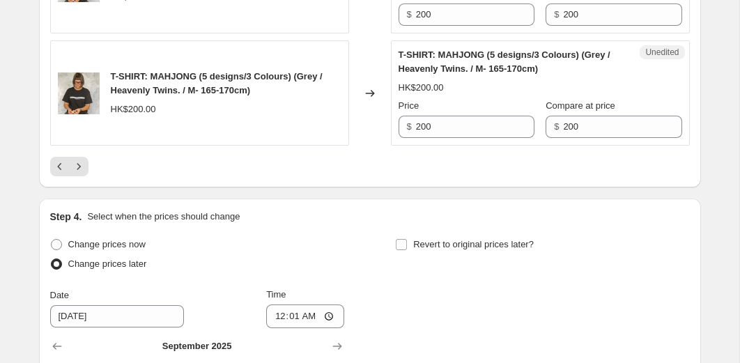
scroll to position [2626, 0]
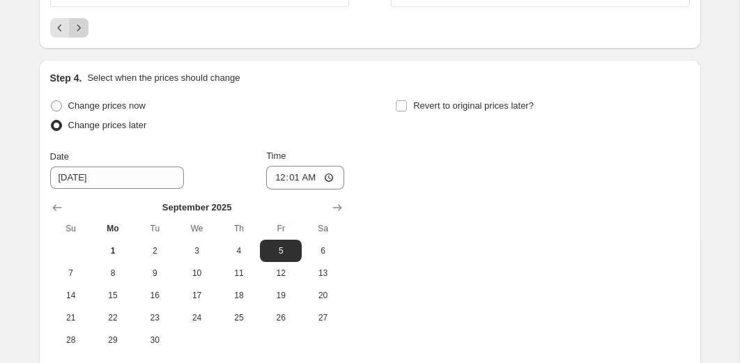
click at [82, 29] on icon "Next" at bounding box center [79, 28] width 14 height 14
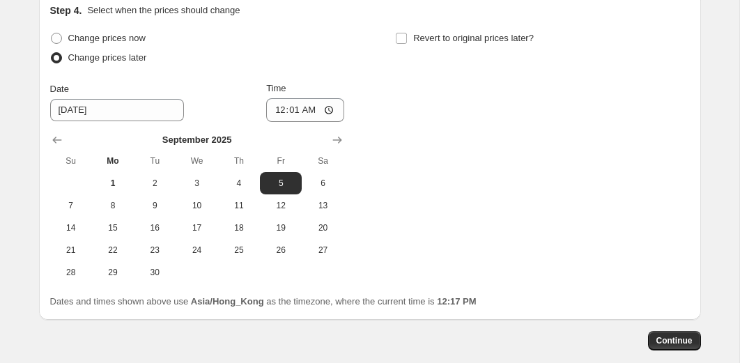
scroll to position [2524, 0]
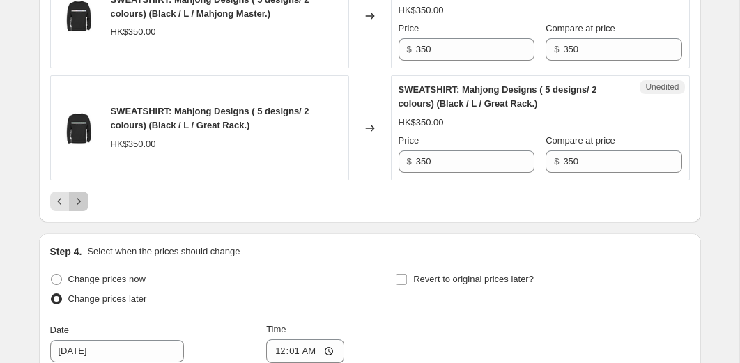
click at [79, 204] on icon "Next" at bounding box center [79, 202] width 14 height 14
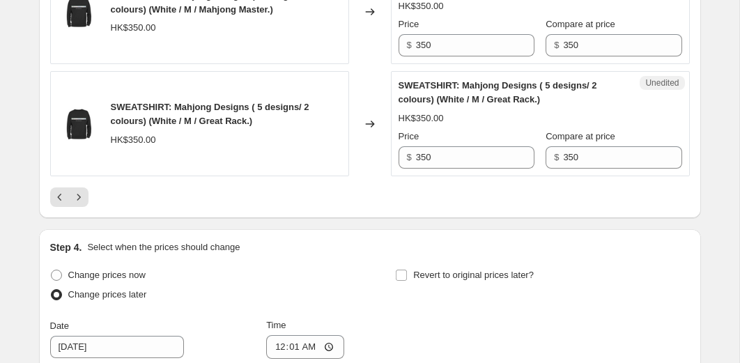
scroll to position [2527, 0]
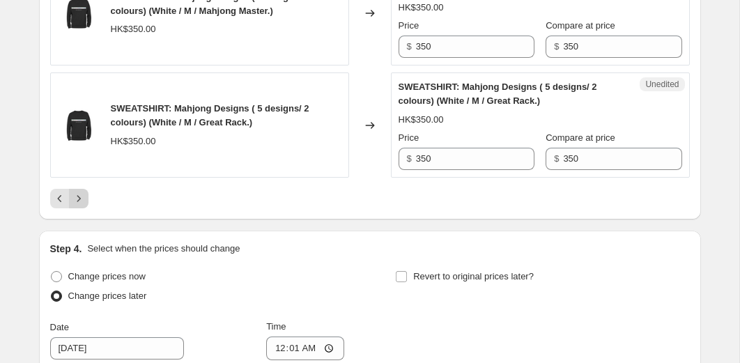
click at [77, 199] on icon "Next" at bounding box center [79, 199] width 14 height 14
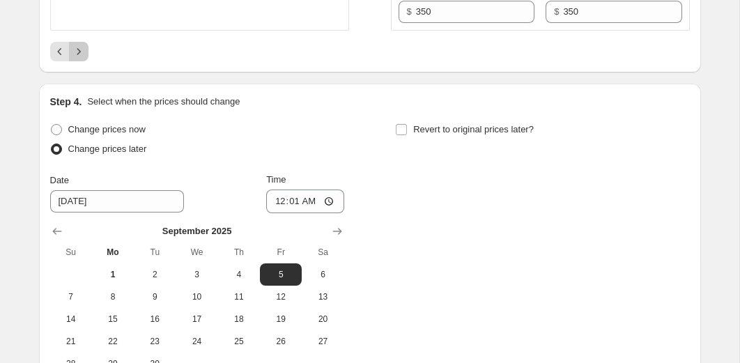
click at [81, 56] on icon "Next" at bounding box center [79, 52] width 14 height 14
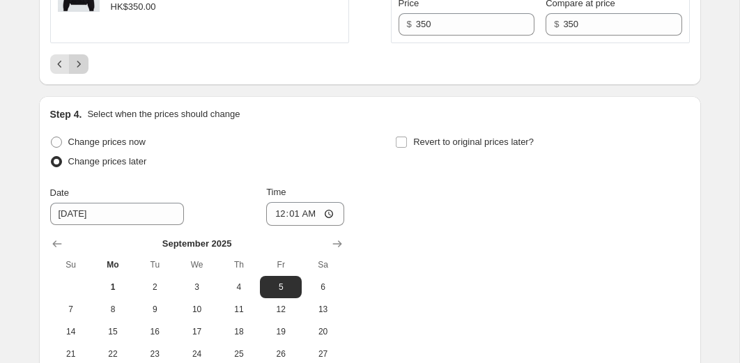
click at [81, 71] on button "Next" at bounding box center [79, 64] width 20 height 20
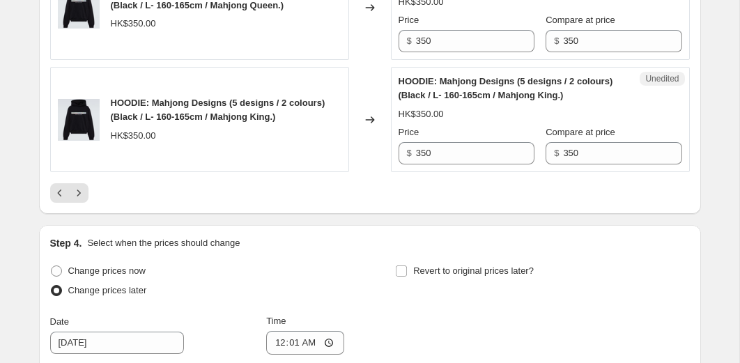
scroll to position [2551, 0]
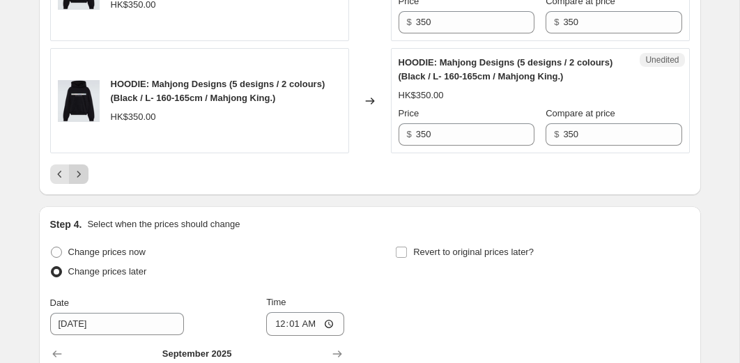
click at [77, 176] on icon "Next" at bounding box center [79, 174] width 14 height 14
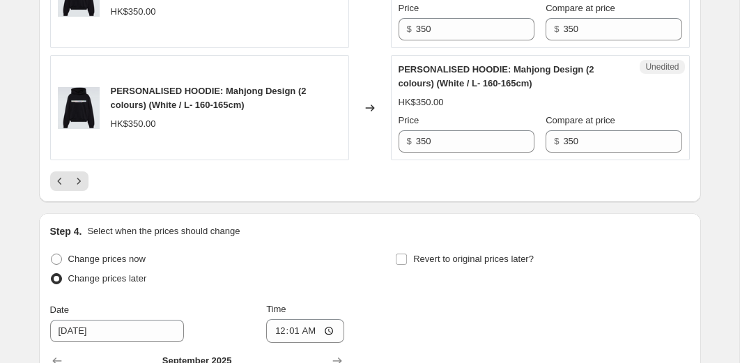
scroll to position [2553, 0]
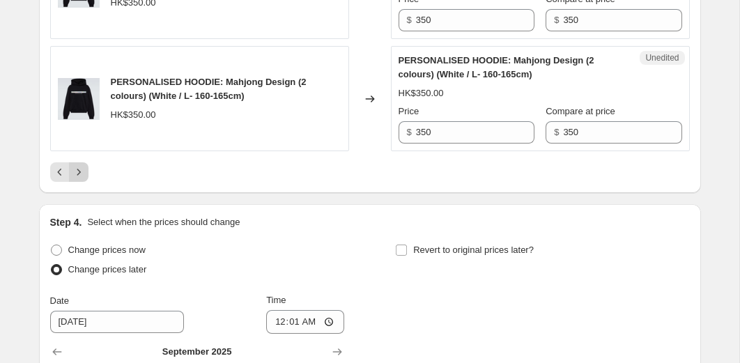
click at [77, 176] on icon "Next" at bounding box center [79, 172] width 14 height 14
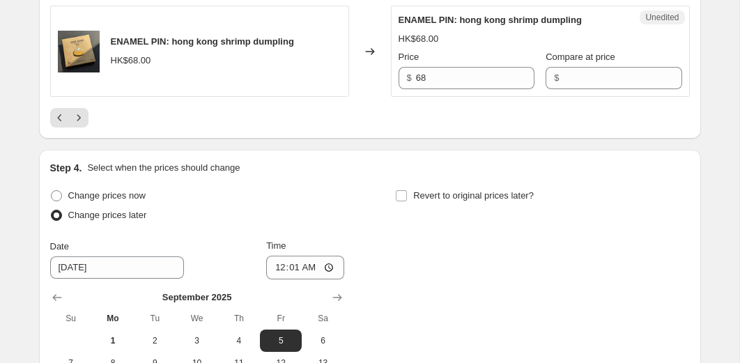
scroll to position [2400, 0]
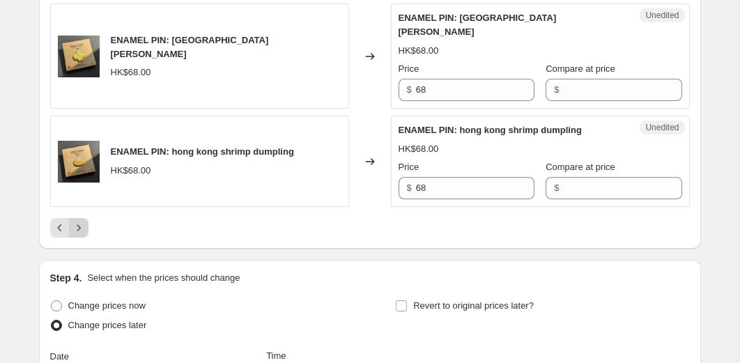
click at [77, 221] on button "Next" at bounding box center [79, 228] width 20 height 20
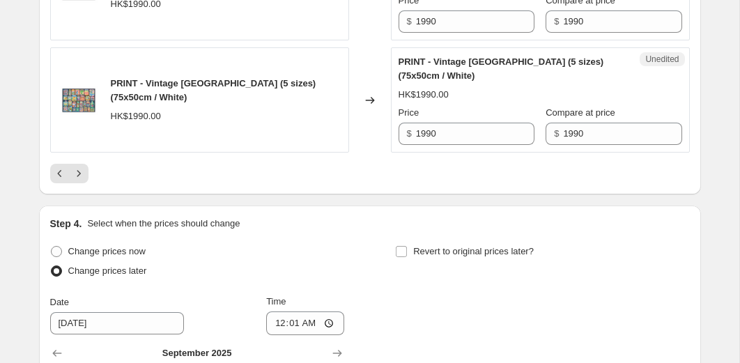
scroll to position [2417, 0]
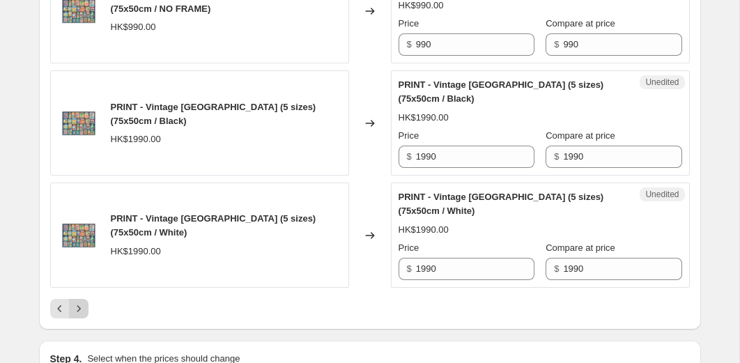
click at [81, 310] on icon "Next" at bounding box center [79, 309] width 14 height 14
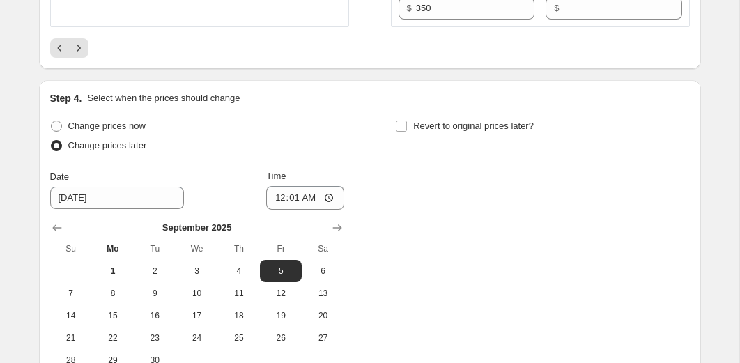
scroll to position [2581, 0]
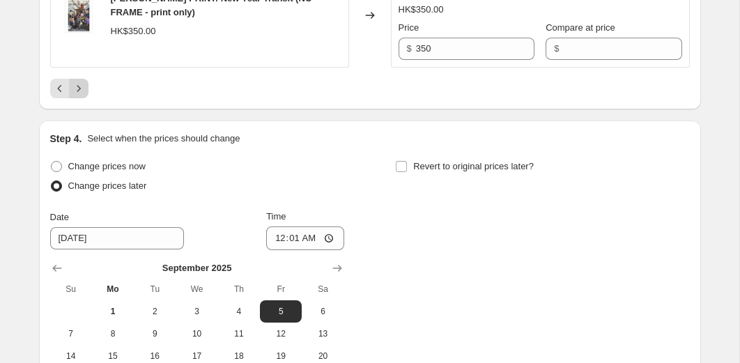
click at [79, 94] on icon "Next" at bounding box center [79, 89] width 14 height 14
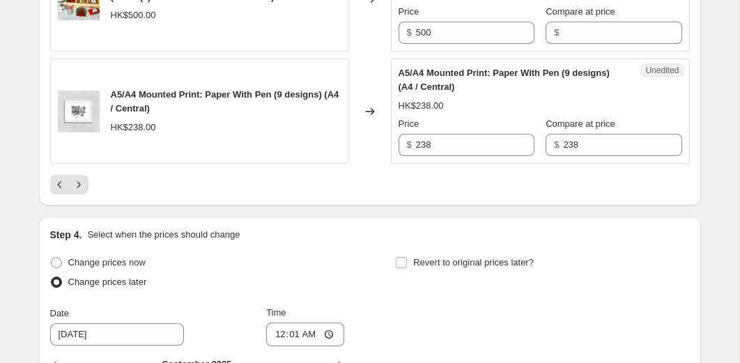
scroll to position [2418, 0]
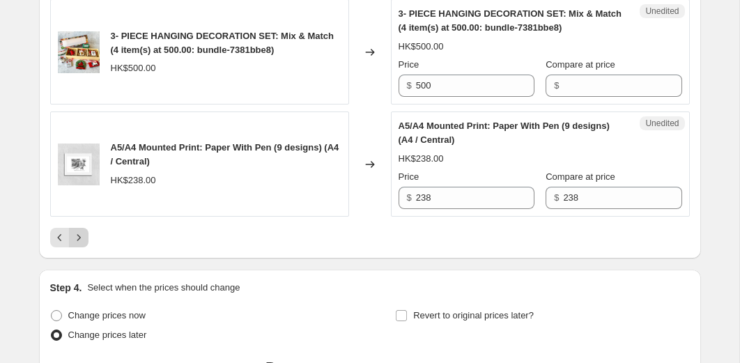
click at [78, 245] on icon "Next" at bounding box center [79, 238] width 14 height 14
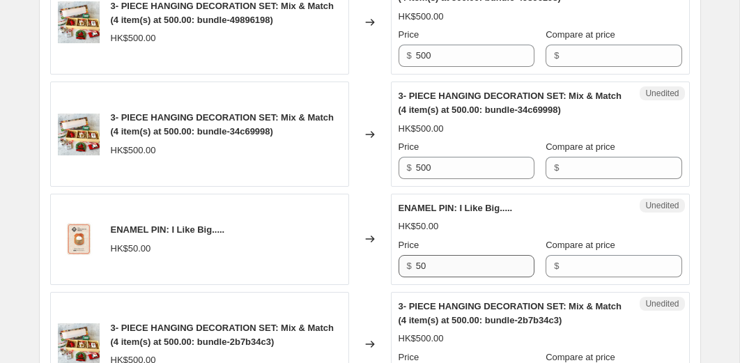
scroll to position [1510, 0]
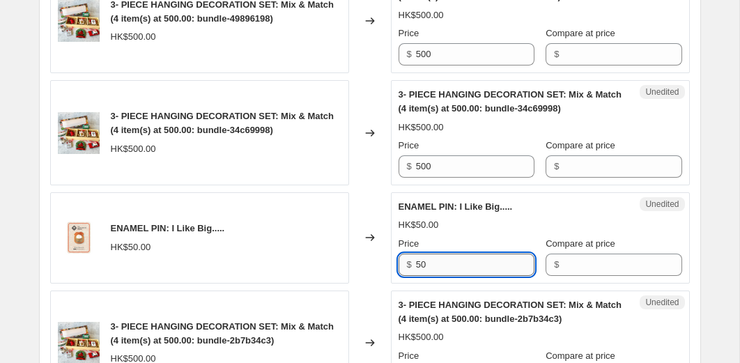
click at [447, 268] on input "50" at bounding box center [475, 265] width 119 height 22
type input "30"
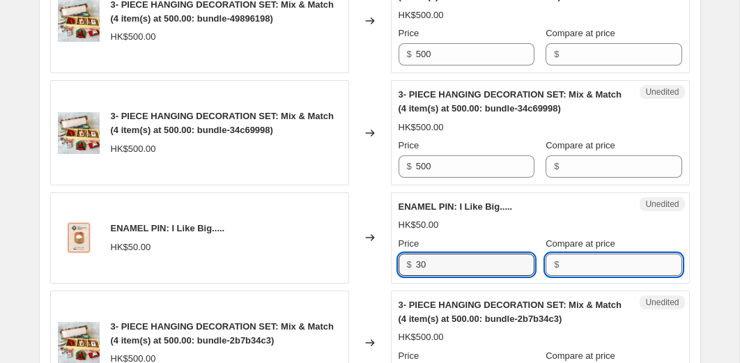
click at [563, 264] on input "Compare at price" at bounding box center [622, 265] width 119 height 22
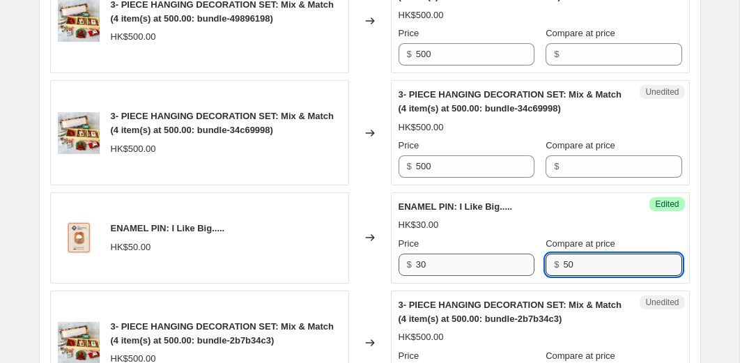
type input "50"
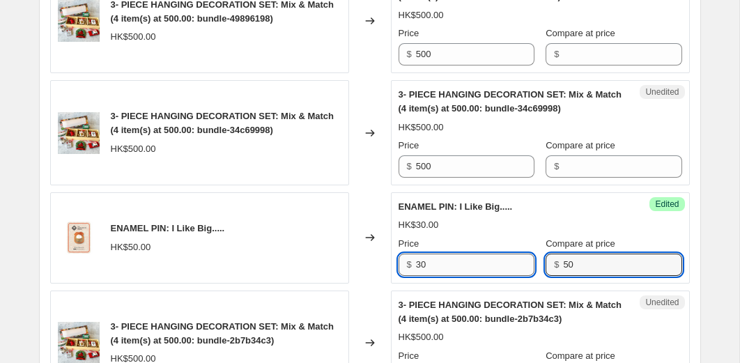
click at [465, 272] on input "30" at bounding box center [475, 265] width 119 height 22
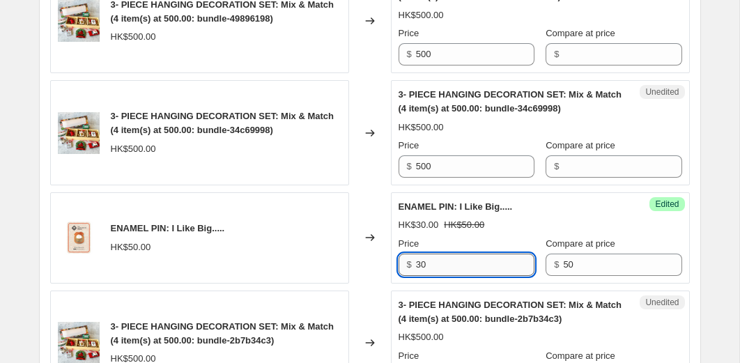
click at [465, 272] on input "30" at bounding box center [475, 265] width 119 height 22
type input "20"
click at [365, 282] on div "Changed to" at bounding box center [370, 237] width 42 height 91
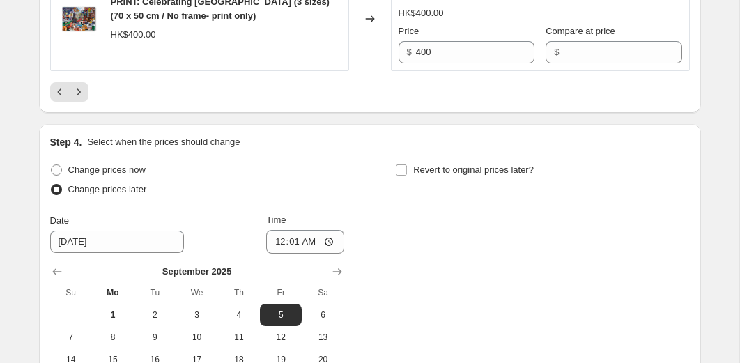
scroll to position [2588, 0]
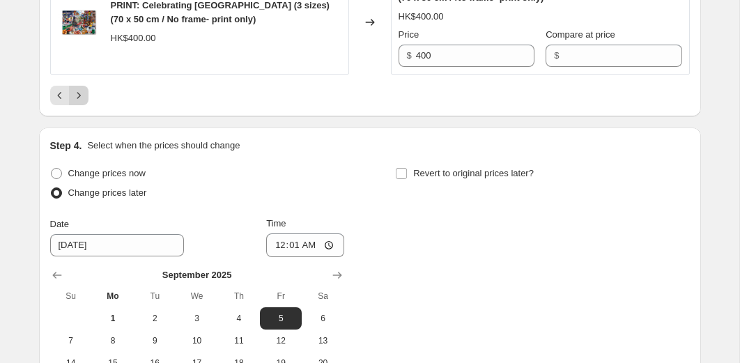
click at [79, 93] on icon "Next" at bounding box center [79, 96] width 14 height 14
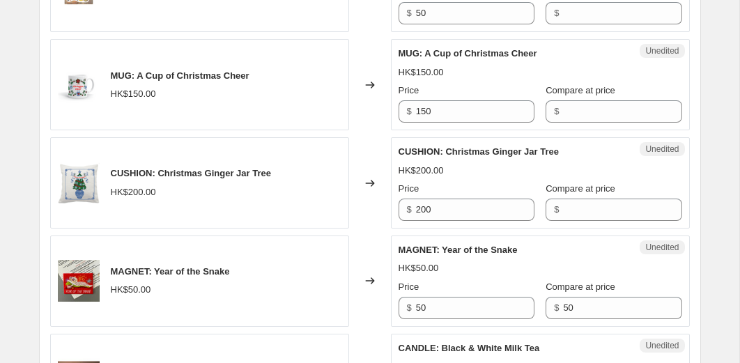
scroll to position [1924, 0]
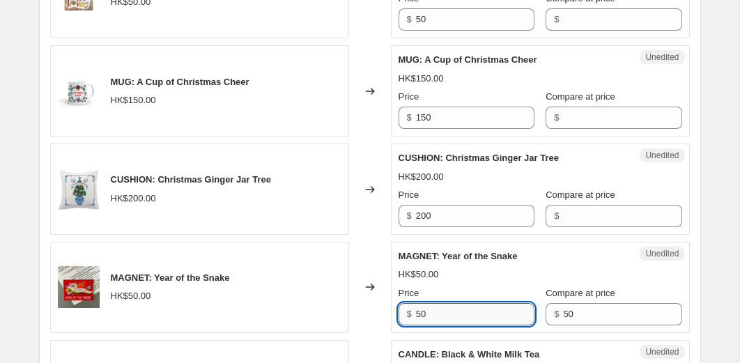
click at [443, 314] on input "50" at bounding box center [475, 314] width 119 height 22
type input "10"
click at [353, 262] on div "Changed to" at bounding box center [370, 287] width 42 height 91
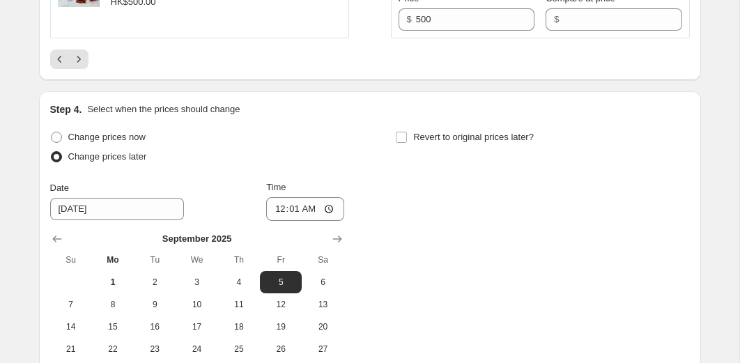
scroll to position [2556, 0]
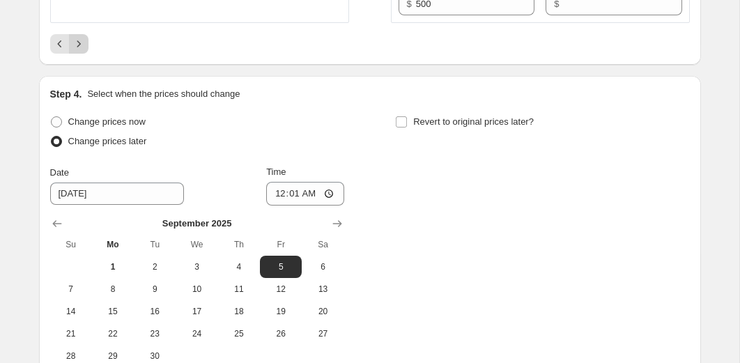
click at [82, 45] on icon "Next" at bounding box center [79, 44] width 14 height 14
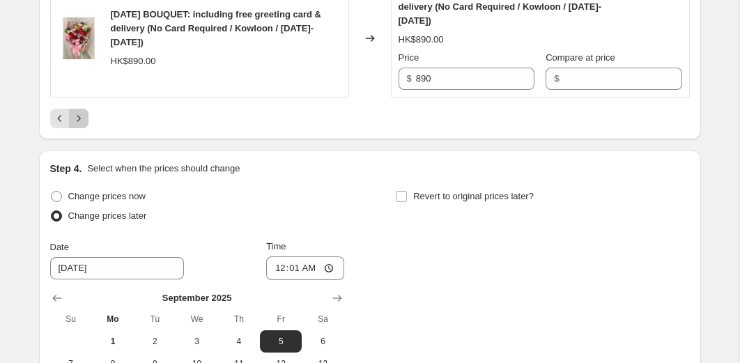
click at [85, 128] on button "Next" at bounding box center [79, 119] width 20 height 20
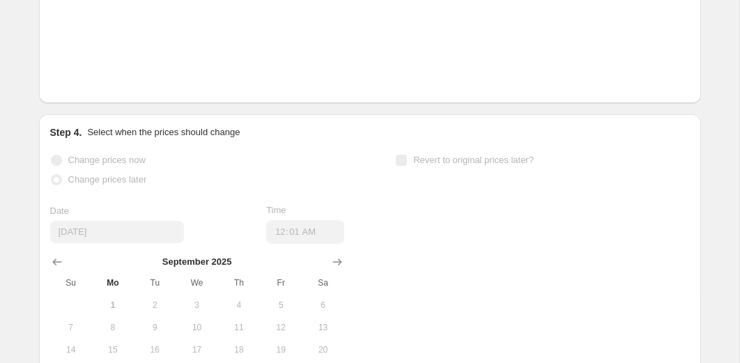
scroll to position [2359, 0]
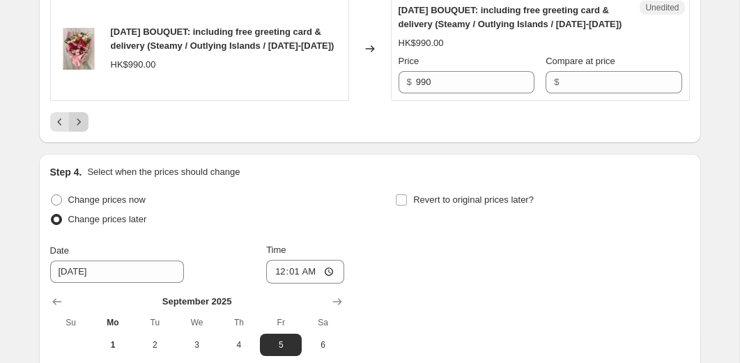
click at [78, 129] on icon "Next" at bounding box center [79, 122] width 14 height 14
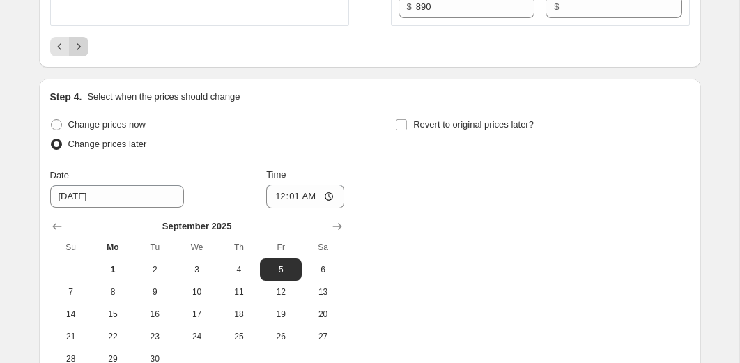
click at [83, 54] on icon "Next" at bounding box center [79, 47] width 14 height 14
click at [87, 56] on button "Next" at bounding box center [79, 47] width 20 height 20
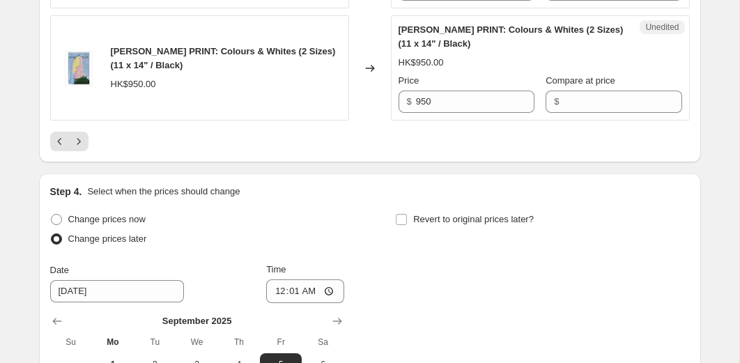
scroll to position [2525, 0]
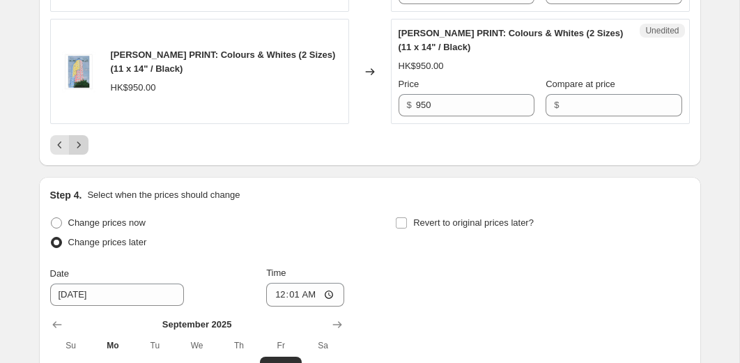
click at [82, 152] on icon "Next" at bounding box center [79, 145] width 14 height 14
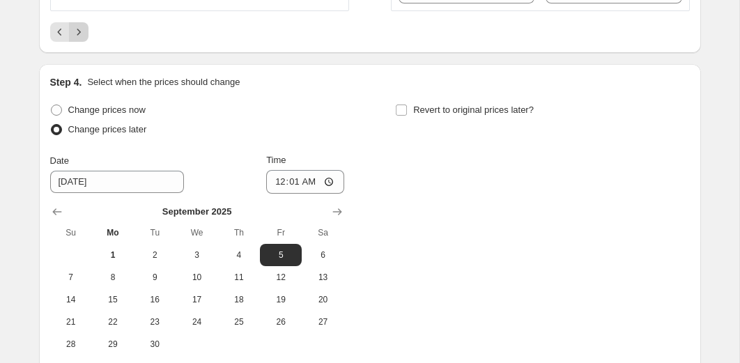
click at [78, 36] on icon "Next" at bounding box center [79, 32] width 14 height 14
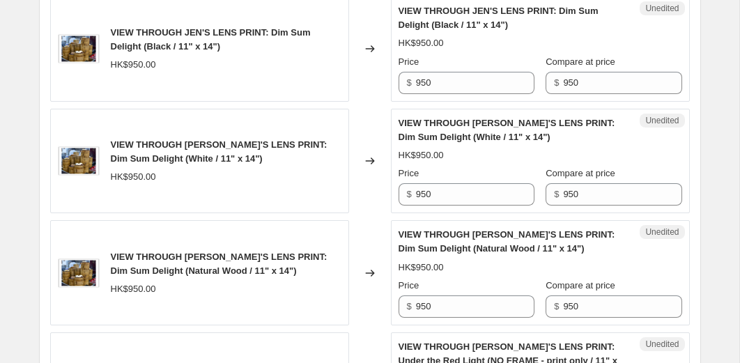
scroll to position [2258, 0]
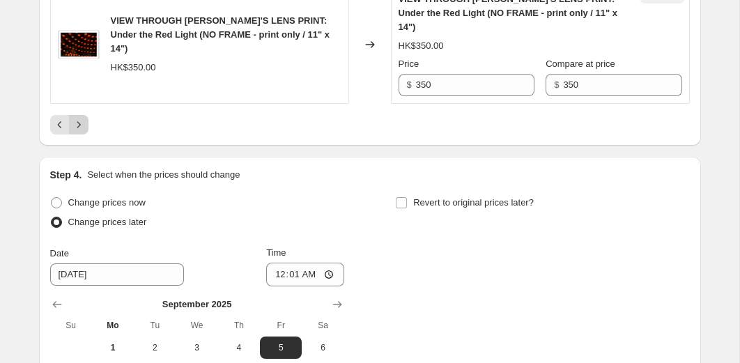
click at [78, 118] on icon "Next" at bounding box center [79, 125] width 14 height 14
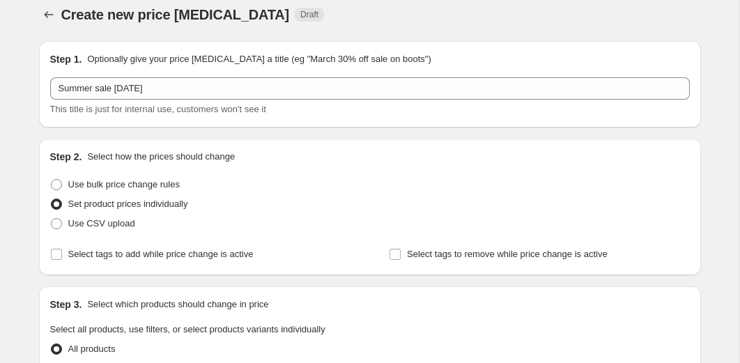
scroll to position [0, 0]
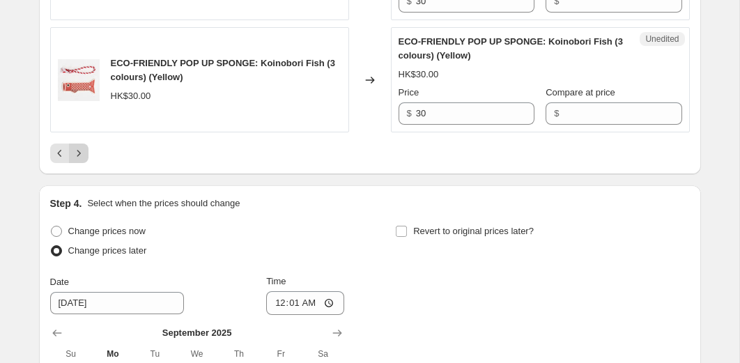
click at [82, 146] on icon "Next" at bounding box center [79, 153] width 14 height 14
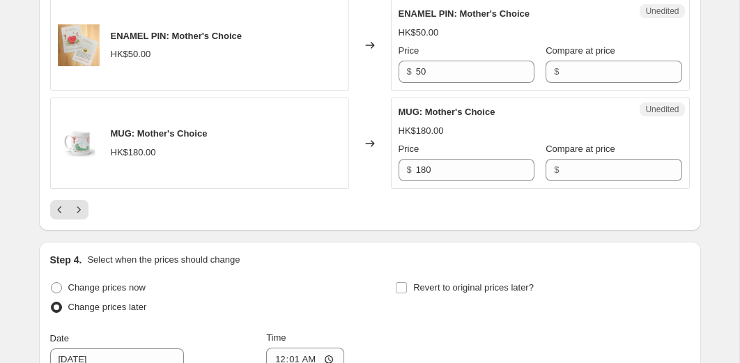
scroll to position [2372, 0]
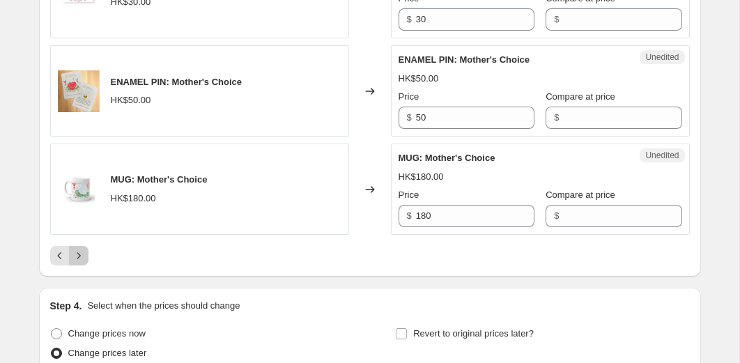
click at [75, 264] on button "Next" at bounding box center [79, 256] width 20 height 20
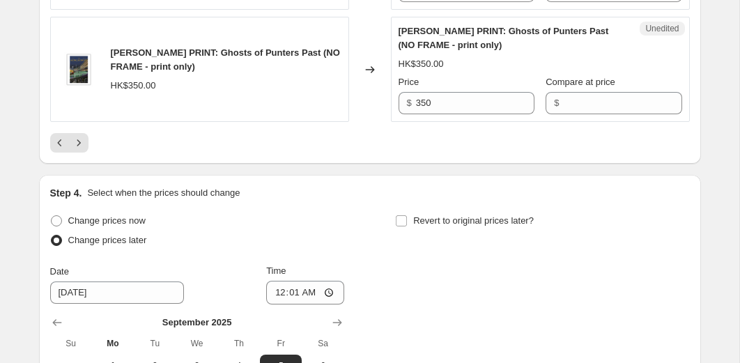
scroll to position [2376, 0]
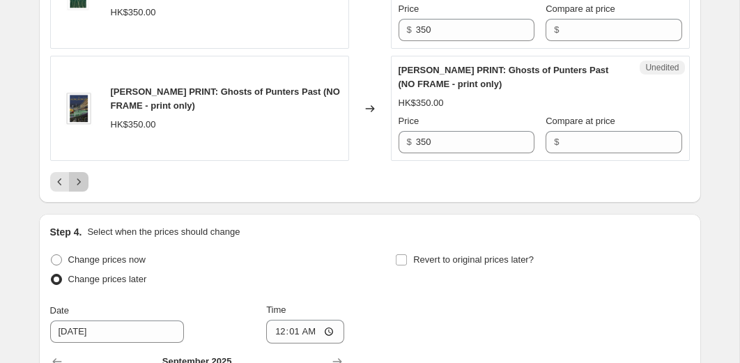
click at [82, 189] on icon "Next" at bounding box center [79, 182] width 14 height 14
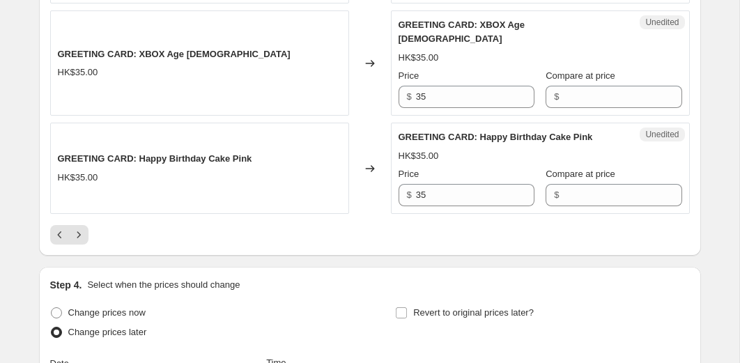
scroll to position [2440, 0]
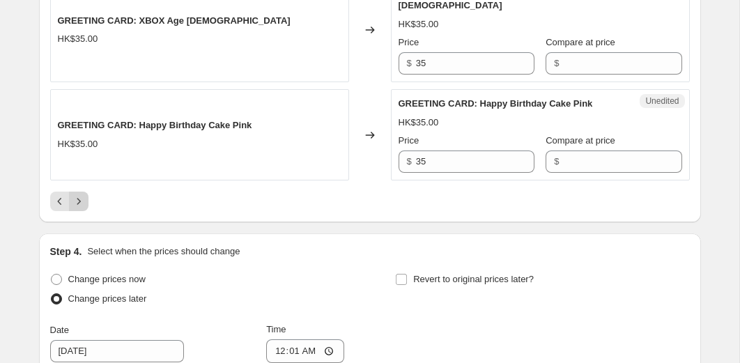
click at [83, 208] on icon "Next" at bounding box center [79, 202] width 14 height 14
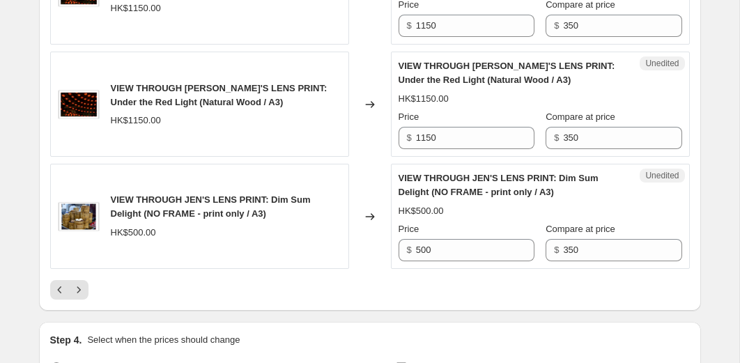
scroll to position [2468, 0]
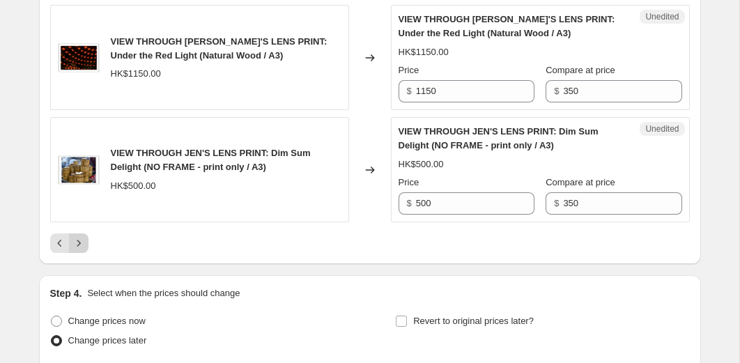
click at [86, 241] on button "Next" at bounding box center [79, 244] width 20 height 20
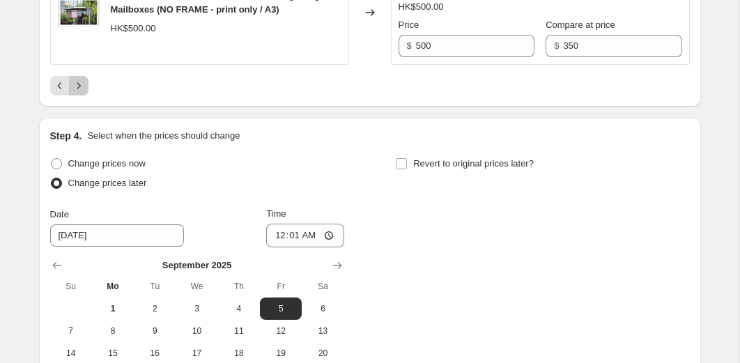
click at [86, 91] on button "Next" at bounding box center [79, 86] width 20 height 20
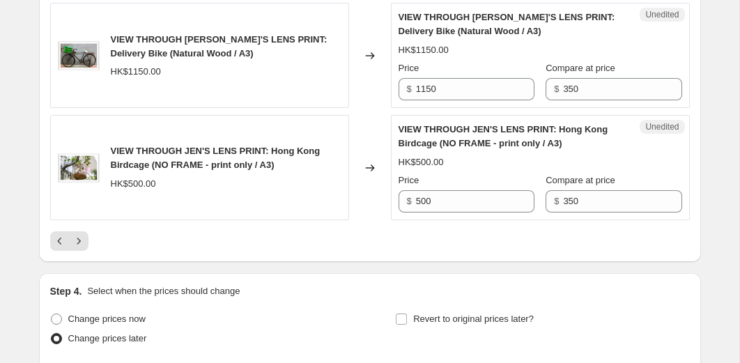
scroll to position [2544, 0]
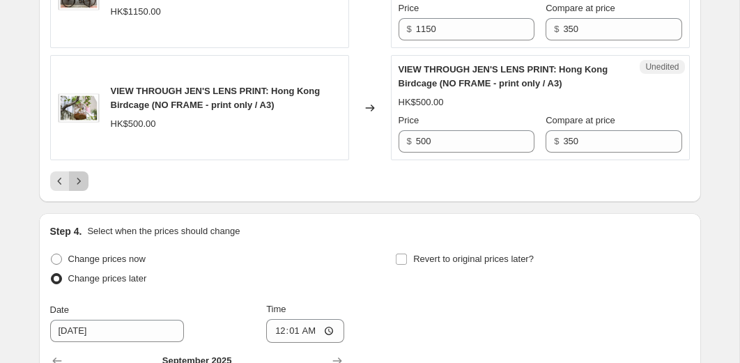
click at [80, 185] on icon "Next" at bounding box center [79, 181] width 14 height 14
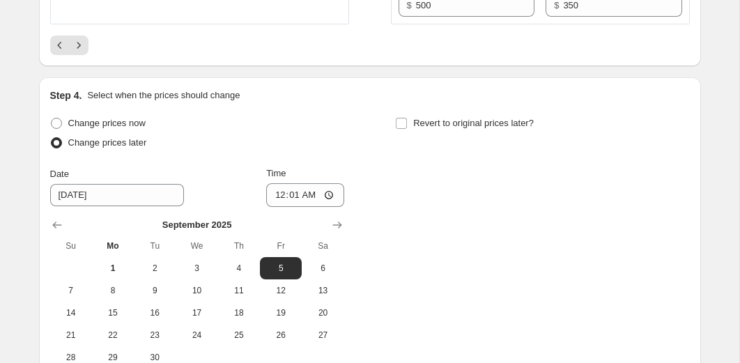
scroll to position [2711, 0]
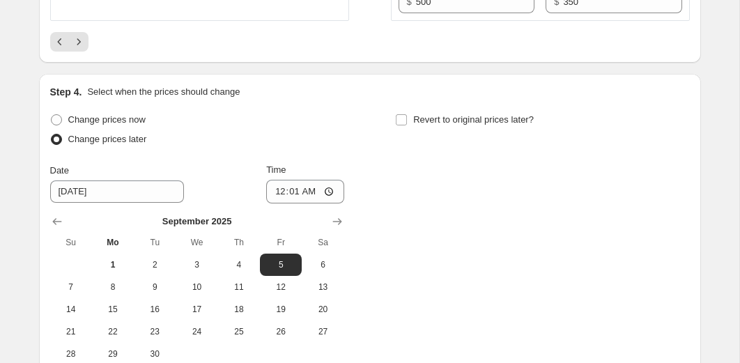
click at [84, 36] on button "Next" at bounding box center [79, 42] width 20 height 20
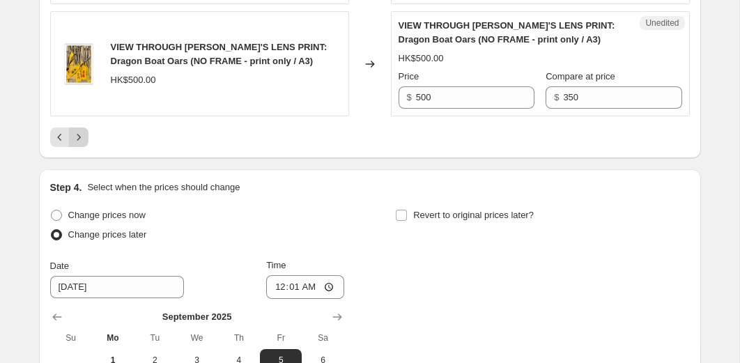
click at [79, 130] on icon "Next" at bounding box center [79, 137] width 14 height 14
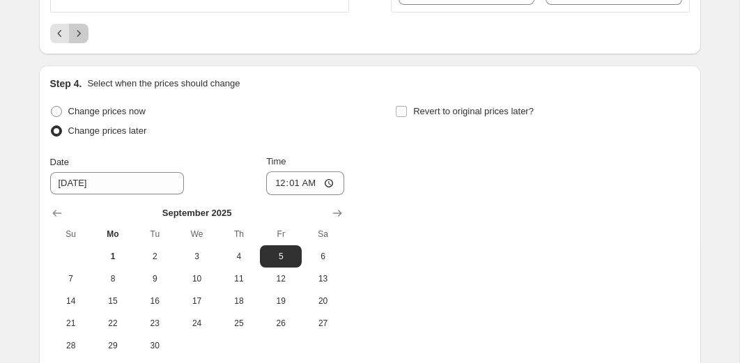
click at [84, 40] on icon "Next" at bounding box center [79, 33] width 14 height 14
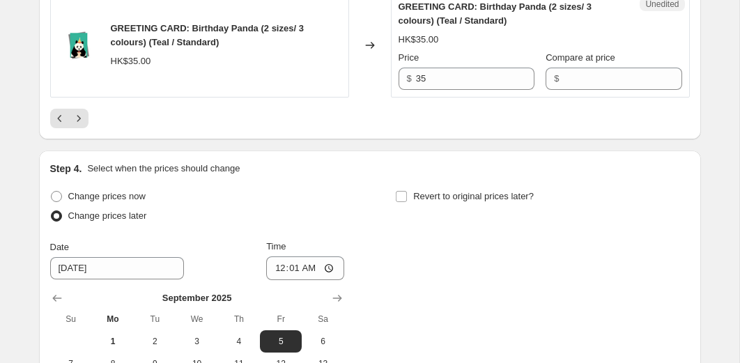
scroll to position [2481, 0]
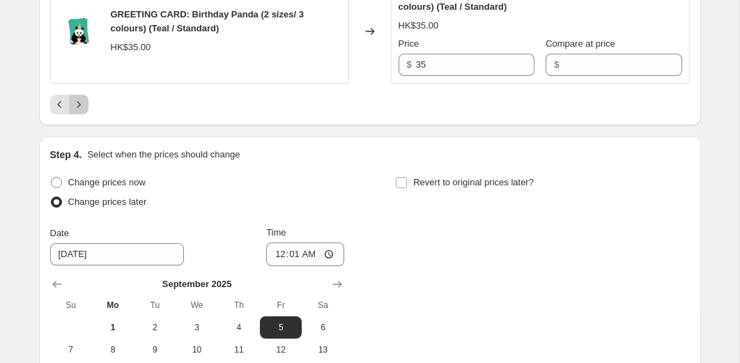
click at [80, 112] on icon "Next" at bounding box center [79, 105] width 14 height 14
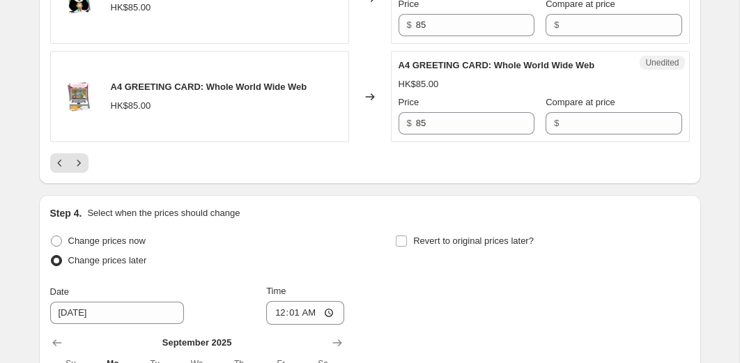
scroll to position [2429, 0]
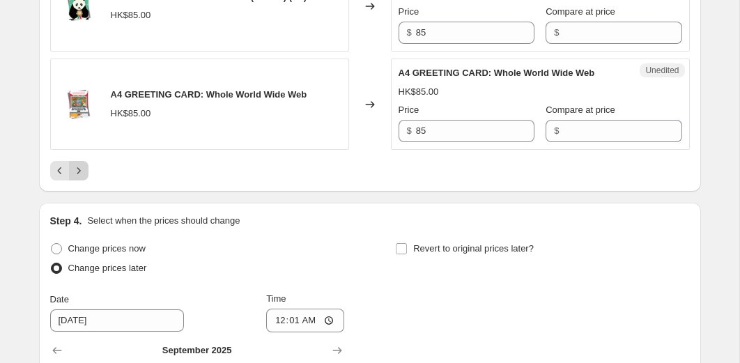
click at [86, 181] on button "Next" at bounding box center [79, 171] width 20 height 20
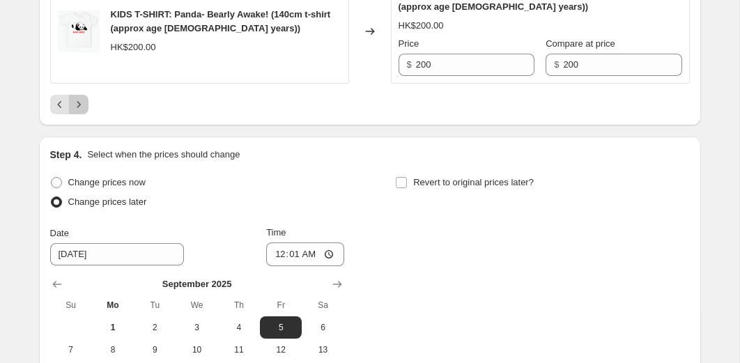
click at [84, 107] on icon "Next" at bounding box center [79, 105] width 14 height 14
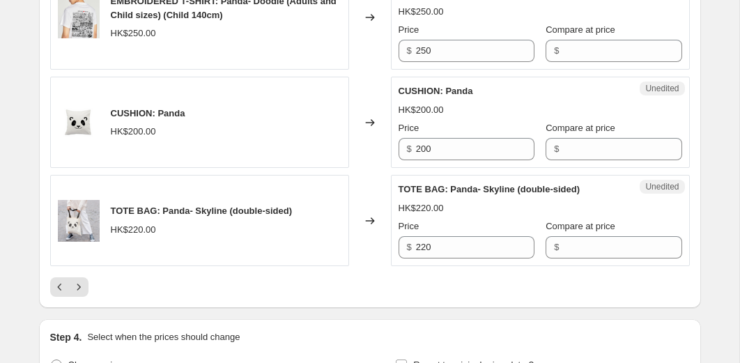
scroll to position [2495, 0]
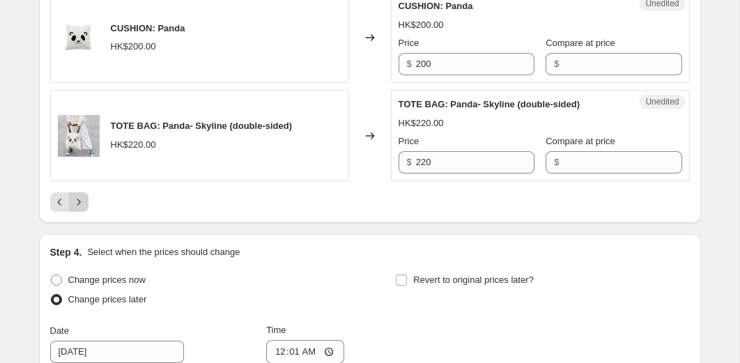
click at [83, 202] on icon "Next" at bounding box center [79, 202] width 14 height 14
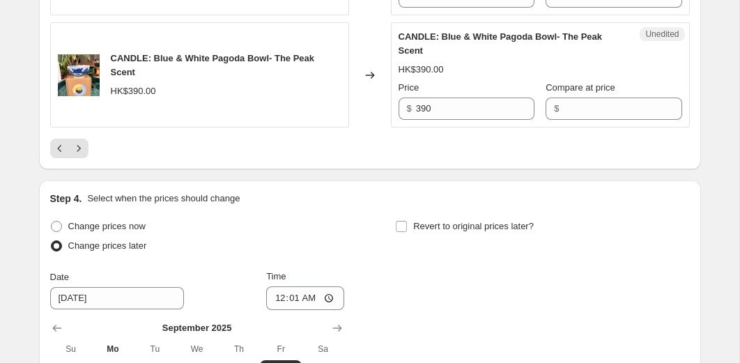
scroll to position [2405, 0]
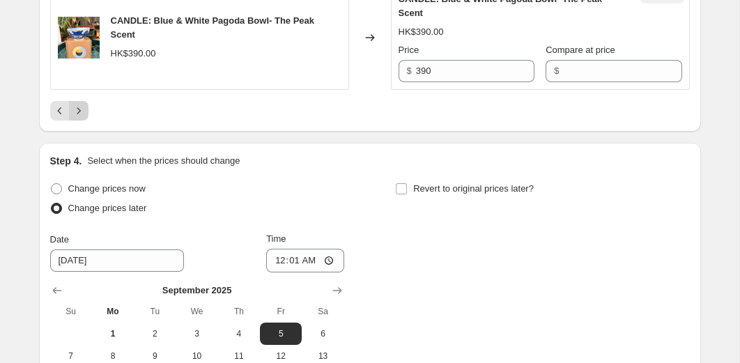
click at [84, 118] on icon "Next" at bounding box center [79, 111] width 14 height 14
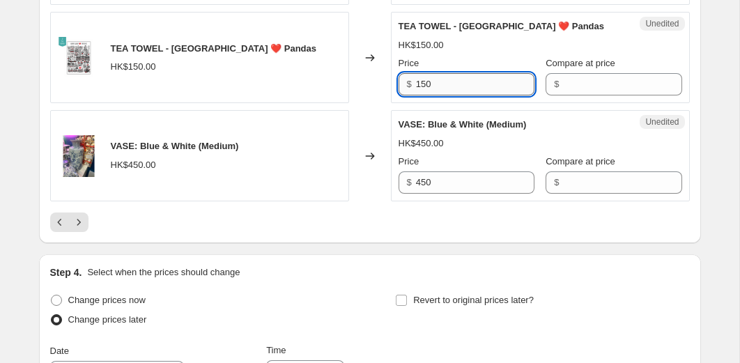
click at [452, 90] on input "150" at bounding box center [475, 84] width 119 height 22
type input "75"
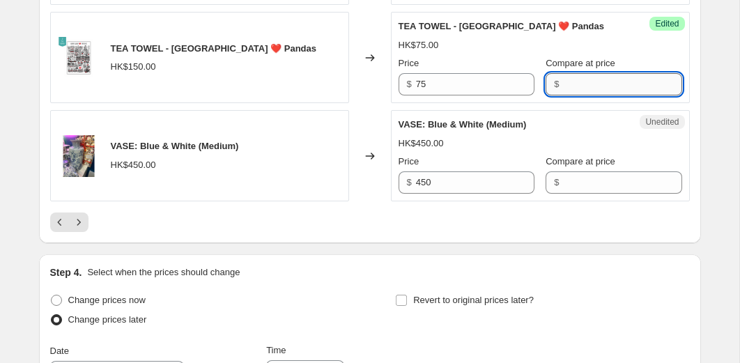
click at [586, 96] on input "Compare at price" at bounding box center [622, 84] width 119 height 22
click at [669, 96] on div "Success Edited TEA TOWEL - Hong Kong ❤️ Pandas HK$75.00 Price $ 75 Compare at p…" at bounding box center [540, 57] width 299 height 91
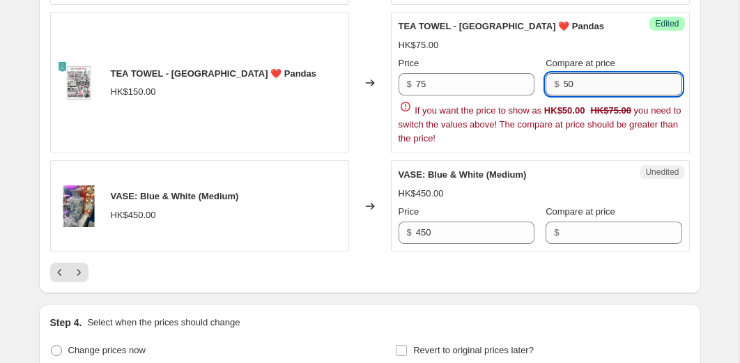
click at [634, 93] on input "50" at bounding box center [622, 84] width 119 height 22
type input "150"
click at [680, 68] on div "Success Edited TEA TOWEL - Hong Kong ❤️ Pandas HK$75.00 Price $ 75 Compare at p…" at bounding box center [540, 83] width 299 height 142
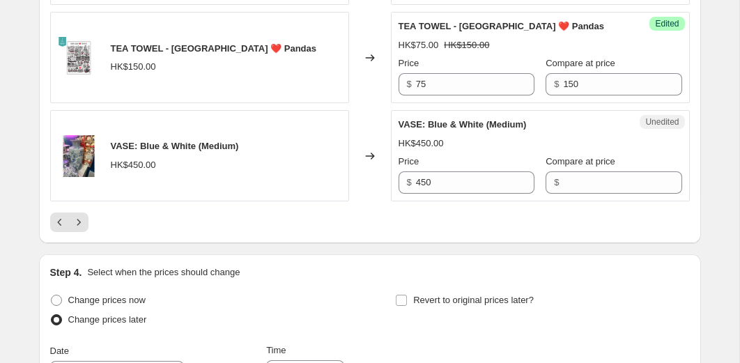
click at [364, 103] on div "Changed to" at bounding box center [370, 57] width 42 height 91
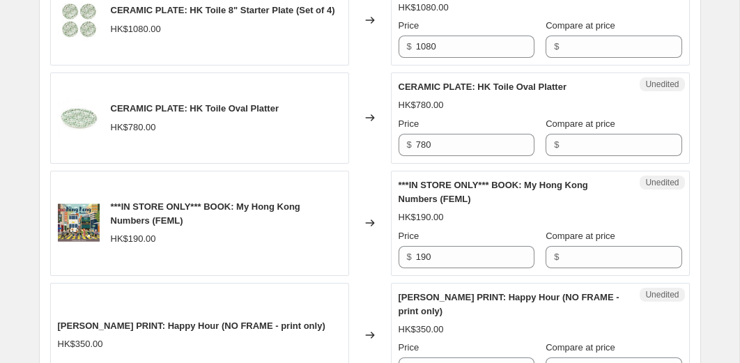
scroll to position [1060, 0]
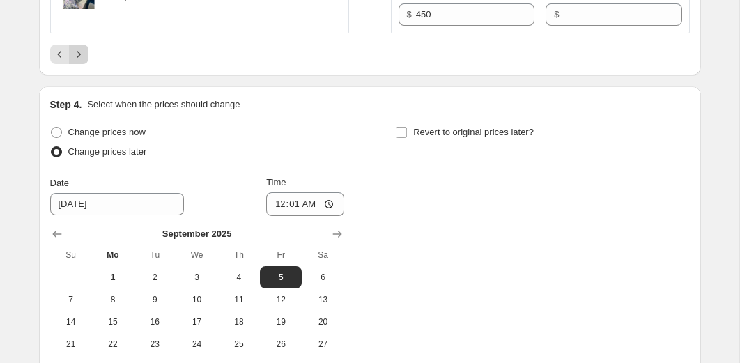
click at [79, 57] on icon "Next" at bounding box center [78, 54] width 3 height 6
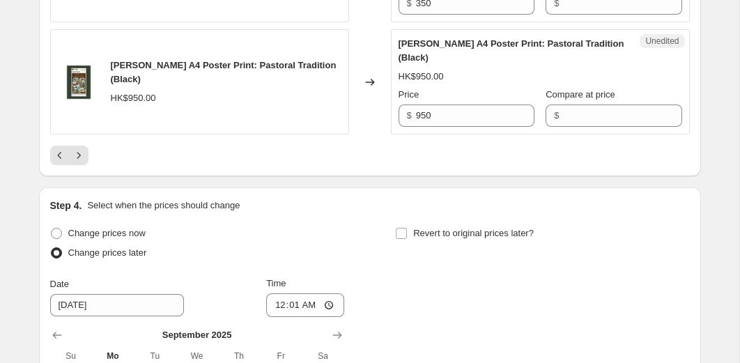
scroll to position [2515, 0]
click at [84, 162] on icon "Next" at bounding box center [79, 155] width 14 height 14
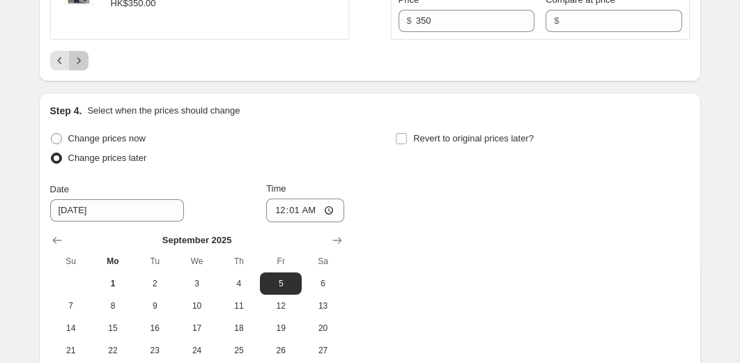
click at [83, 63] on icon "Next" at bounding box center [79, 61] width 14 height 14
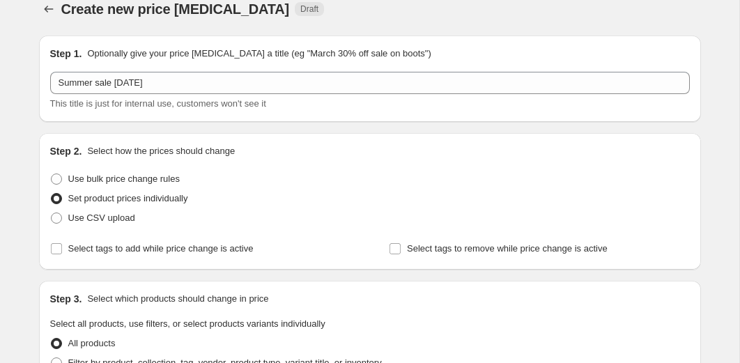
scroll to position [0, 0]
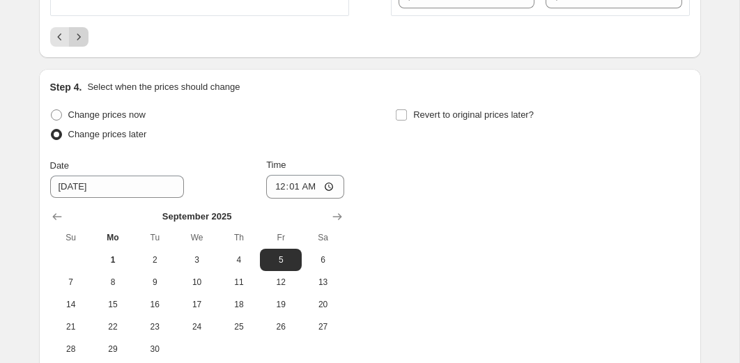
click at [83, 44] on icon "Next" at bounding box center [79, 37] width 14 height 14
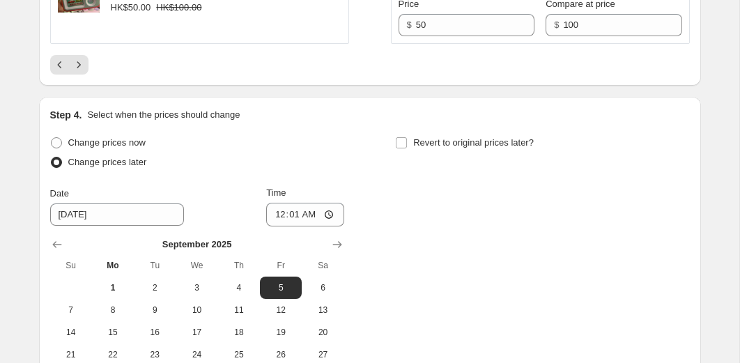
scroll to position [2489, 0]
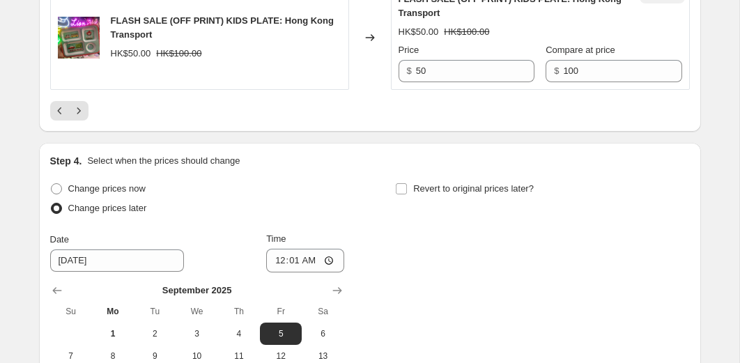
click at [89, 121] on div at bounding box center [370, 111] width 640 height 20
click at [79, 118] on icon "Next" at bounding box center [79, 111] width 14 height 14
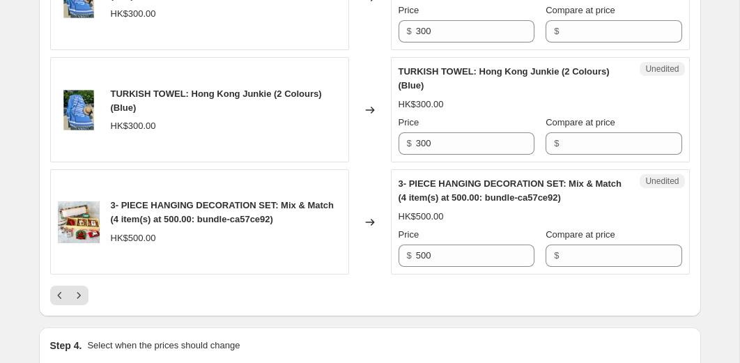
scroll to position [2474, 0]
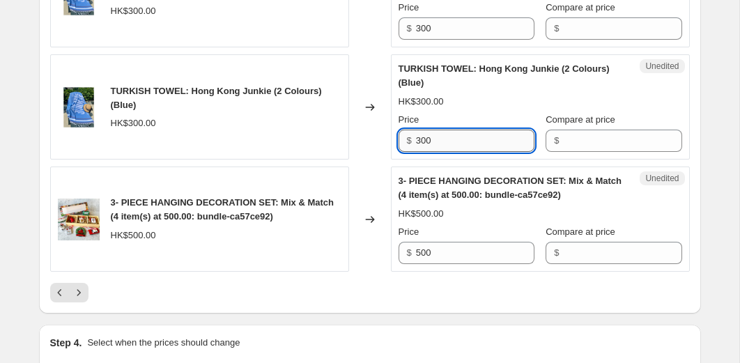
click at [473, 152] on input "300" at bounding box center [475, 141] width 119 height 22
type input "180"
click at [566, 152] on input "Compare at price" at bounding box center [622, 141] width 119 height 22
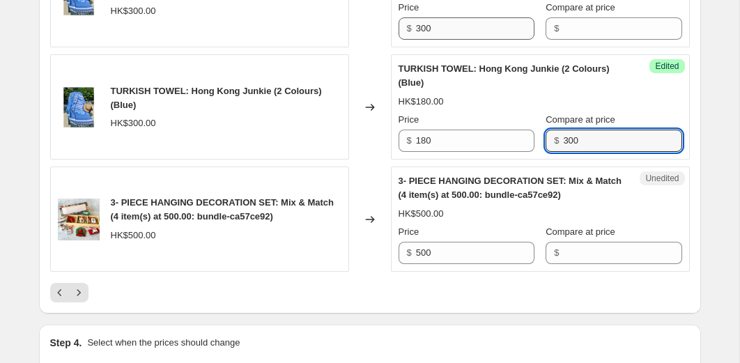
type input "300"
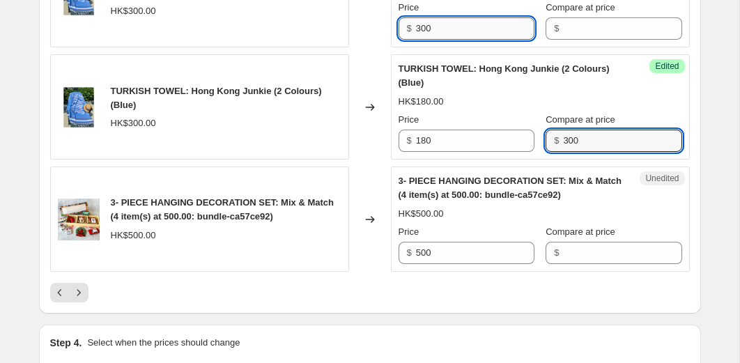
click at [482, 40] on input "300" at bounding box center [475, 28] width 119 height 22
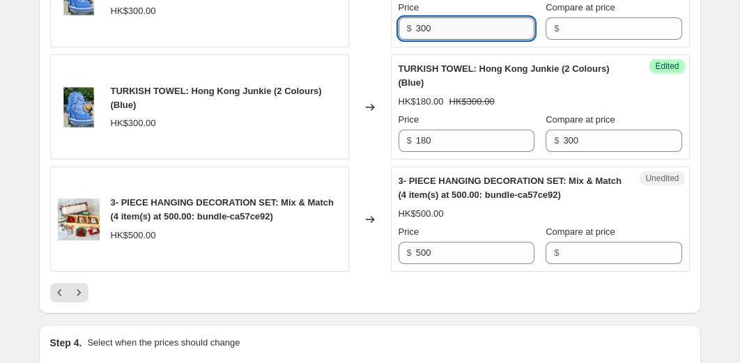
click at [482, 40] on input "300" at bounding box center [475, 28] width 119 height 22
type input "180"
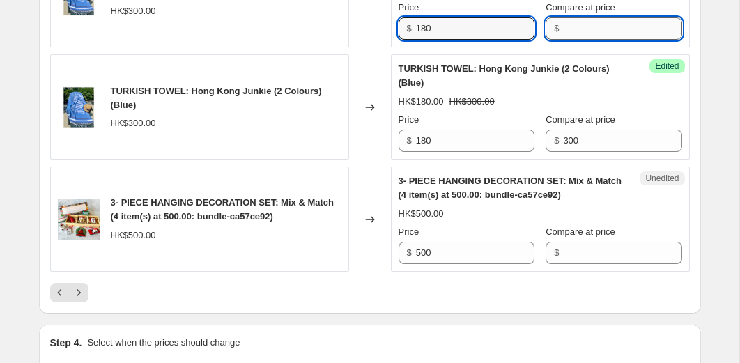
click at [570, 40] on input "Compare at price" at bounding box center [622, 28] width 119 height 22
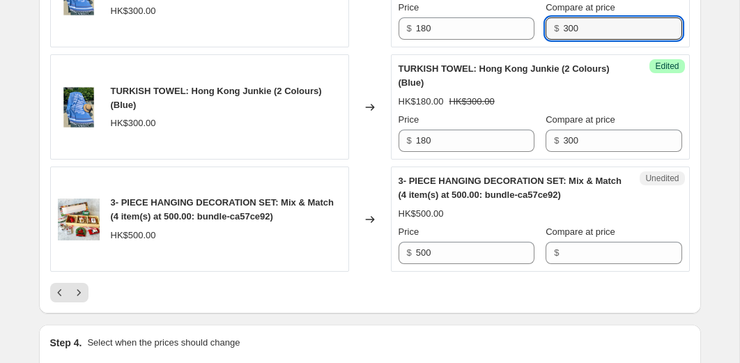
type input "300"
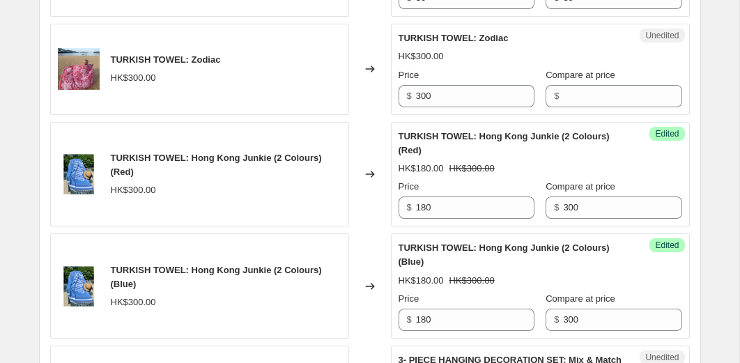
scroll to position [2288, 0]
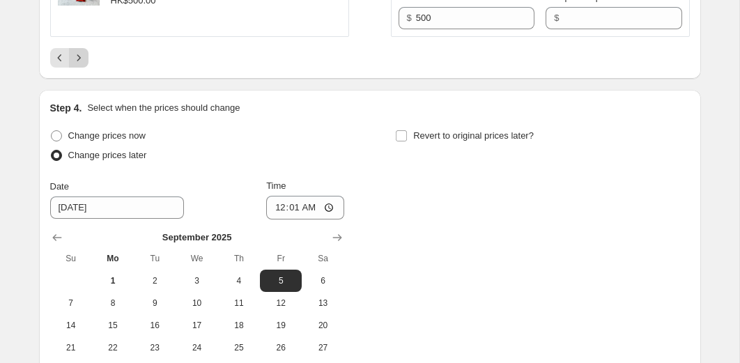
click at [86, 68] on button "Next" at bounding box center [79, 58] width 20 height 20
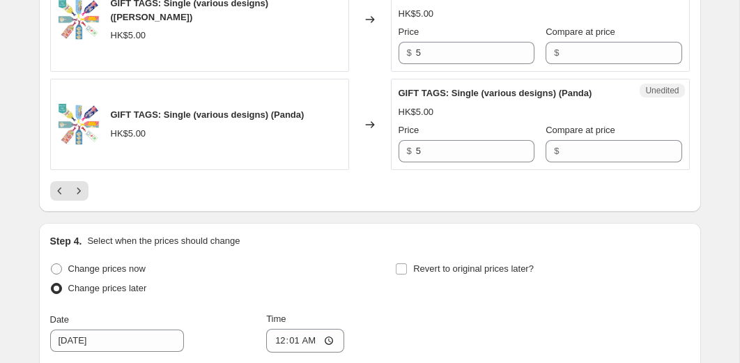
scroll to position [2444, 0]
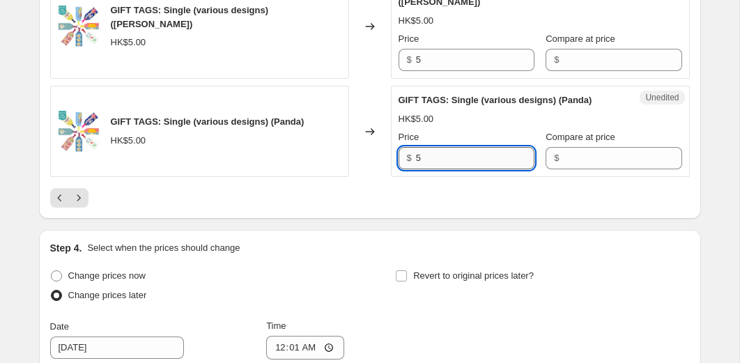
click at [441, 169] on input "5" at bounding box center [475, 158] width 119 height 22
type input "1"
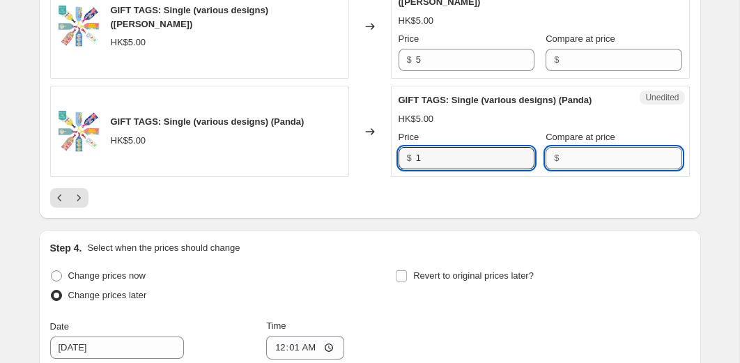
click at [568, 169] on input "Compare at price" at bounding box center [622, 158] width 119 height 22
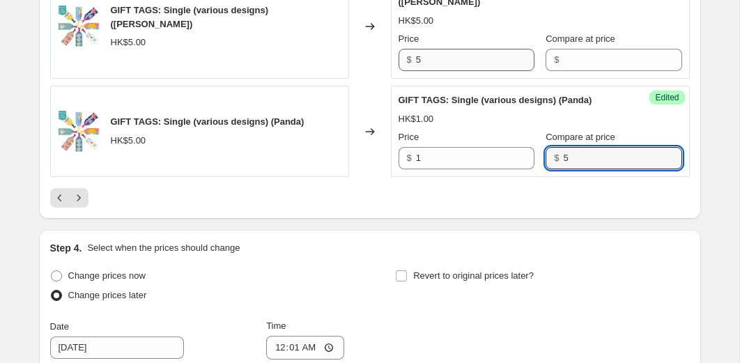
type input "5"
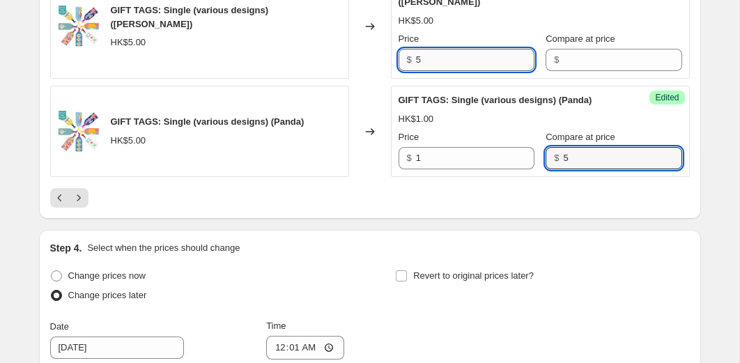
click at [474, 71] on input "5" at bounding box center [475, 60] width 119 height 22
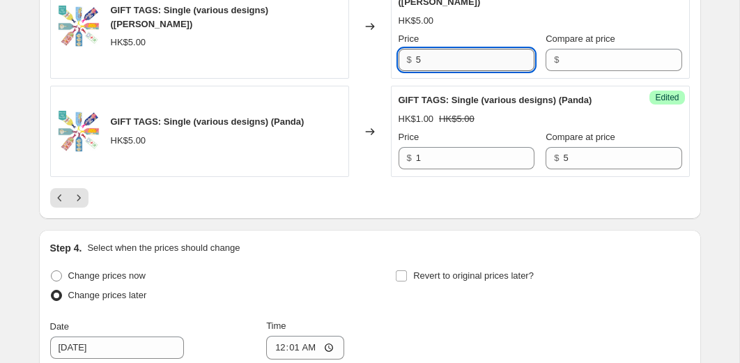
click at [474, 71] on input "5" at bounding box center [475, 60] width 119 height 22
type input "1"
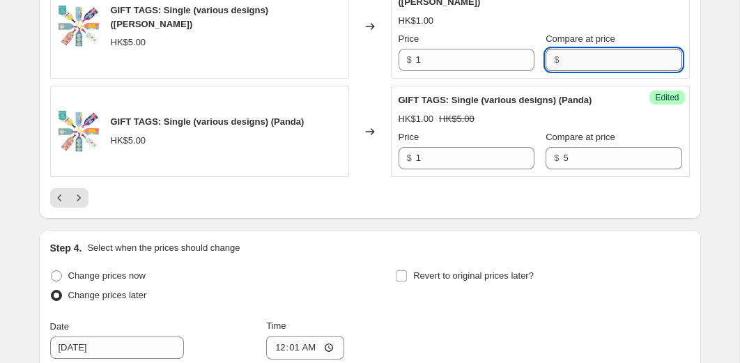
click at [579, 71] on input "Compare at price" at bounding box center [622, 60] width 119 height 22
type input "5"
click at [374, 79] on div "Changed to" at bounding box center [370, 26] width 42 height 105
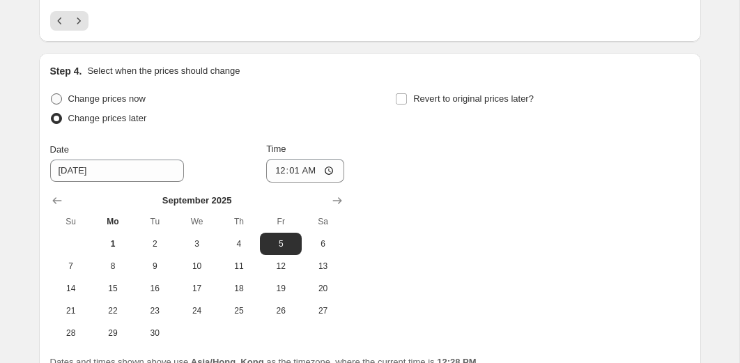
scroll to position [2601, 0]
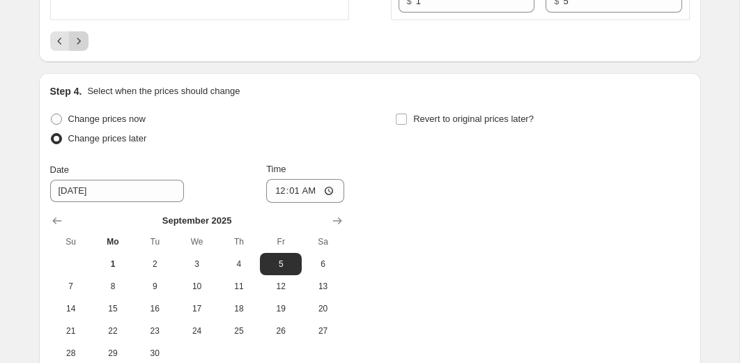
click at [83, 48] on icon "Next" at bounding box center [79, 41] width 14 height 14
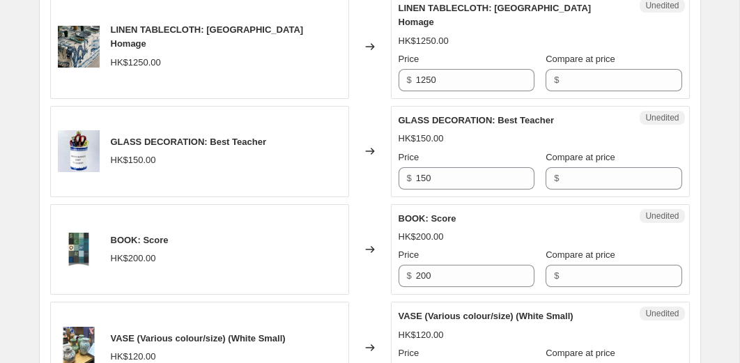
scroll to position [2097, 0]
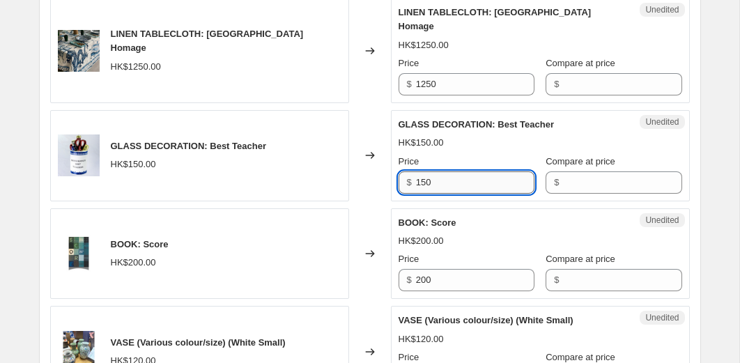
click at [433, 194] on input "150" at bounding box center [475, 183] width 119 height 22
type input "50"
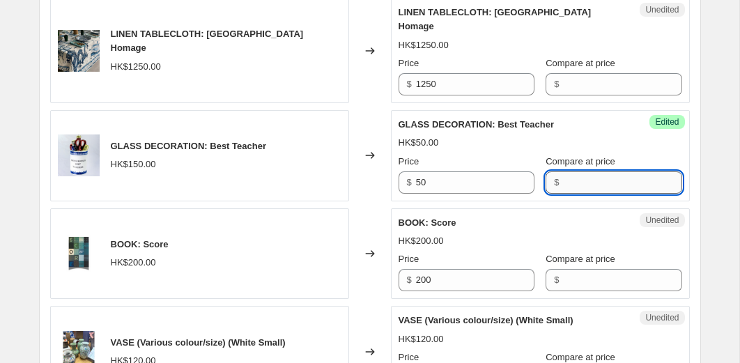
click at [563, 194] on input "Compare at price" at bounding box center [622, 183] width 119 height 22
type input "150"
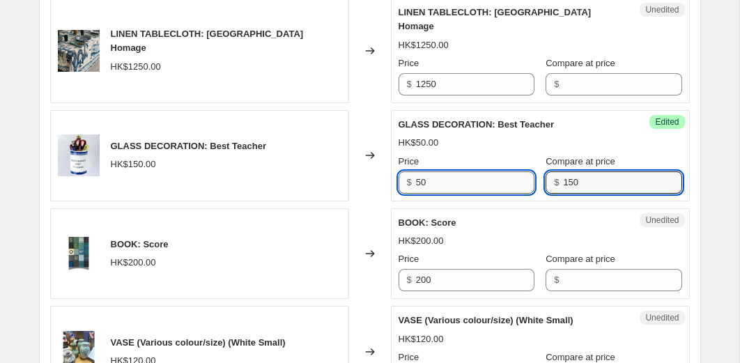
click at [467, 194] on input "50" at bounding box center [475, 183] width 119 height 22
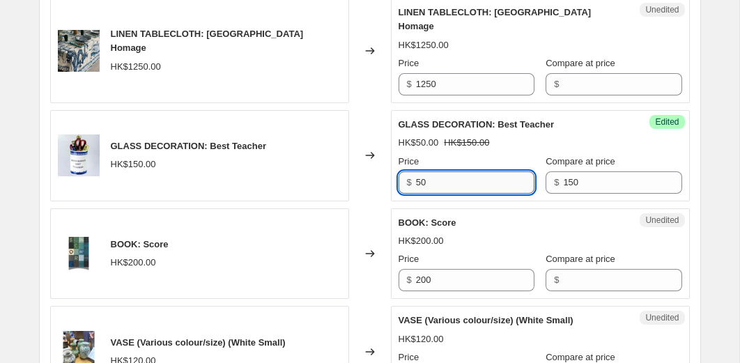
click at [467, 194] on input "50" at bounding box center [475, 183] width 119 height 22
type input "30"
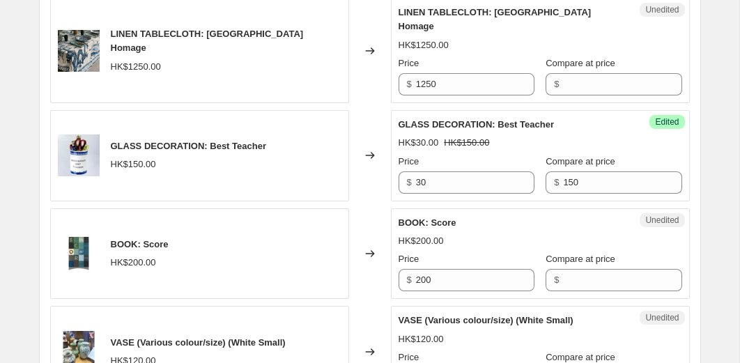
click at [356, 201] on div "Changed to" at bounding box center [370, 155] width 42 height 91
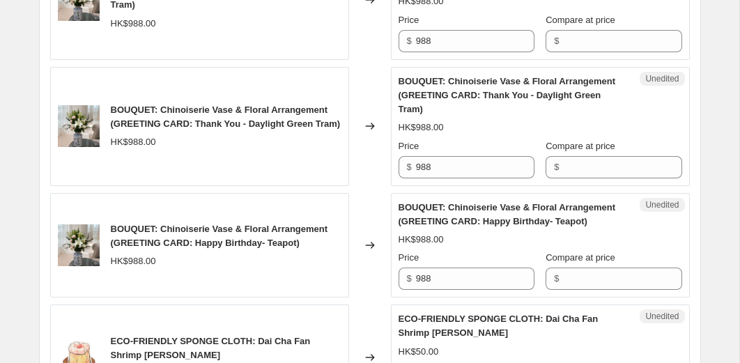
scroll to position [1671, 0]
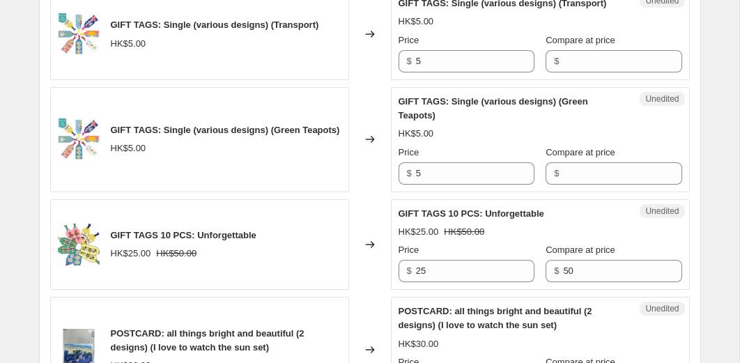
scroll to position [1095, 0]
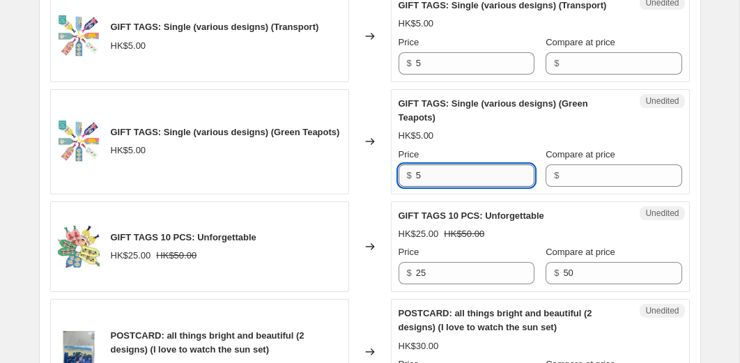
click at [435, 187] on input "5" at bounding box center [475, 176] width 119 height 22
type input "1"
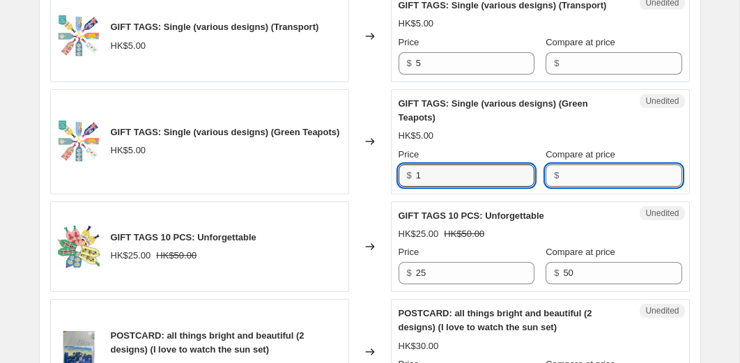
click at [563, 187] on input "Compare at price" at bounding box center [622, 176] width 119 height 22
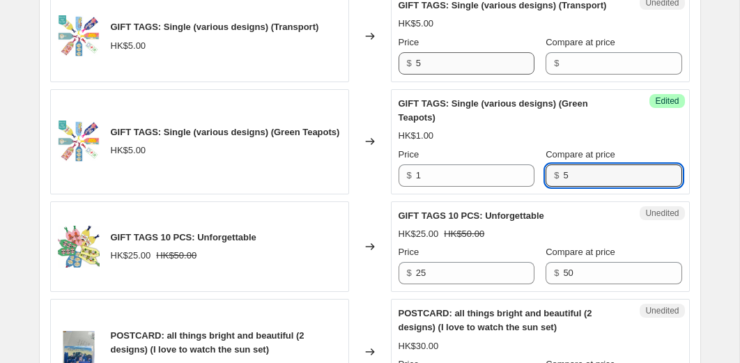
type input "5"
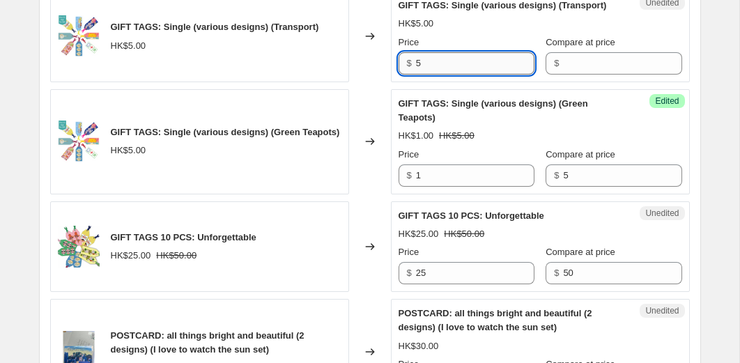
click at [450, 75] on input "5" at bounding box center [475, 63] width 119 height 22
click at [370, 82] on div "Changed to" at bounding box center [370, 36] width 42 height 91
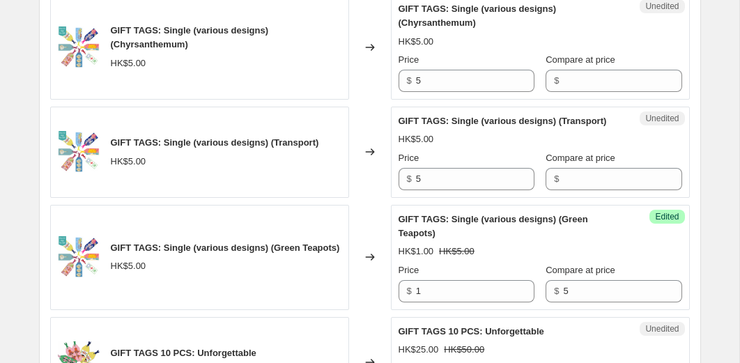
scroll to position [978, 0]
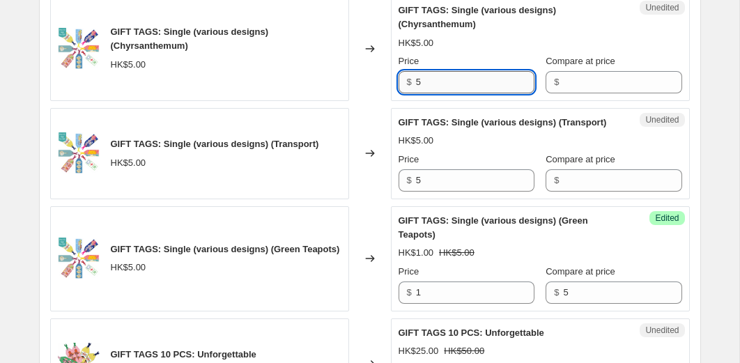
click at [454, 93] on input "5" at bounding box center [475, 82] width 119 height 22
type input "1"
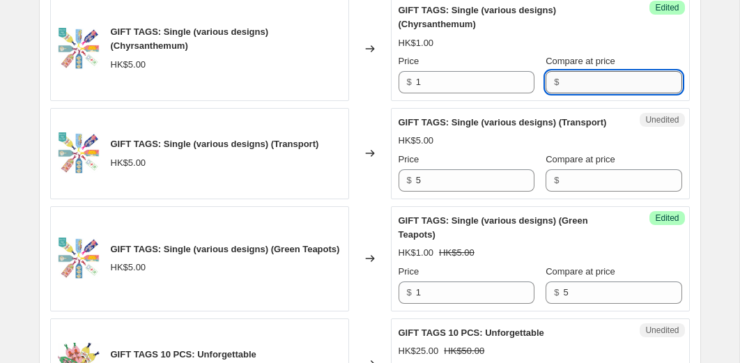
click at [583, 93] on input "Compare at price" at bounding box center [622, 82] width 119 height 22
type input "5"
click at [372, 101] on div "Changed to" at bounding box center [370, 48] width 42 height 105
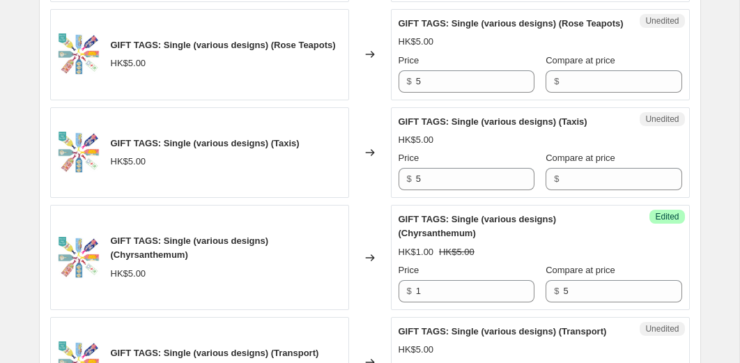
scroll to position [765, 0]
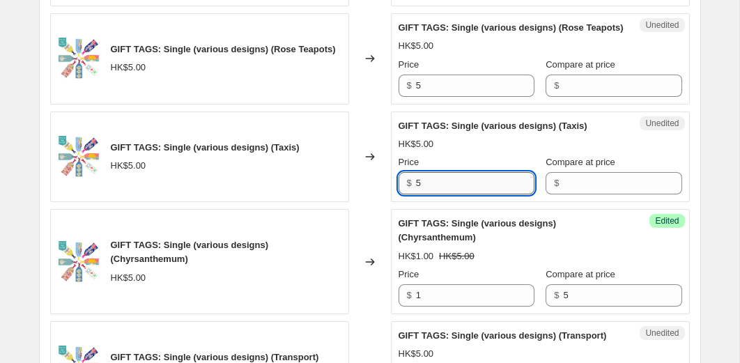
click at [445, 195] on input "5" at bounding box center [475, 183] width 119 height 22
type input "1"
click at [563, 195] on input "Compare at price" at bounding box center [622, 183] width 119 height 22
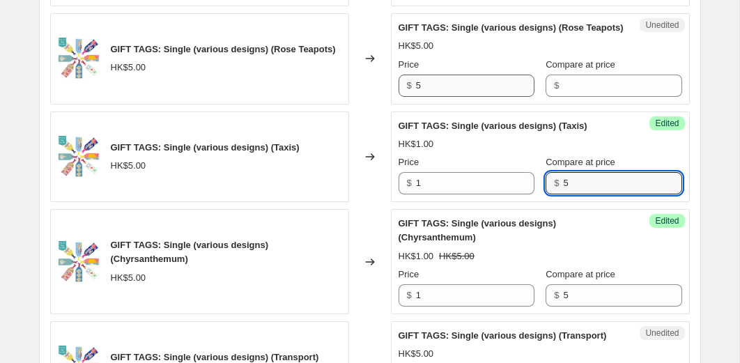
type input "5"
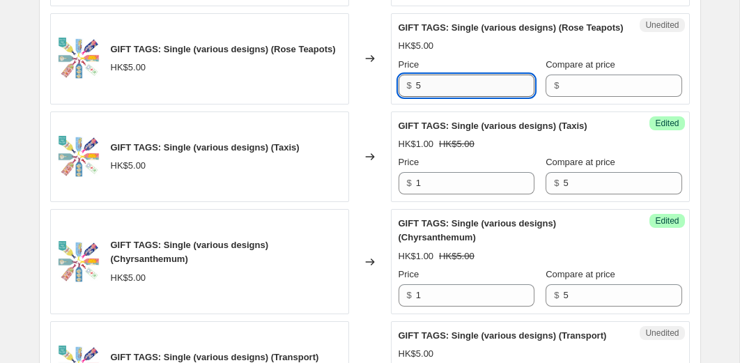
click at [475, 97] on input "5" at bounding box center [475, 86] width 119 height 22
type input "1"
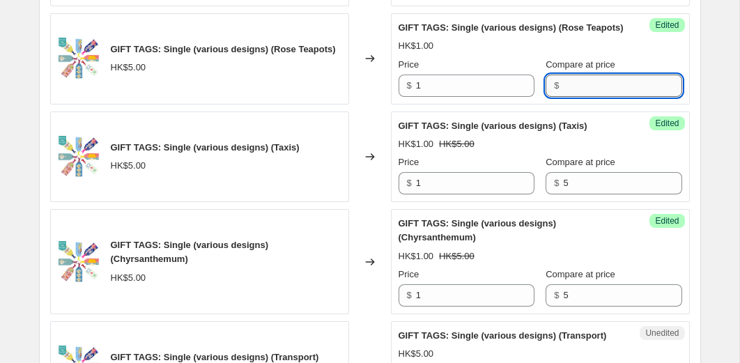
click at [589, 97] on input "Compare at price" at bounding box center [622, 86] width 119 height 22
type input "5"
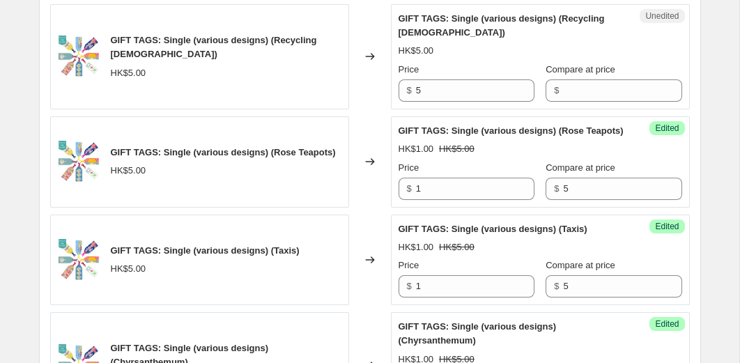
scroll to position [659, 0]
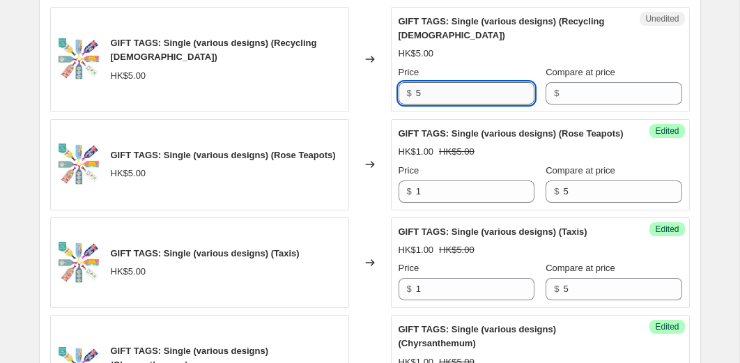
click at [436, 105] on input "5" at bounding box center [475, 93] width 119 height 22
type input "1"
click at [563, 105] on input "Compare at price" at bounding box center [622, 93] width 119 height 22
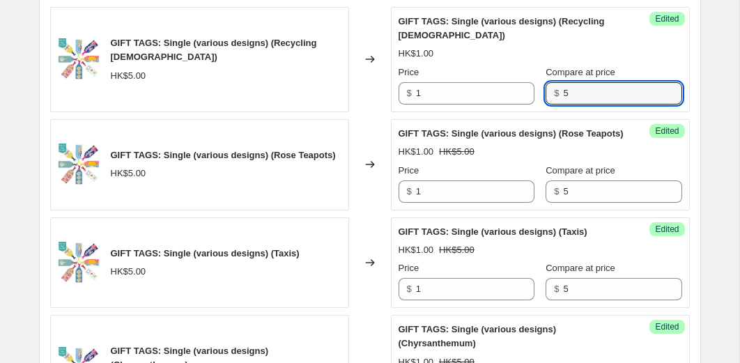
type input "5"
click at [370, 112] on div "Changed to" at bounding box center [370, 59] width 42 height 105
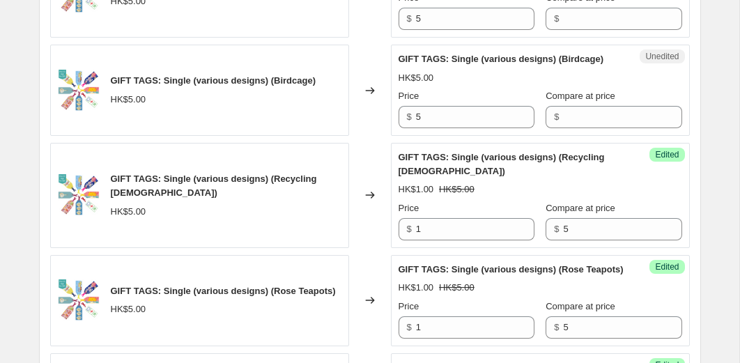
scroll to position [513, 0]
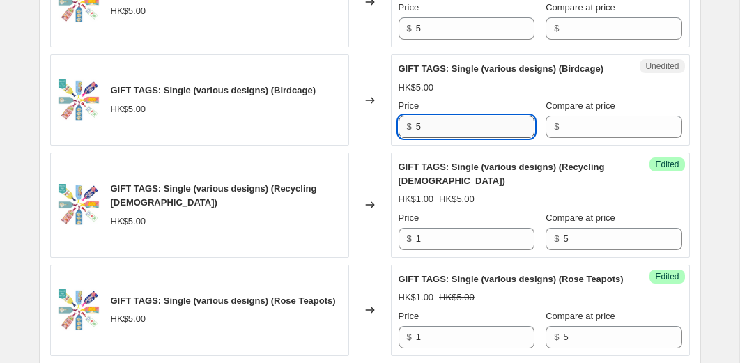
click at [457, 138] on input "5" at bounding box center [475, 127] width 119 height 22
type input "1"
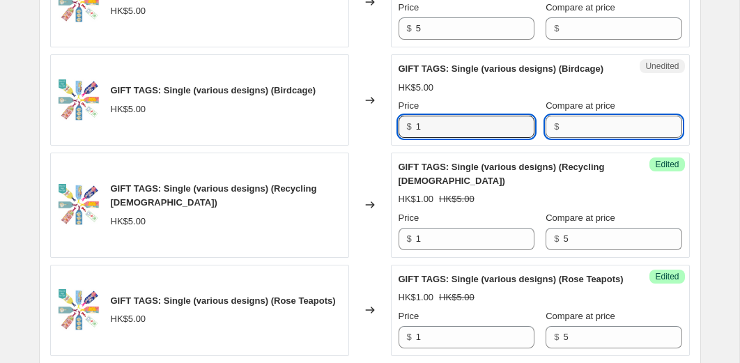
click at [563, 138] on input "Compare at price" at bounding box center [622, 127] width 119 height 22
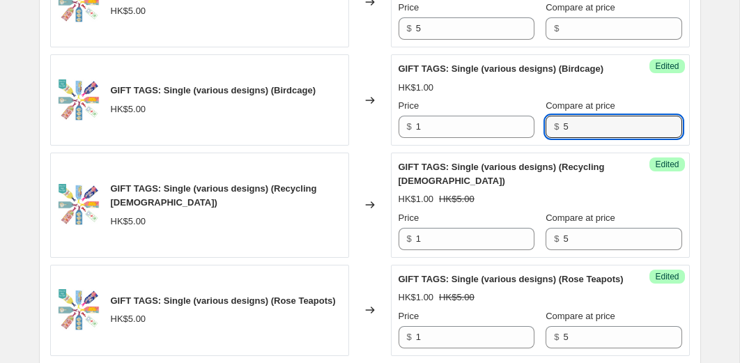
type input "5"
click at [378, 89] on div "Changed to" at bounding box center [370, 99] width 42 height 91
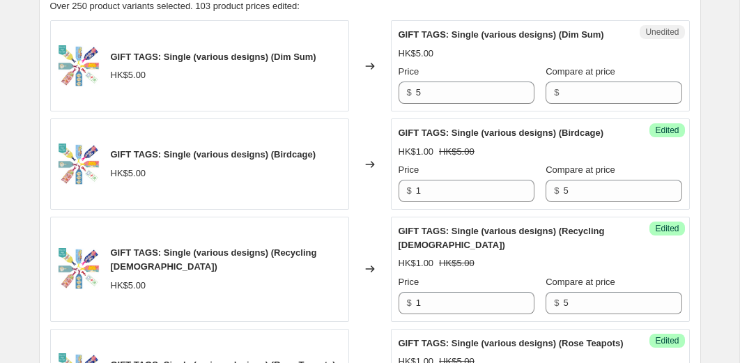
scroll to position [411, 0]
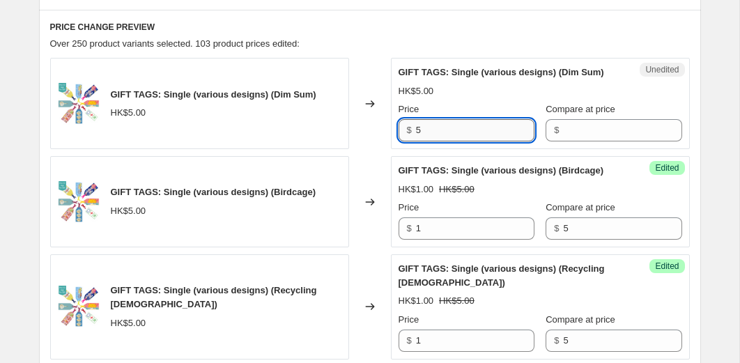
click at [434, 137] on input "5" at bounding box center [475, 130] width 119 height 22
type input "1"
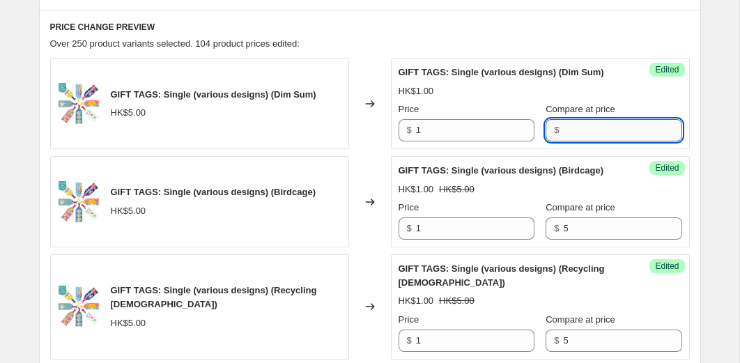
click at [564, 142] on input "Compare at price" at bounding box center [622, 130] width 119 height 22
type input "5"
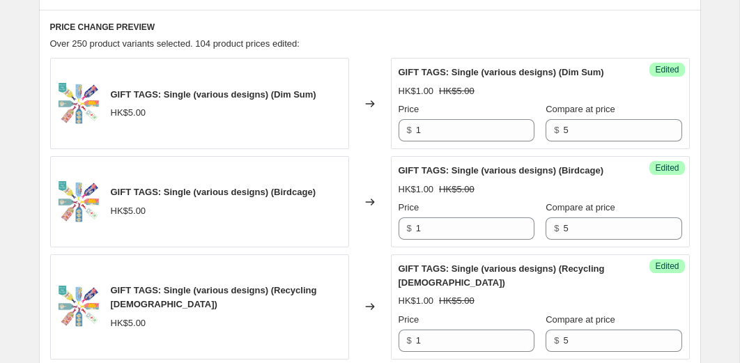
click at [349, 149] on div "GIFT TAGS: Single (various designs) (Dim Sum) HK$5.00" at bounding box center [199, 103] width 299 height 91
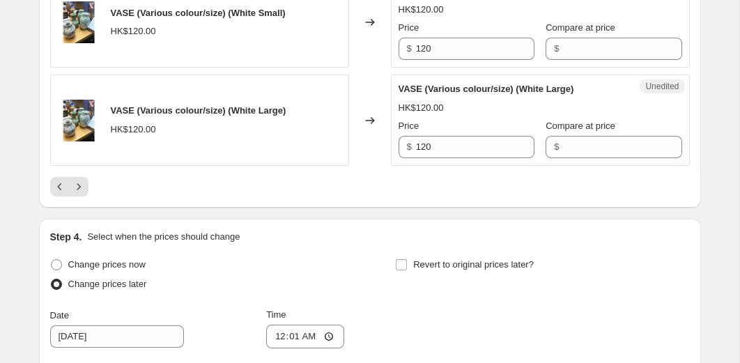
scroll to position [2442, 0]
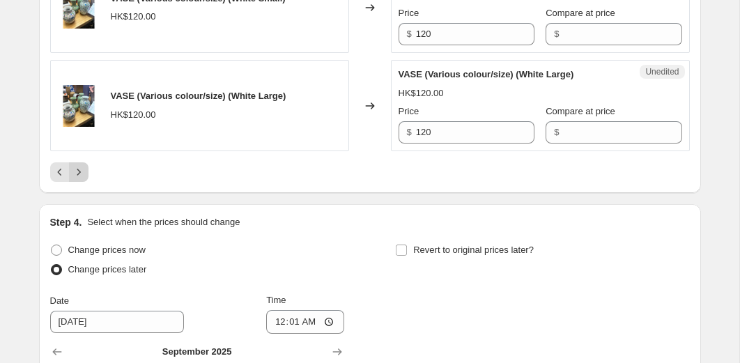
click at [72, 179] on icon "Next" at bounding box center [79, 172] width 14 height 14
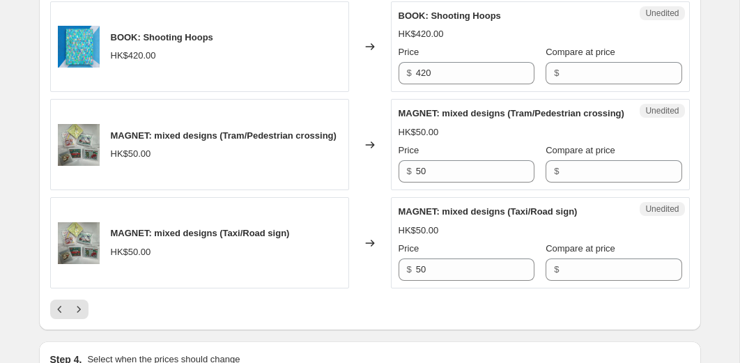
scroll to position [2229, 0]
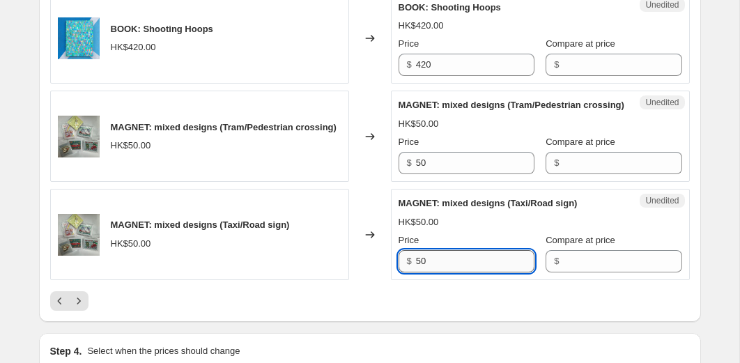
click at [463, 273] on input "50" at bounding box center [475, 261] width 119 height 22
type input "20"
click at [583, 273] on input "Compare at price" at bounding box center [622, 261] width 119 height 22
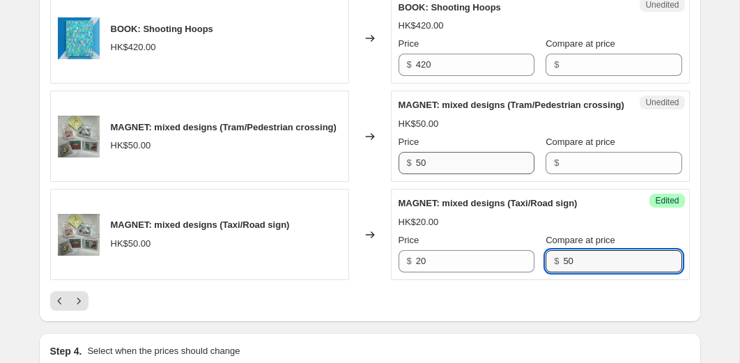
type input "50"
click at [474, 174] on input "50" at bounding box center [475, 163] width 119 height 22
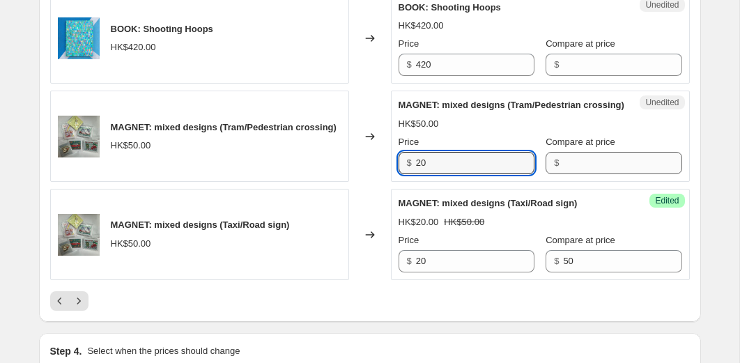
type input "20"
click at [565, 174] on input "Compare at price" at bounding box center [622, 163] width 119 height 22
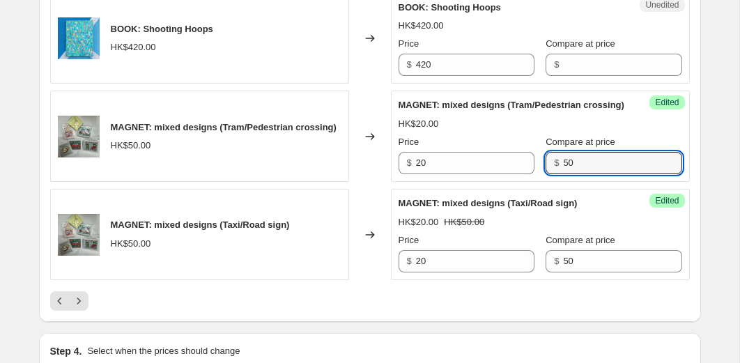
type input "50"
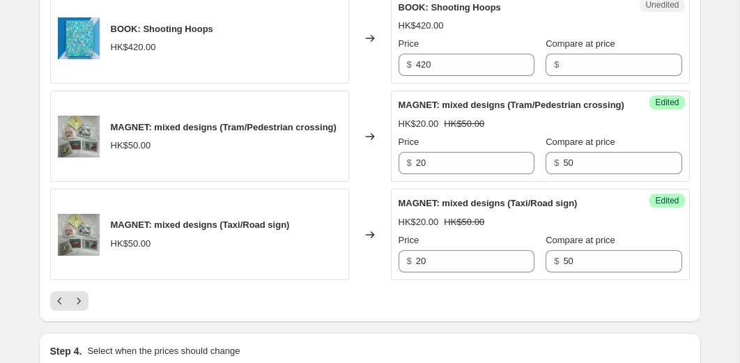
click at [388, 84] on div "Changed to" at bounding box center [370, 38] width 42 height 91
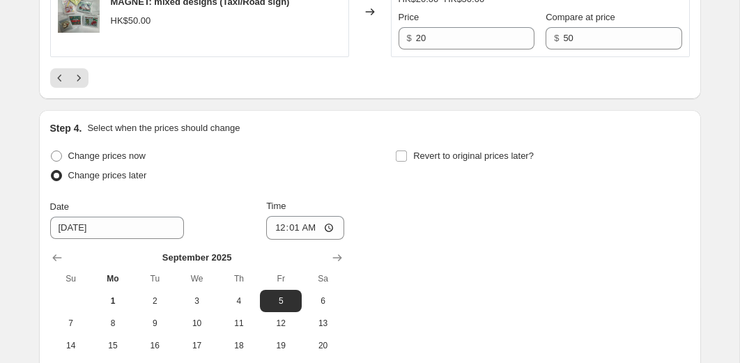
scroll to position [2484, 0]
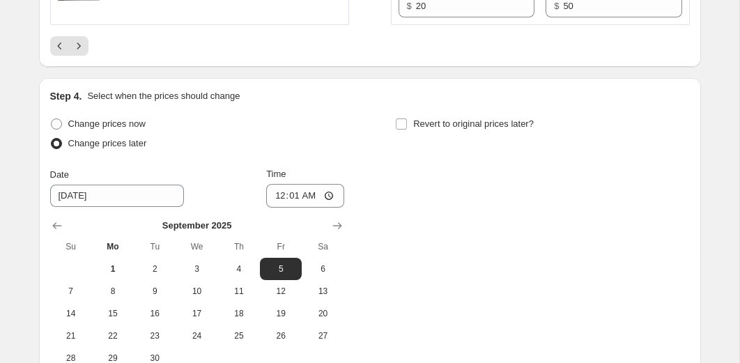
click at [89, 56] on div at bounding box center [370, 46] width 640 height 20
click at [82, 53] on icon "Next" at bounding box center [79, 46] width 14 height 14
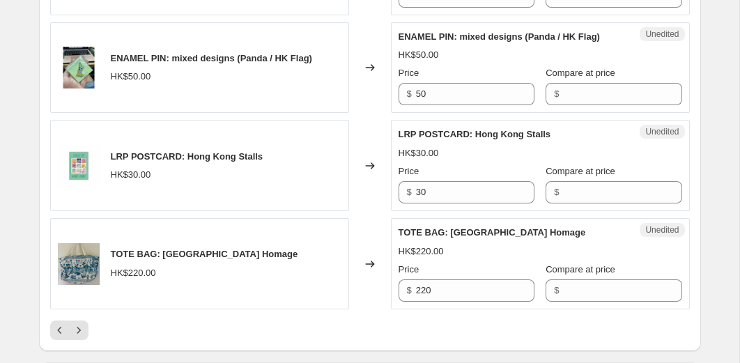
scroll to position [2115, 0]
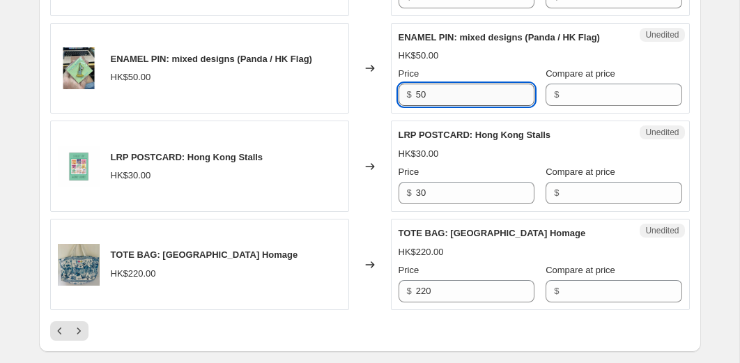
click at [466, 106] on input "50" at bounding box center [475, 95] width 119 height 22
type input "20"
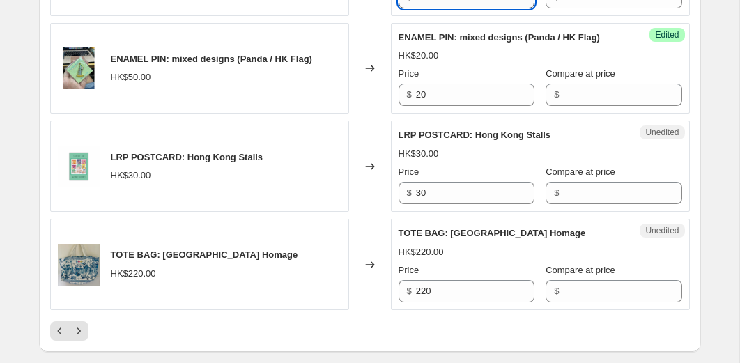
type input "20"
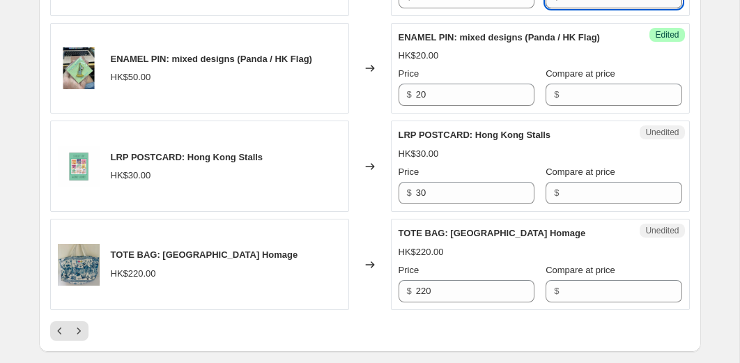
type input "50"
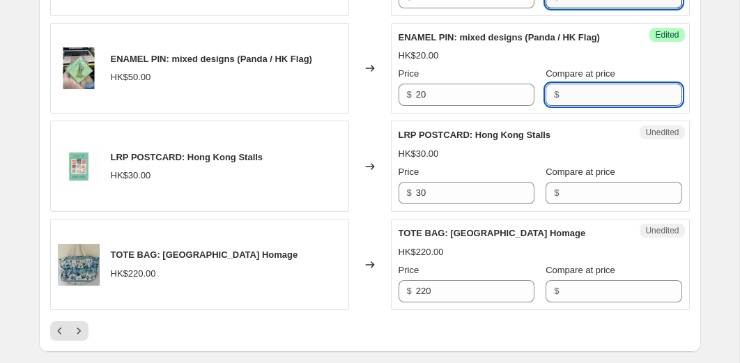
click at [581, 106] on input "Compare at price" at bounding box center [622, 95] width 119 height 22
type input "50"
click at [376, 114] on div "Changed to" at bounding box center [370, 68] width 42 height 91
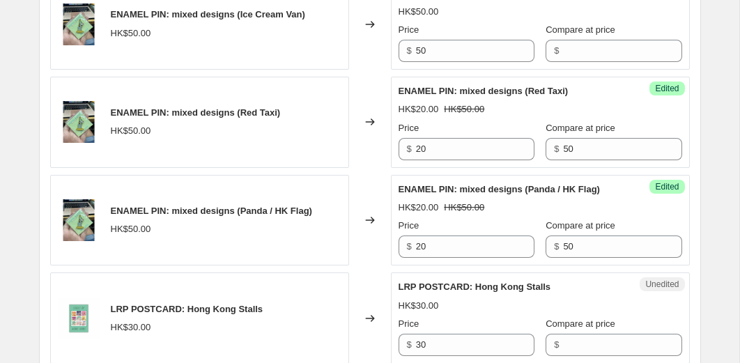
scroll to position [1961, 0]
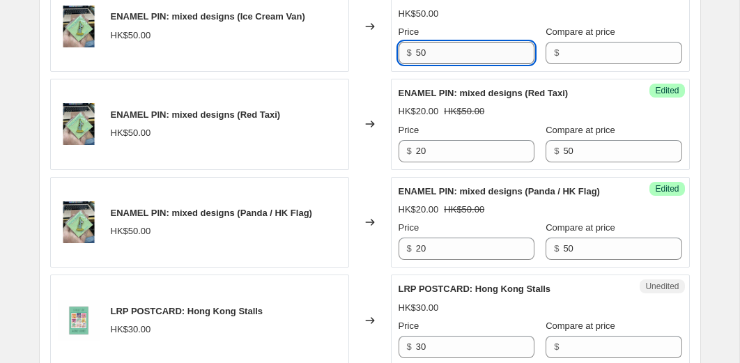
click at [461, 64] on input "50" at bounding box center [475, 53] width 119 height 22
type input "20"
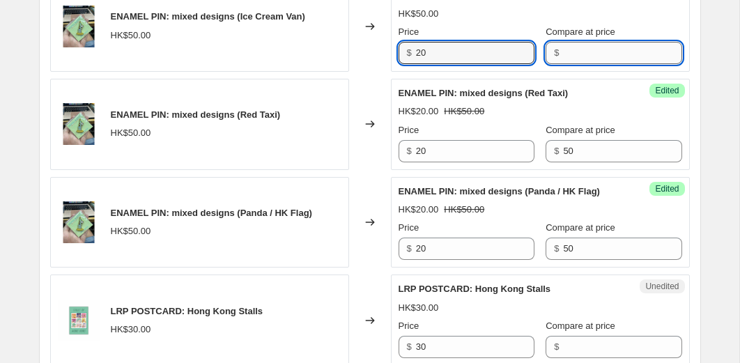
click at [572, 64] on input "Compare at price" at bounding box center [622, 53] width 119 height 22
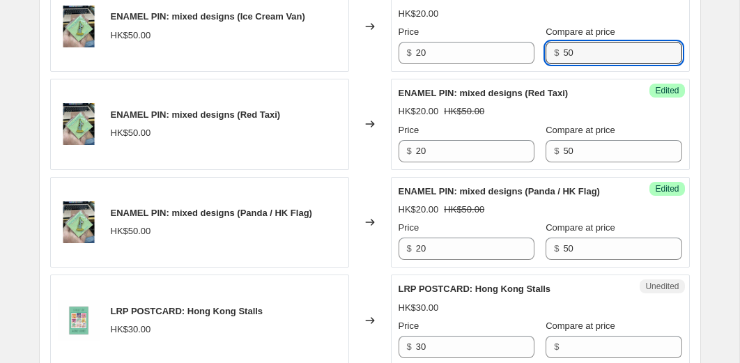
type input "50"
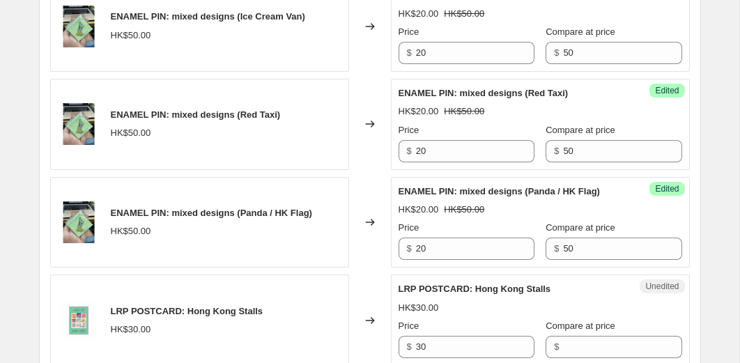
type input "20"
type input "50"
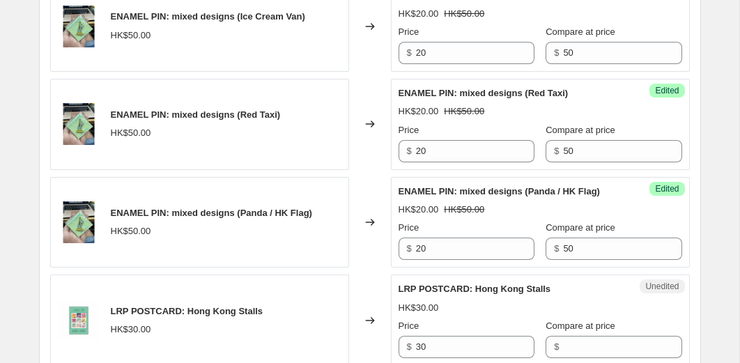
click at [374, 72] on div "Changed to" at bounding box center [370, 25] width 42 height 91
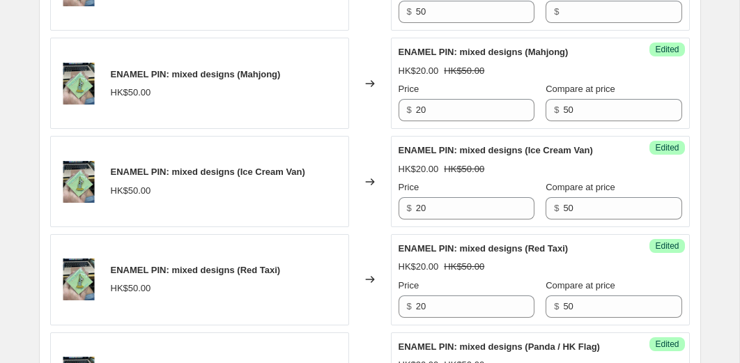
scroll to position [1795, 0]
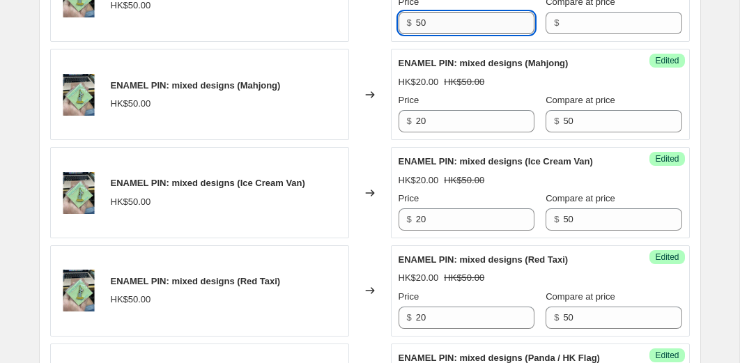
click at [448, 34] on input "50" at bounding box center [475, 23] width 119 height 22
type input "20"
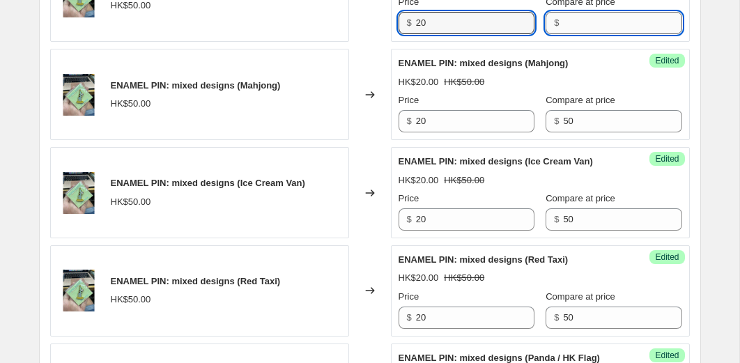
click at [572, 34] on input "Compare at price" at bounding box center [622, 23] width 119 height 22
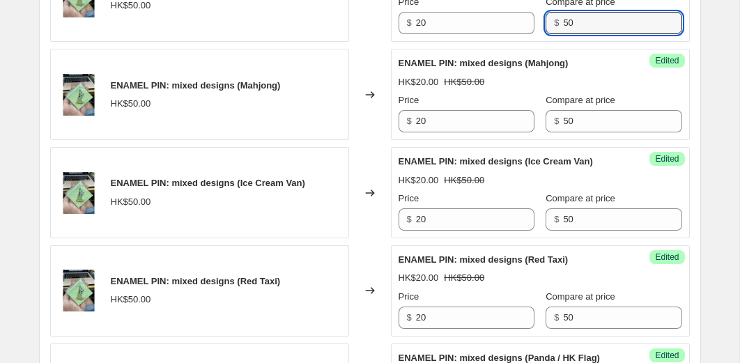
type input "50"
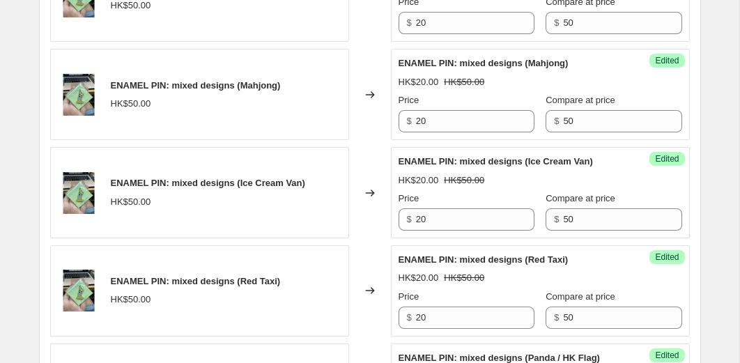
click at [388, 135] on div "Changed to" at bounding box center [370, 94] width 42 height 91
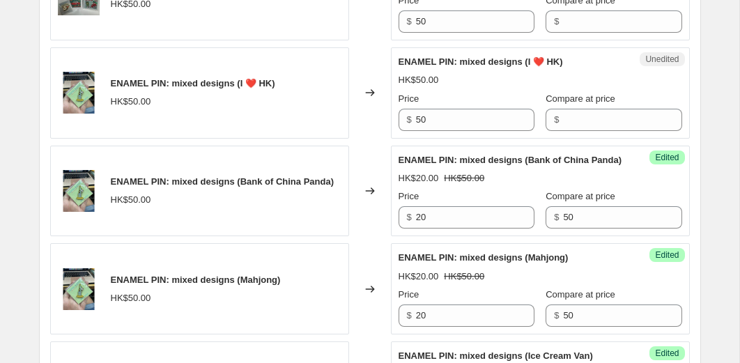
scroll to position [1588, 0]
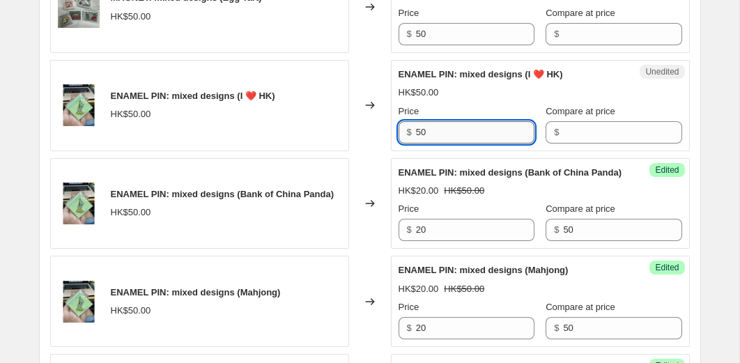
click at [452, 144] on input "50" at bounding box center [475, 132] width 119 height 22
type input "20"
click at [584, 144] on input "Compare at price" at bounding box center [622, 132] width 119 height 22
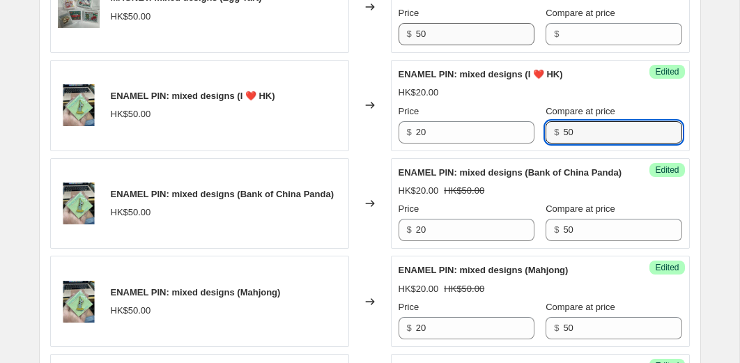
type input "50"
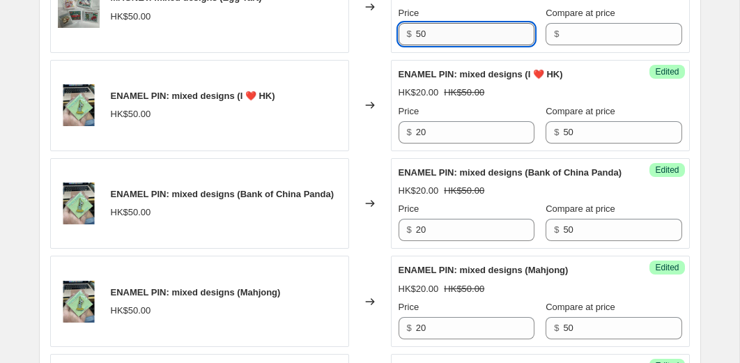
click at [441, 45] on input "50" at bounding box center [475, 34] width 119 height 22
type input "20"
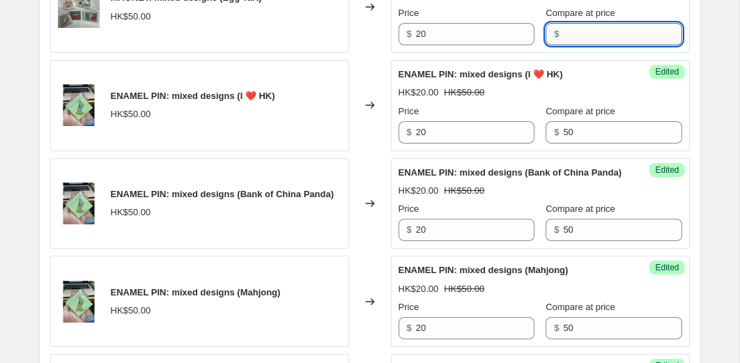
click at [563, 45] on input "Compare at price" at bounding box center [622, 34] width 119 height 22
type input "50"
click at [384, 53] on div "Changed to" at bounding box center [370, 7] width 42 height 91
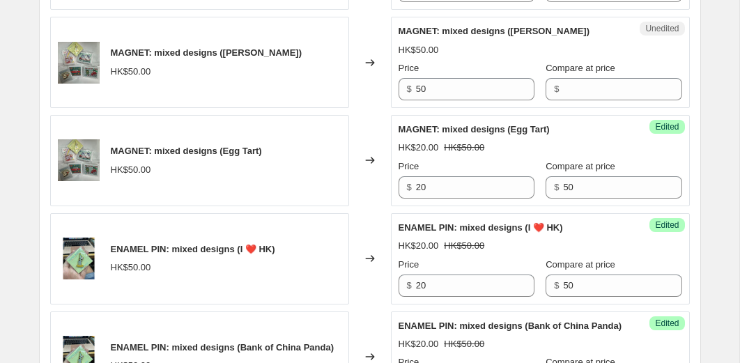
scroll to position [1407, 0]
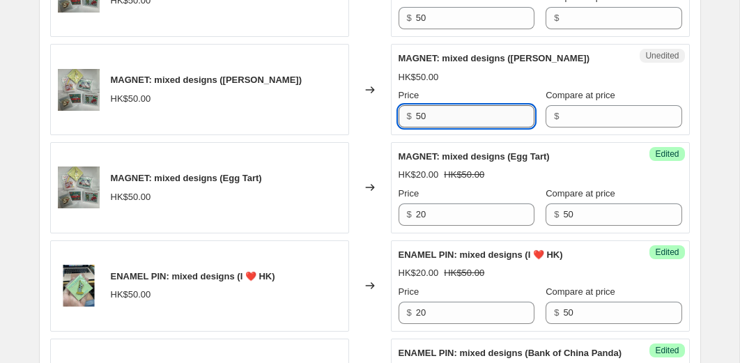
click at [446, 128] on input "50" at bounding box center [475, 116] width 119 height 22
type input "20"
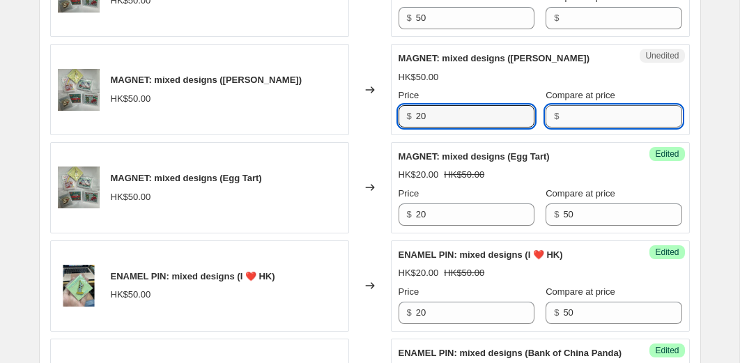
click at [571, 128] on input "Compare at price" at bounding box center [622, 116] width 119 height 22
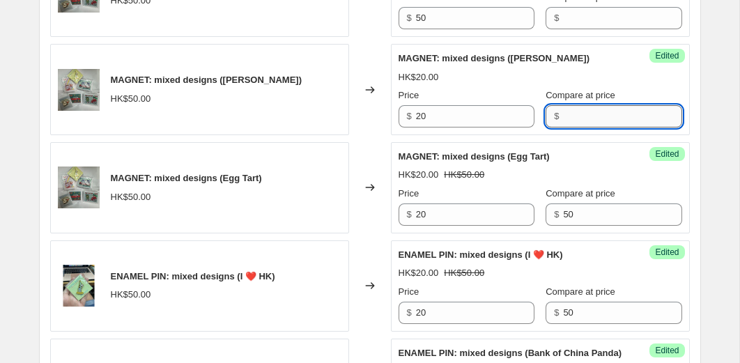
click at [571, 128] on input "Compare at price" at bounding box center [622, 116] width 119 height 22
type input "50"
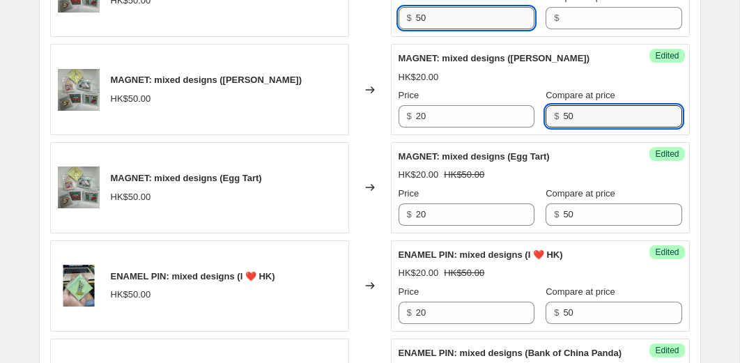
click at [476, 29] on input "50" at bounding box center [475, 18] width 119 height 22
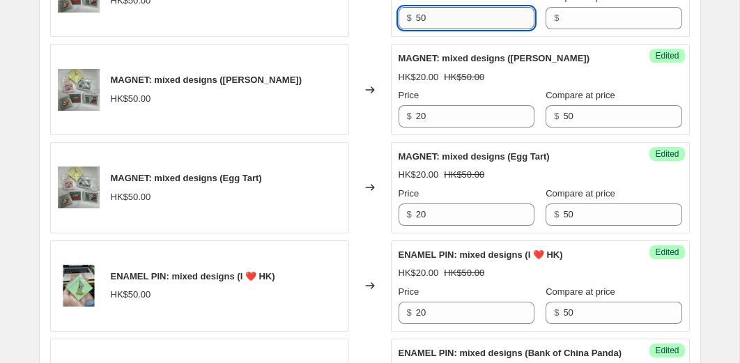
click at [476, 29] on input "50" at bounding box center [475, 18] width 119 height 22
type input "20"
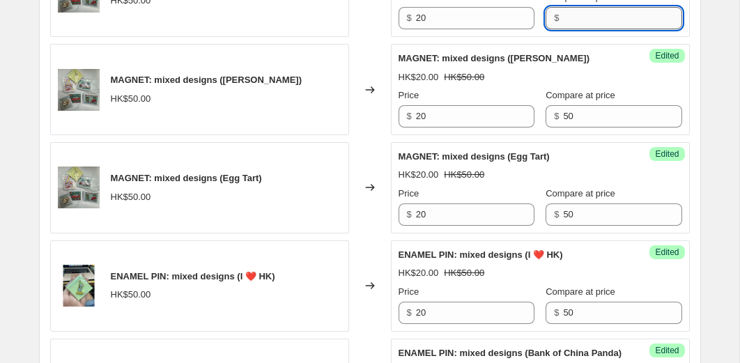
click at [579, 29] on input "Compare at price" at bounding box center [622, 18] width 119 height 22
type input "50"
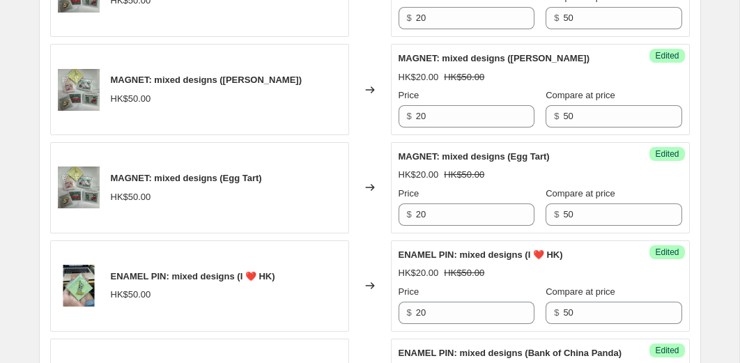
click at [366, 111] on div "MAGNET: mixed designs (Ice Cream Van/Ice Cream) HK$50.00 Changed to Unedited MA…" at bounding box center [370, 40] width 640 height 1956
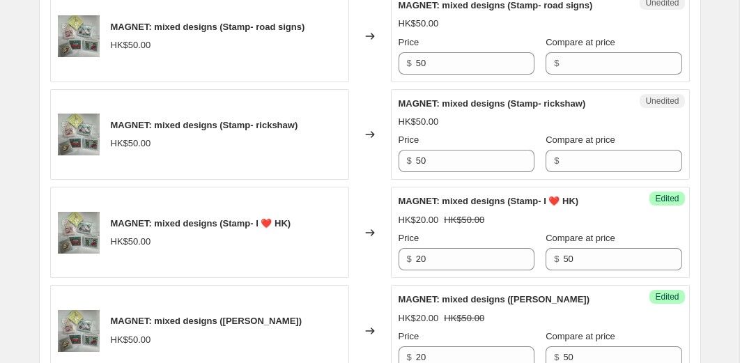
scroll to position [1163, 0]
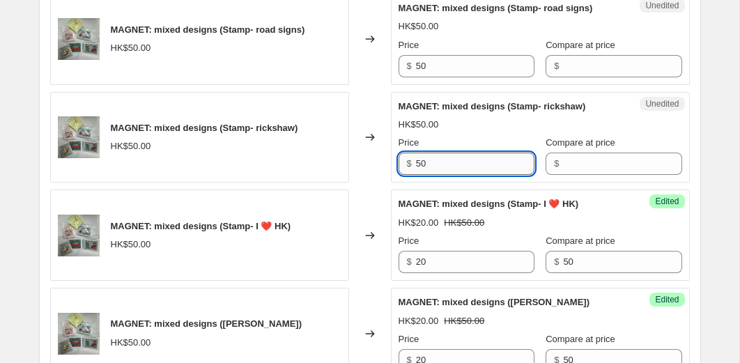
click at [444, 175] on input "50" at bounding box center [475, 164] width 119 height 22
type input "20"
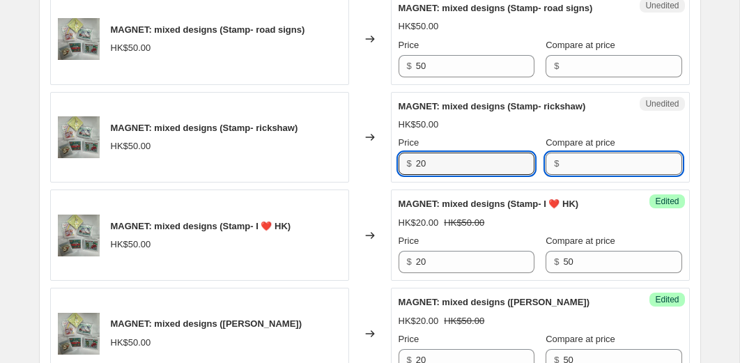
click at [568, 175] on input "Compare at price" at bounding box center [622, 164] width 119 height 22
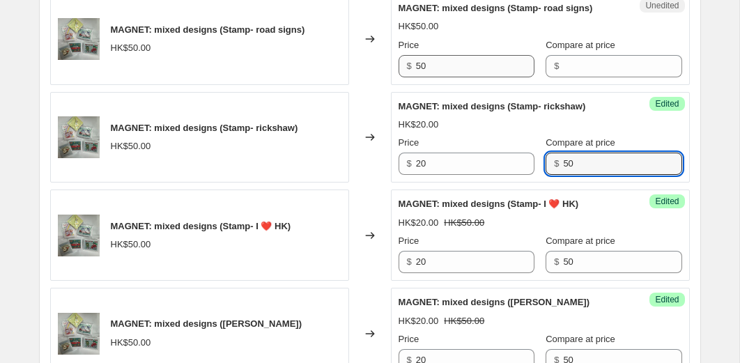
type input "50"
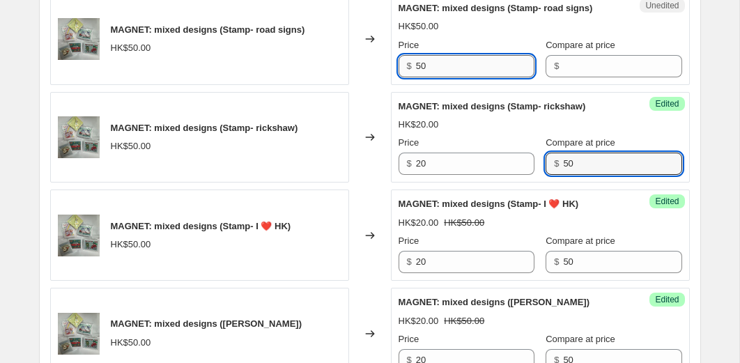
click at [480, 77] on input "50" at bounding box center [475, 66] width 119 height 22
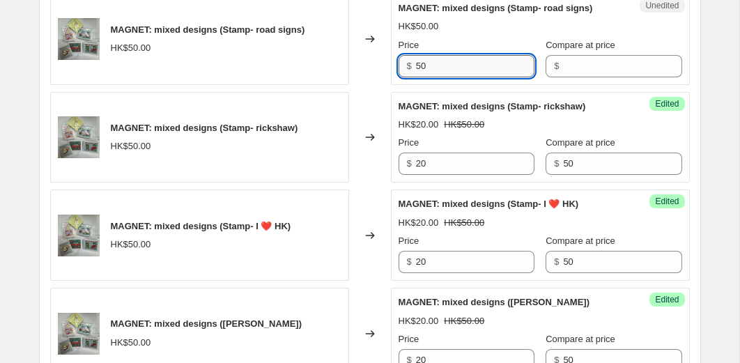
click at [480, 77] on input "50" at bounding box center [475, 66] width 119 height 22
type input "20"
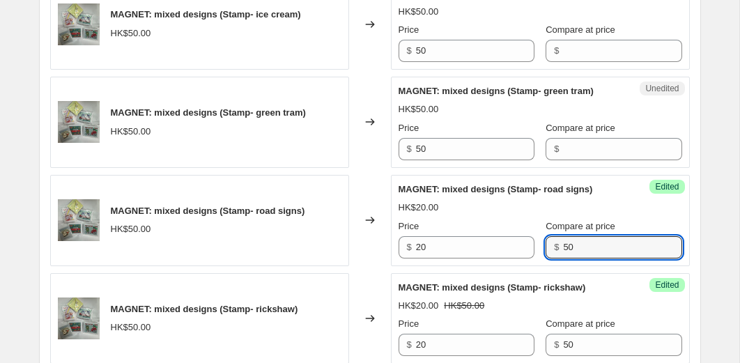
scroll to position [979, 0]
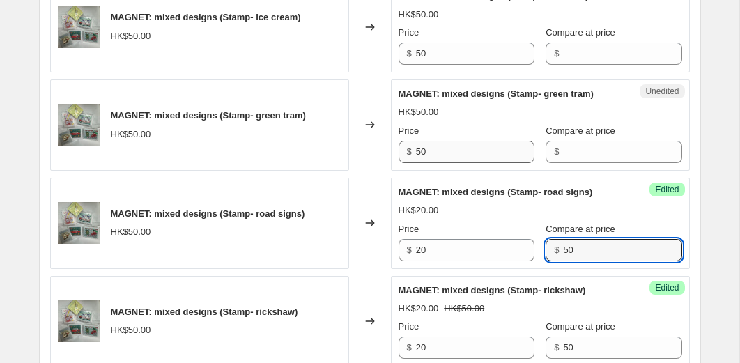
type input "50"
click at [448, 163] on input "50" at bounding box center [475, 152] width 119 height 22
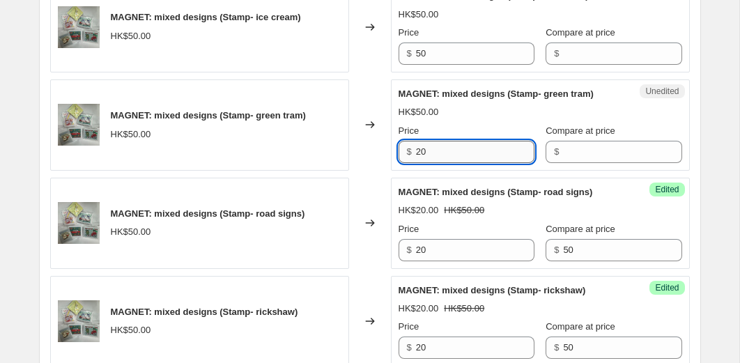
type input "20"
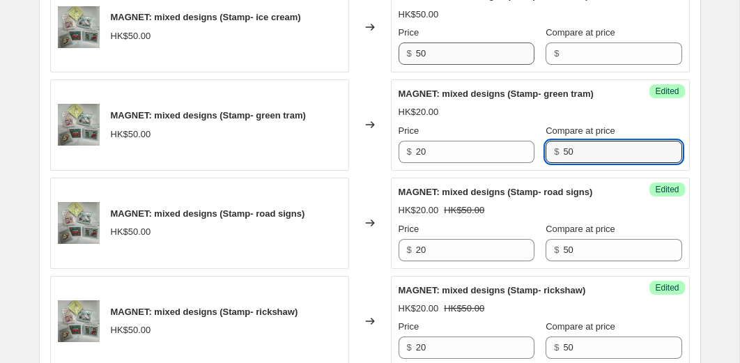
type input "50"
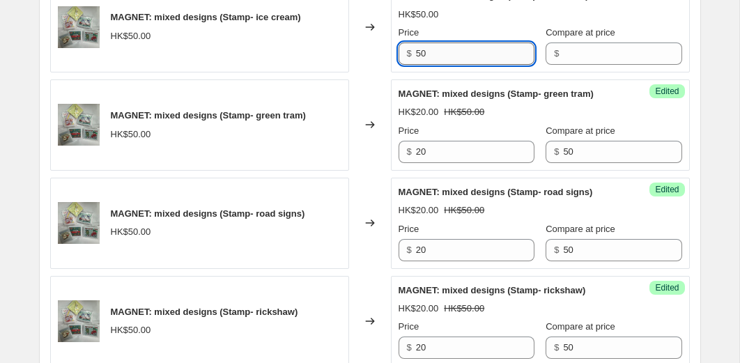
click at [435, 65] on input "50" at bounding box center [475, 54] width 119 height 22
type input "20"
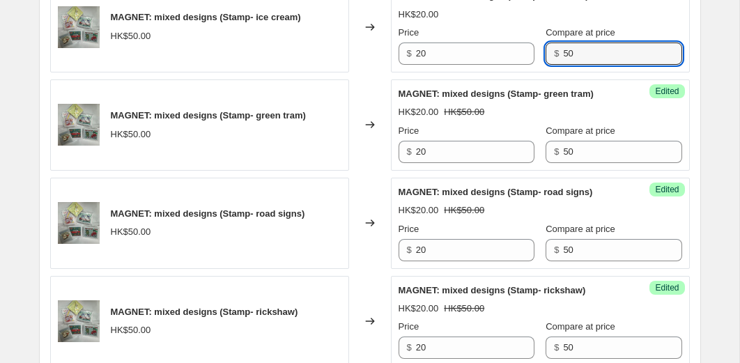
type input "50"
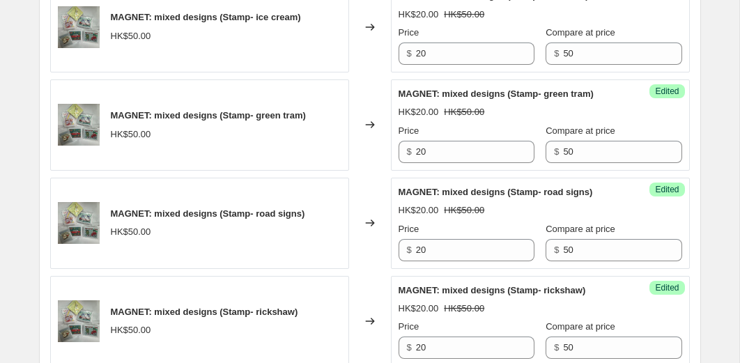
click at [372, 73] on div "Changed to" at bounding box center [370, 26] width 42 height 91
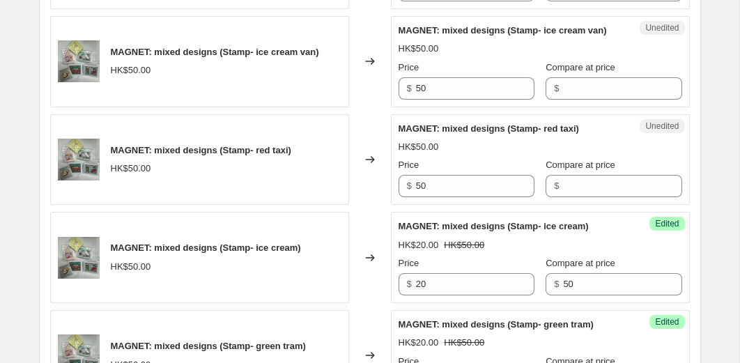
scroll to position [745, 0]
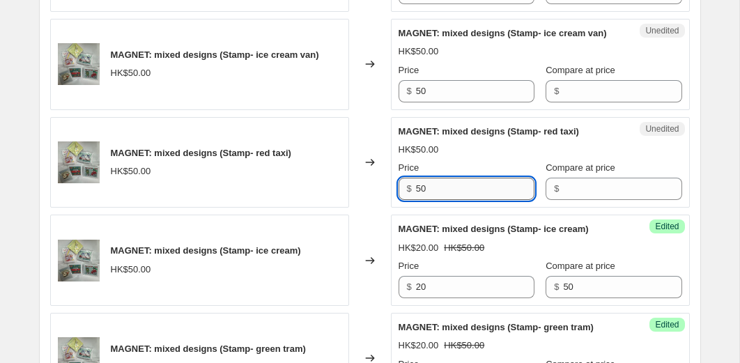
click at [437, 200] on input "50" at bounding box center [475, 189] width 119 height 22
type input "20"
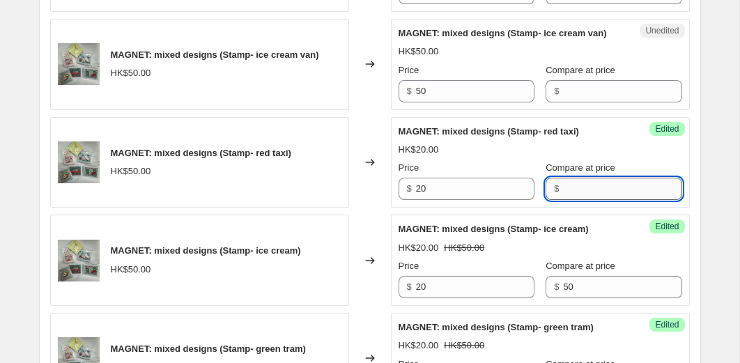
click at [563, 200] on input "Compare at price" at bounding box center [622, 189] width 119 height 22
type input "50"
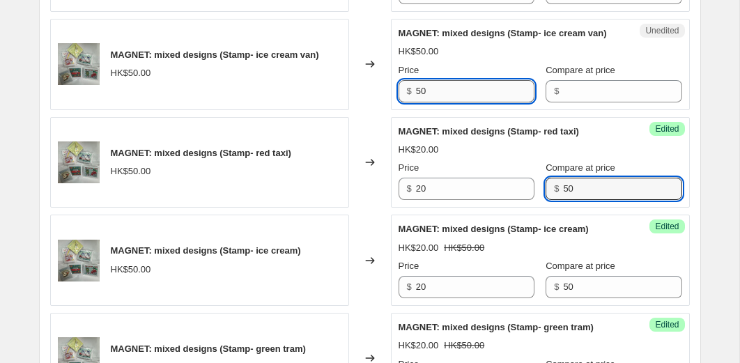
click at [451, 102] on input "50" at bounding box center [475, 91] width 119 height 22
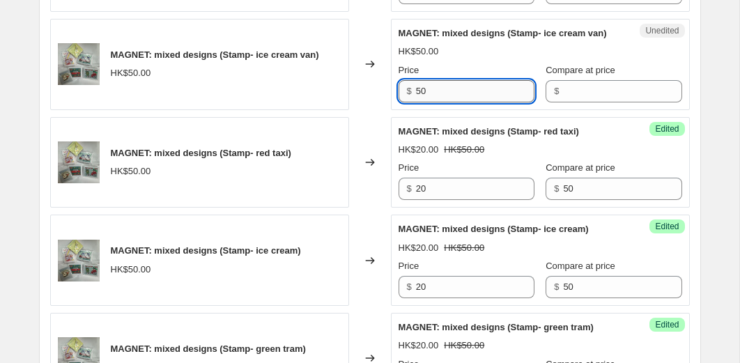
click at [451, 102] on input "50" at bounding box center [475, 91] width 119 height 22
type input "20"
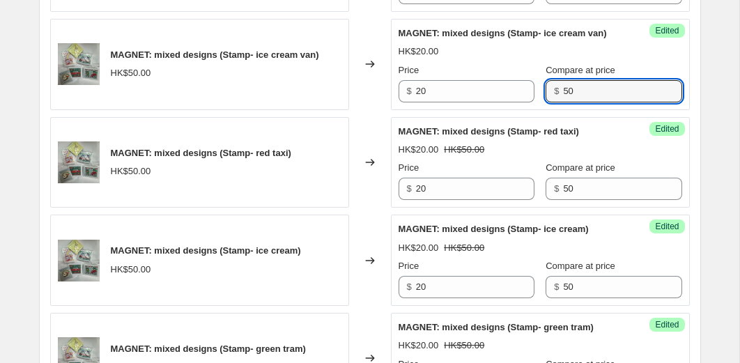
type input "50"
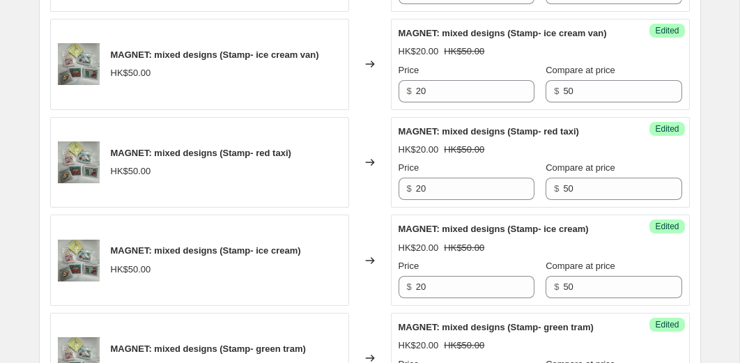
click at [363, 110] on div "Changed to" at bounding box center [370, 64] width 42 height 91
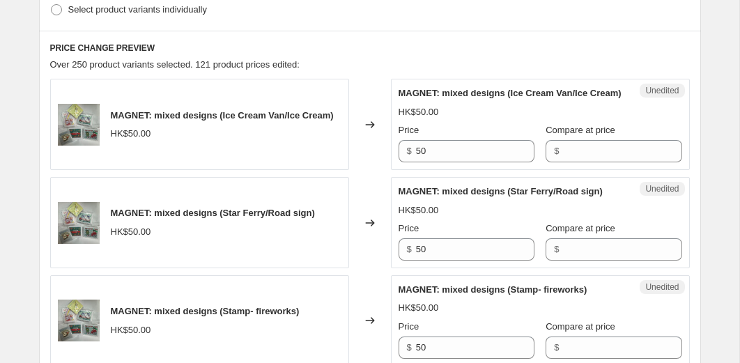
scroll to position [420, 0]
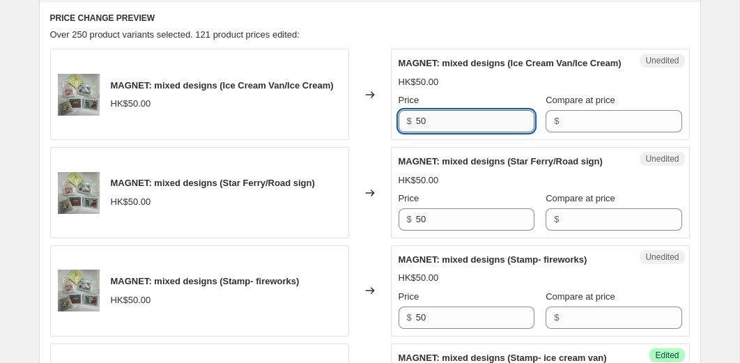
click at [450, 132] on input "50" at bounding box center [475, 121] width 119 height 22
type input "20"
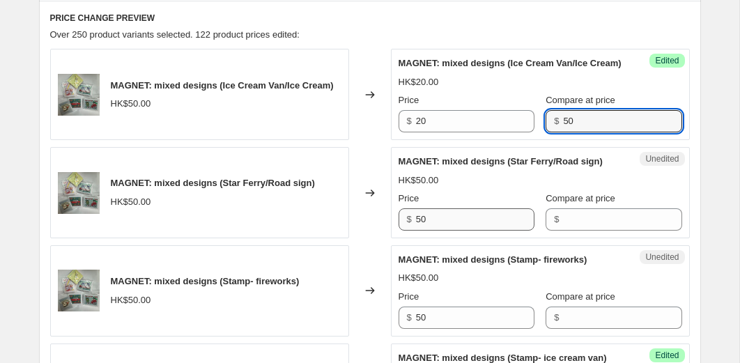
type input "50"
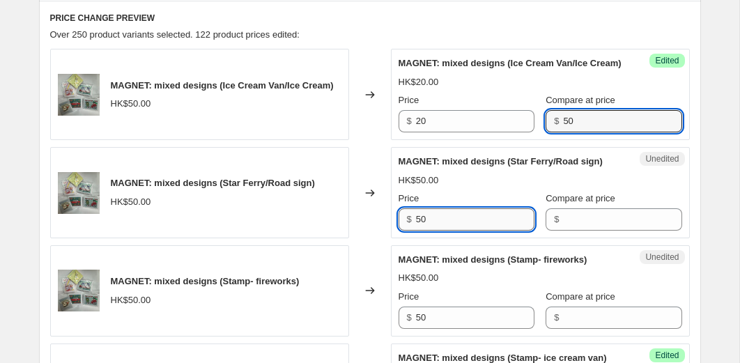
click at [438, 231] on input "50" at bounding box center [475, 219] width 119 height 22
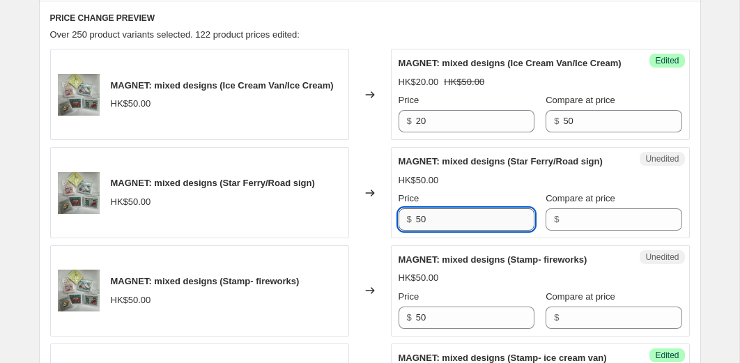
click at [438, 231] on input "50" at bounding box center [475, 219] width 119 height 22
type input "20"
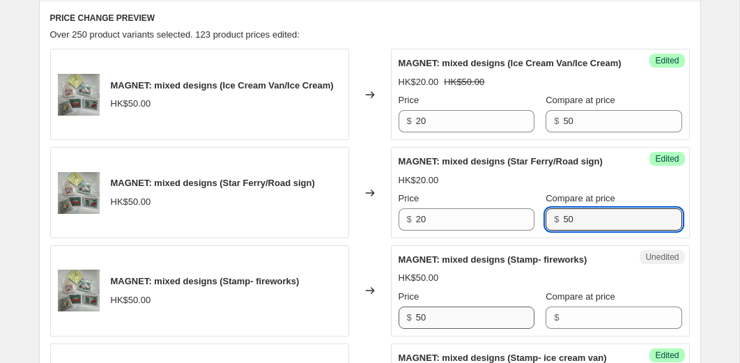
type input "50"
click at [454, 329] on input "50" at bounding box center [475, 318] width 119 height 22
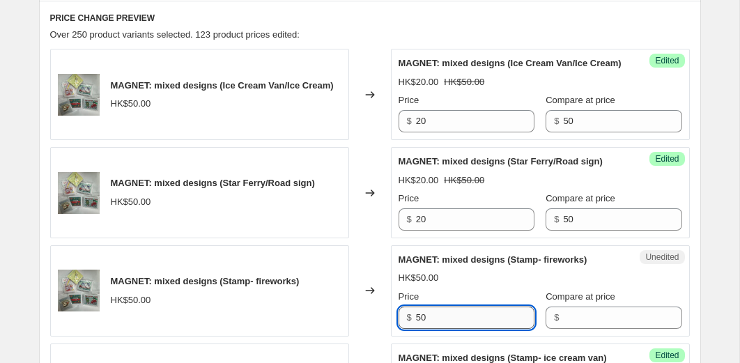
click at [454, 329] on input "50" at bounding box center [475, 318] width 119 height 22
type input "20"
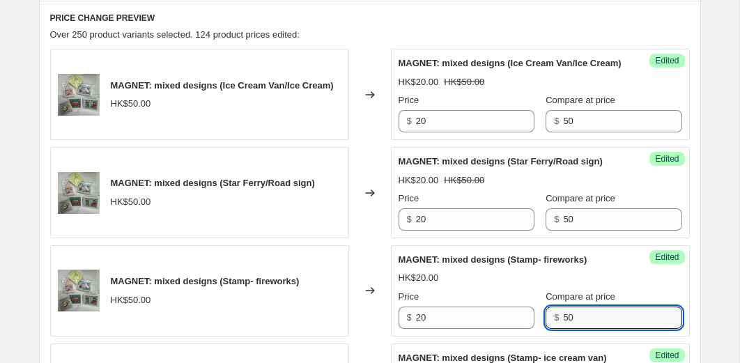
type input "50"
click at [367, 291] on div "Changed to" at bounding box center [370, 290] width 42 height 91
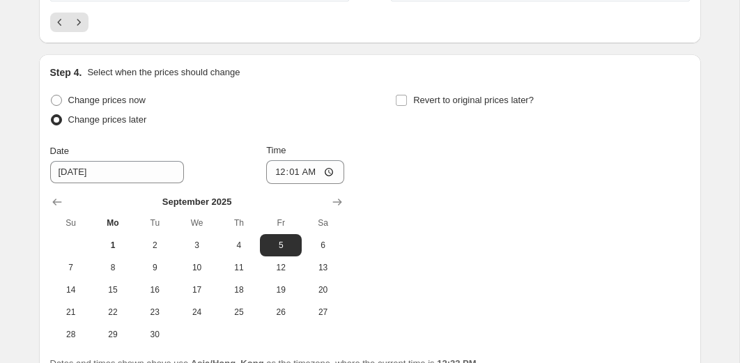
scroll to position [2431, 0]
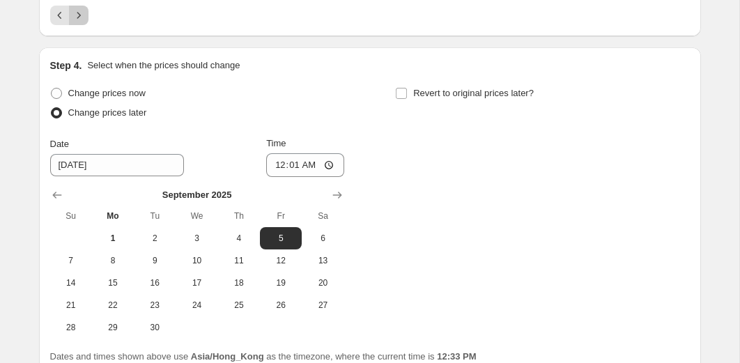
click at [81, 22] on icon "Next" at bounding box center [79, 15] width 14 height 14
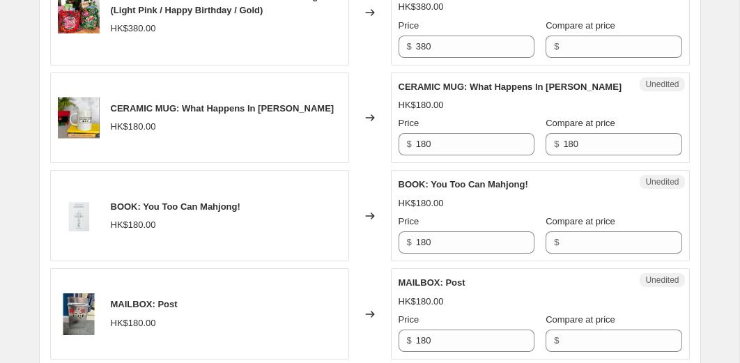
scroll to position [1811, 0]
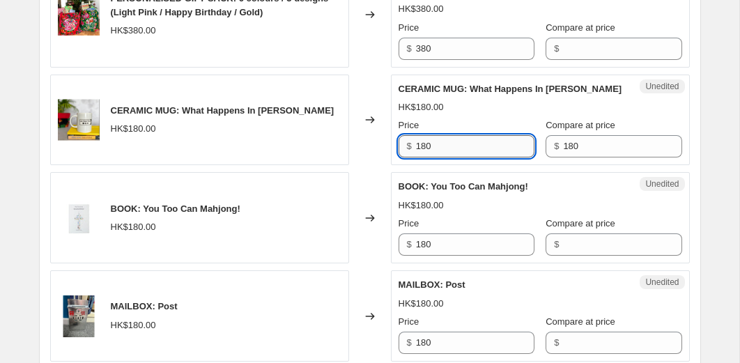
click at [443, 158] on input "180" at bounding box center [475, 146] width 119 height 22
type input "50"
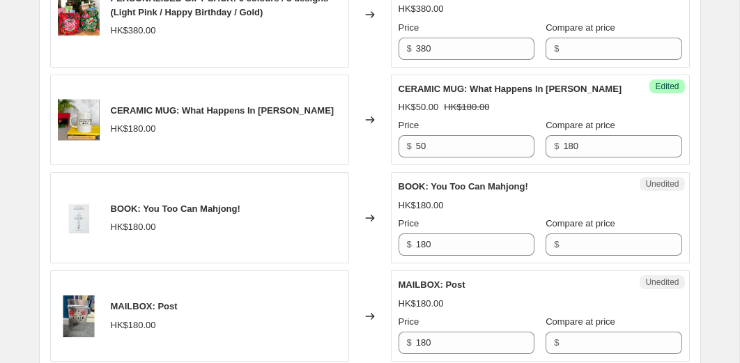
click at [379, 166] on div "Changed to" at bounding box center [370, 120] width 42 height 91
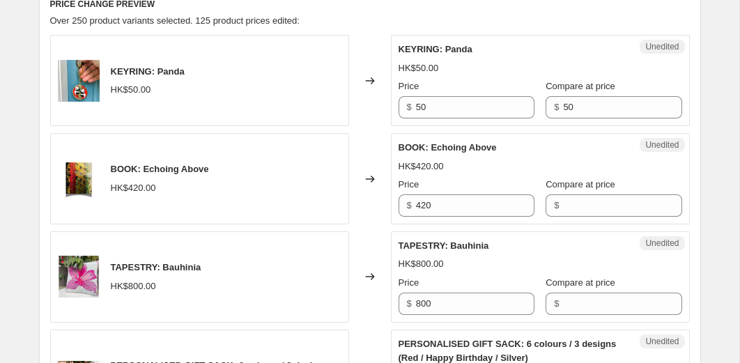
scroll to position [429, 0]
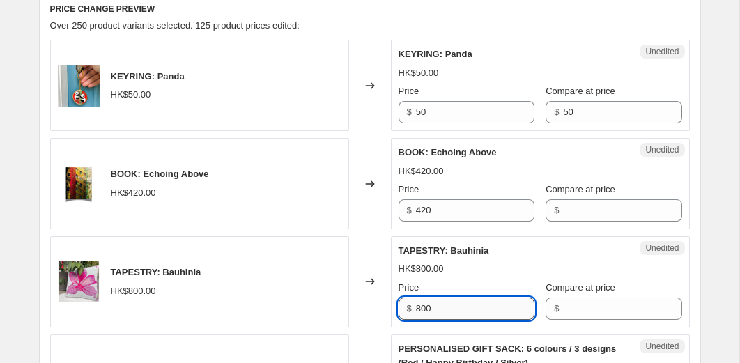
click at [457, 319] on input "800" at bounding box center [475, 309] width 119 height 22
type input "150"
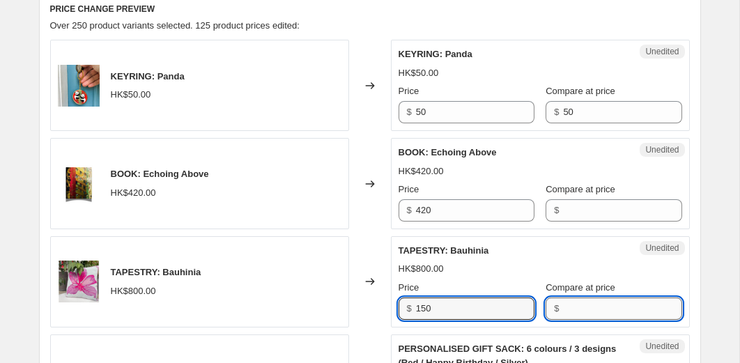
click at [565, 313] on input "Compare at price" at bounding box center [622, 309] width 119 height 22
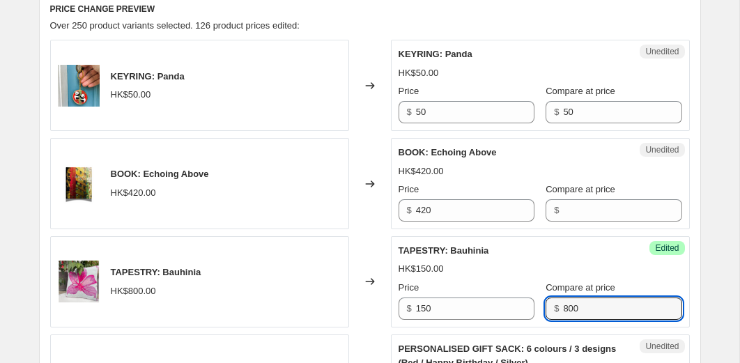
type input "800"
click at [385, 262] on div "Changed to" at bounding box center [370, 281] width 42 height 91
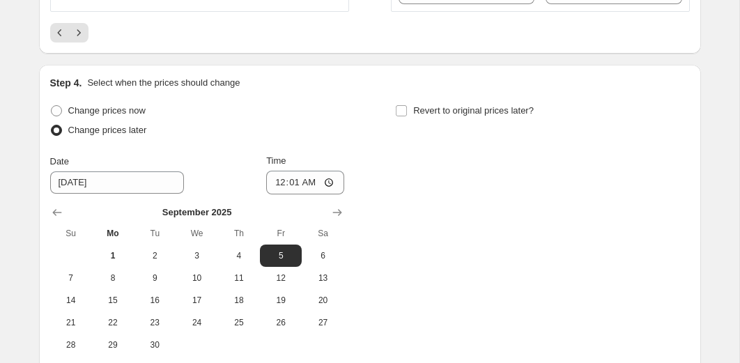
scroll to position [2592, 0]
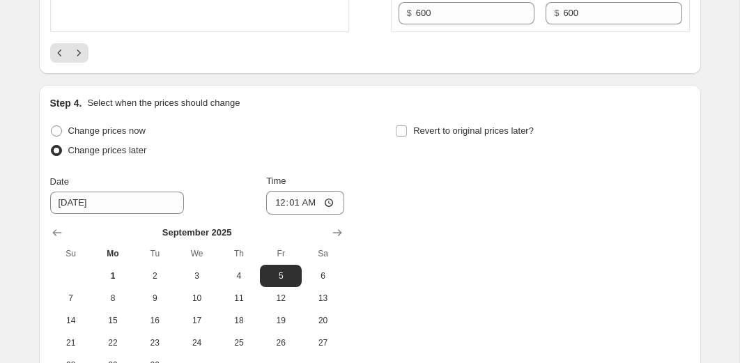
scroll to position [2612, 0]
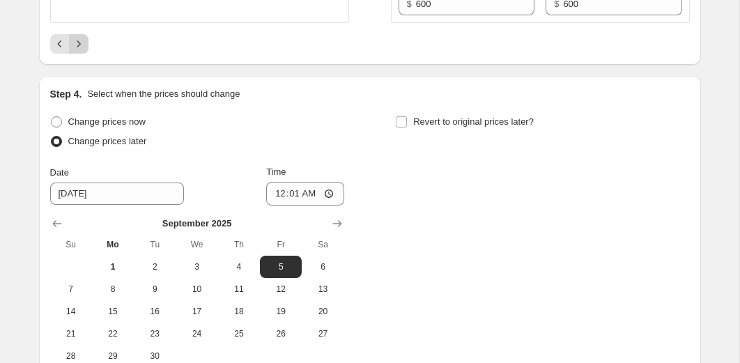
click at [82, 54] on button "Next" at bounding box center [79, 44] width 20 height 20
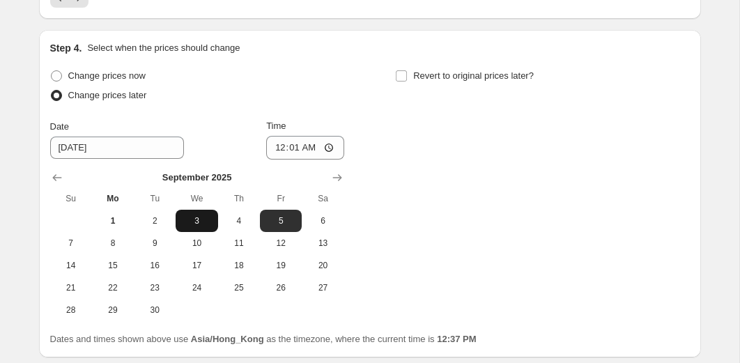
scroll to position [2420, 0]
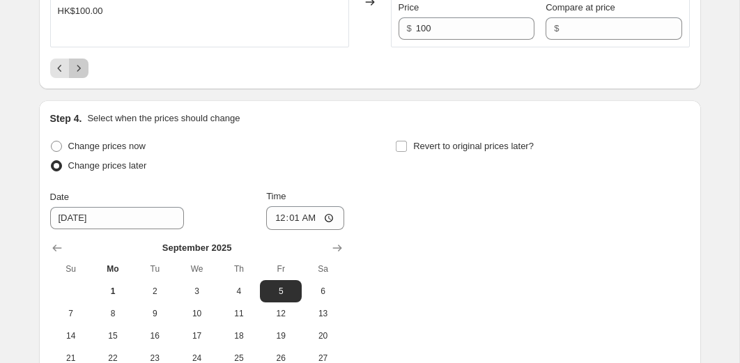
click at [80, 70] on icon "Next" at bounding box center [79, 68] width 14 height 14
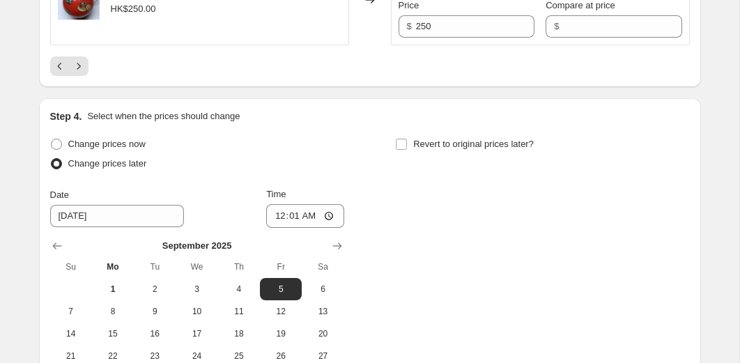
scroll to position [2423, 0]
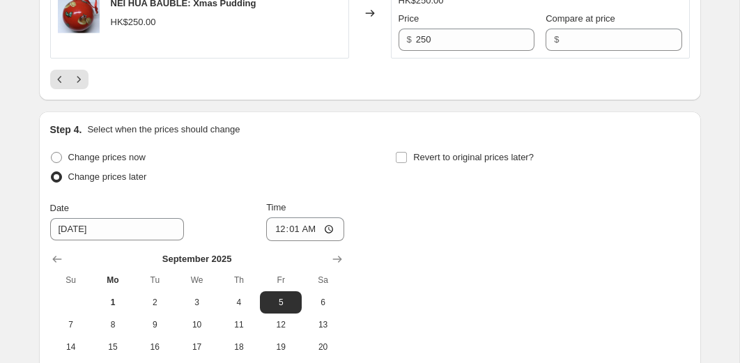
click at [90, 89] on div at bounding box center [370, 80] width 640 height 20
click at [80, 86] on icon "Next" at bounding box center [79, 80] width 14 height 14
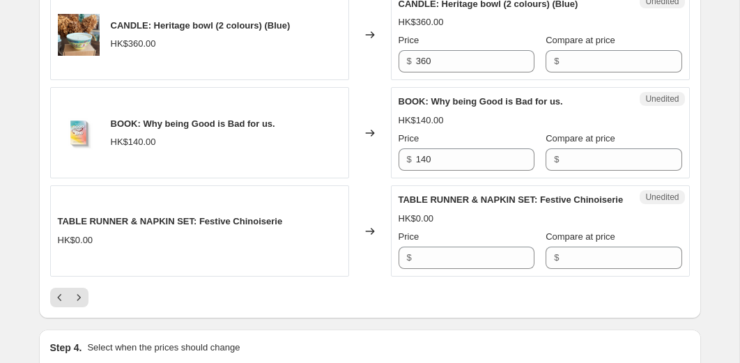
scroll to position [2219, 0]
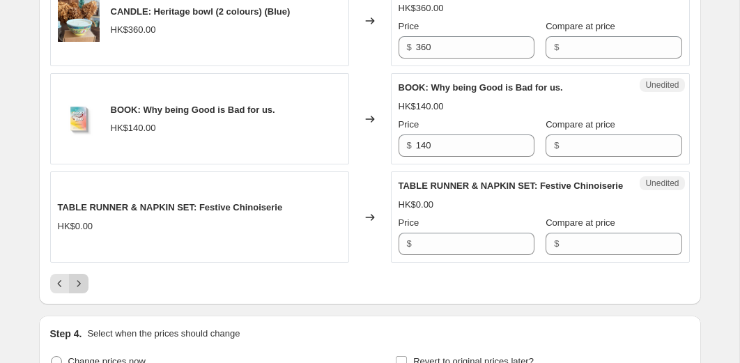
click at [76, 291] on icon "Next" at bounding box center [79, 284] width 14 height 14
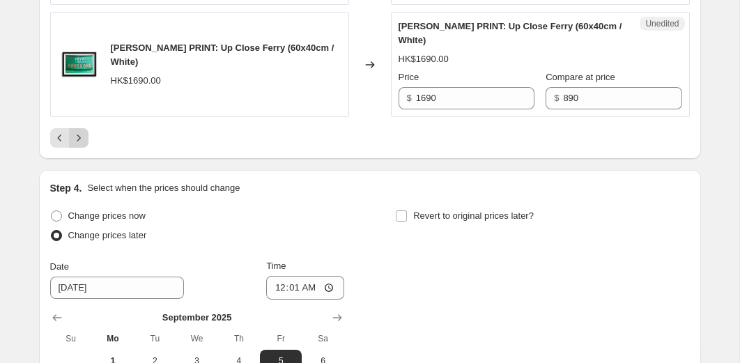
click at [78, 146] on button "Next" at bounding box center [79, 138] width 20 height 20
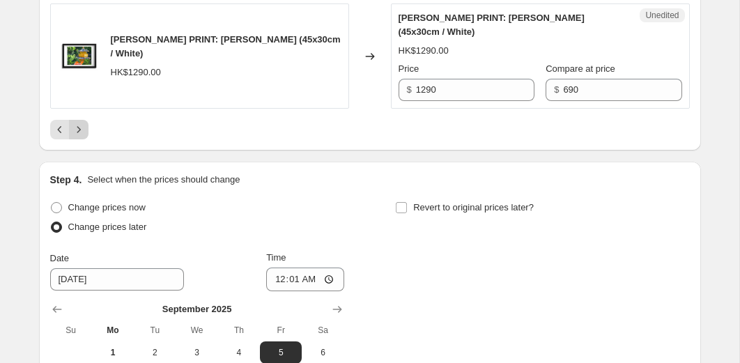
click at [79, 137] on button "Next" at bounding box center [79, 130] width 20 height 20
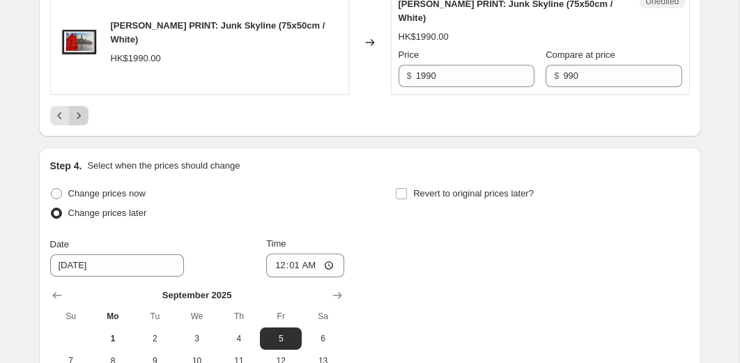
click at [79, 114] on icon "Next" at bounding box center [79, 116] width 14 height 14
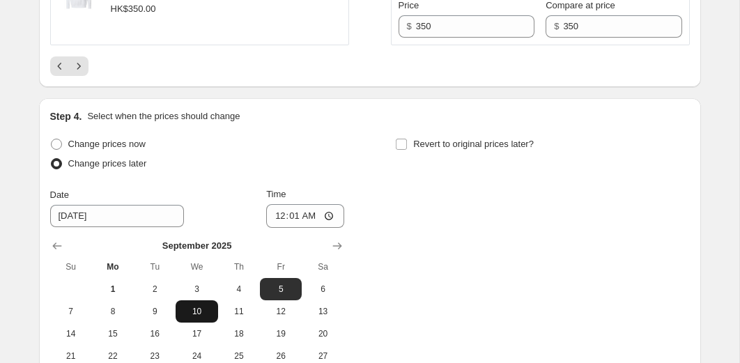
scroll to position [2547, 0]
click at [79, 74] on icon "Next" at bounding box center [79, 67] width 14 height 14
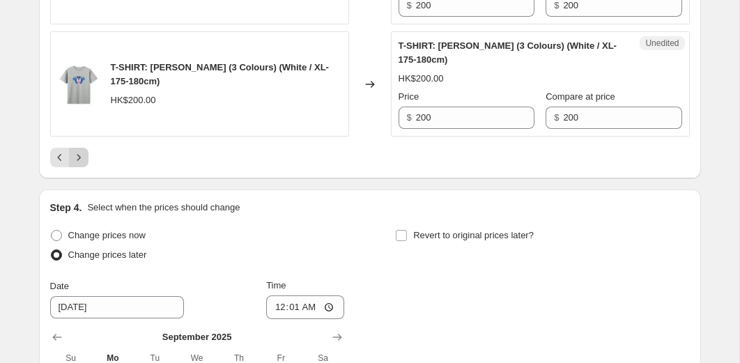
click at [79, 162] on icon "Next" at bounding box center [79, 158] width 14 height 14
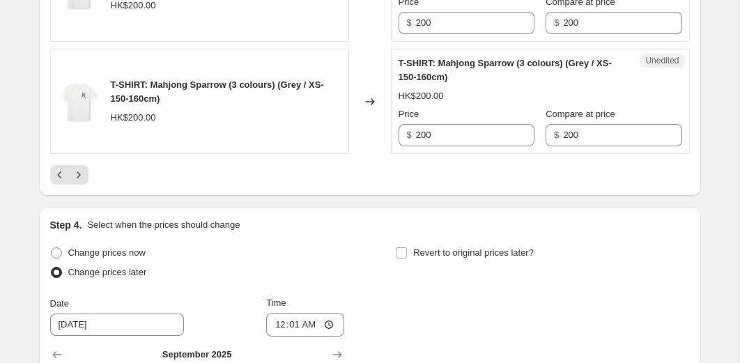
scroll to position [2550, 0]
click at [84, 176] on icon "Next" at bounding box center [79, 176] width 14 height 14
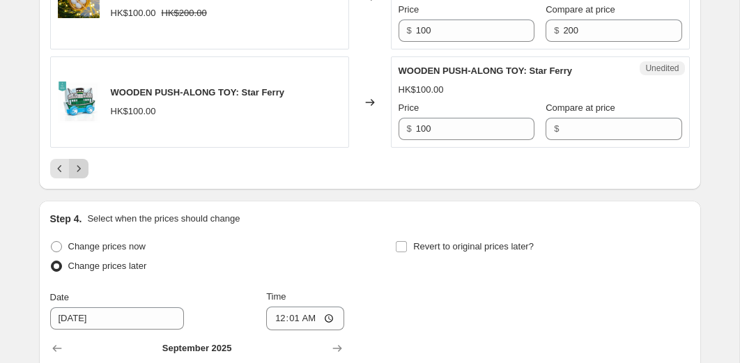
scroll to position [2430, 0]
click at [80, 163] on icon "Next" at bounding box center [79, 169] width 14 height 14
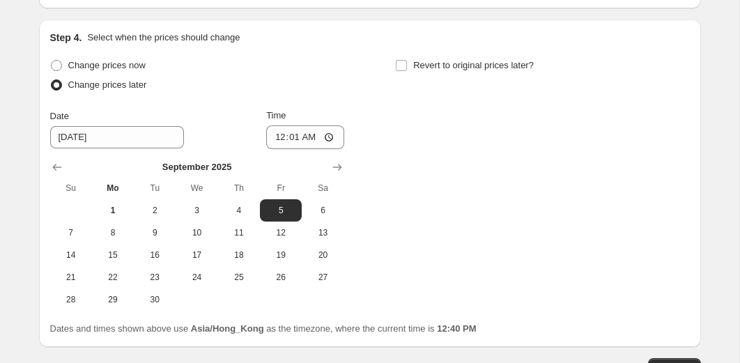
scroll to position [2627, 0]
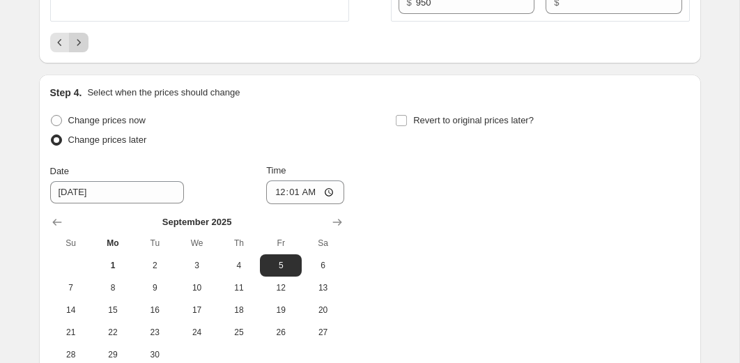
click at [82, 50] on icon "Next" at bounding box center [79, 43] width 14 height 14
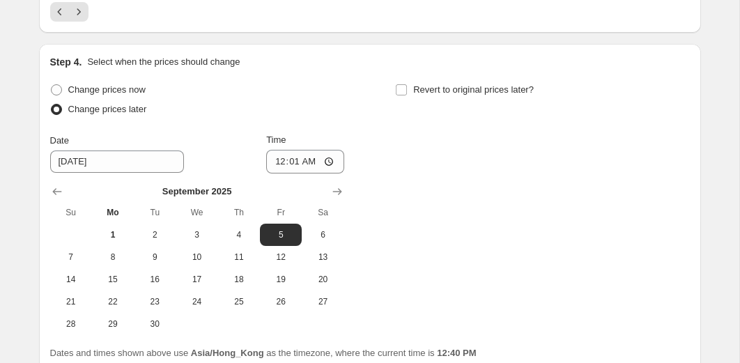
scroll to position [2665, 0]
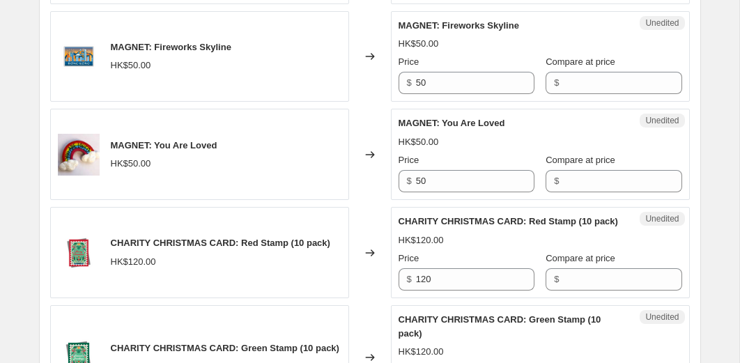
scroll to position [1303, 0]
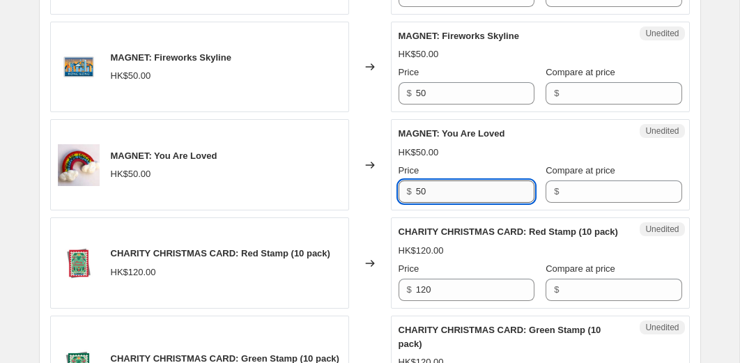
click at [461, 203] on input "50" at bounding box center [475, 192] width 119 height 22
type input "20"
click at [625, 203] on input "Compare at price" at bounding box center [622, 192] width 119 height 22
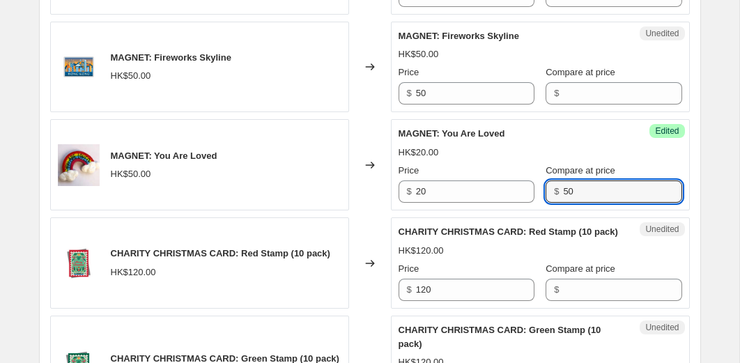
type input "50"
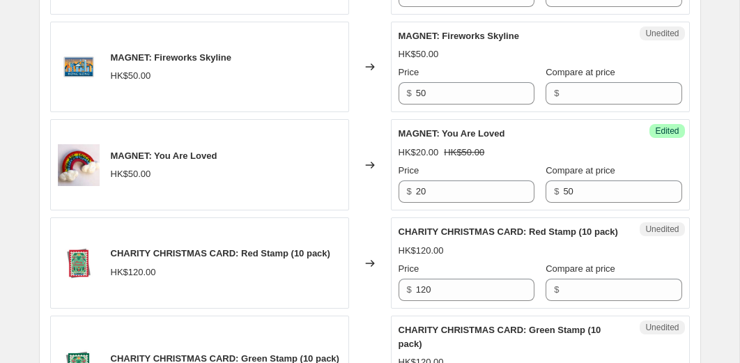
click at [376, 113] on div "Changed to" at bounding box center [370, 67] width 42 height 91
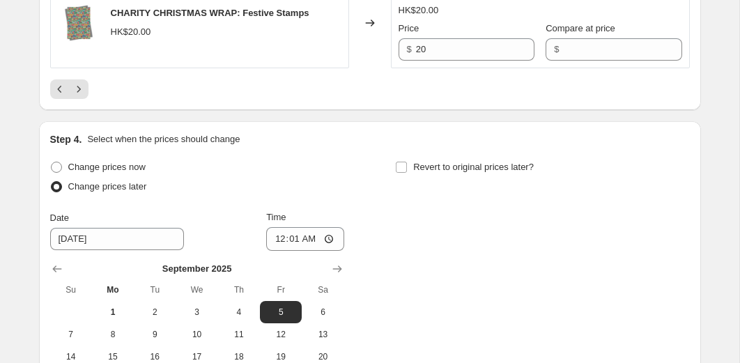
scroll to position [2507, 0]
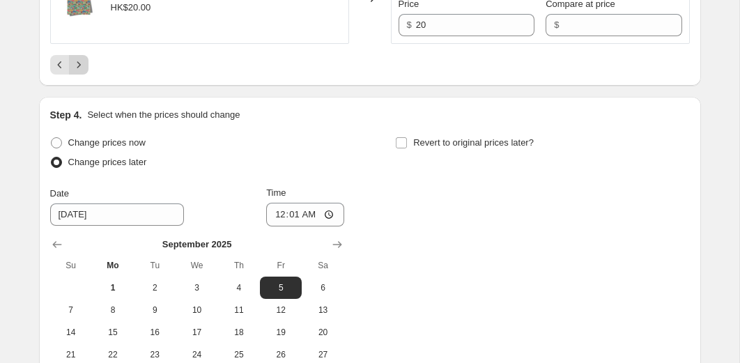
click at [76, 72] on icon "Next" at bounding box center [79, 65] width 14 height 14
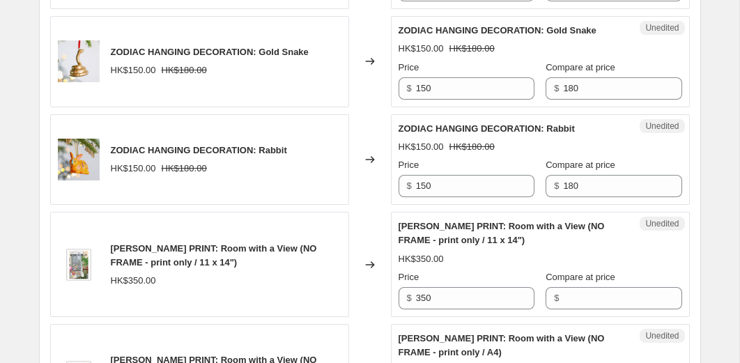
scroll to position [2036, 0]
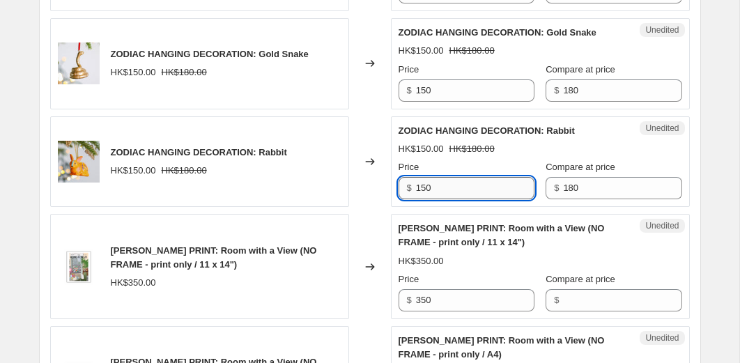
click at [453, 199] on input "150" at bounding box center [475, 188] width 119 height 22
type input "20"
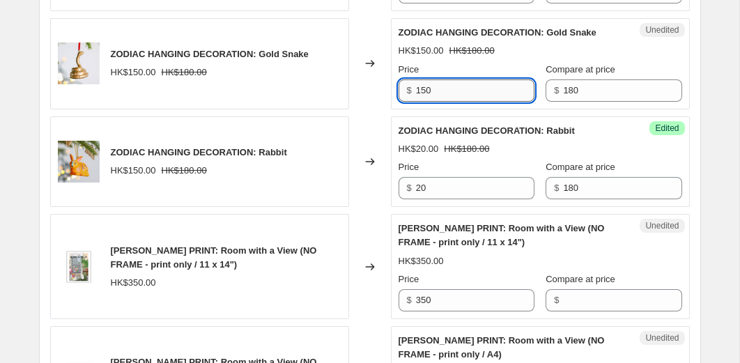
click at [467, 102] on input "150" at bounding box center [475, 90] width 119 height 22
type input "20"
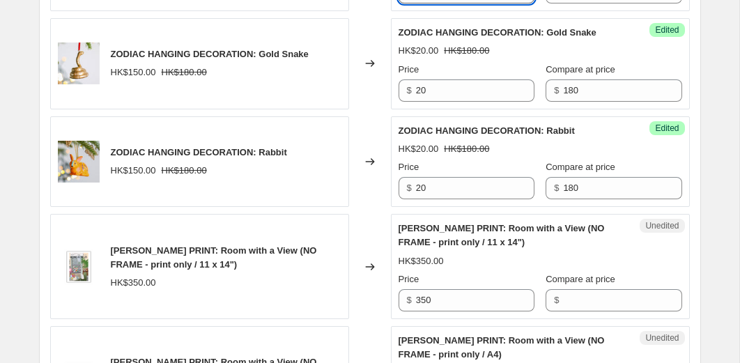
type input "50"
type input "200"
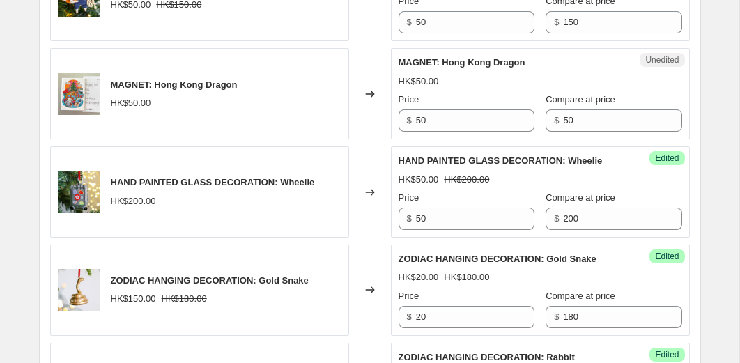
scroll to position [1787, 0]
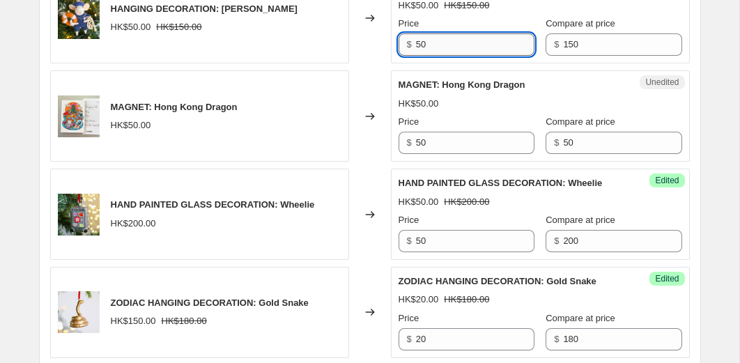
click at [465, 56] on input "50" at bounding box center [475, 44] width 119 height 22
type input "10"
